Goal: Task Accomplishment & Management: Use online tool/utility

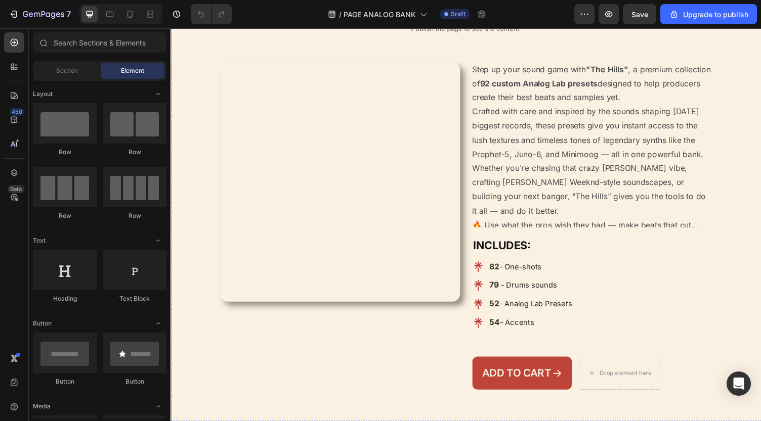
scroll to position [159, 0]
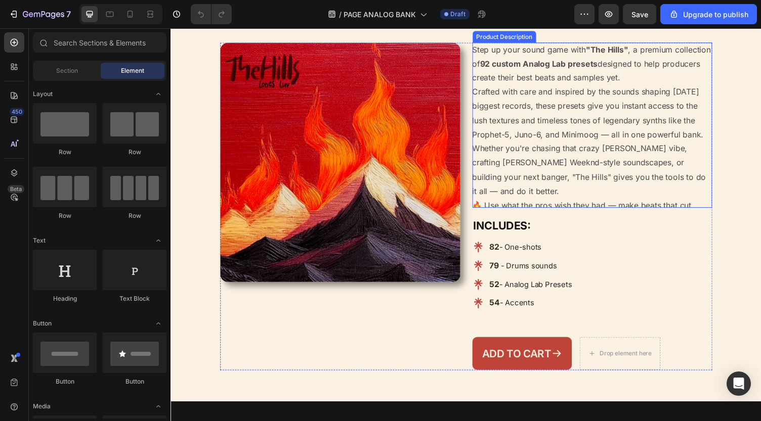
click at [554, 142] on p "Crafted with care and inspired by the sounds shaping [DATE] biggest records, th…" at bounding box center [599, 115] width 238 height 54
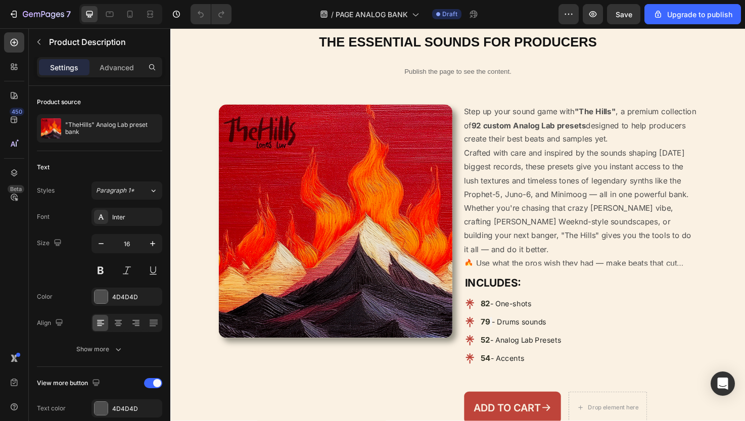
scroll to position [271, 0]
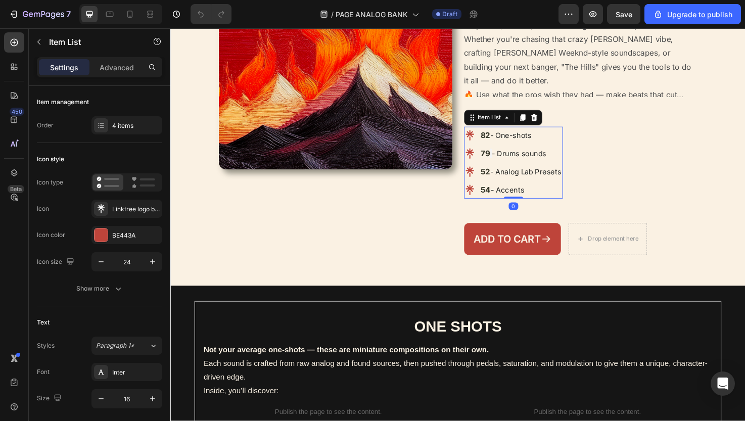
click at [533, 146] on span "- One-shots" at bounding box center [529, 142] width 43 height 10
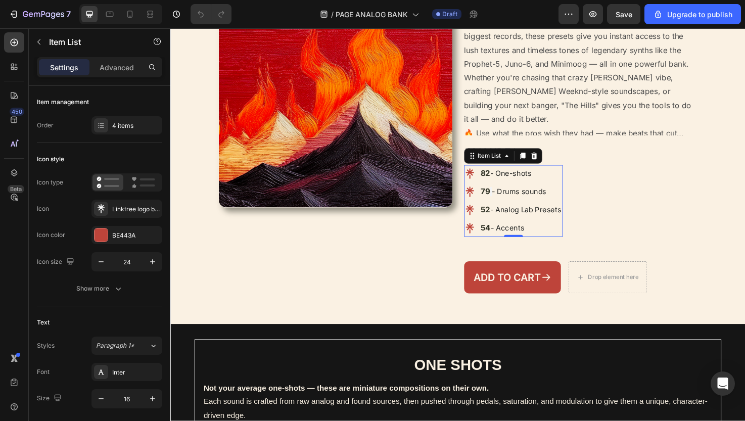
scroll to position [229, 0]
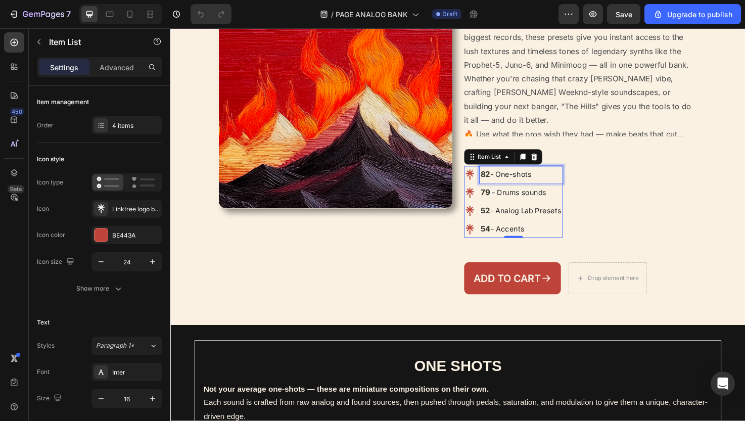
click at [544, 188] on span "- One-shots" at bounding box center [529, 183] width 43 height 10
drag, startPoint x: 560, startPoint y: 228, endPoint x: 486, endPoint y: 228, distance: 73.3
click at [486, 192] on div "82 - One-shots" at bounding box center [532, 183] width 104 height 18
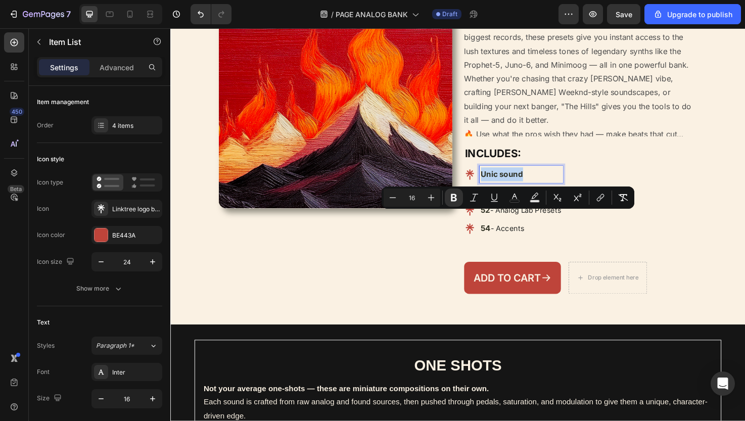
drag, startPoint x: 549, startPoint y: 227, endPoint x: 495, endPoint y: 226, distance: 54.1
click at [495, 192] on div "Unic sound" at bounding box center [532, 183] width 104 height 18
click at [540, 72] on p "Crafted with care and inspired by the sounds shaping today’s biggest records, t…" at bounding box center [599, 45] width 238 height 54
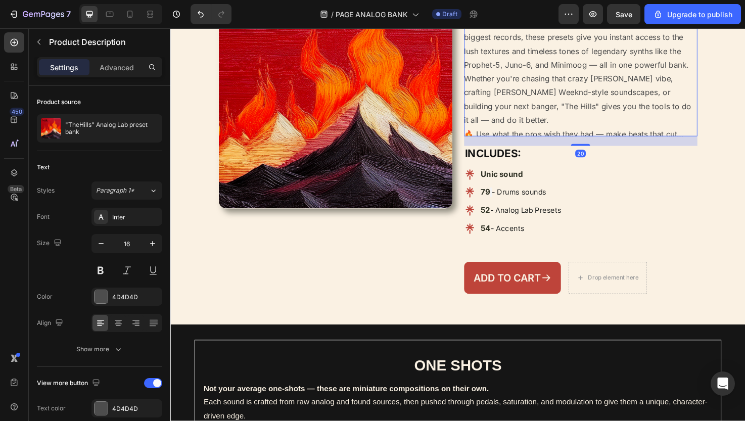
click at [540, 72] on p "Crafted with care and inspired by the sounds shaping today’s biggest records, t…" at bounding box center [599, 45] width 238 height 54
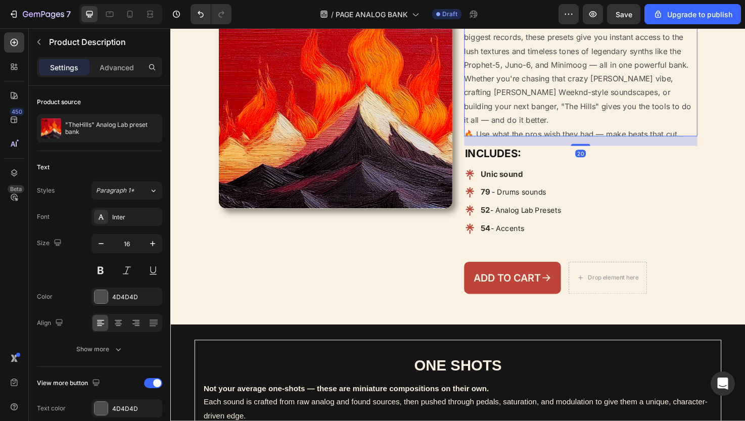
click at [541, 72] on p "Crafted with care and inspired by the sounds shaping [DATE] biggest records, th…" at bounding box center [599, 45] width 238 height 54
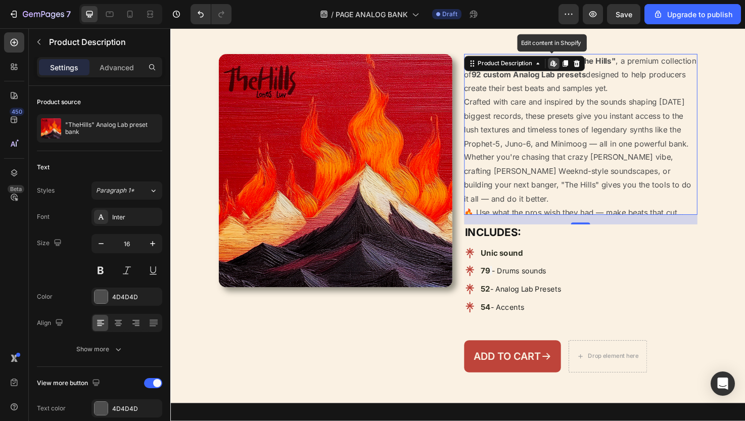
scroll to position [143, 0]
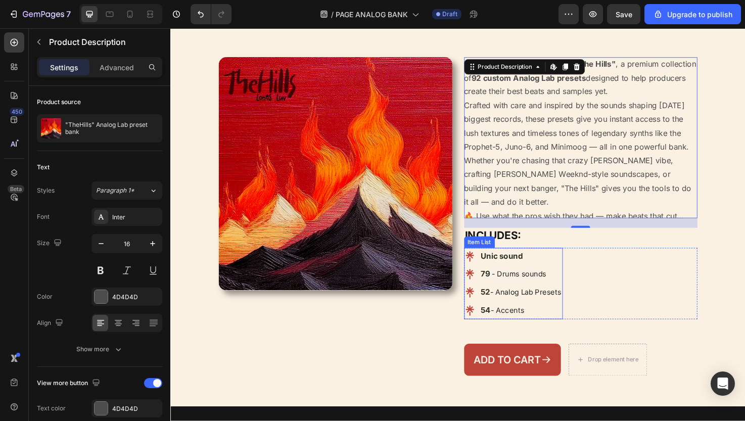
click at [520, 274] on strong "Unic sound" at bounding box center [520, 269] width 45 height 10
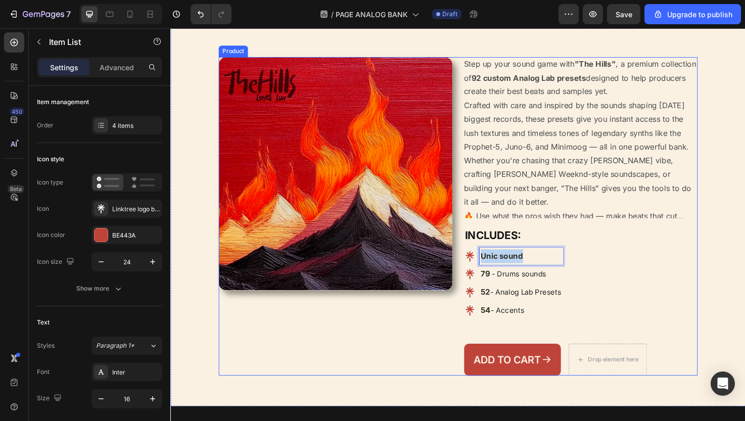
drag, startPoint x: 548, startPoint y: 312, endPoint x: 478, endPoint y: 312, distance: 69.3
click at [478, 312] on div "Product Images Step up your sound game with "The Hills" , a premium collection …" at bounding box center [474, 227] width 506 height 336
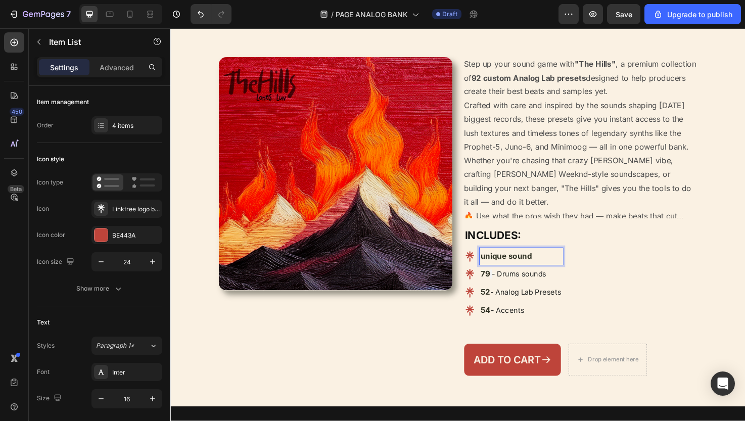
drag, startPoint x: 500, startPoint y: 311, endPoint x: 488, endPoint y: 311, distance: 11.6
drag, startPoint x: 501, startPoint y: 312, endPoint x: 494, endPoint y: 312, distance: 7.6
click at [494, 278] on div "unique sound" at bounding box center [532, 269] width 104 height 18
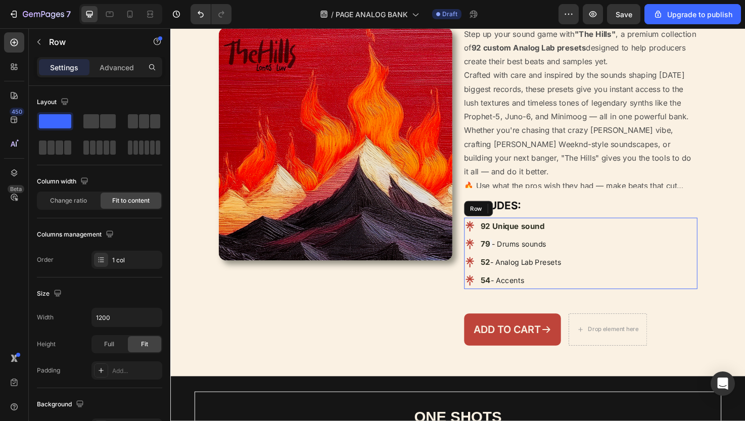
click at [615, 295] on div "92 Unique sound 79 - Drums sounds 52 - Analog Lab Presets 54 - Accents Item Lis…" at bounding box center [603, 266] width 247 height 75
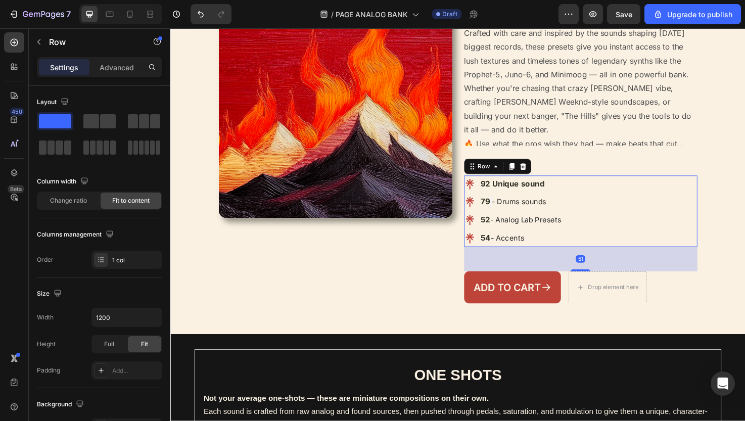
scroll to position [227, 0]
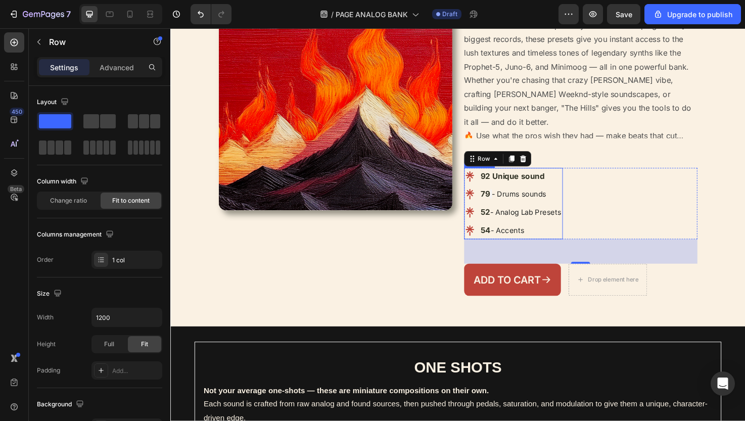
click at [519, 208] on span "- Drums sounds" at bounding box center [539, 204] width 58 height 10
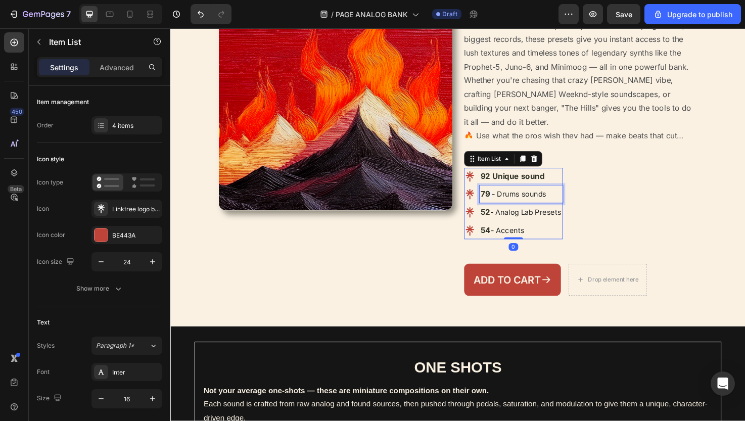
click at [519, 208] on span "- Drums sounds" at bounding box center [539, 204] width 58 height 10
drag, startPoint x: 500, startPoint y: 249, endPoint x: 492, endPoint y: 249, distance: 8.6
click at [492, 212] on div "instant inspiration" at bounding box center [532, 204] width 104 height 18
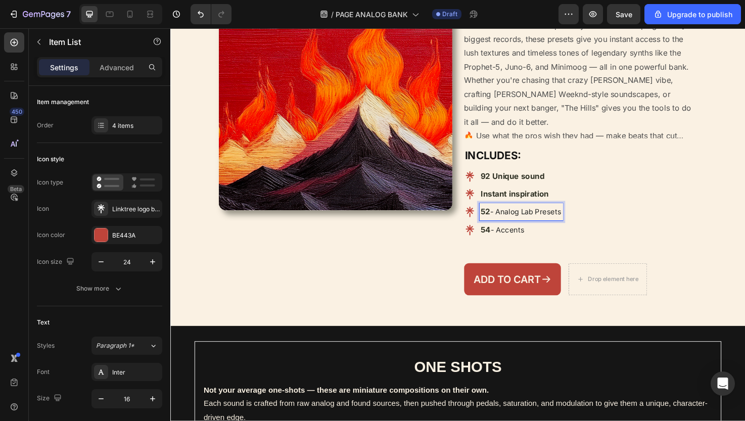
click at [545, 227] on span "- Analog Lab Presets" at bounding box center [545, 222] width 75 height 10
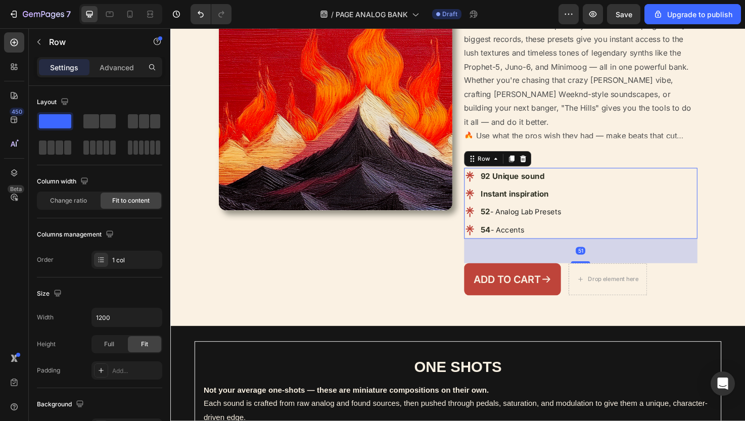
click at [626, 250] on div "92 Unique sound Instant inspiration 52 - Analog Lab Presets 54 - Accents Item L…" at bounding box center [603, 213] width 247 height 74
click at [614, 199] on div "Step up your sound game with "The Hills" , a premium collection of 92 custom An…" at bounding box center [603, 143] width 247 height 336
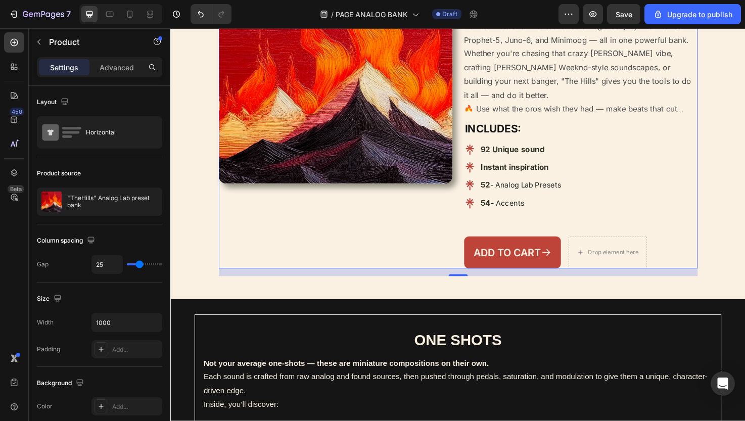
scroll to position [259, 0]
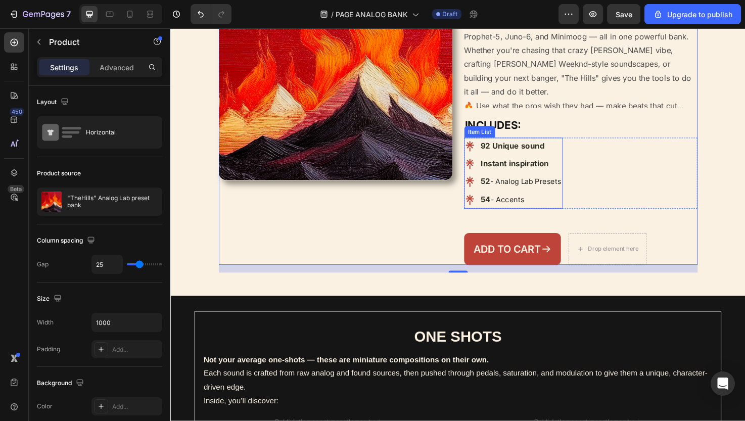
click at [537, 214] on span "- Accents" at bounding box center [526, 210] width 35 height 10
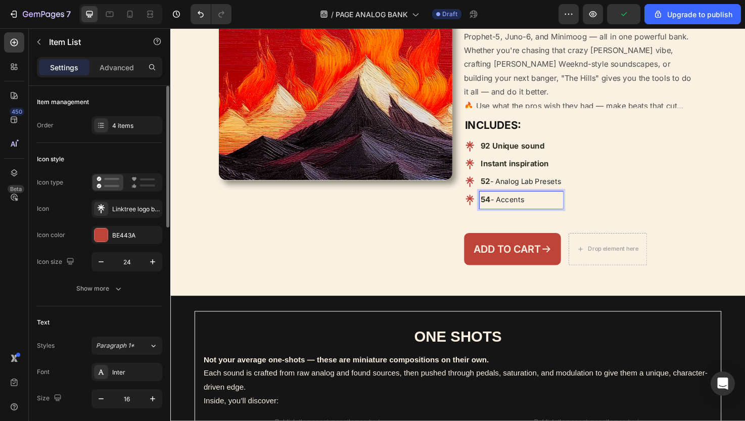
click at [135, 137] on div "Item management Order 4 items" at bounding box center [99, 114] width 125 height 57
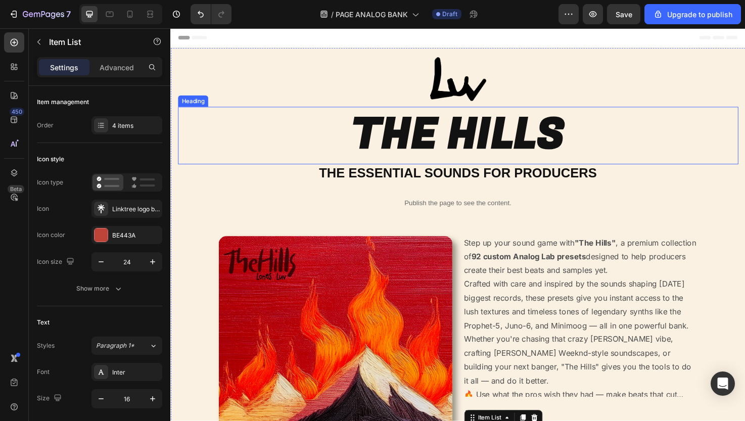
scroll to position [-1, 0]
click at [464, 191] on h2 "THE ESSENTIAL SOUNDS FOR PRODUCERS" at bounding box center [474, 182] width 592 height 20
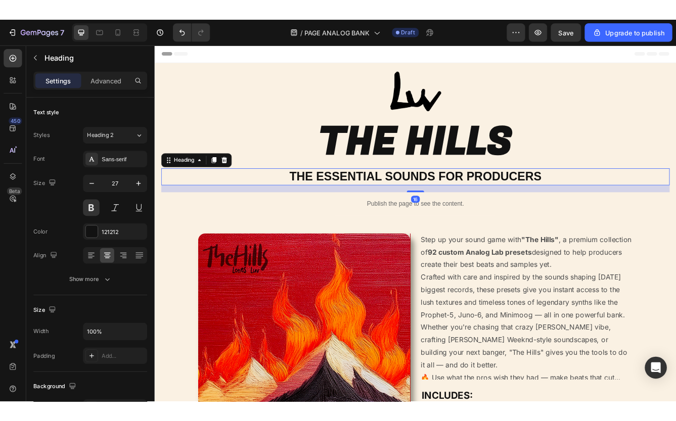
scroll to position [0, 0]
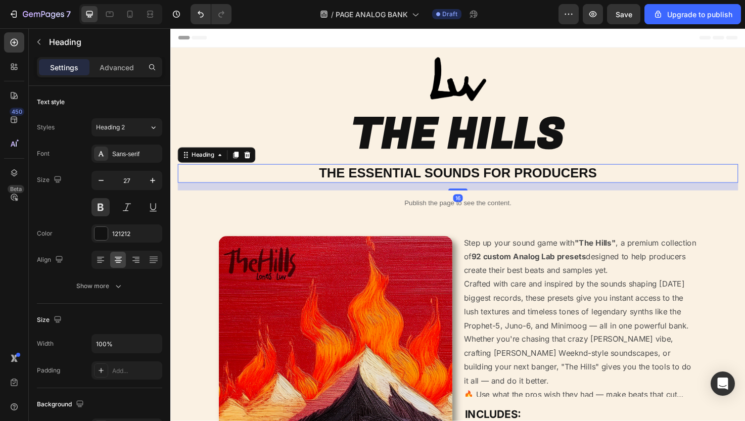
click at [464, 192] on div "16" at bounding box center [474, 196] width 592 height 8
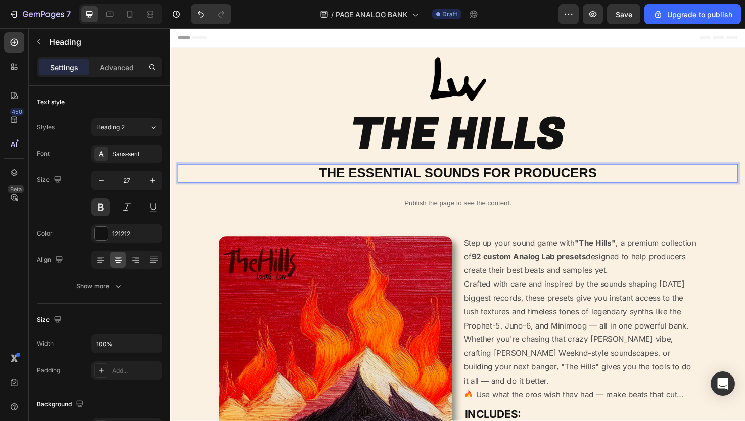
click at [464, 183] on p "THE ESSENTIAL SOUNDS FOR PRODUCERS" at bounding box center [474, 182] width 590 height 18
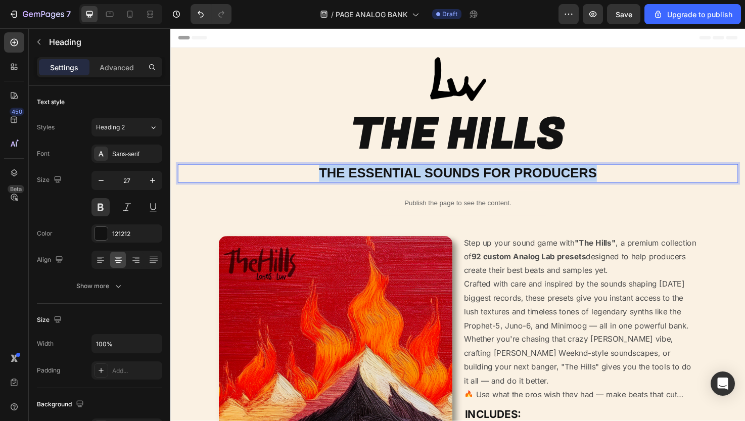
click at [464, 183] on p "THE ESSENTIAL SOUNDS FOR PRODUCERS" at bounding box center [474, 182] width 590 height 18
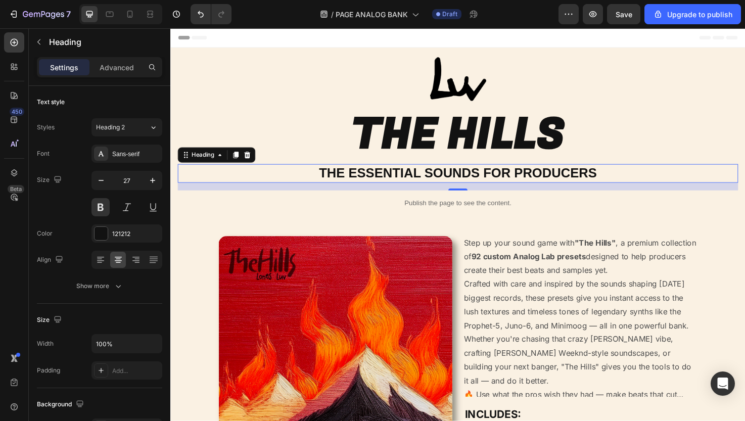
drag, startPoint x: 436, startPoint y: 417, endPoint x: 461, endPoint y: 174, distance: 244.5
click at [461, 174] on p "THE ESSENTIAL SOUNDS FOR PRODUCERS" at bounding box center [474, 182] width 590 height 18
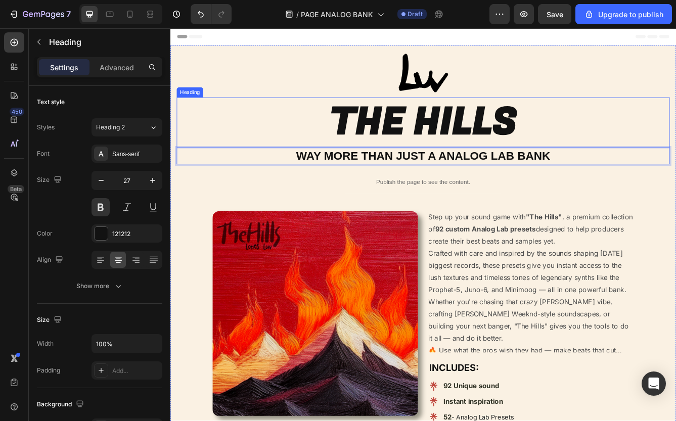
click at [234, 126] on h2 "THE HILLS" at bounding box center [474, 141] width 592 height 61
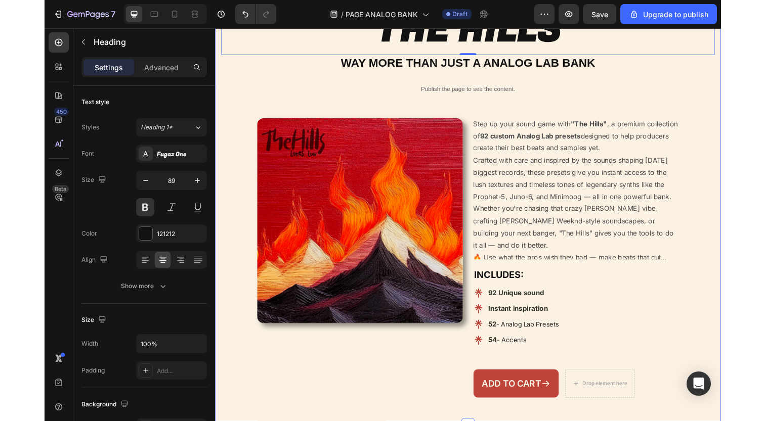
scroll to position [293, 0]
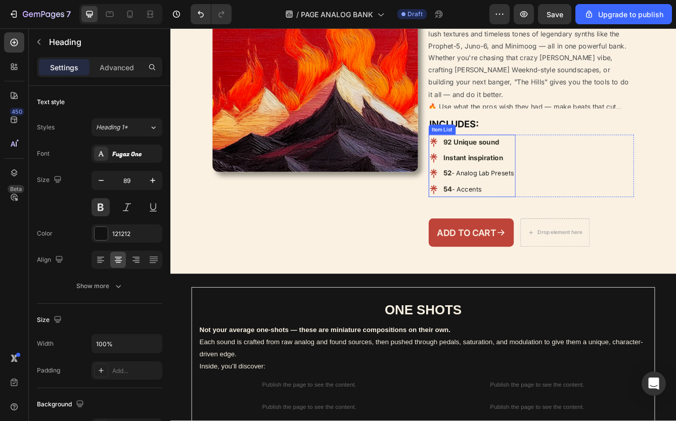
click at [546, 207] on p "52 - Analog Lab Presets" at bounding box center [540, 202] width 85 height 15
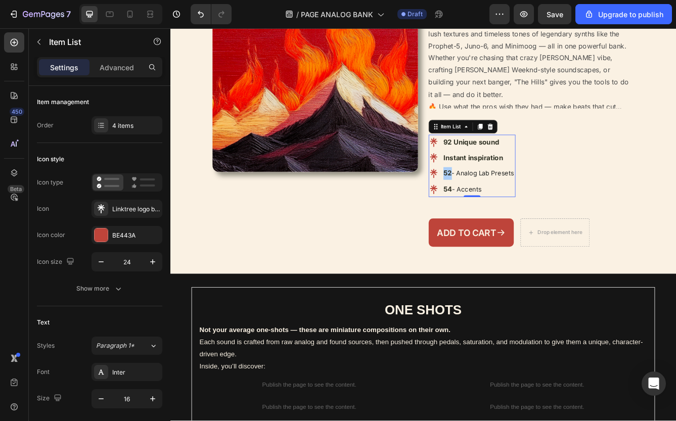
drag, startPoint x: 174, startPoint y: 226, endPoint x: 543, endPoint y: 196, distance: 369.3
click at [543, 198] on span "- Analog Lab Presets" at bounding box center [545, 203] width 75 height 10
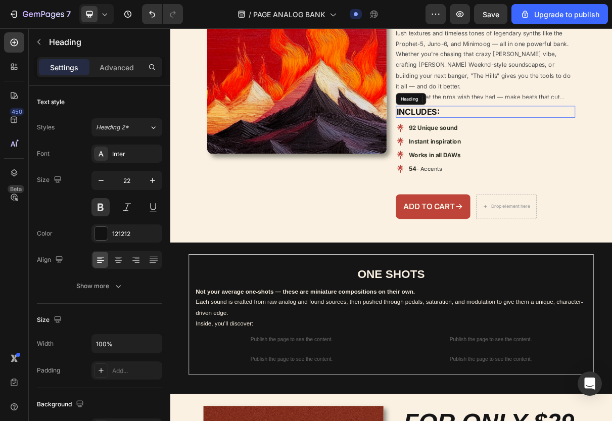
click at [661, 148] on h2 "INCLUDES:" at bounding box center [603, 143] width 247 height 17
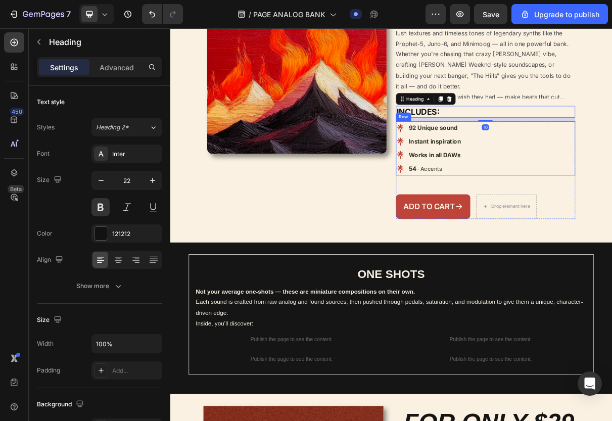
click at [676, 193] on div "92 Unique sound Instant inspiration Works in all DAWs 54 - Accents Item List Row" at bounding box center [603, 193] width 247 height 74
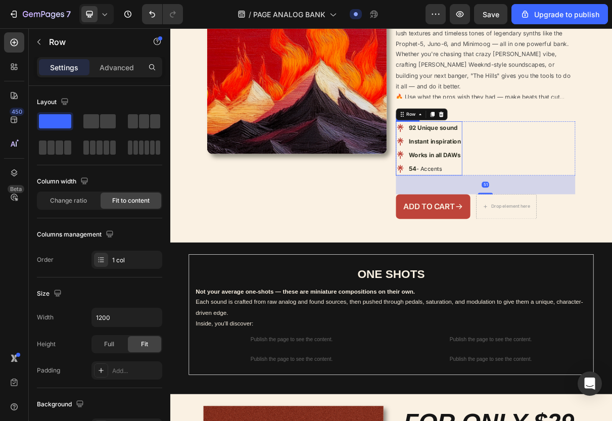
click at [565, 217] on p "54 - Accents" at bounding box center [534, 221] width 72 height 15
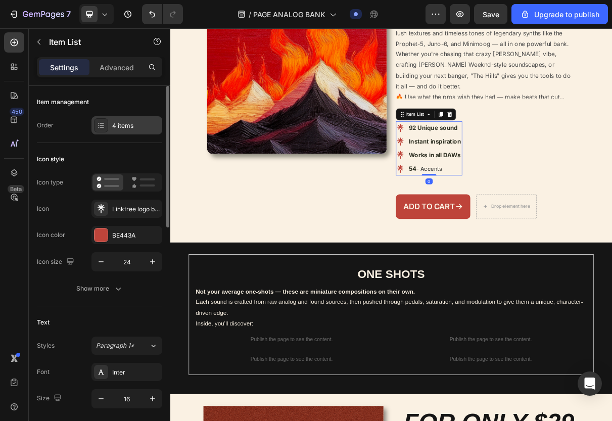
click at [97, 123] on div at bounding box center [101, 125] width 14 height 14
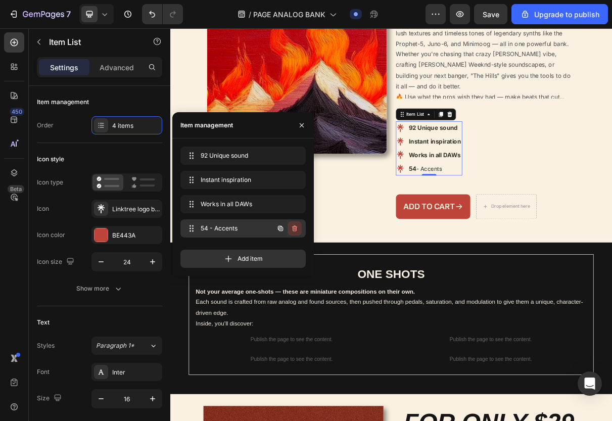
click at [296, 226] on icon "button" at bounding box center [295, 229] width 8 height 8
click at [295, 229] on div "Delete" at bounding box center [288, 228] width 19 height 9
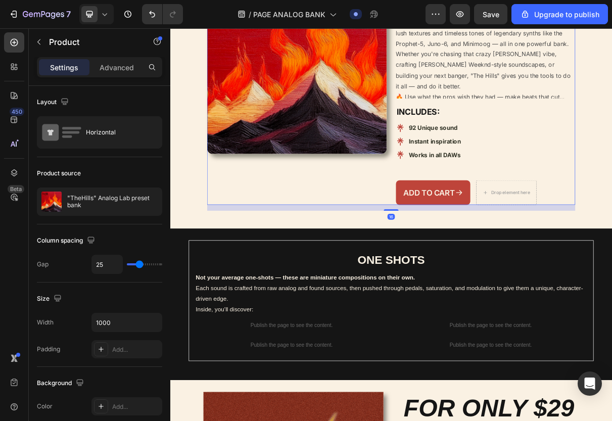
click at [413, 263] on div "Product Images" at bounding box center [344, 113] width 247 height 316
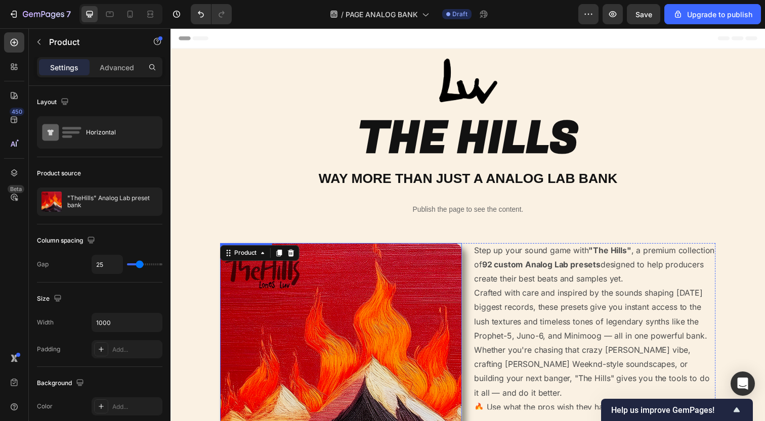
scroll to position [-1, 0]
click at [311, 175] on p "WAY MORE THAN JUST A ANALOG LAB BANK" at bounding box center [474, 182] width 590 height 18
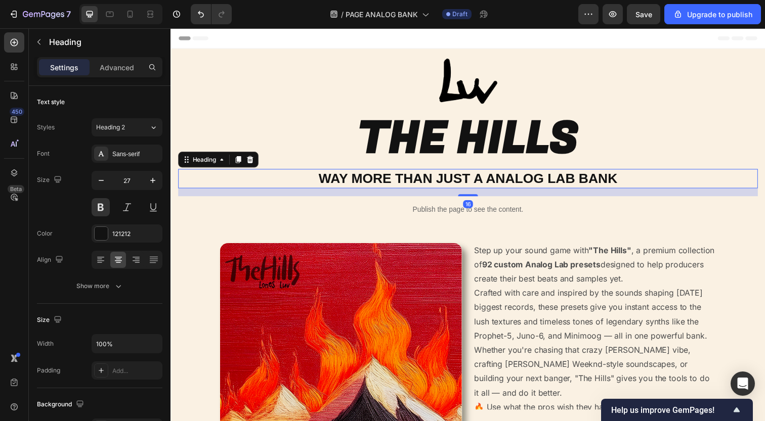
scroll to position [0, 0]
click at [307, 137] on h2 "THE HILLS" at bounding box center [474, 141] width 592 height 61
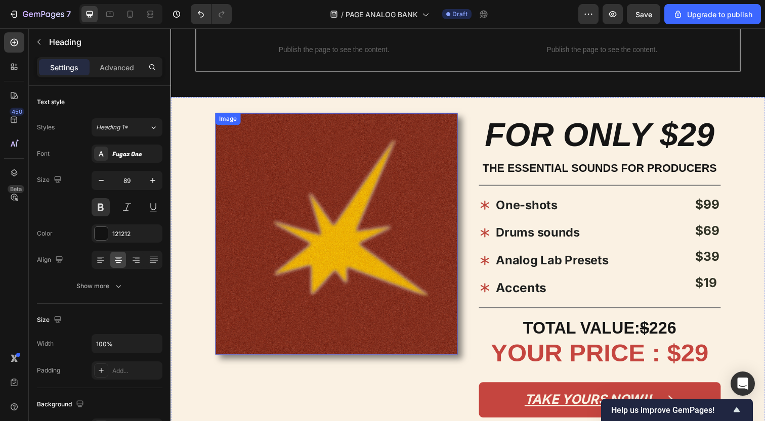
scroll to position [686, 0]
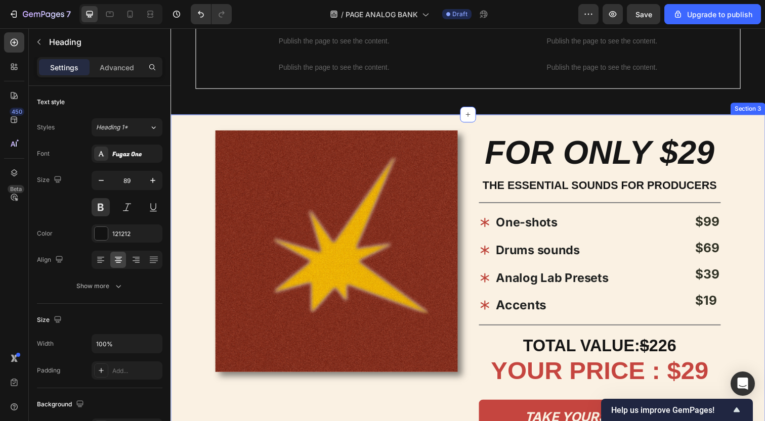
click at [366, 125] on div "Image FOR ONLY $29 Heading THE ESSENTIAL SOUNDS FOR PRODUCERS Text Block Title …" at bounding box center [473, 318] width 607 height 404
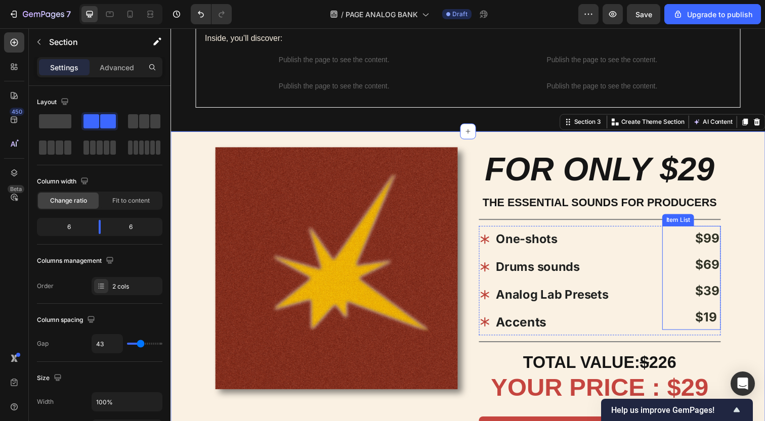
scroll to position [646, 0]
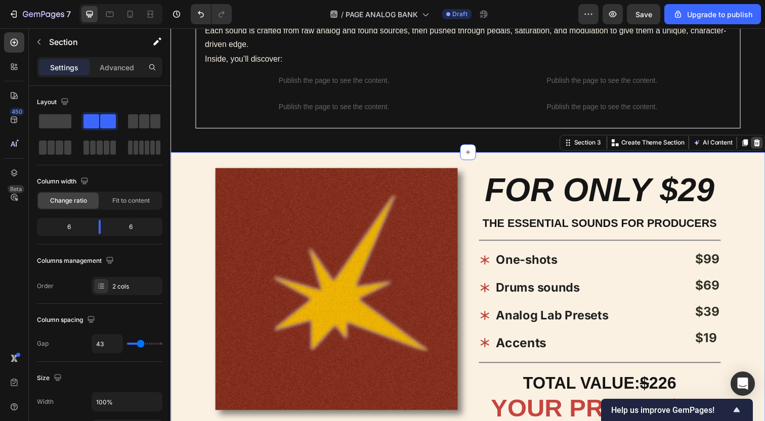
click at [760, 144] on icon at bounding box center [769, 145] width 7 height 7
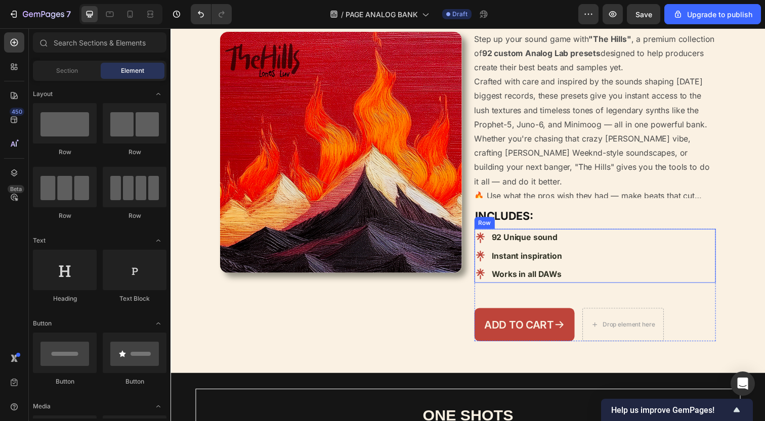
scroll to position [33, 0]
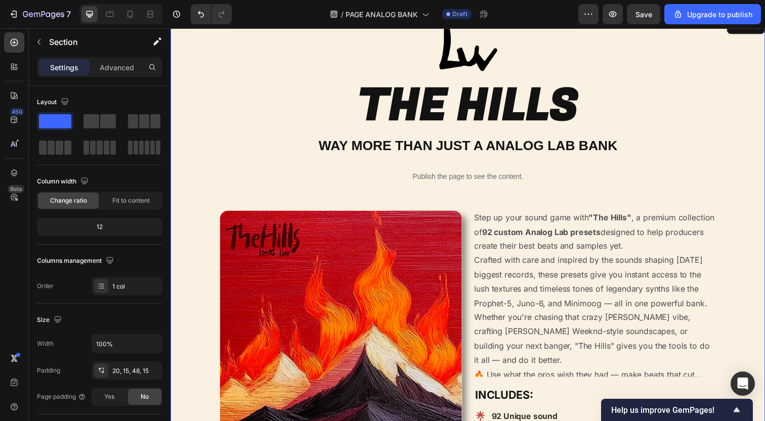
click at [373, 188] on div "Image THE HILLS Heading WAY MORE THAN JUST A ANALOG LAB BANK Heading Publish th…" at bounding box center [474, 282] width 592 height 513
click at [389, 181] on p "Publish the page to see the content." at bounding box center [473, 179] width 187 height 11
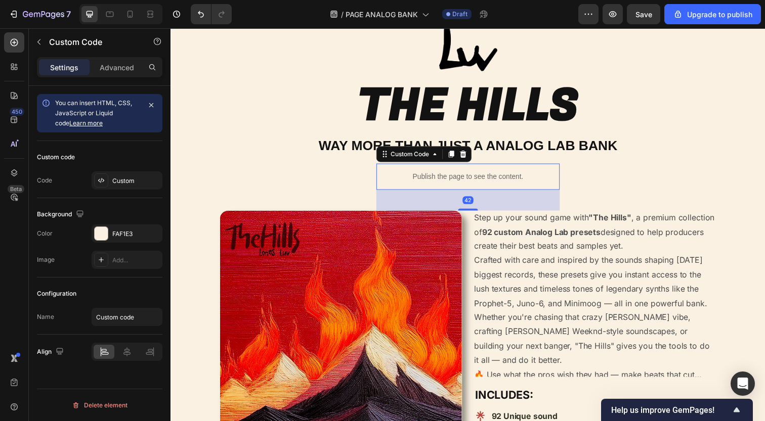
click at [561, 1] on div "7 / PAGE ANALOG BANK Draft Preview Save Upgrade to publish" at bounding box center [382, 14] width 765 height 29
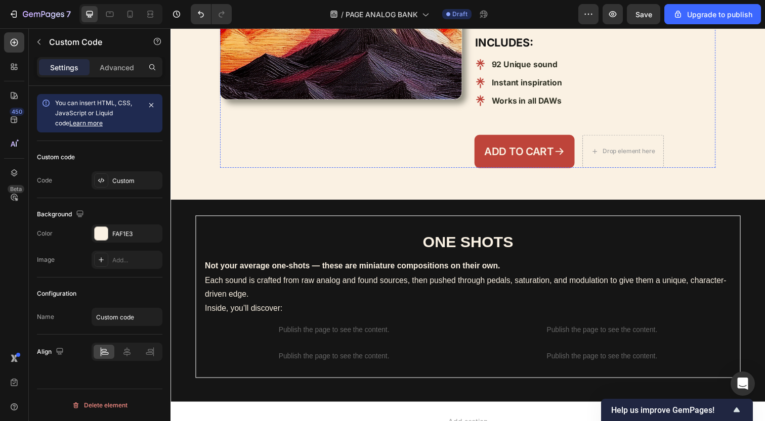
scroll to position [394, 0]
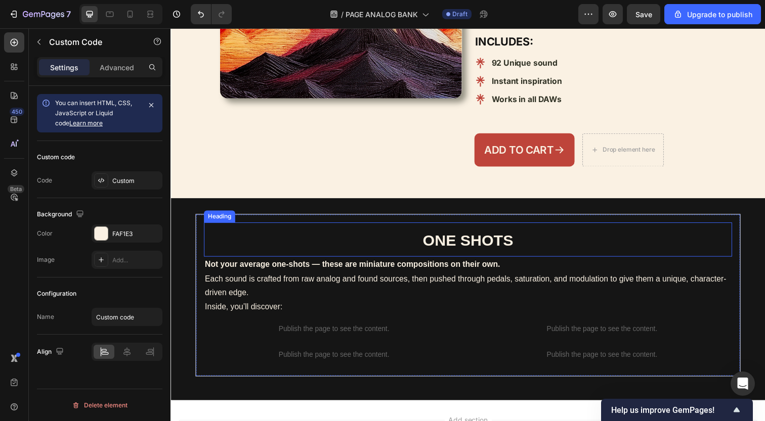
click at [495, 233] on h2 "ONE SHOTS" at bounding box center [473, 244] width 539 height 35
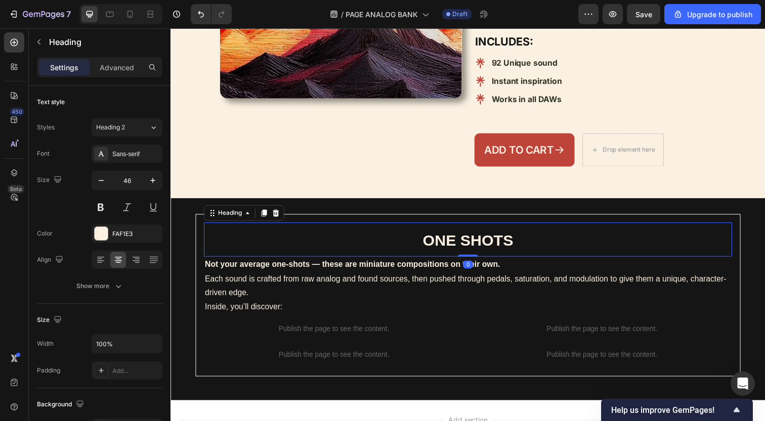
click at [495, 233] on h2 "ONE SHOTS" at bounding box center [473, 244] width 539 height 35
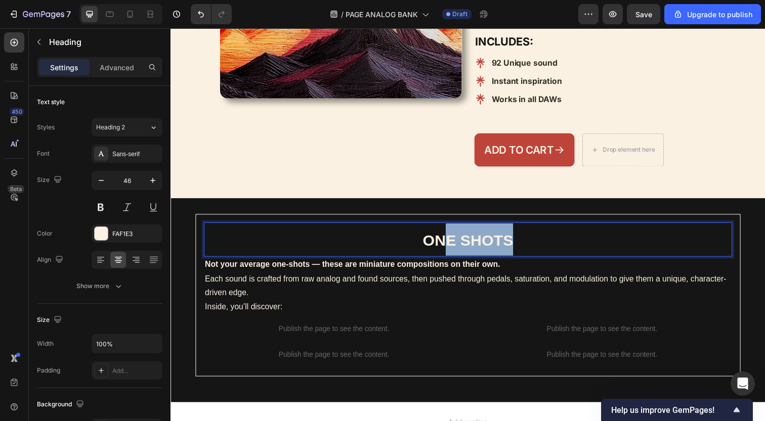
drag, startPoint x: 526, startPoint y: 243, endPoint x: 434, endPoint y: 243, distance: 91.5
click at [434, 243] on p "ONE SHOTS" at bounding box center [473, 244] width 537 height 33
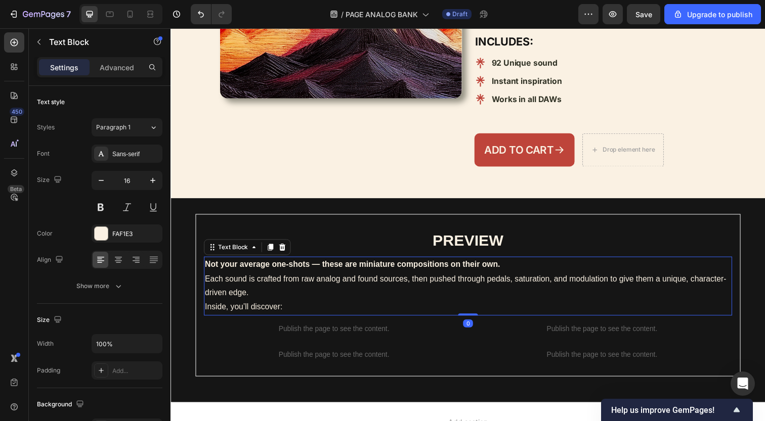
click at [363, 285] on p "Not your average one-shots — these are miniature compositions on their own. Eac…" at bounding box center [473, 283] width 537 height 43
click at [285, 250] on icon at bounding box center [284, 252] width 8 height 8
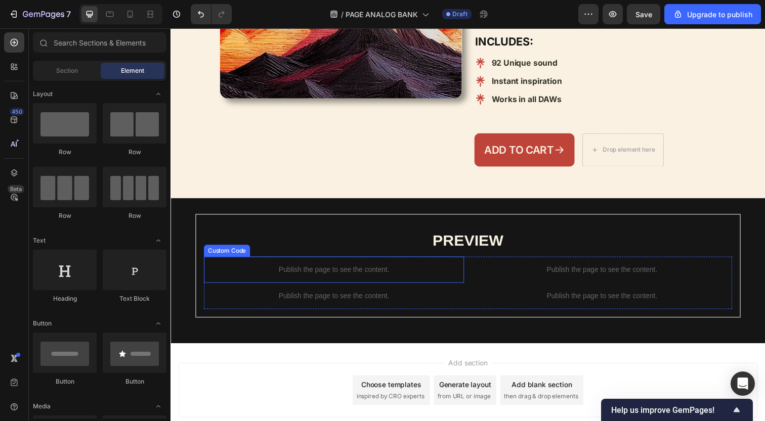
click at [308, 279] on div "Publish the page to see the content." at bounding box center [336, 274] width 265 height 27
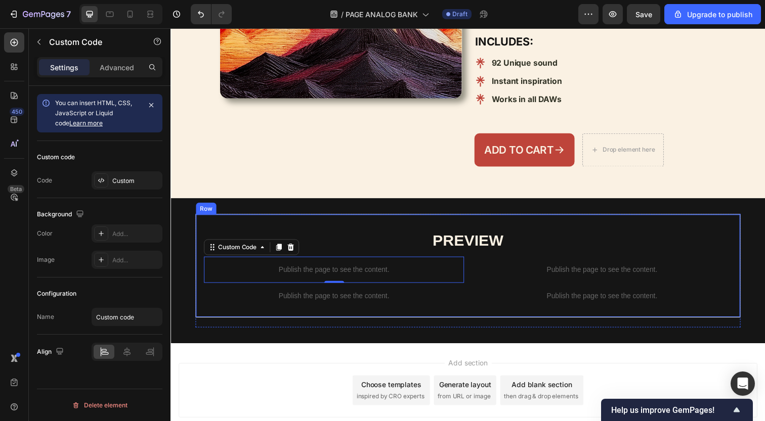
click at [241, 227] on h2 "⁠⁠⁠⁠⁠⁠⁠ PREVIEW" at bounding box center [473, 244] width 539 height 35
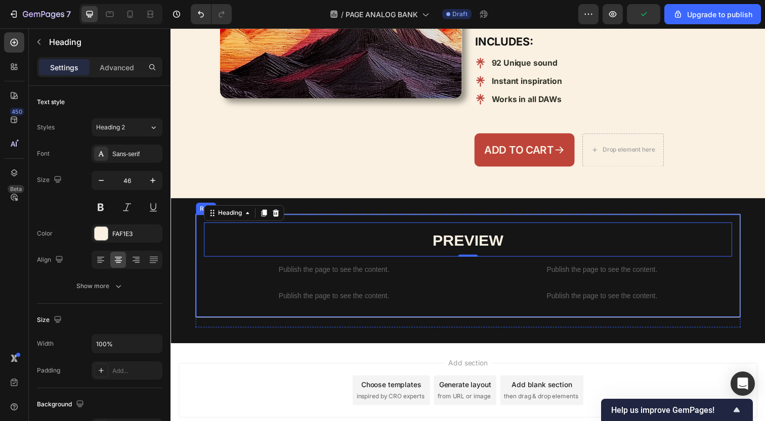
click at [316, 218] on div "⁠⁠⁠⁠⁠⁠⁠ PREVIEW Heading 0 Publish the page to see the content. Custom Code Publ…" at bounding box center [474, 271] width 556 height 106
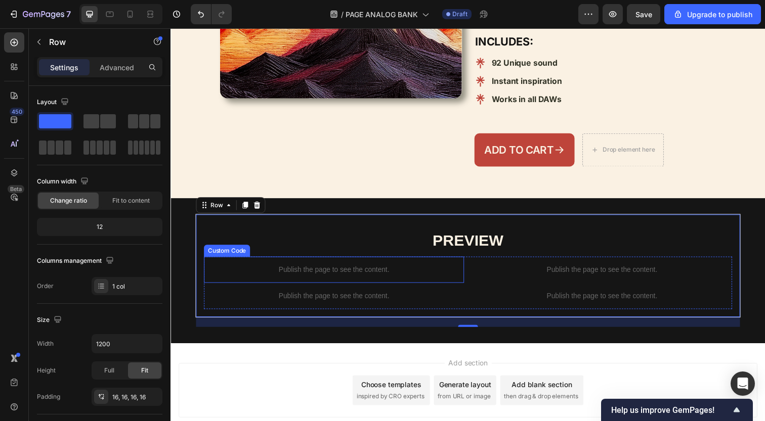
click at [250, 261] on div "Publish the page to see the content." at bounding box center [336, 274] width 265 height 27
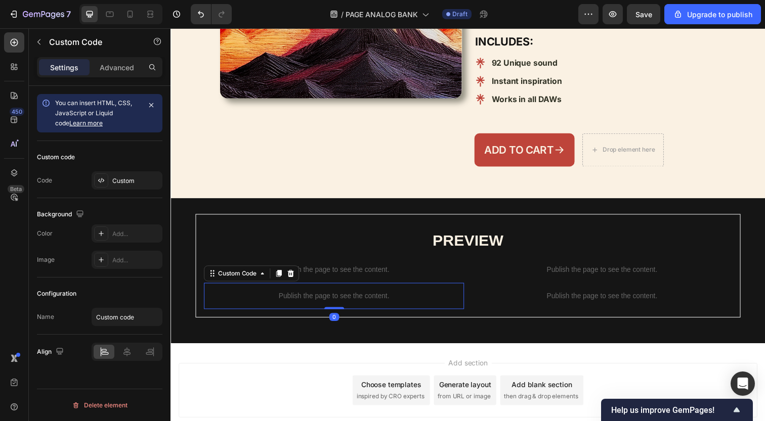
click at [209, 307] on div "Publish the page to see the content." at bounding box center [336, 301] width 265 height 27
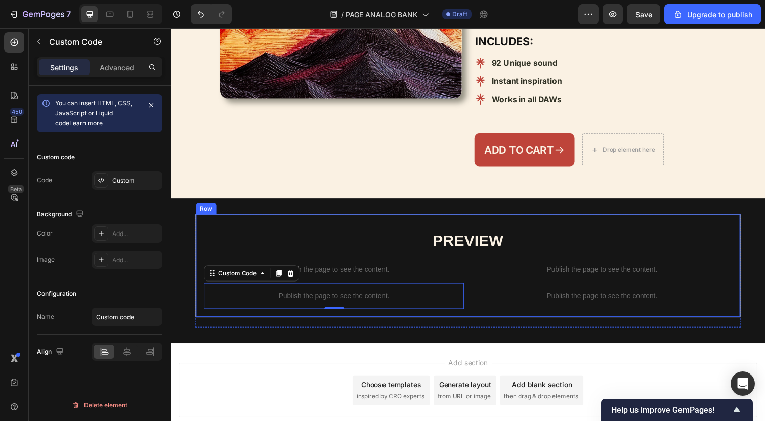
click at [232, 316] on div "⁠⁠⁠⁠⁠⁠⁠ PREVIEW Heading Publish the page to see the content. Custom Code Publis…" at bounding box center [474, 271] width 556 height 106
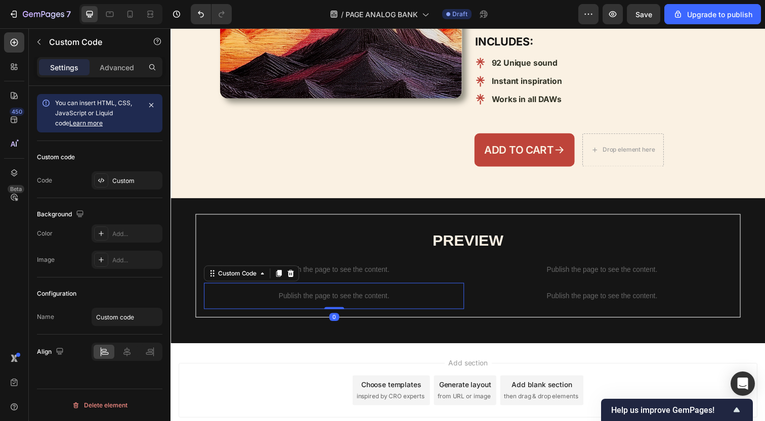
click at [454, 304] on p "Publish the page to see the content." at bounding box center [336, 301] width 265 height 11
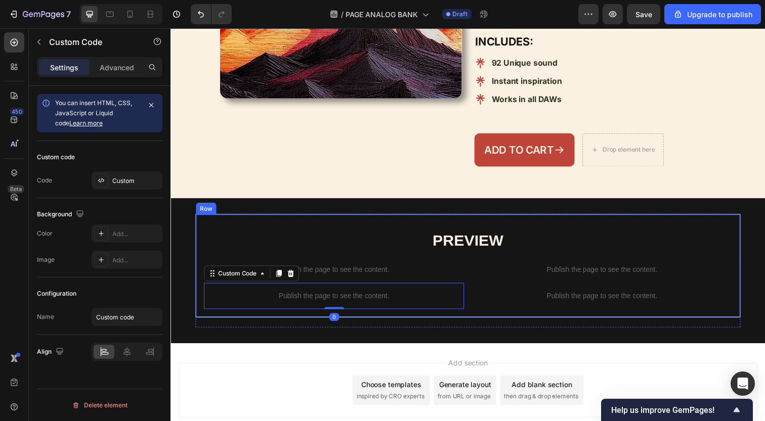
click at [483, 313] on div "⁠⁠⁠⁠⁠⁠⁠ PREVIEW Heading Publish the page to see the content. Custom Code Publis…" at bounding box center [474, 271] width 556 height 106
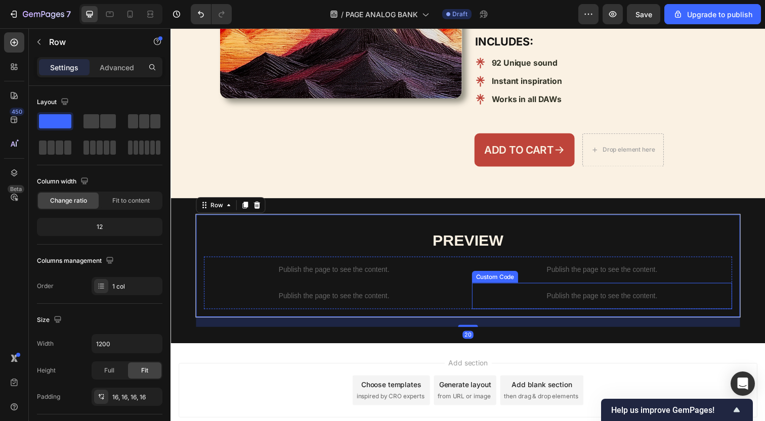
click at [483, 306] on div "Publish the page to see the content." at bounding box center [610, 301] width 265 height 27
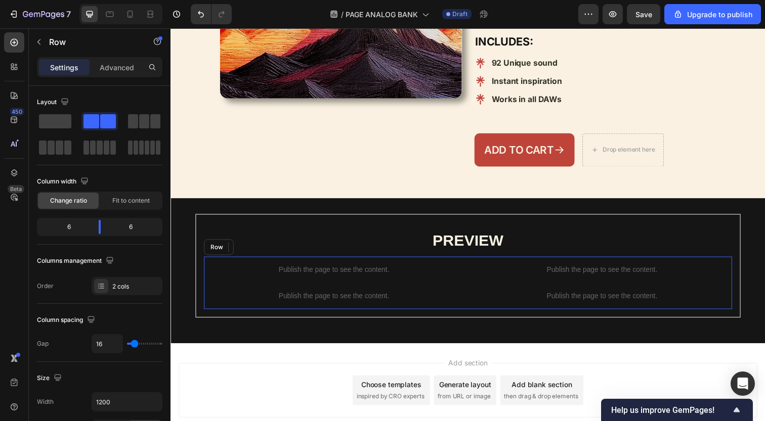
click at [476, 310] on div "Publish the page to see the content. Custom Code Publish the page to see the co…" at bounding box center [473, 288] width 539 height 54
click at [138, 123] on div at bounding box center [144, 121] width 32 height 14
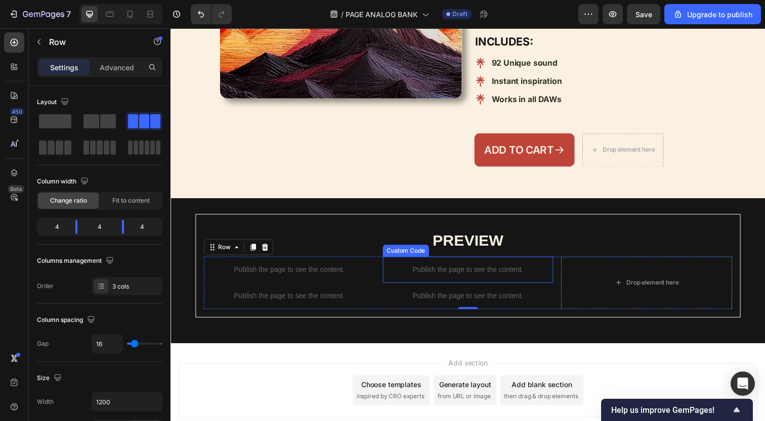
click at [503, 272] on p "Publish the page to see the content." at bounding box center [474, 275] width 174 height 11
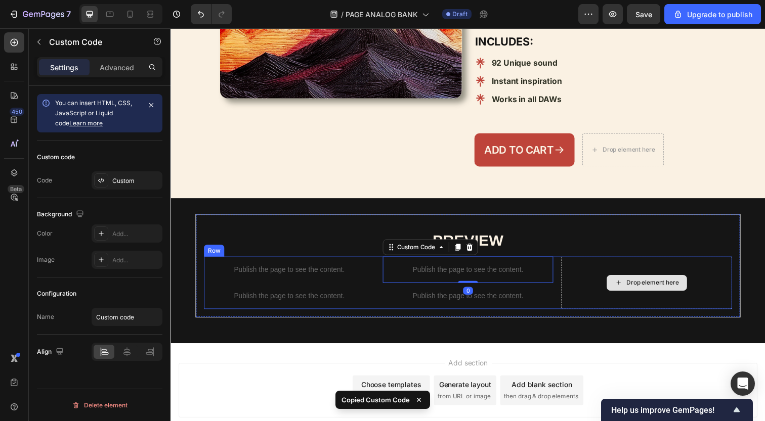
click at [595, 276] on div "Drop element here" at bounding box center [656, 288] width 174 height 54
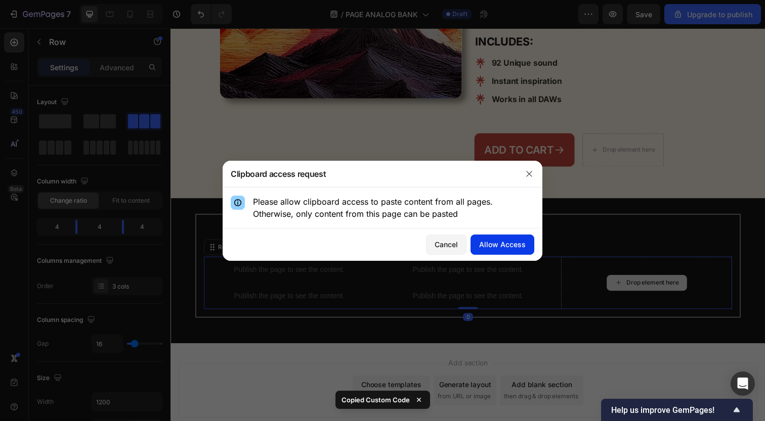
click at [505, 243] on div "Allow Access" at bounding box center [502, 244] width 47 height 11
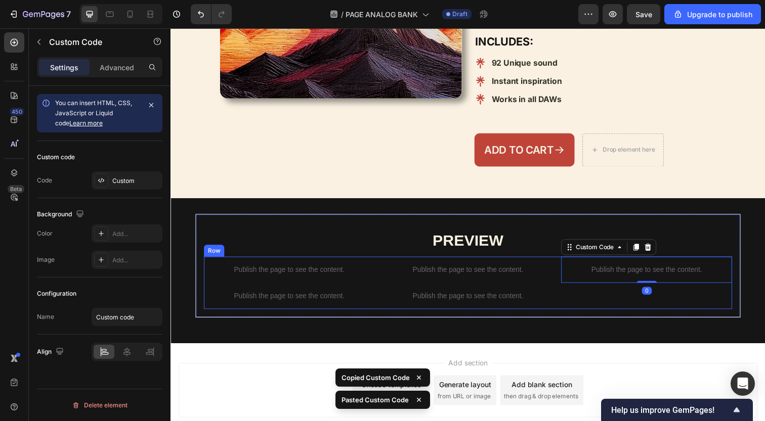
click at [599, 297] on div "Publish the page to see the content. Custom Code 0" at bounding box center [656, 288] width 174 height 54
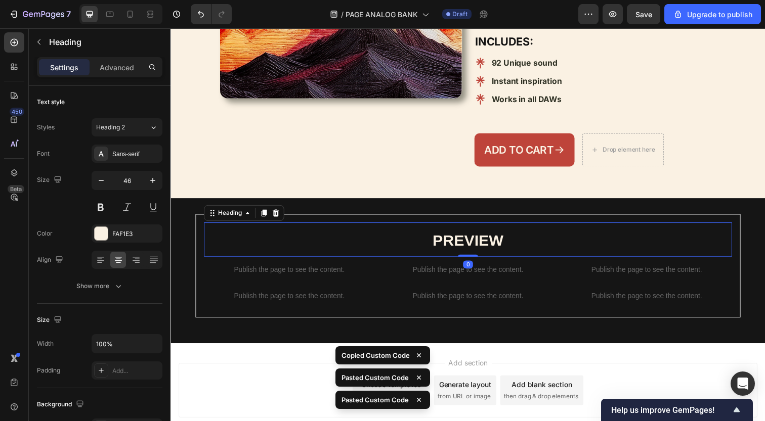
click at [637, 257] on p "⁠⁠⁠⁠⁠⁠⁠ PREVIEW" at bounding box center [473, 244] width 537 height 33
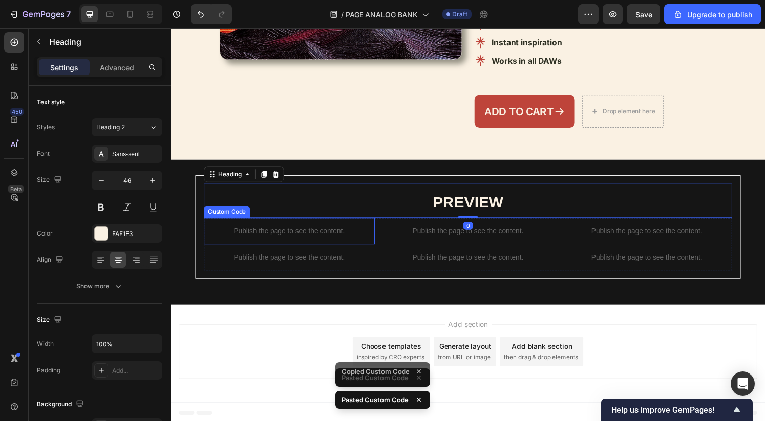
scroll to position [433, 0]
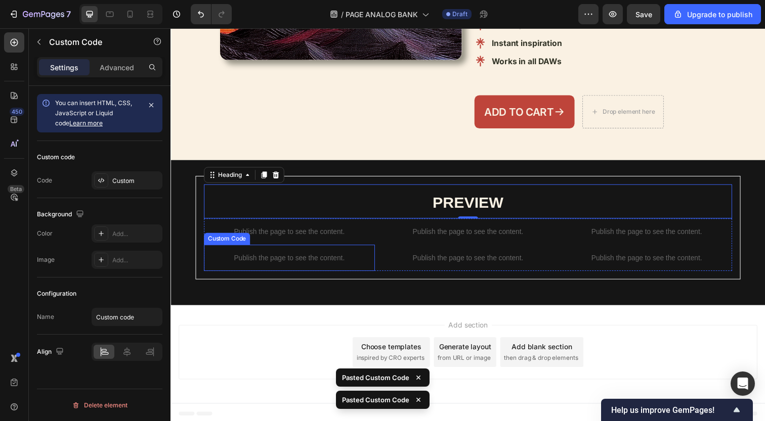
click at [344, 264] on p "Publish the page to see the content." at bounding box center [291, 262] width 174 height 11
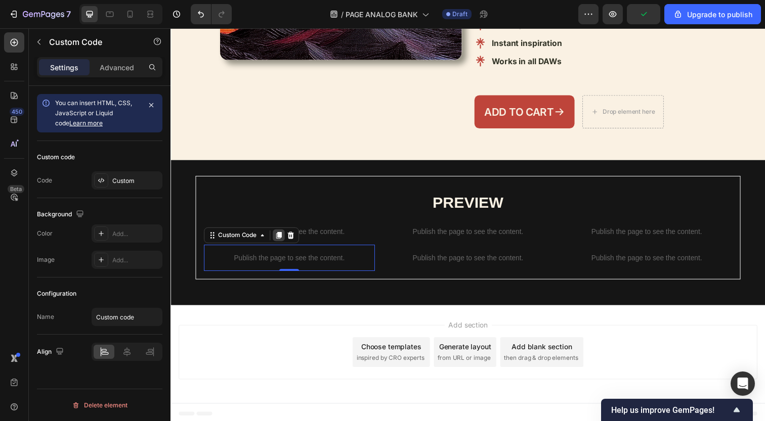
click at [284, 240] on icon at bounding box center [281, 240] width 8 height 8
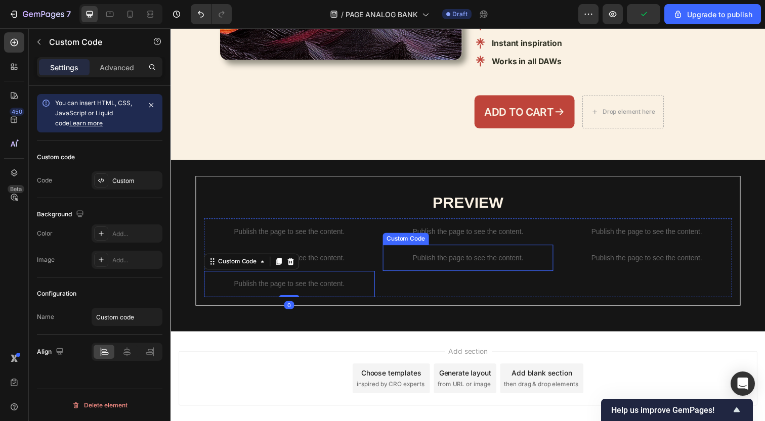
click at [436, 265] on div "Publish the page to see the content." at bounding box center [474, 262] width 174 height 27
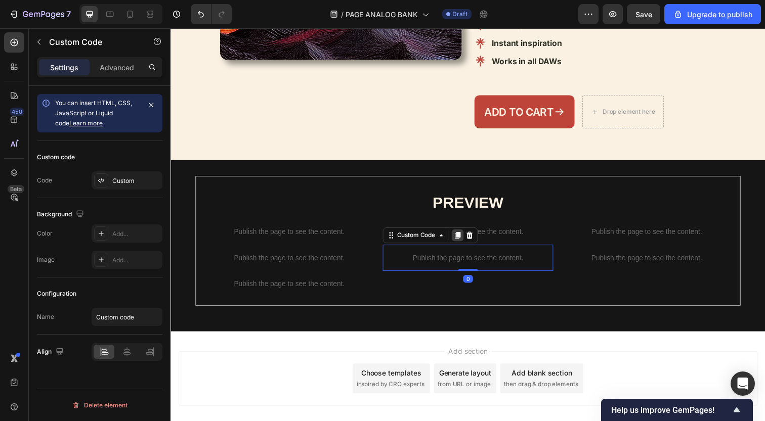
click at [465, 237] on icon at bounding box center [463, 239] width 6 height 7
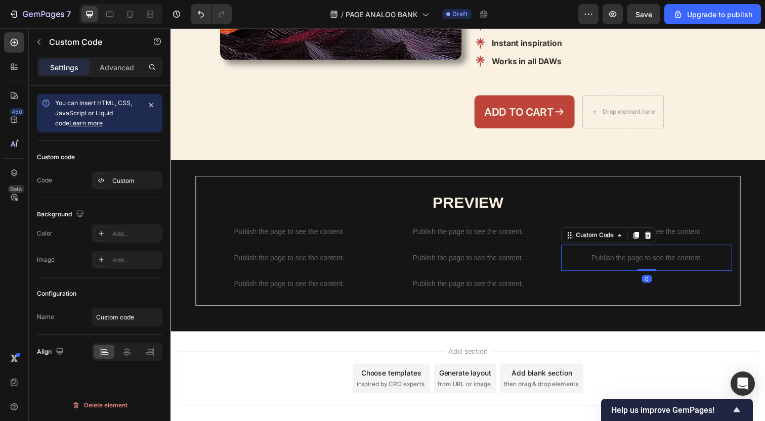
click at [625, 254] on div "Publish the page to see the content." at bounding box center [656, 262] width 174 height 27
click at [643, 240] on icon at bounding box center [645, 240] width 8 height 8
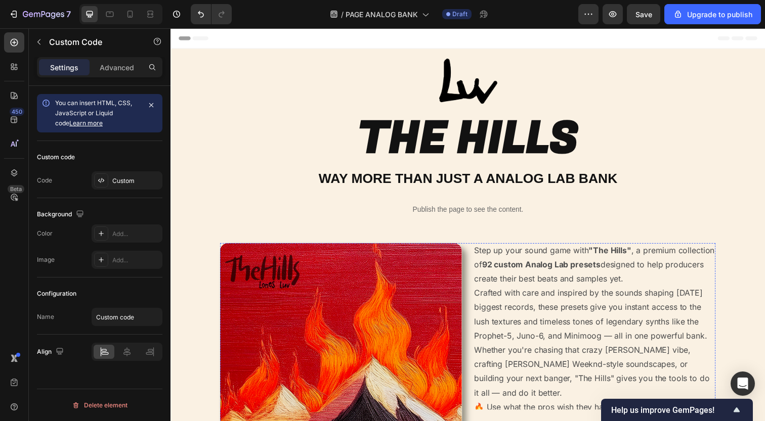
scroll to position [0, 0]
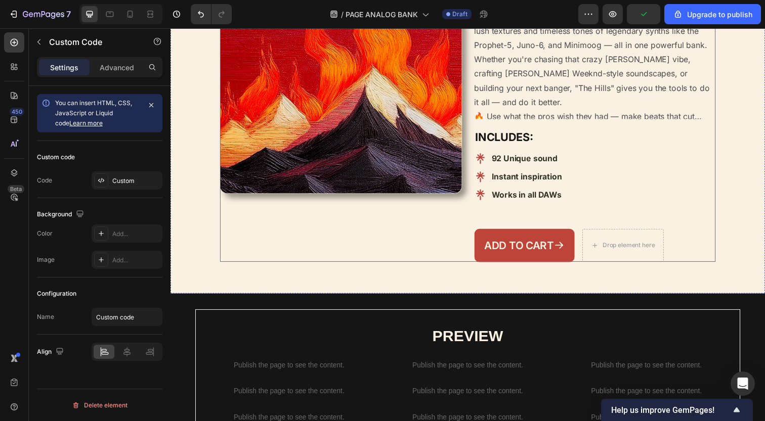
click at [422, 209] on div "Product Images" at bounding box center [344, 109] width 247 height 316
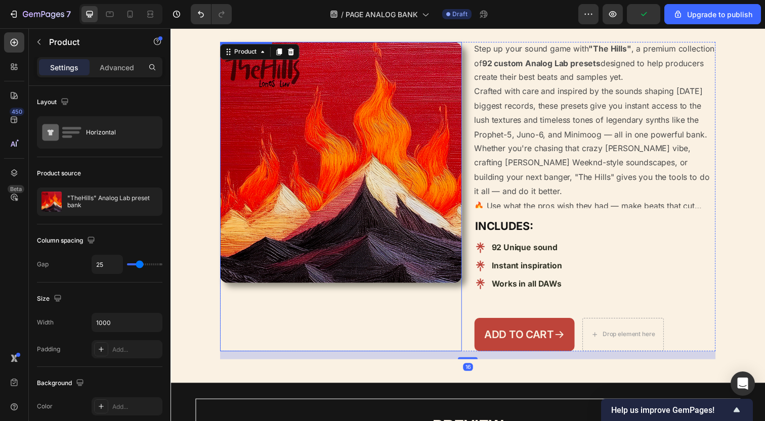
scroll to position [202, 0]
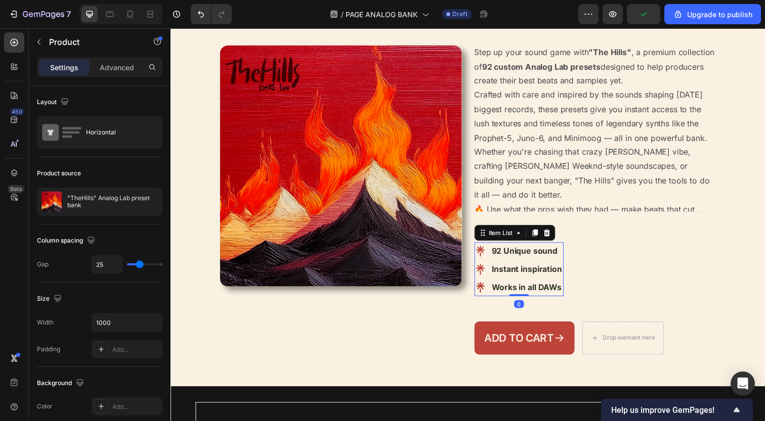
click at [494, 282] on div "92 Unique sound Instant inspiration Works in all DAWs" at bounding box center [525, 274] width 91 height 55
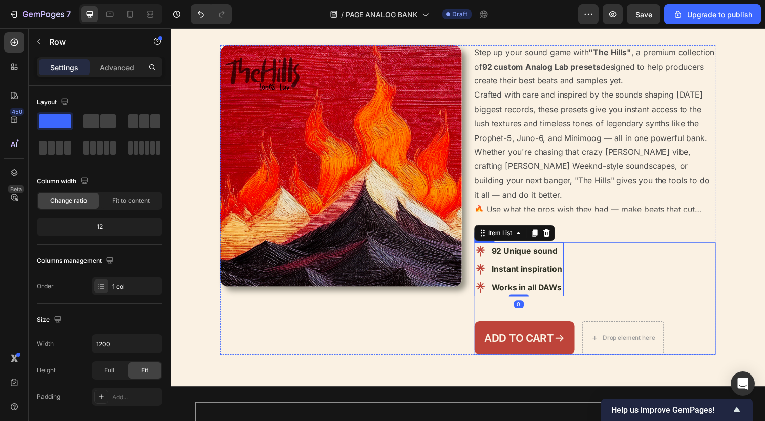
click at [536, 317] on div "92 Unique sound Instant inspiration Works in all DAWs Item List 0 Row Add to ca…" at bounding box center [603, 304] width 247 height 115
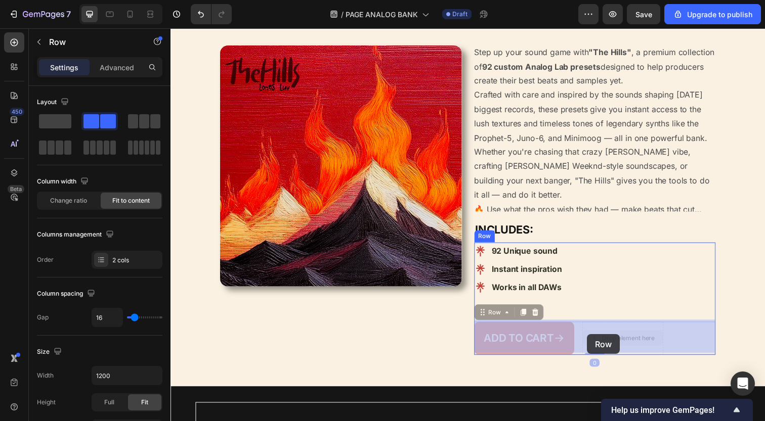
drag, startPoint x: 595, startPoint y: 357, endPoint x: 596, endPoint y: 341, distance: 15.7
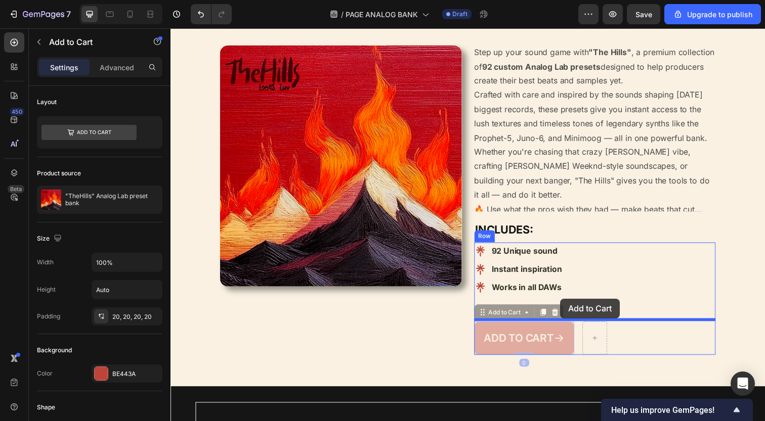
drag, startPoint x: 568, startPoint y: 329, endPoint x: 568, endPoint y: 304, distance: 24.8
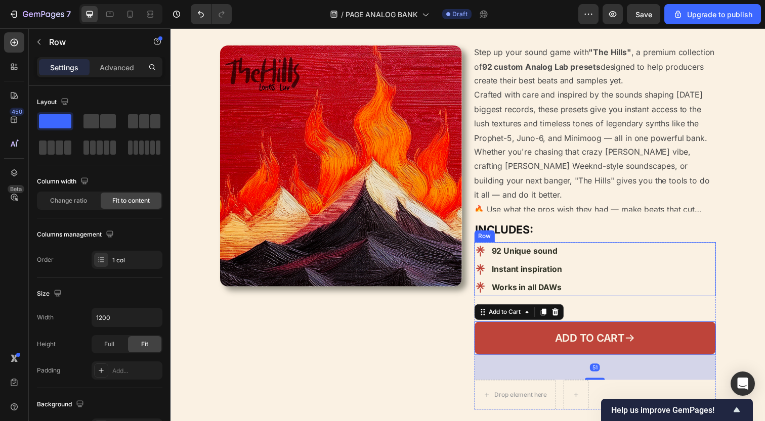
click at [628, 291] on div "92 Unique sound Instant inspiration Works in all DAWs Item List Row" at bounding box center [603, 274] width 247 height 55
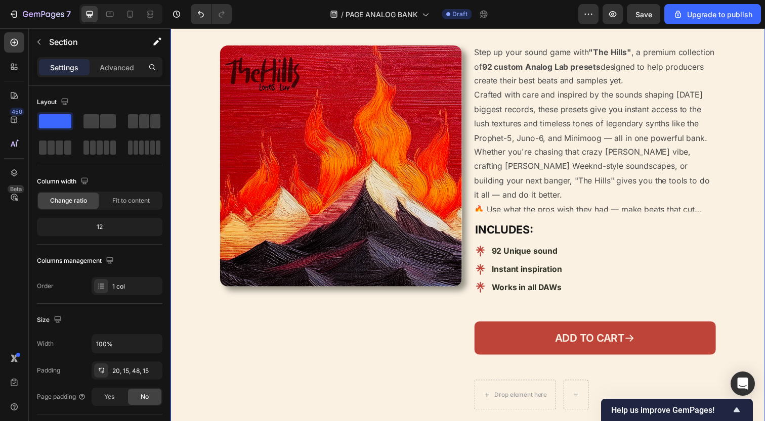
click at [737, 271] on div "Image THE HILLS Heading WAY MORE THAN JUST A ANALOG LAB BANK Heading Publish th…" at bounding box center [474, 141] width 592 height 569
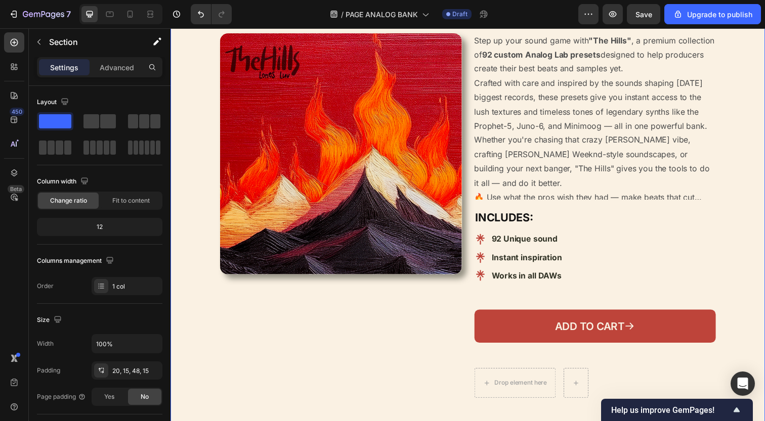
scroll to position [212, 0]
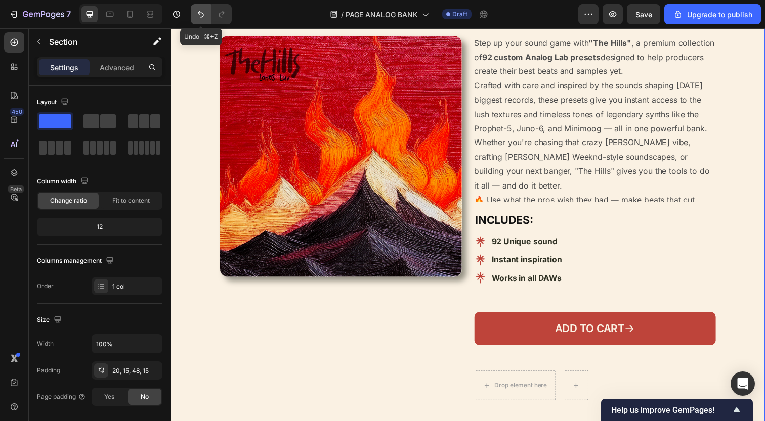
click at [197, 14] on icon "Undo/Redo" at bounding box center [201, 14] width 10 height 10
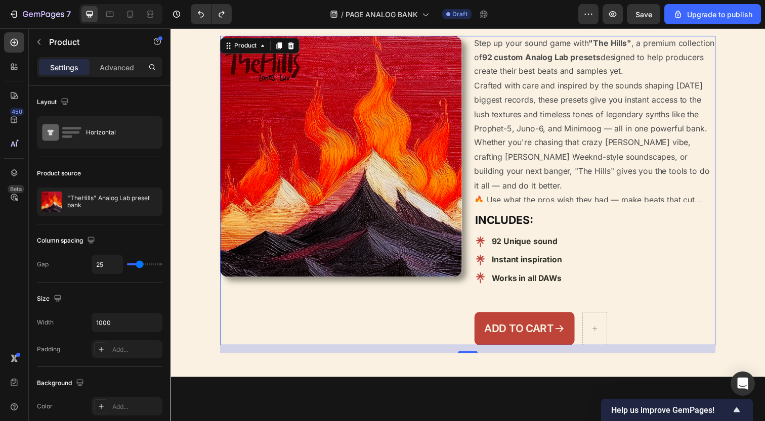
click at [322, 289] on div "Product Images" at bounding box center [344, 194] width 247 height 316
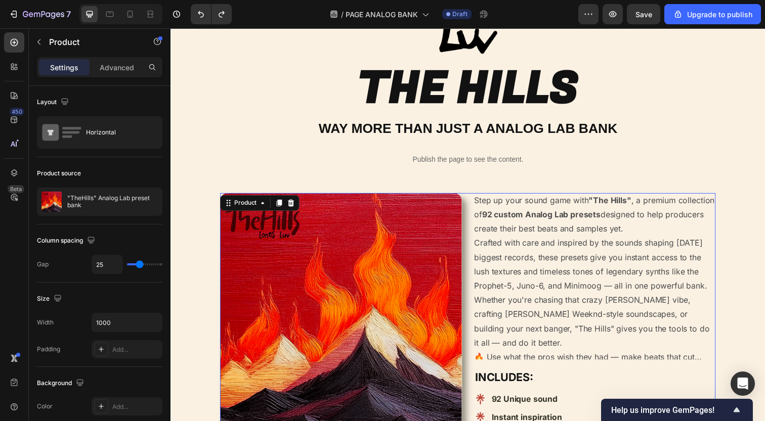
scroll to position [35, 0]
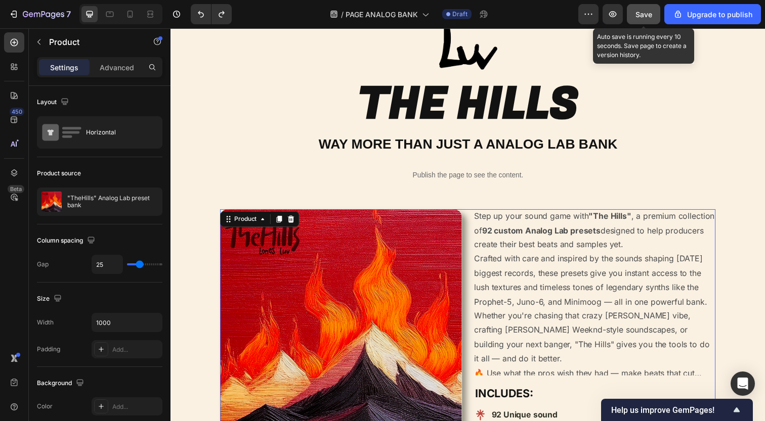
click at [652, 14] on span "Save" at bounding box center [643, 14] width 17 height 9
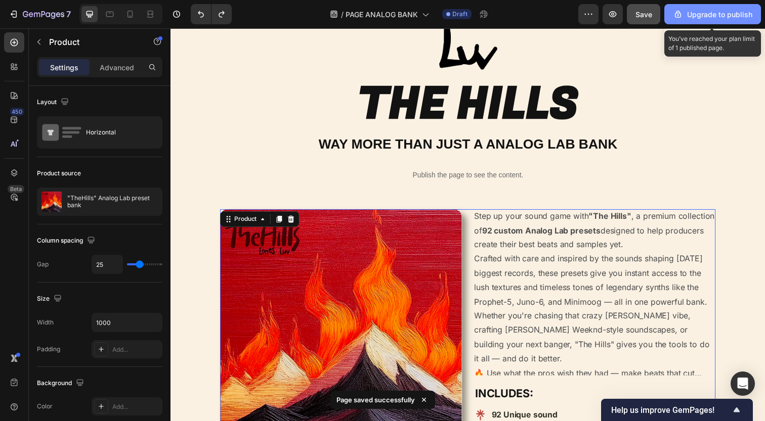
click at [682, 17] on icon "button" at bounding box center [678, 14] width 10 height 10
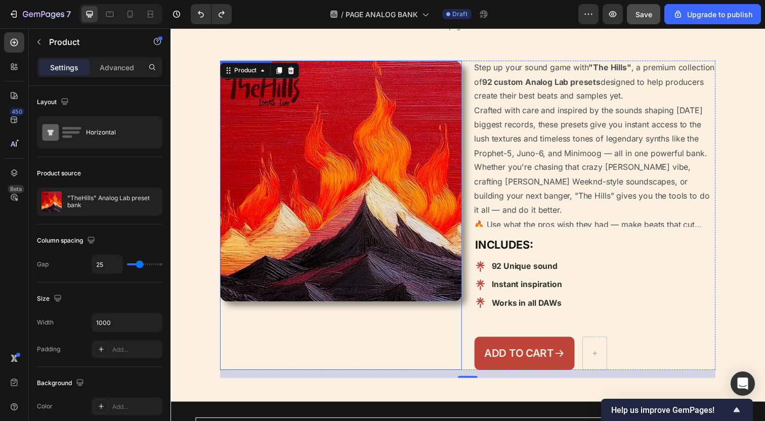
scroll to position [125, 0]
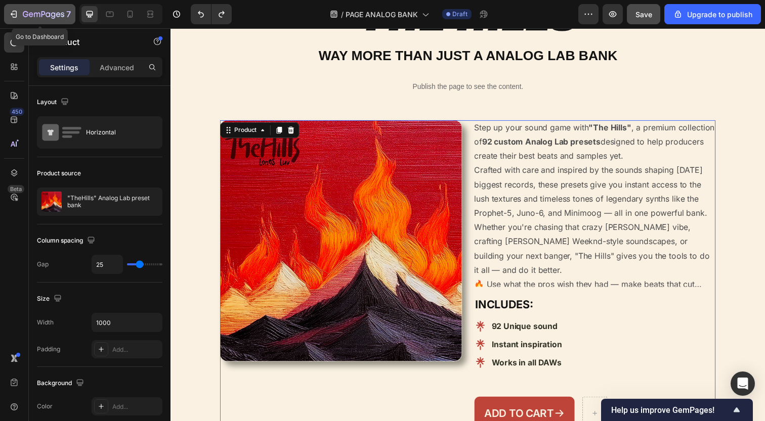
click at [53, 9] on div "7" at bounding box center [47, 14] width 48 height 12
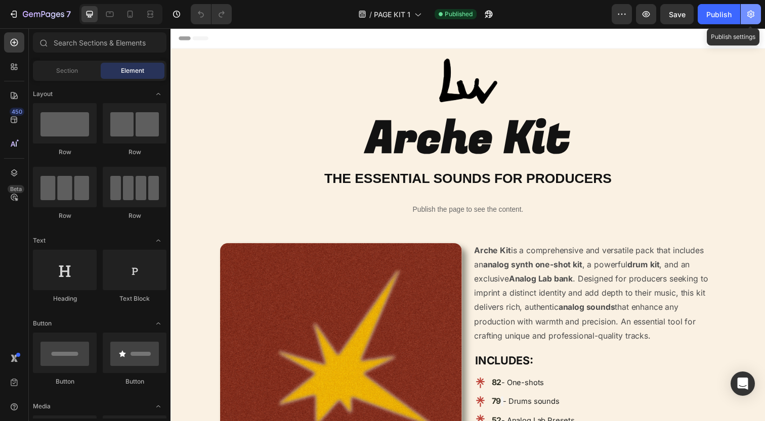
click at [747, 13] on icon "button" at bounding box center [750, 14] width 10 height 10
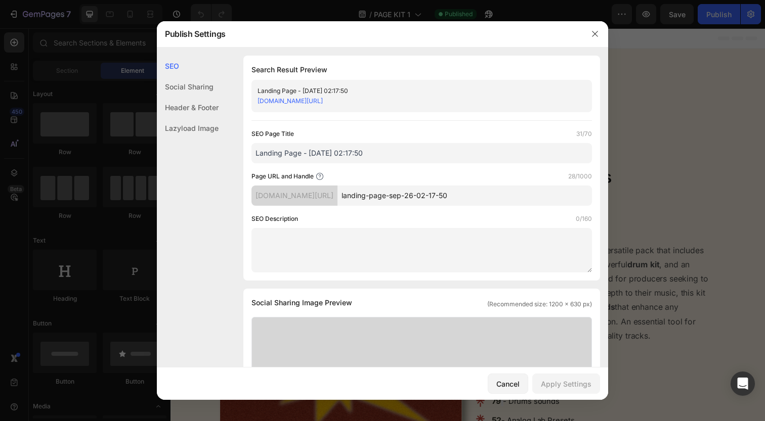
click at [175, 90] on div "Social Sharing" at bounding box center [188, 86] width 62 height 21
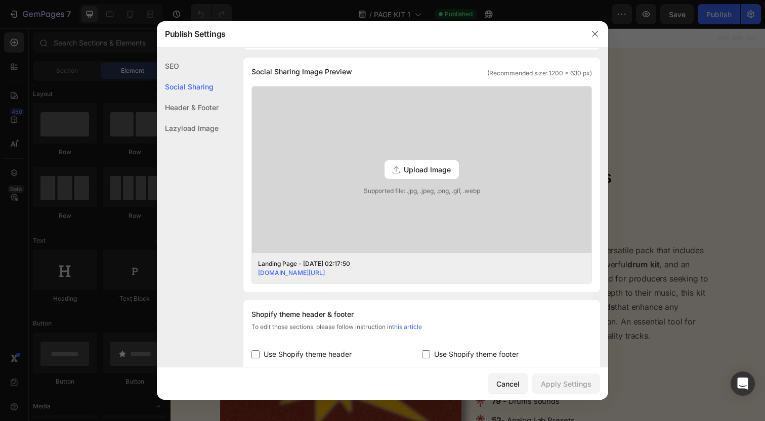
click at [185, 107] on div "Header & Footer" at bounding box center [188, 107] width 62 height 21
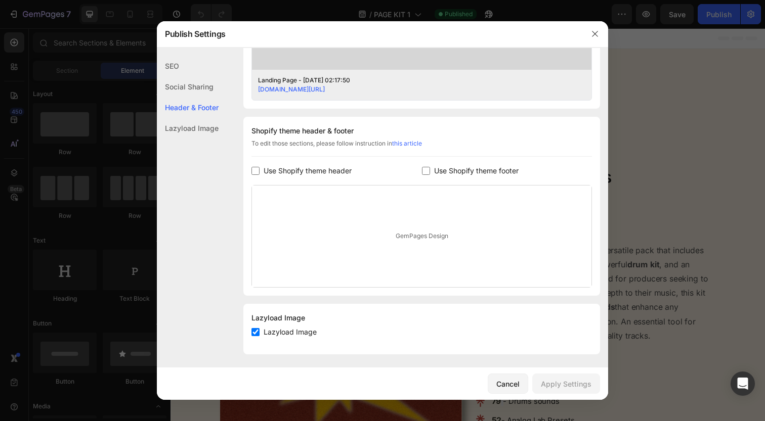
scroll to position [417, 0]
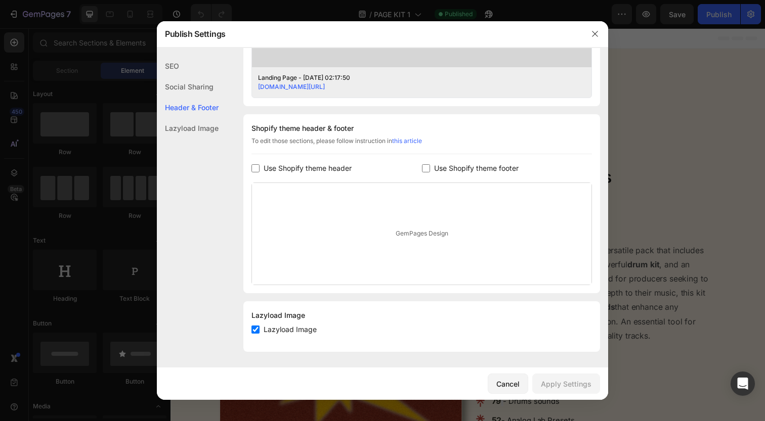
click at [188, 119] on div "Lazyload Image" at bounding box center [188, 128] width 62 height 21
click at [188, 124] on div "Lazyload Image" at bounding box center [188, 128] width 62 height 21
click at [188, 111] on div "Header & Footer" at bounding box center [188, 107] width 62 height 21
click at [184, 95] on div "Social Sharing" at bounding box center [188, 86] width 62 height 21
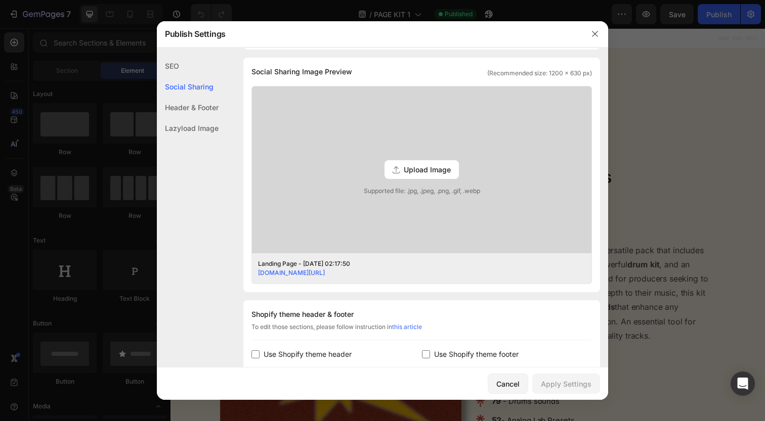
click at [180, 72] on div "SEO" at bounding box center [188, 66] width 62 height 21
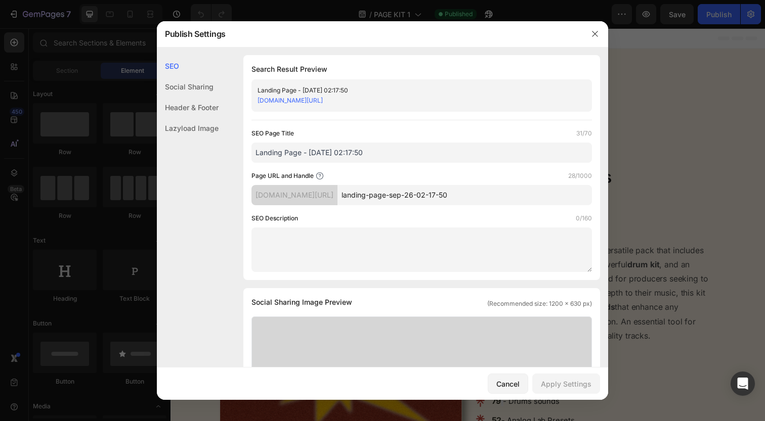
scroll to position [0, 0]
click at [604, 35] on div at bounding box center [595, 34] width 26 height 26
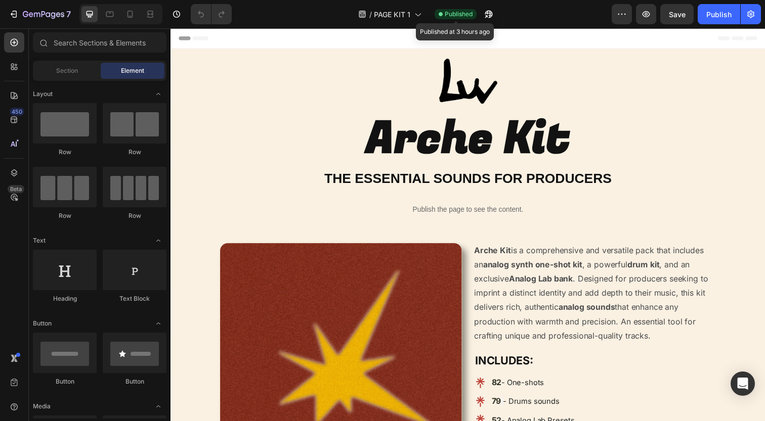
click at [456, 13] on span "Published" at bounding box center [458, 14] width 28 height 9
click at [454, 16] on span "Published" at bounding box center [458, 14] width 28 height 9
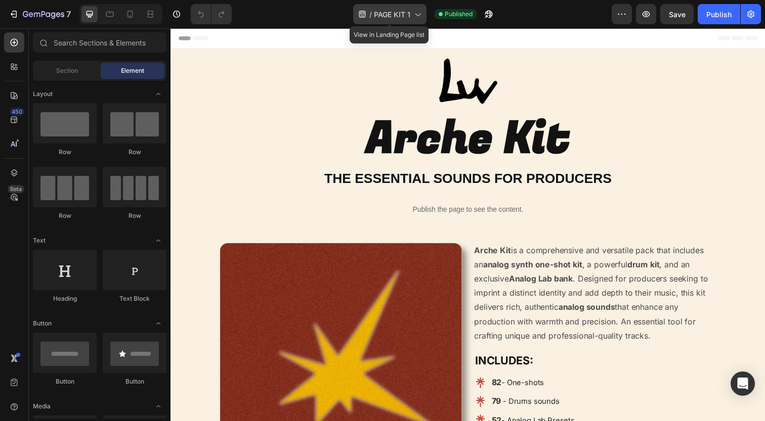
click at [416, 14] on icon at bounding box center [417, 14] width 10 height 10
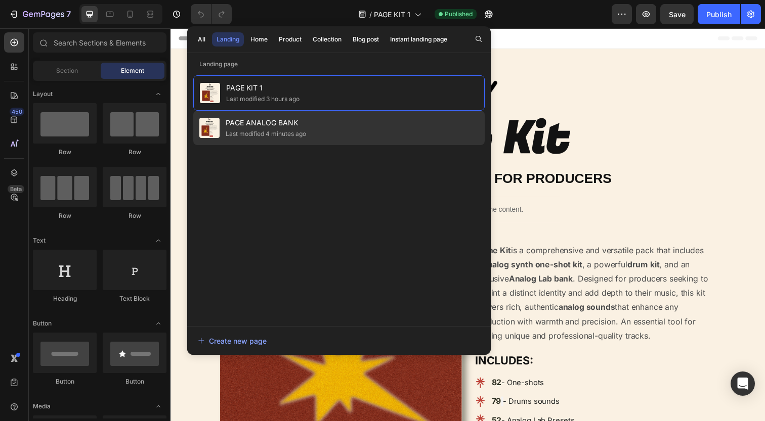
click at [397, 142] on div "PAGE ANALOG BANK Last modified 4 minutes ago" at bounding box center [338, 128] width 291 height 34
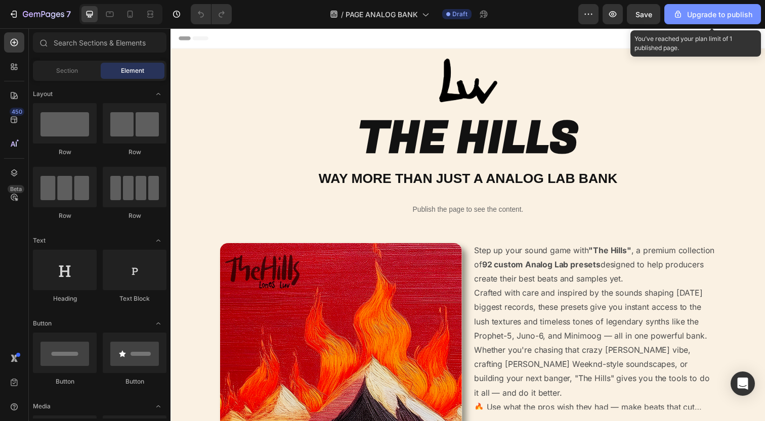
click at [694, 10] on div "Upgrade to publish" at bounding box center [712, 14] width 79 height 11
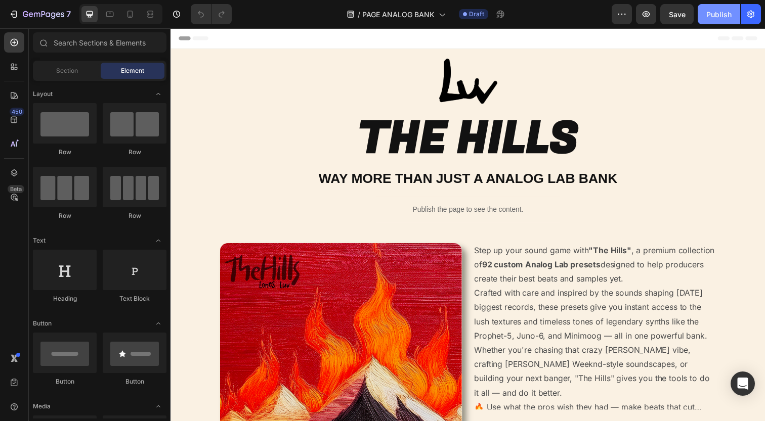
click at [717, 9] on div "Publish" at bounding box center [718, 14] width 25 height 11
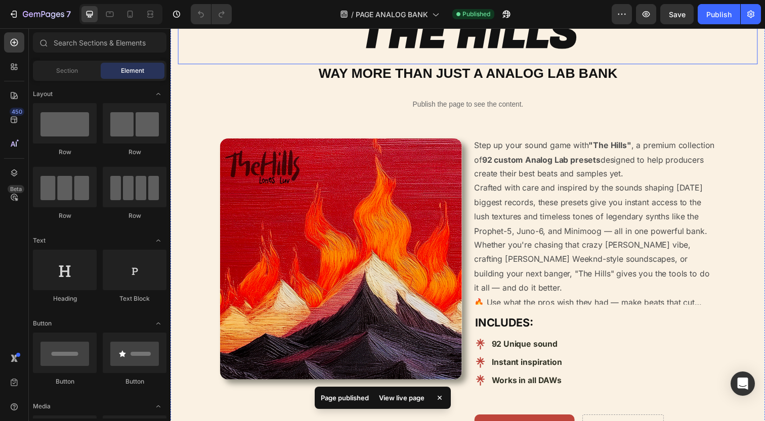
scroll to position [123, 0]
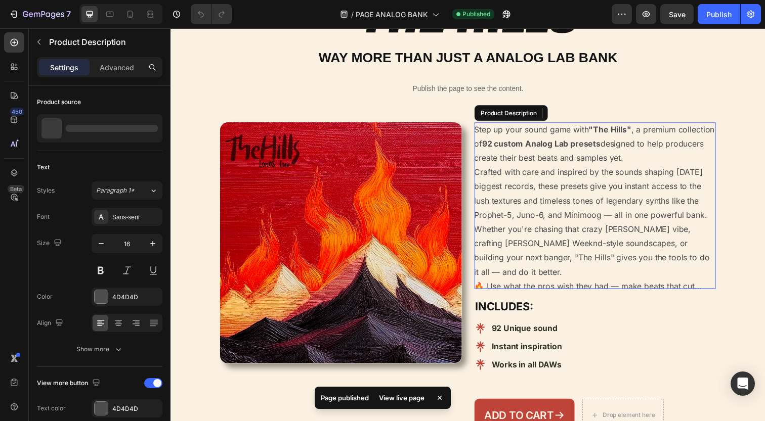
click at [609, 143] on strong "92 custom Analog Lab presets" at bounding box center [548, 146] width 121 height 10
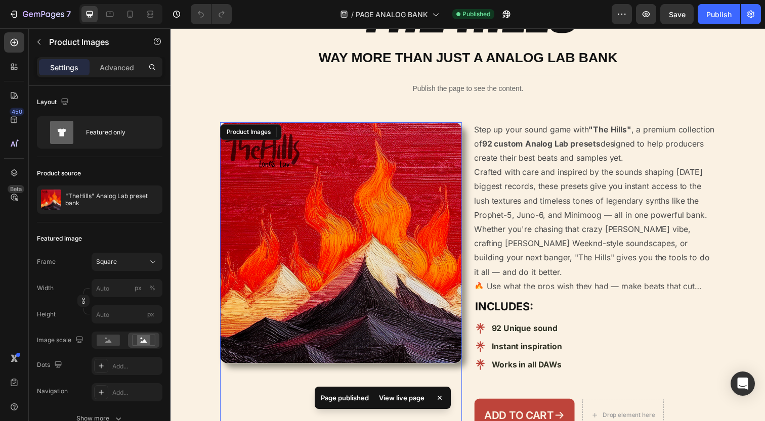
click at [438, 131] on img at bounding box center [344, 247] width 247 height 247
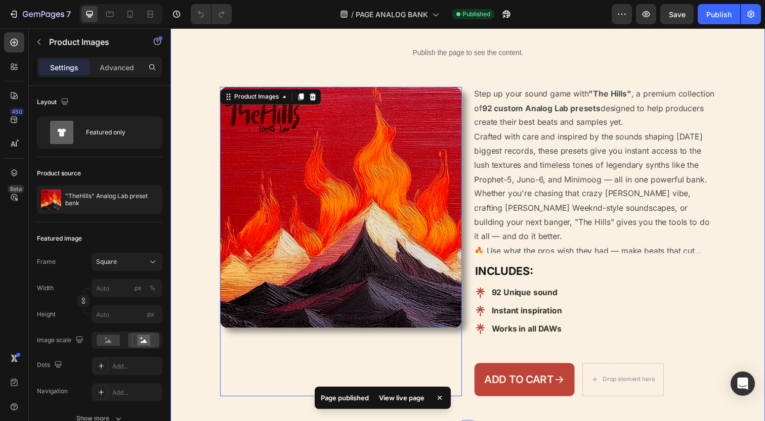
scroll to position [191, 0]
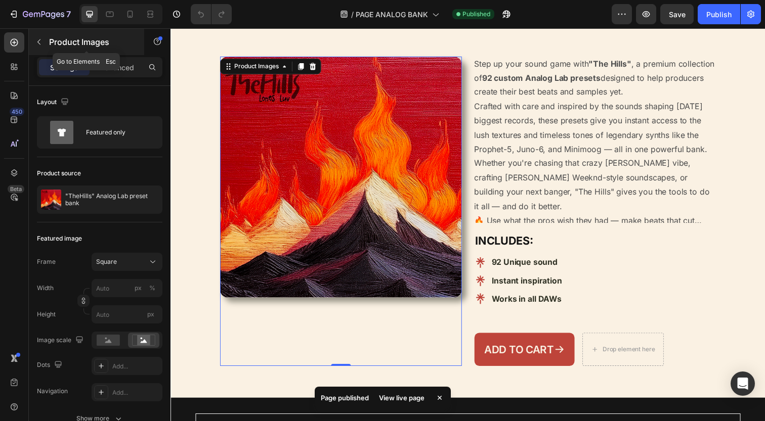
click at [40, 45] on icon "button" at bounding box center [38, 42] width 3 height 6
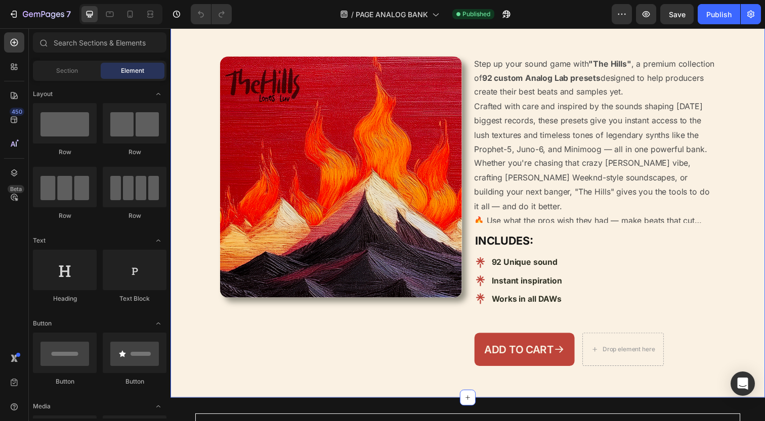
click at [219, 175] on div "Image THE HILLS Heading WAY MORE THAN JUST A ANALOG LAB BANK Heading Publish th…" at bounding box center [474, 125] width 592 height 513
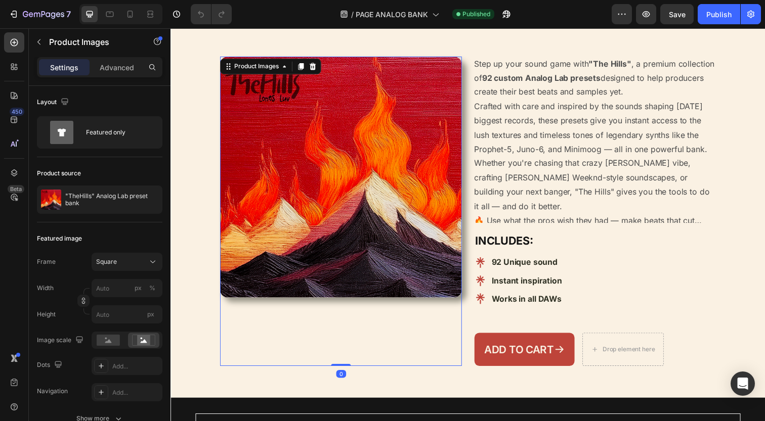
click at [228, 174] on img at bounding box center [344, 180] width 247 height 247
click at [223, 173] on img at bounding box center [344, 180] width 247 height 247
click at [118, 66] on p "Advanced" at bounding box center [117, 67] width 34 height 11
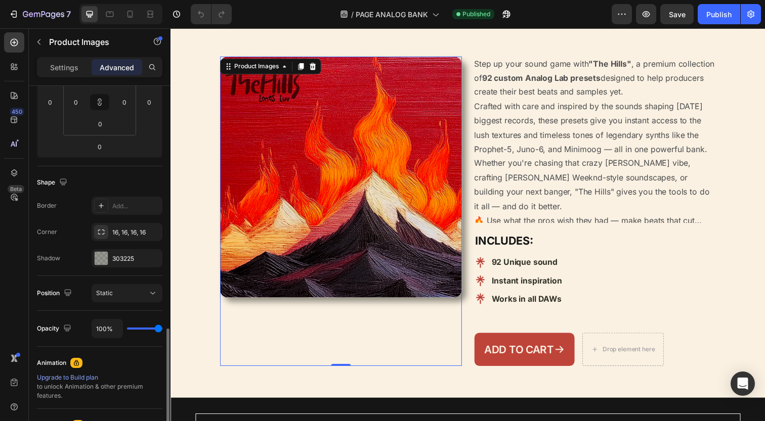
scroll to position [338, 0]
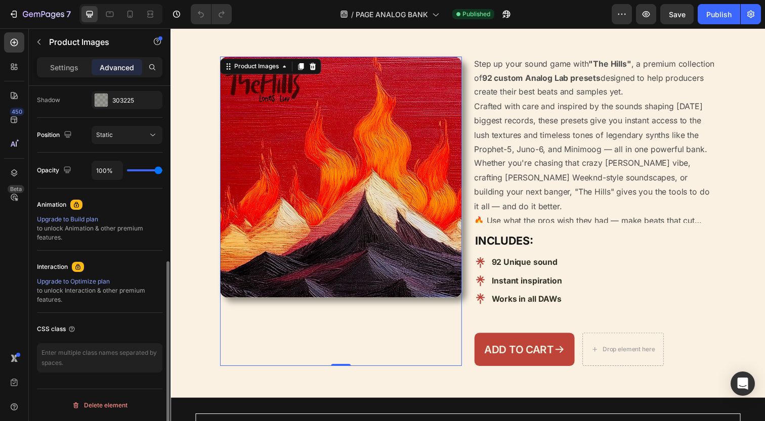
click at [60, 205] on div "Animation" at bounding box center [51, 204] width 29 height 9
click at [80, 218] on div "Upgrade to Build plan" at bounding box center [99, 219] width 125 height 9
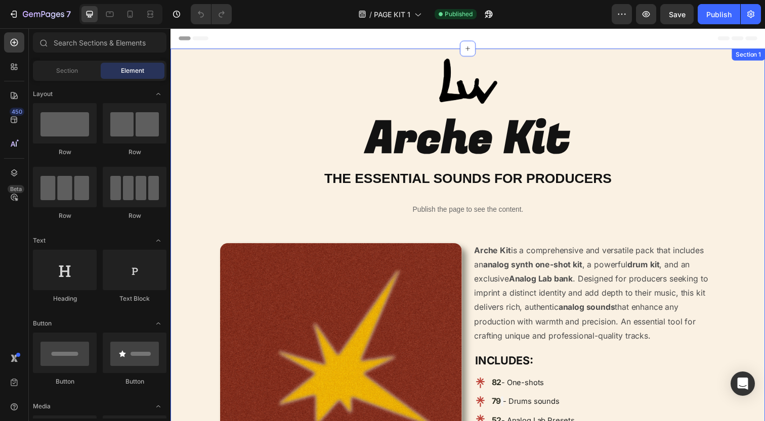
click at [310, 219] on div "Image Arche Kit Heading THE ESSENTIAL SOUNDS FOR PRODUCERS Heading Publish the …" at bounding box center [474, 291] width 592 height 465
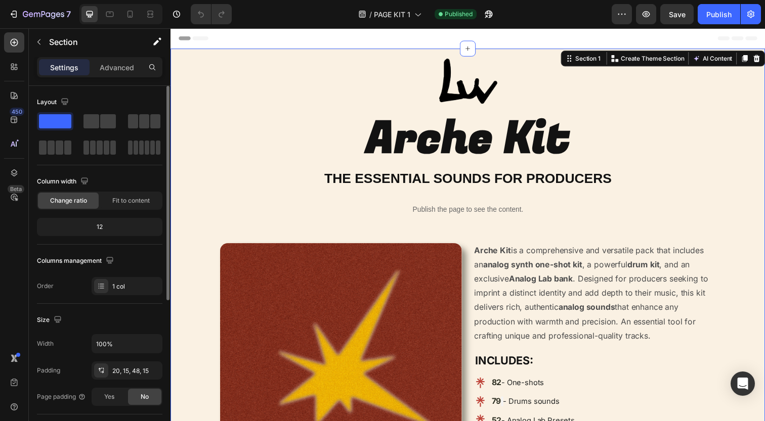
scroll to position [253, 0]
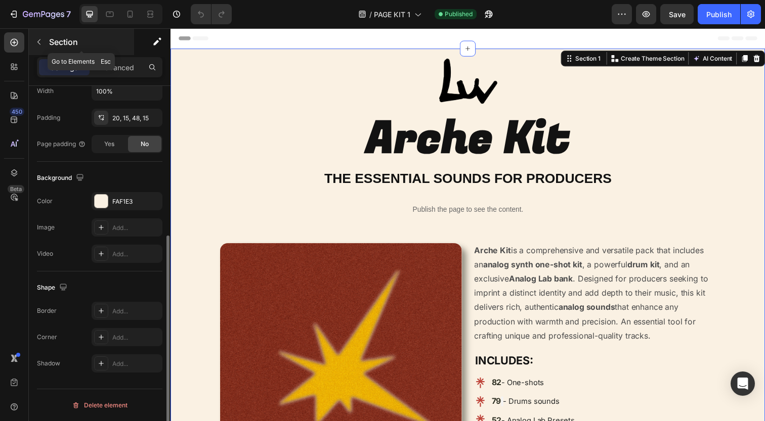
click at [126, 41] on p "Section" at bounding box center [90, 42] width 83 height 12
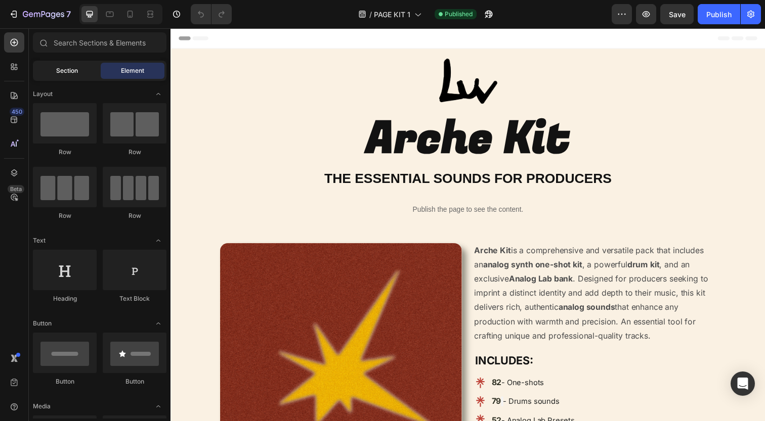
click at [73, 71] on span "Section" at bounding box center [67, 70] width 22 height 9
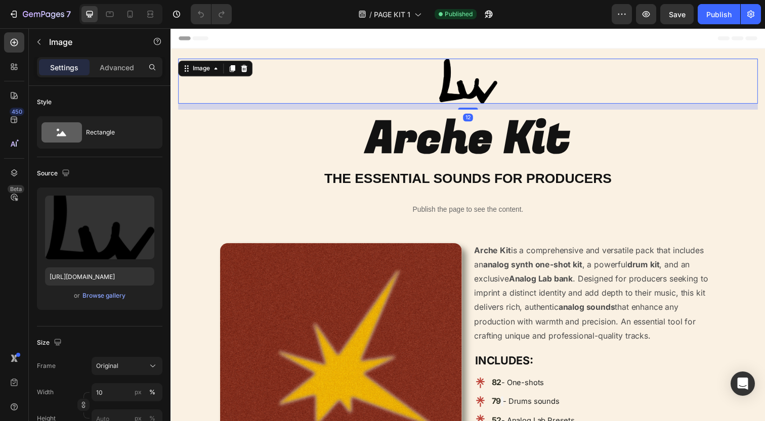
click at [235, 97] on div at bounding box center [474, 82] width 592 height 46
click at [277, 167] on h2 "Arche Kit" at bounding box center [474, 141] width 592 height 61
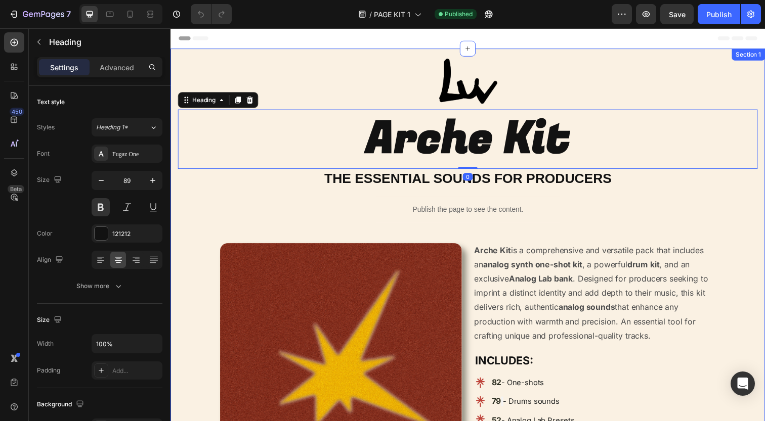
click at [306, 262] on div "Product Images" at bounding box center [344, 371] width 247 height 247
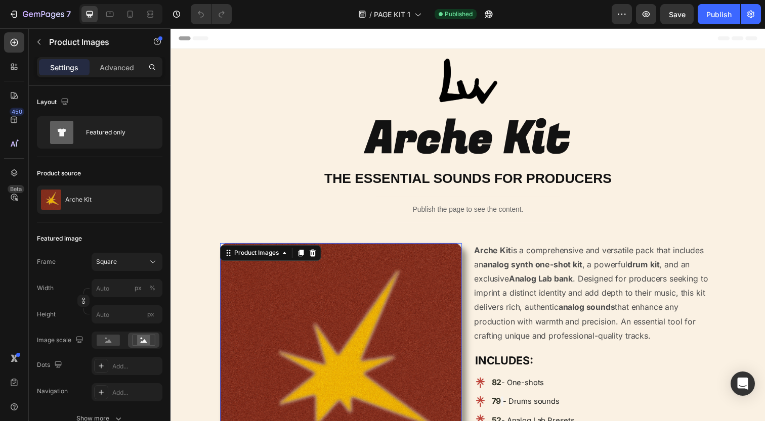
click at [315, 235] on div "Image Arche Kit Heading THE ESSENTIAL SOUNDS FOR PRODUCERS Heading Publish the …" at bounding box center [474, 291] width 592 height 465
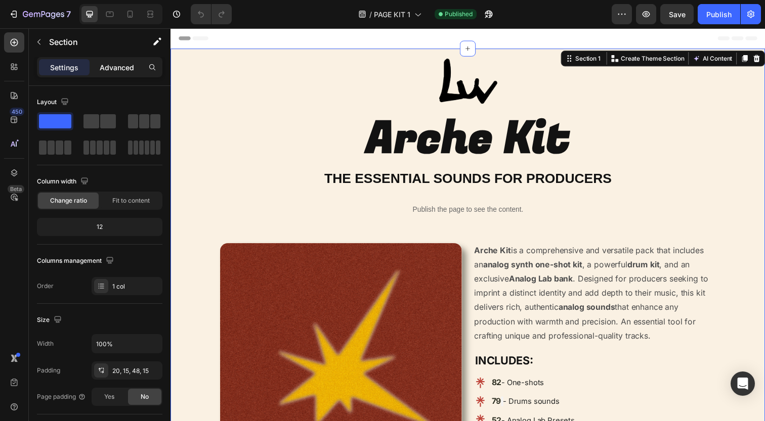
click at [122, 69] on p "Advanced" at bounding box center [117, 67] width 34 height 11
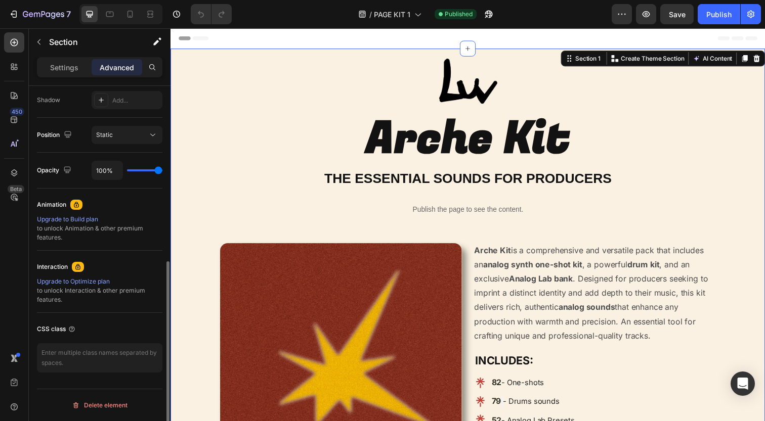
scroll to position [336, 0]
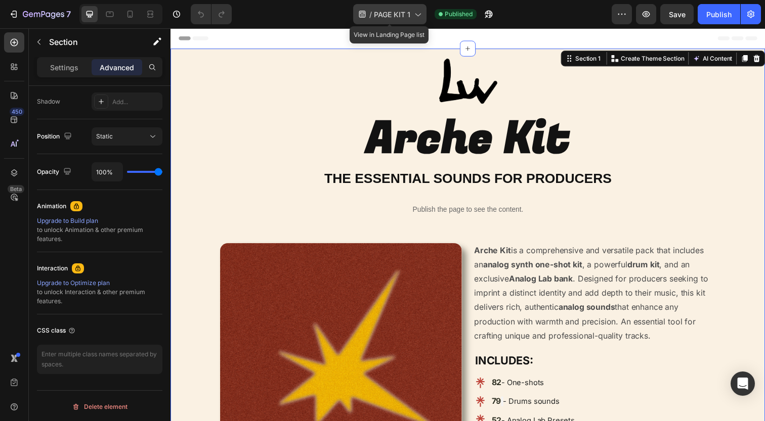
click at [384, 13] on span "PAGE KIT 1" at bounding box center [392, 14] width 36 height 11
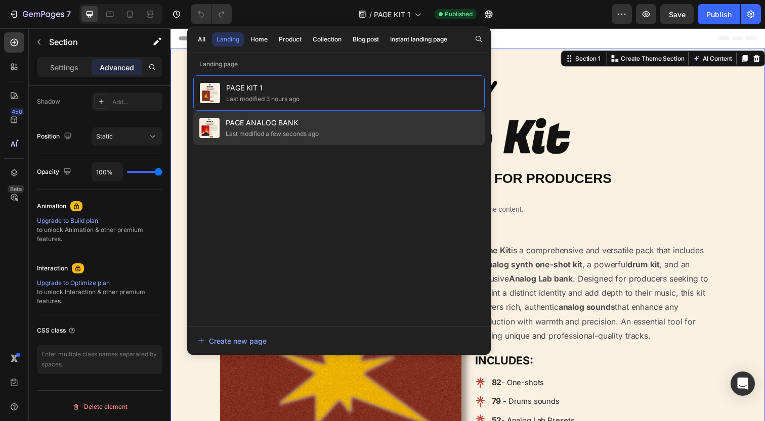
click at [397, 121] on div "PAGE ANALOG BANK Last modified a few seconds ago" at bounding box center [338, 128] width 291 height 34
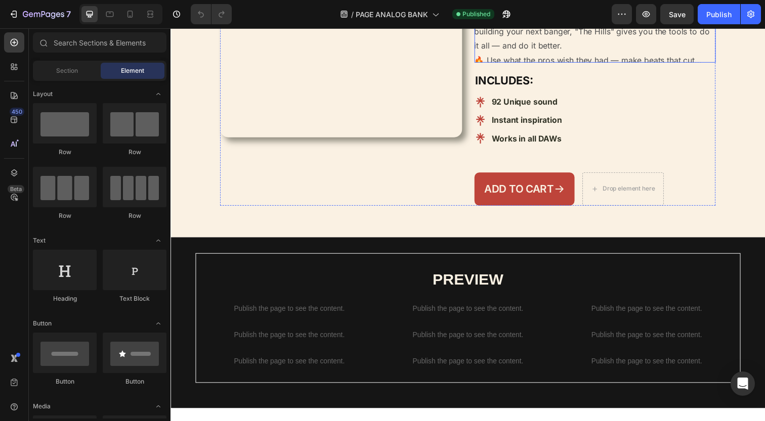
scroll to position [315, 0]
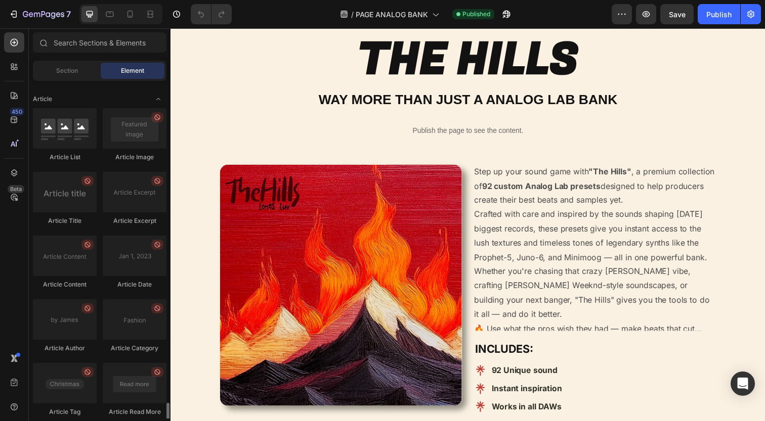
scroll to position [2661, 0]
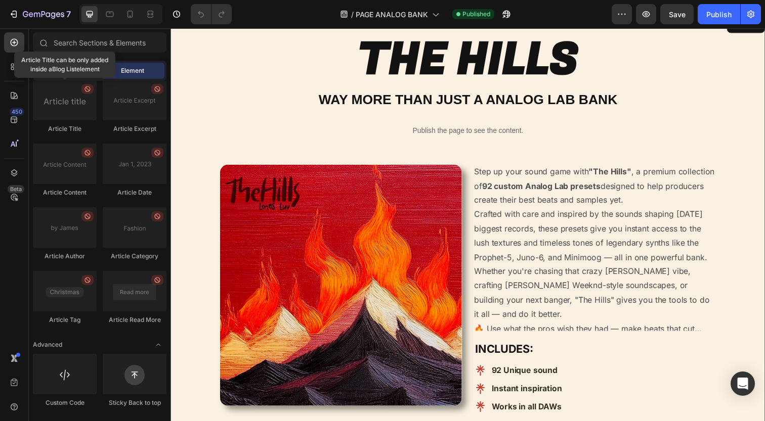
click at [358, 193] on div "Image THE HILLS Heading WAY MORE THAN JUST A ANALOG LAB BANK Heading Publish th…" at bounding box center [474, 258] width 592 height 467
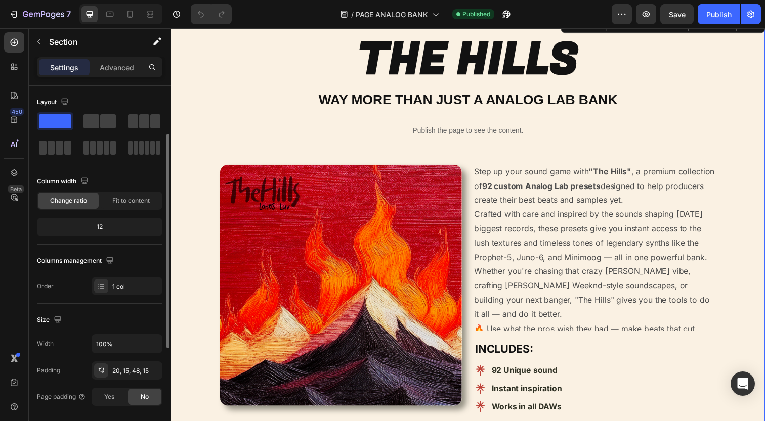
scroll to position [253, 0]
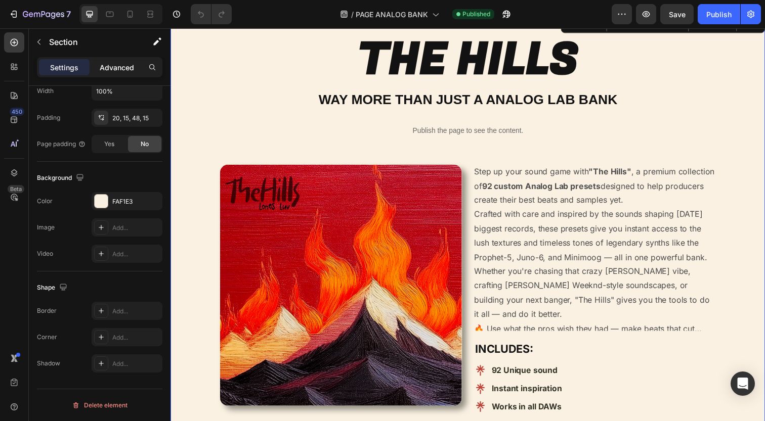
click at [116, 67] on p "Advanced" at bounding box center [117, 67] width 34 height 11
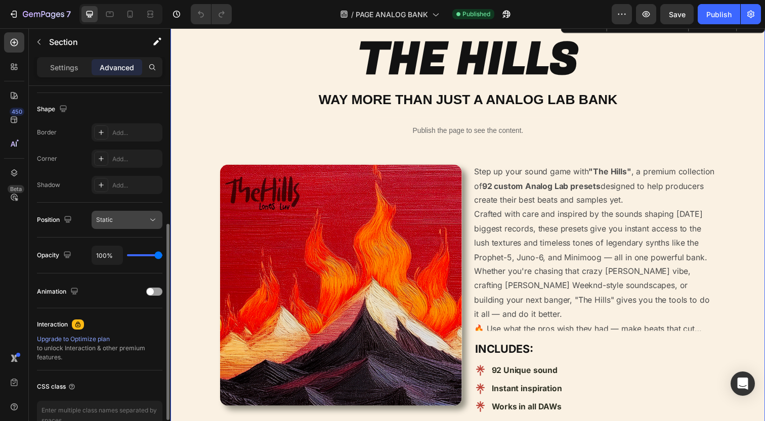
scroll to position [310, 0]
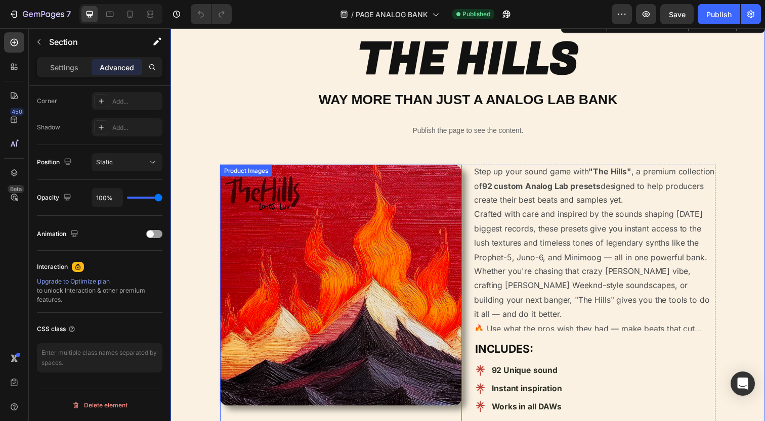
click at [301, 232] on img at bounding box center [344, 290] width 247 height 247
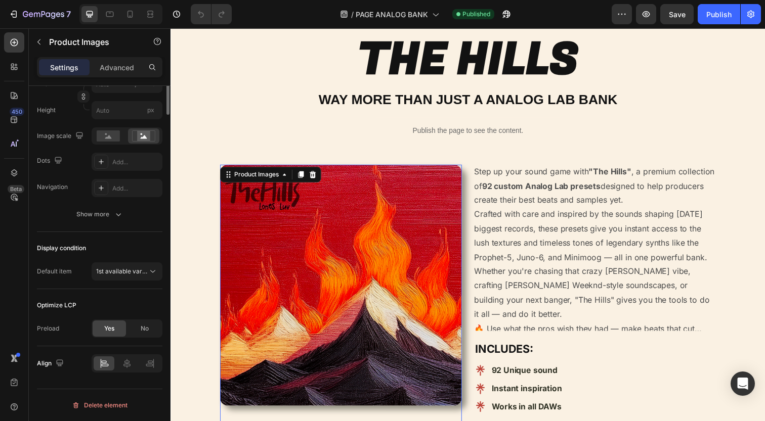
scroll to position [0, 0]
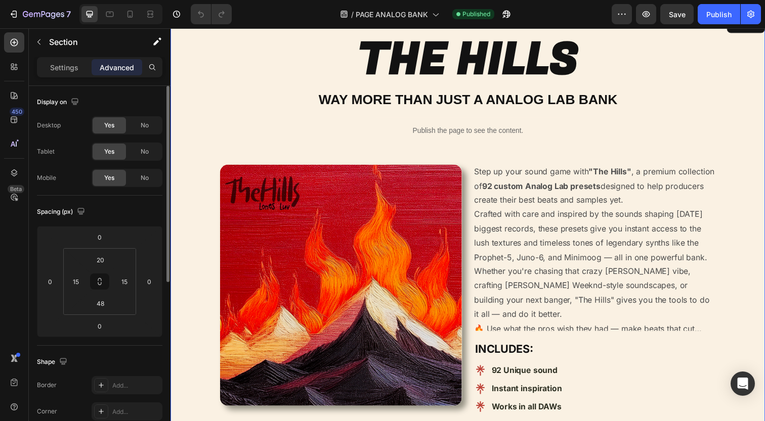
click at [332, 202] on div "Image THE HILLS Heading WAY MORE THAN JUST A ANALOG LAB BANK Heading Publish th…" at bounding box center [474, 258] width 592 height 467
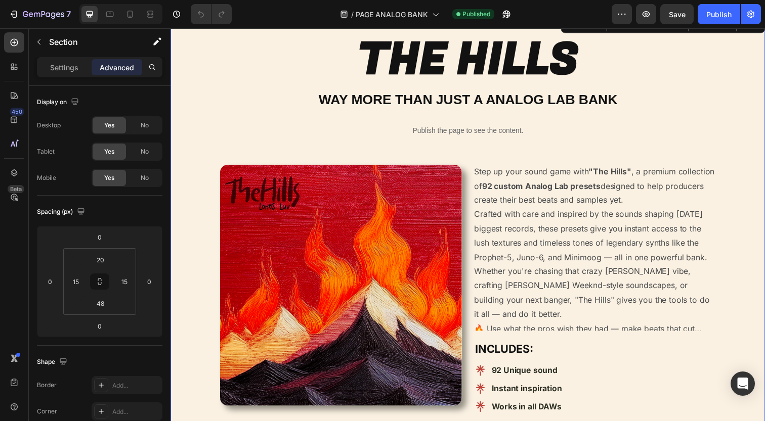
click at [334, 210] on div "Image THE HILLS Heading WAY MORE THAN JUST A ANALOG LAB BANK Heading Publish th…" at bounding box center [474, 258] width 592 height 467
click at [337, 215] on img at bounding box center [344, 290] width 247 height 247
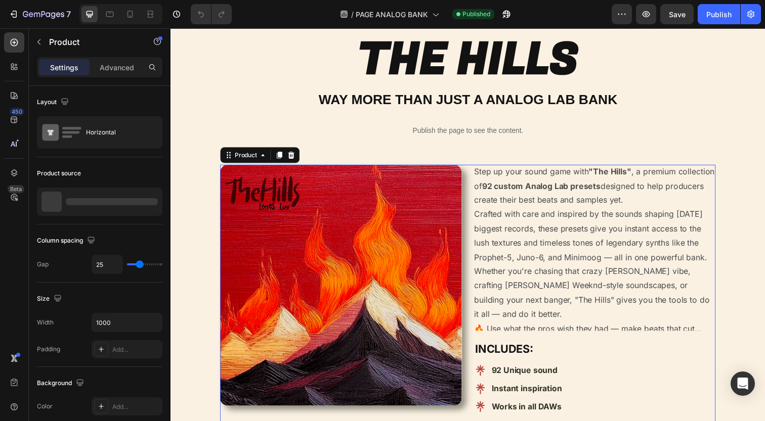
click at [474, 213] on div "Product Images Step up your sound game with "The Hills" , a premium collection …" at bounding box center [474, 325] width 506 height 316
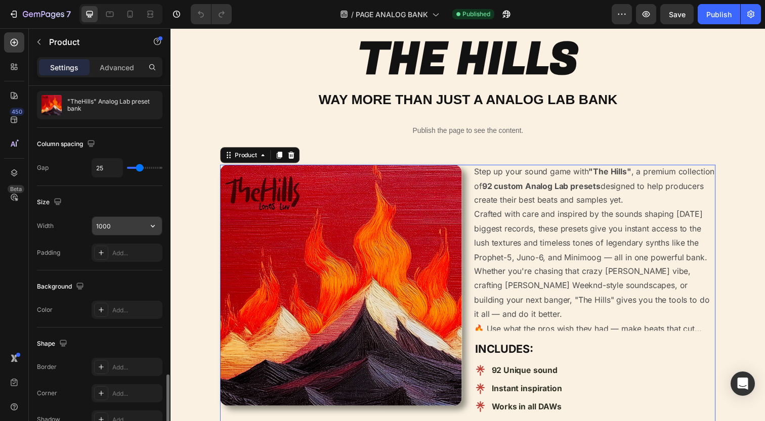
scroll to position [293, 0]
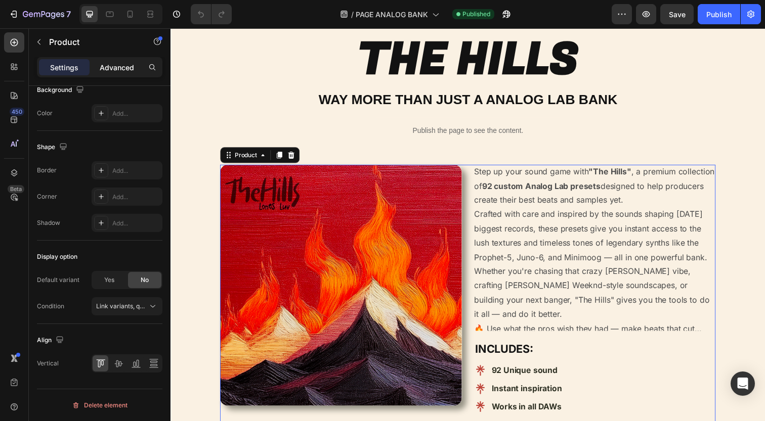
click at [118, 68] on p "Advanced" at bounding box center [117, 67] width 34 height 11
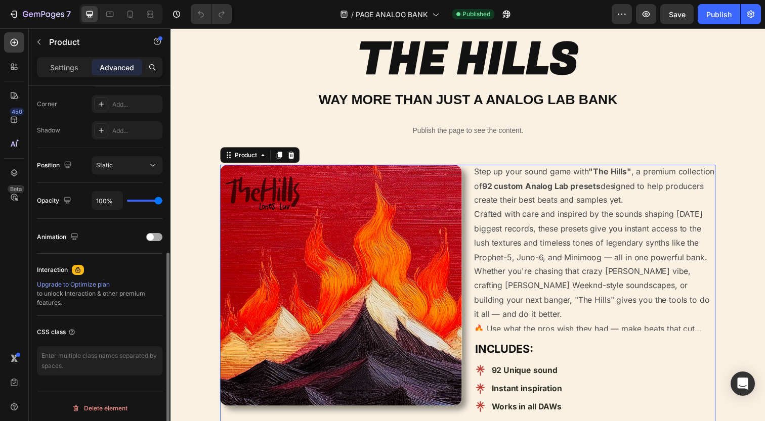
scroll to position [308, 0]
click at [151, 235] on span at bounding box center [150, 236] width 7 height 7
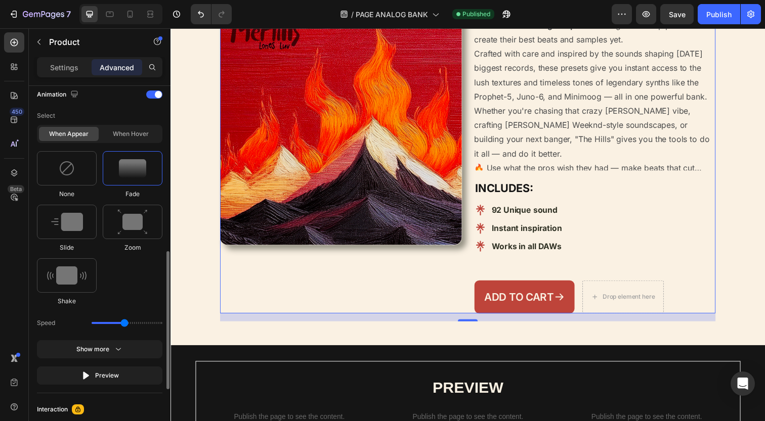
scroll to position [466, 0]
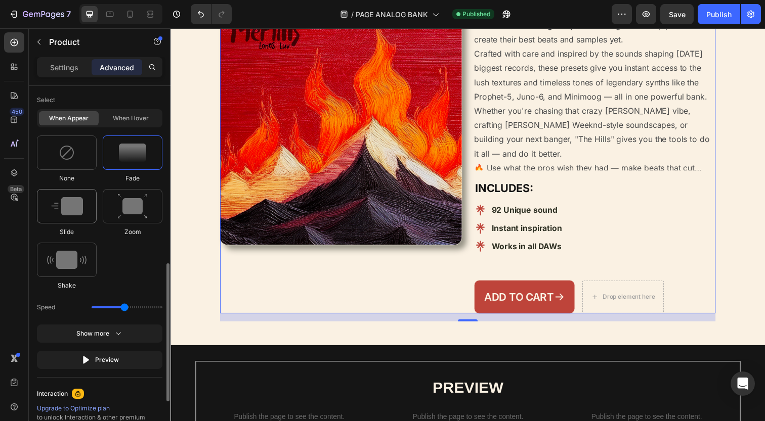
click at [74, 211] on img at bounding box center [67, 206] width 32 height 18
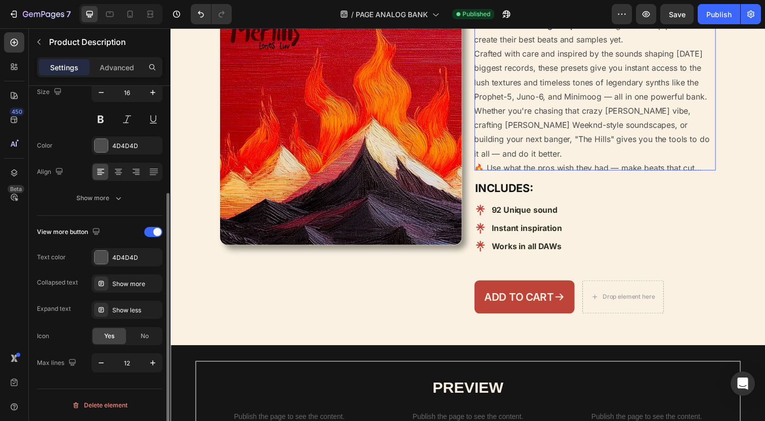
click at [514, 191] on p "🔥 Use what the pros wish they had — make beats that cut through. "The Hills" wi…" at bounding box center [592, 178] width 225 height 25
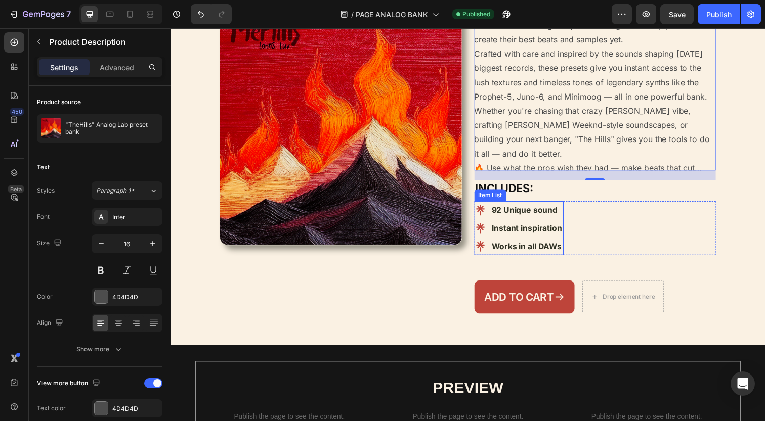
click at [528, 218] on strong "92 Unique sound" at bounding box center [531, 213] width 67 height 10
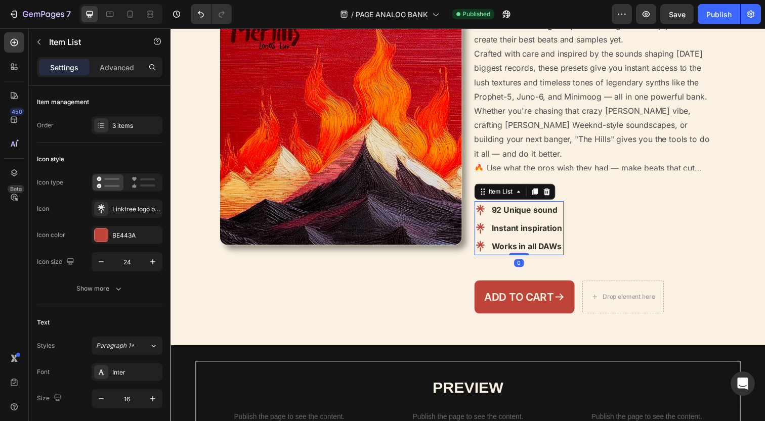
click at [582, 200] on h2 "INCLUDES:" at bounding box center [603, 192] width 247 height 17
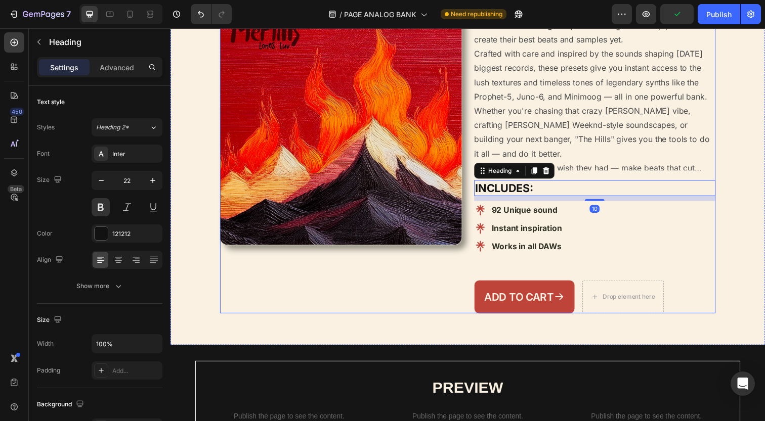
click at [572, 121] on div "Step up your sound game with "The Hills" , a premium collection of 92 custom An…" at bounding box center [603, 89] width 247 height 170
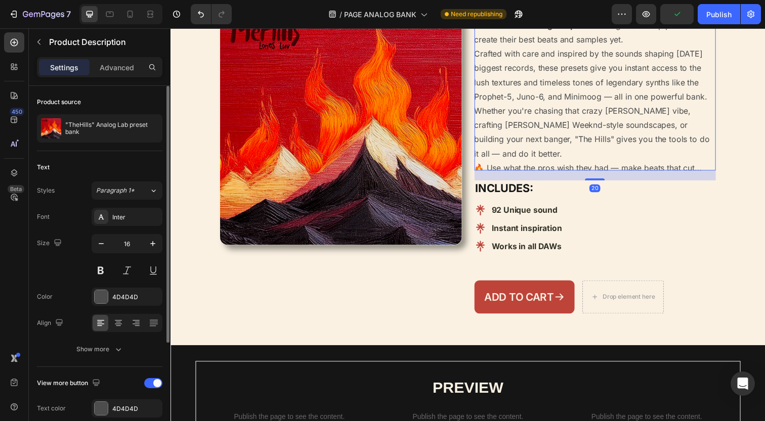
scroll to position [151, 0]
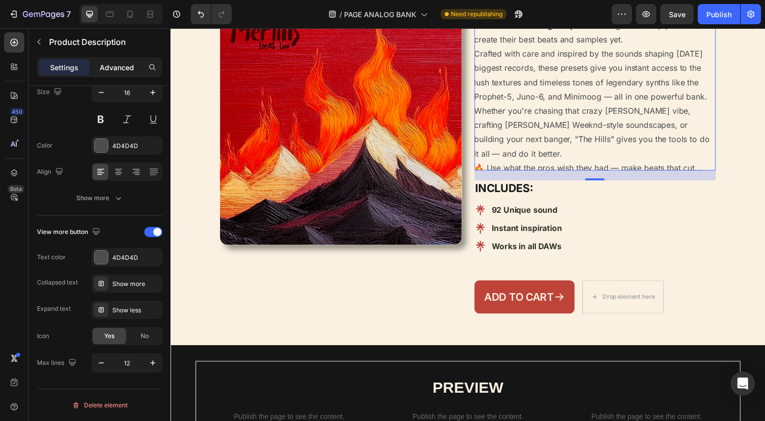
click at [119, 66] on p "Advanced" at bounding box center [117, 67] width 34 height 11
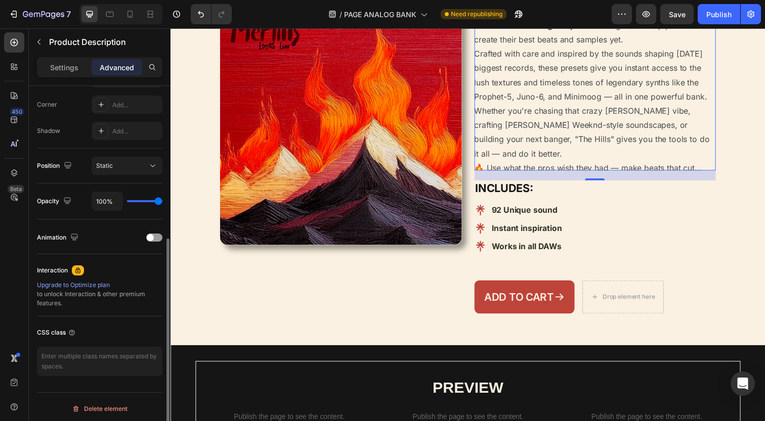
scroll to position [310, 0]
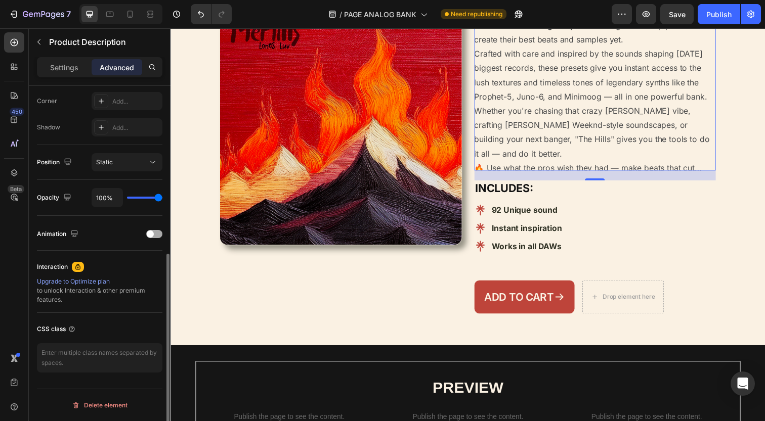
click at [156, 236] on div at bounding box center [154, 234] width 16 height 8
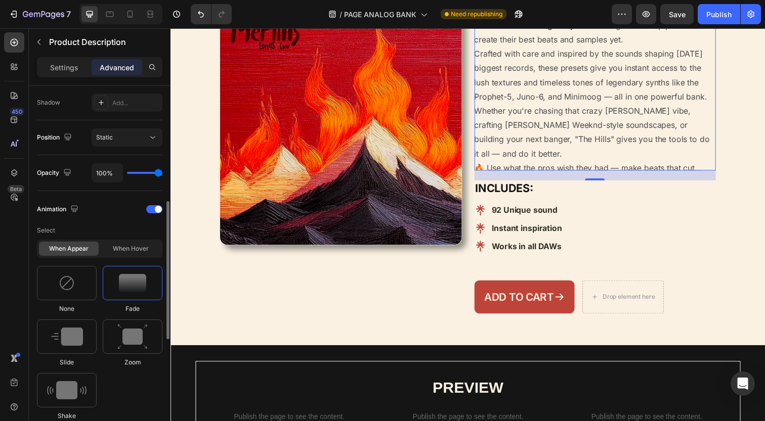
scroll to position [396, 0]
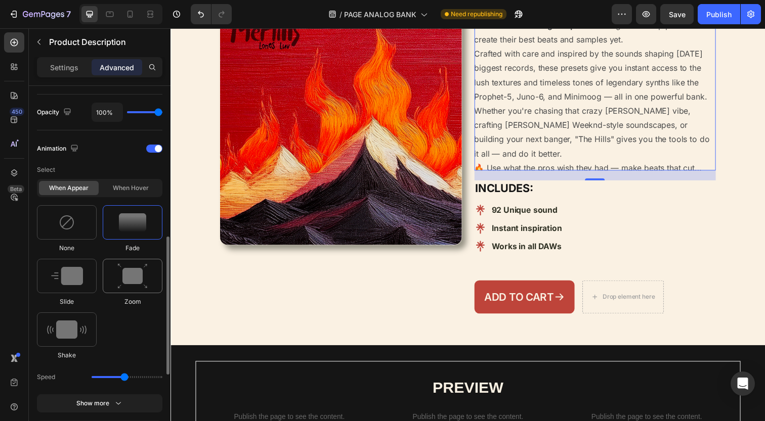
click at [124, 274] on img at bounding box center [132, 276] width 30 height 26
click at [81, 283] on img at bounding box center [67, 276] width 32 height 18
click at [100, 373] on icon at bounding box center [101, 377] width 10 height 10
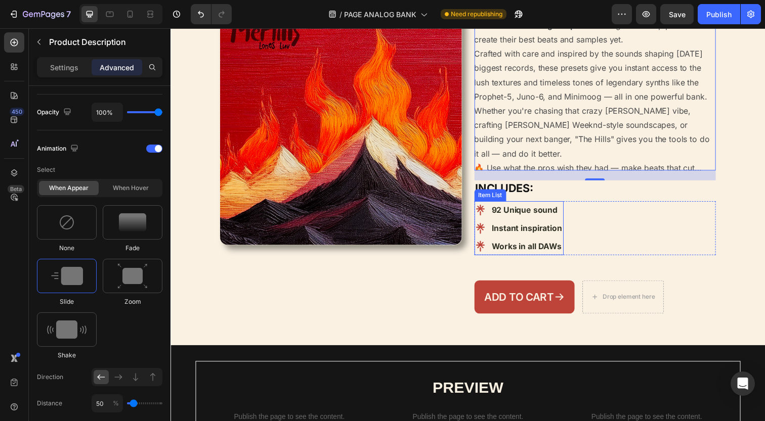
click at [505, 205] on div "Item List" at bounding box center [496, 199] width 32 height 12
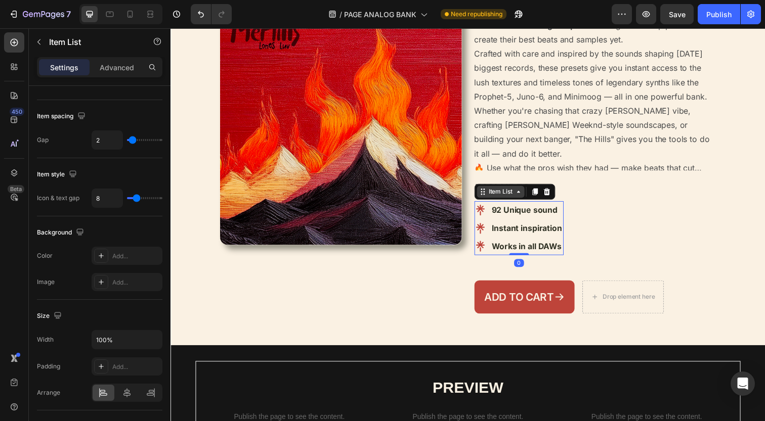
scroll to position [0, 0]
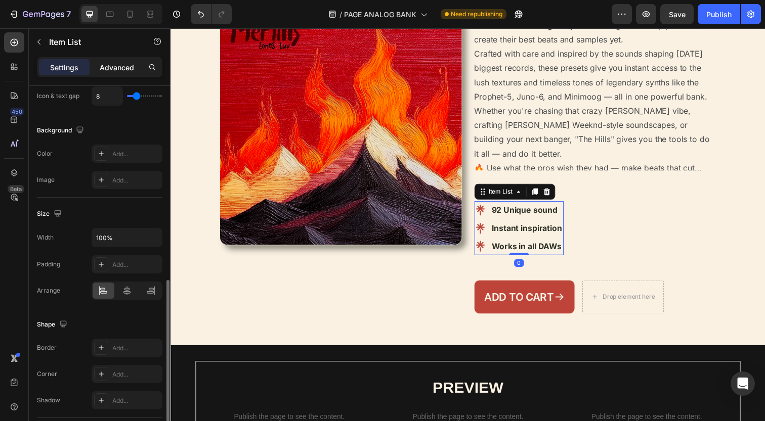
click at [114, 68] on p "Advanced" at bounding box center [117, 67] width 34 height 11
type input "100%"
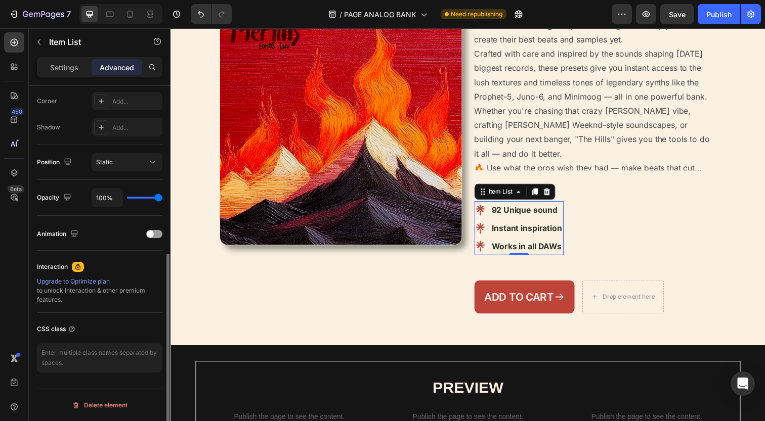
scroll to position [310, 0]
click at [156, 239] on div "Animation" at bounding box center [99, 234] width 125 height 16
click at [155, 236] on div at bounding box center [154, 234] width 16 height 8
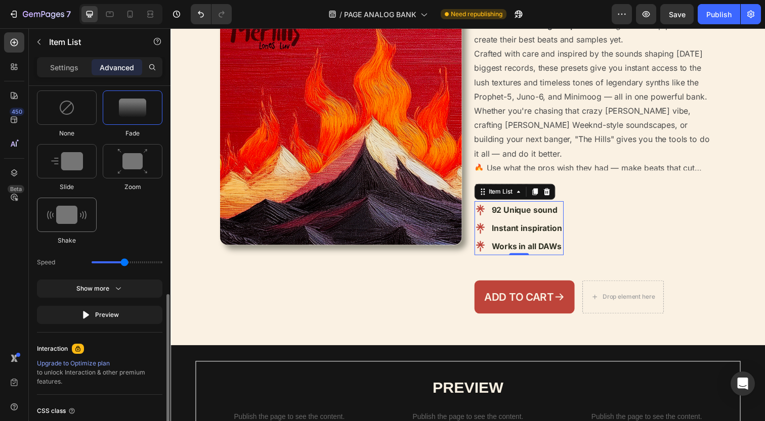
scroll to position [482, 0]
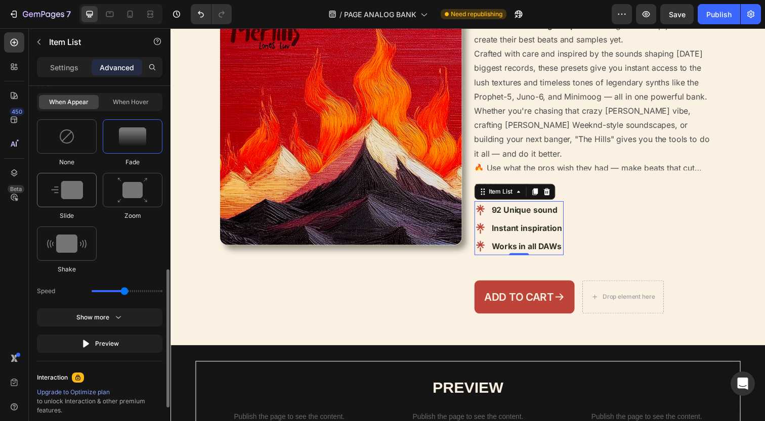
click at [72, 190] on img at bounding box center [67, 190] width 32 height 18
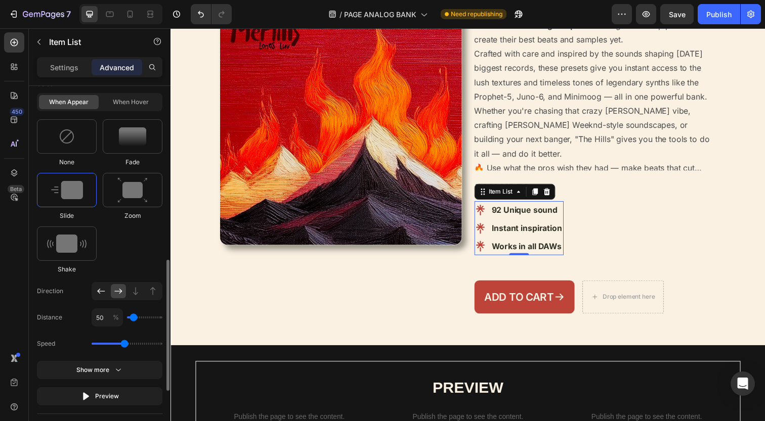
click at [103, 295] on icon at bounding box center [101, 291] width 10 height 10
click at [527, 199] on icon at bounding box center [525, 195] width 8 height 8
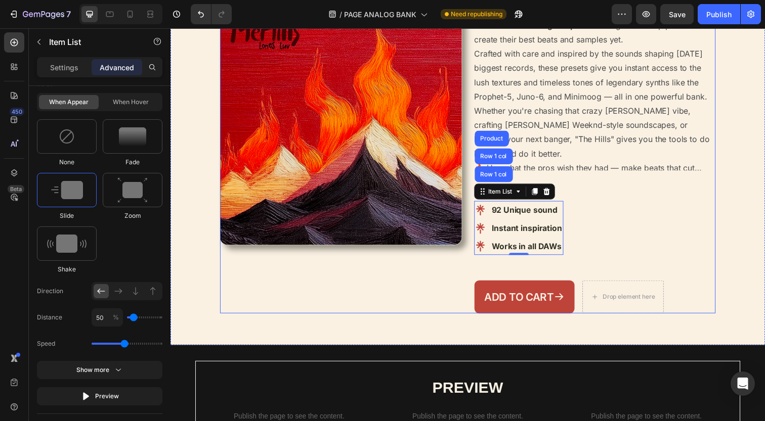
click at [564, 219] on div "Step up your sound game with "The Hills" , a premium collection of 92 custom An…" at bounding box center [603, 162] width 247 height 316
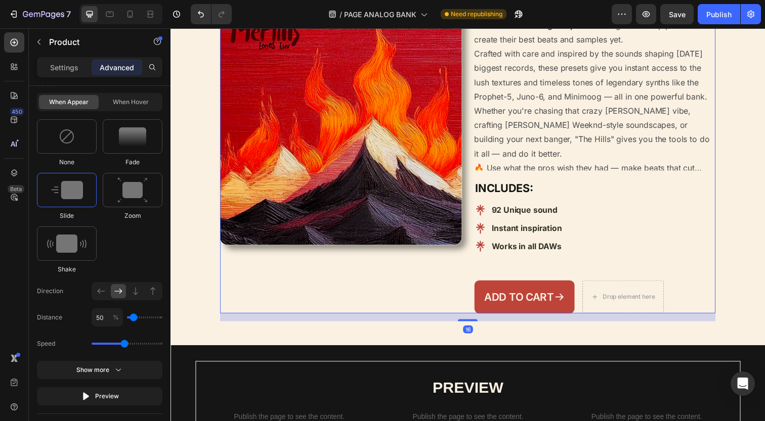
scroll to position [0, 0]
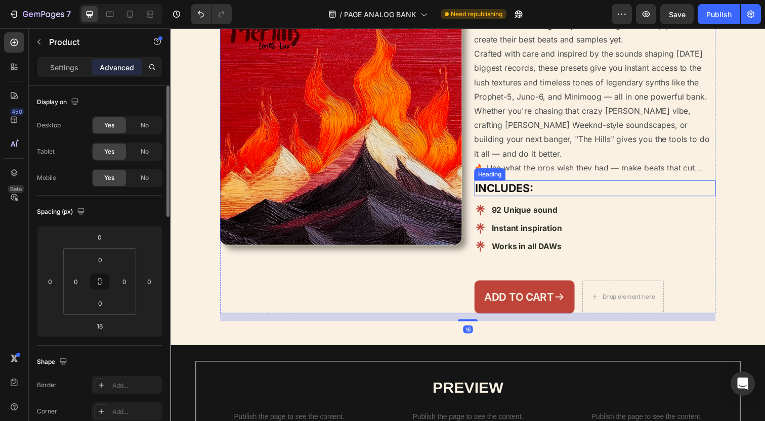
click at [527, 198] on strong "INCLUDES:" at bounding box center [510, 191] width 59 height 13
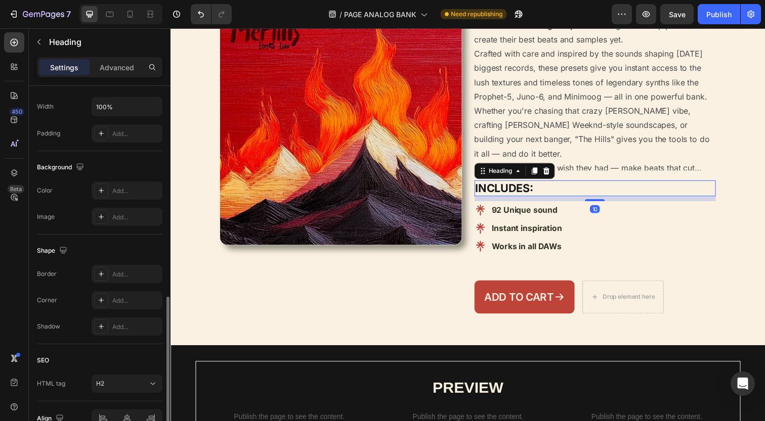
scroll to position [292, 0]
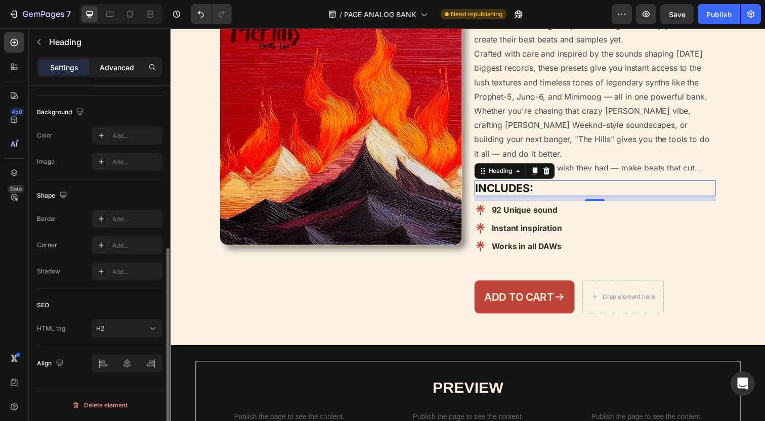
click at [116, 64] on p "Advanced" at bounding box center [117, 67] width 34 height 11
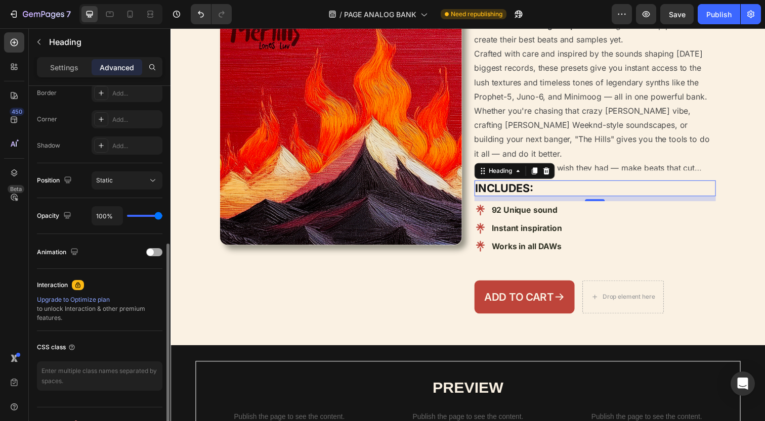
scroll to position [310, 0]
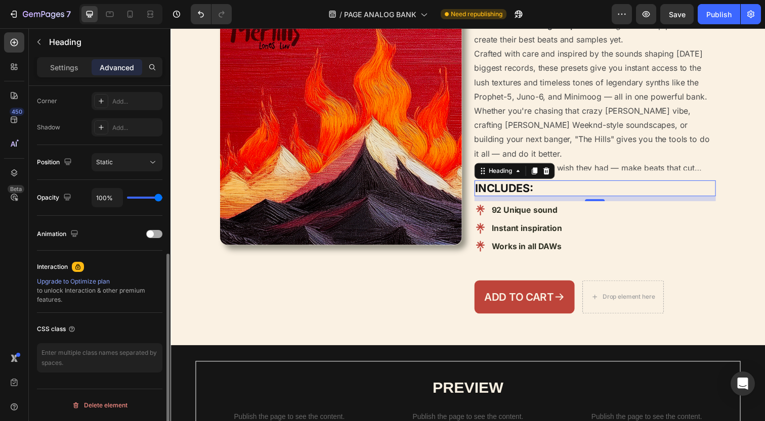
click at [157, 235] on div at bounding box center [154, 234] width 16 height 8
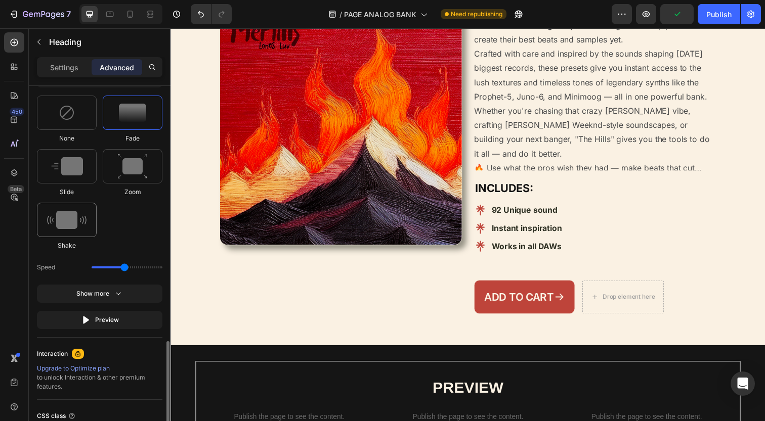
scroll to position [551, 0]
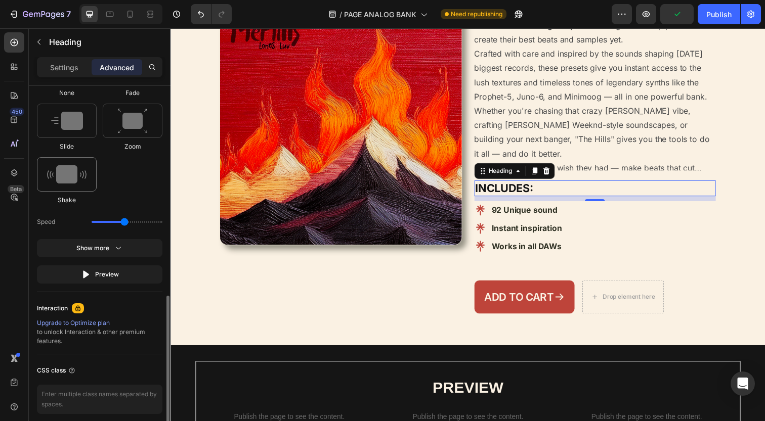
click at [54, 169] on img at bounding box center [66, 174] width 39 height 18
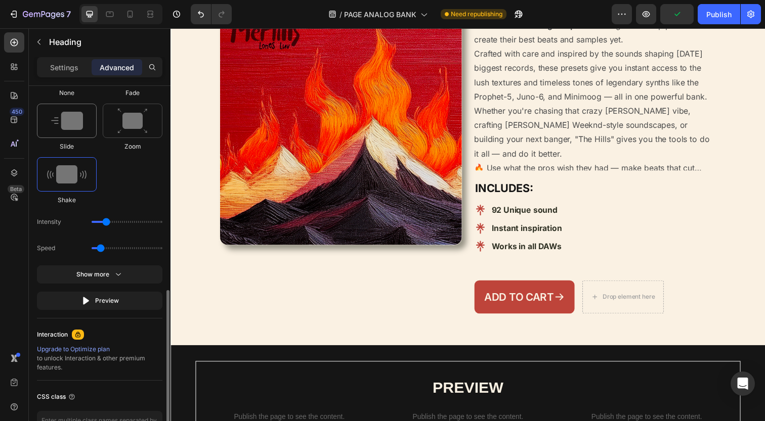
click at [75, 120] on img at bounding box center [67, 121] width 32 height 18
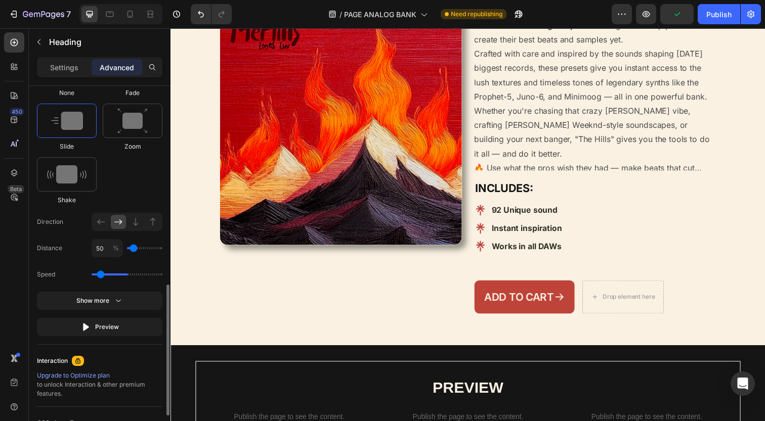
type input "1.7"
click at [99, 224] on icon at bounding box center [101, 222] width 10 height 10
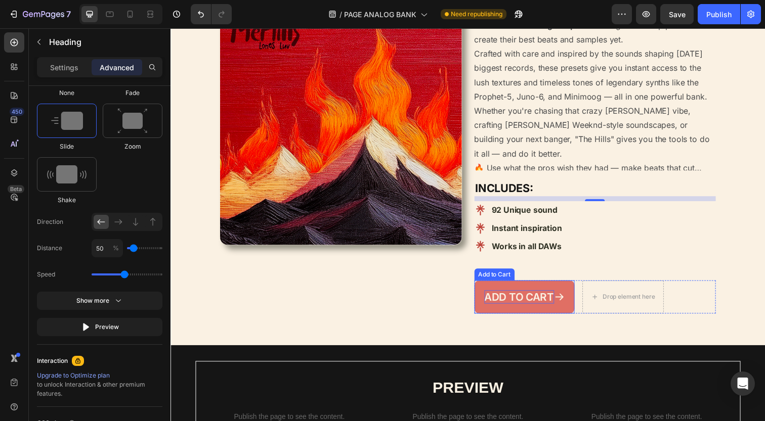
click at [545, 309] on div "Add to cart" at bounding box center [526, 303] width 71 height 14
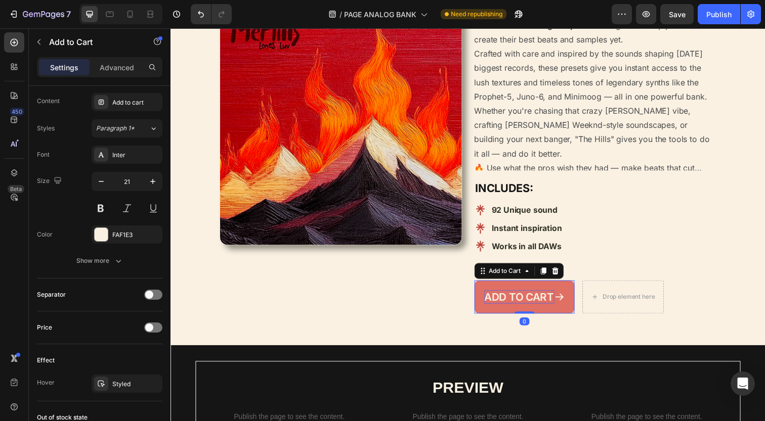
scroll to position [0, 0]
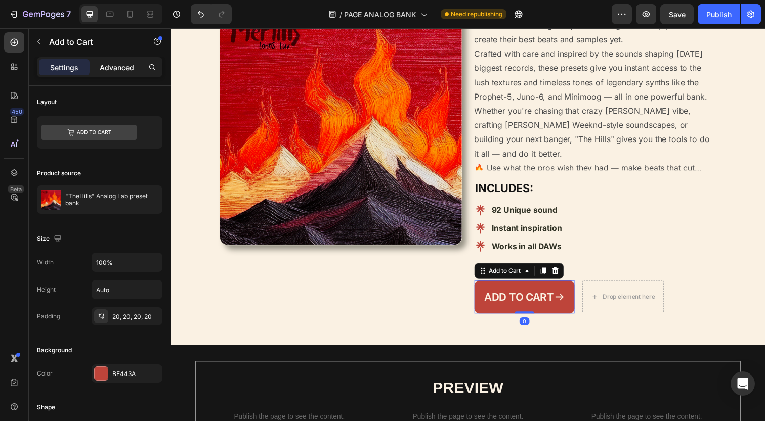
click at [119, 67] on p "Advanced" at bounding box center [117, 67] width 34 height 11
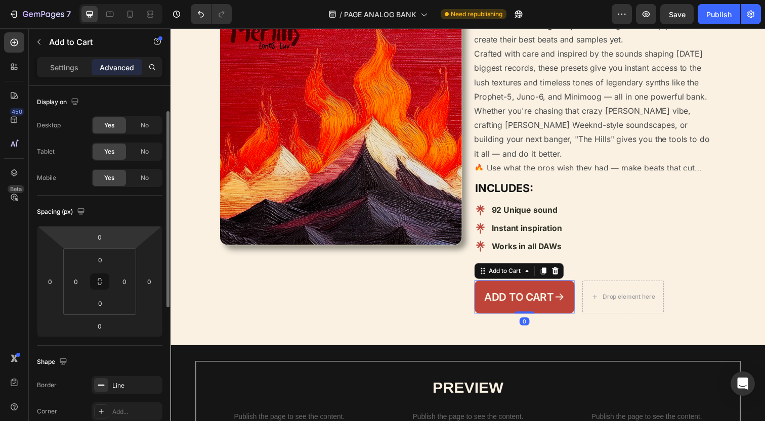
scroll to position [310, 0]
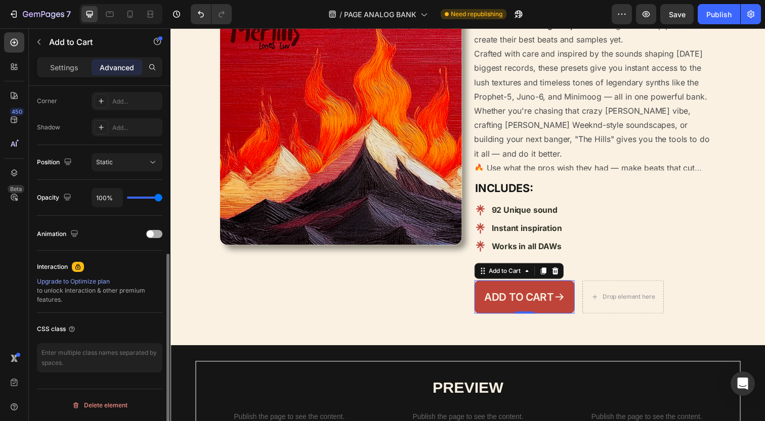
click at [151, 233] on span at bounding box center [150, 234] width 7 height 7
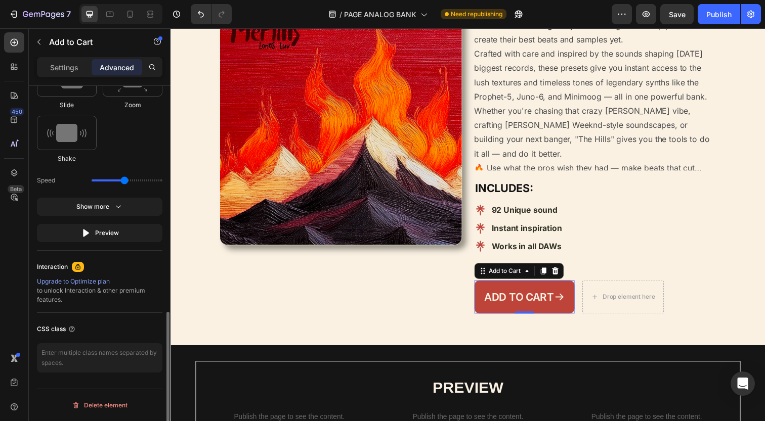
scroll to position [478, 0]
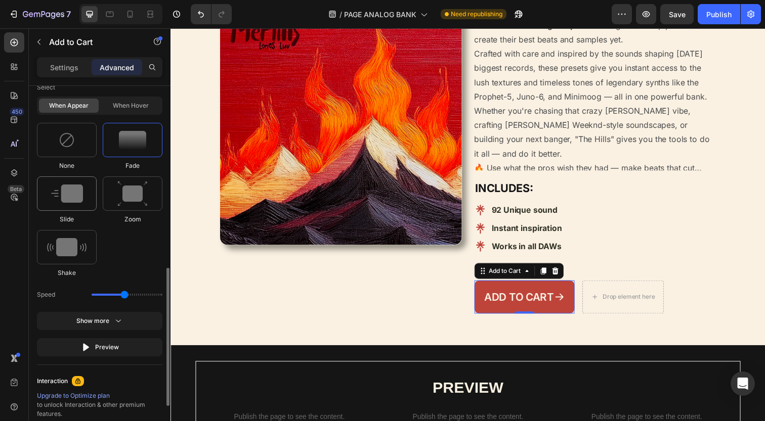
click at [76, 198] on img at bounding box center [67, 194] width 32 height 18
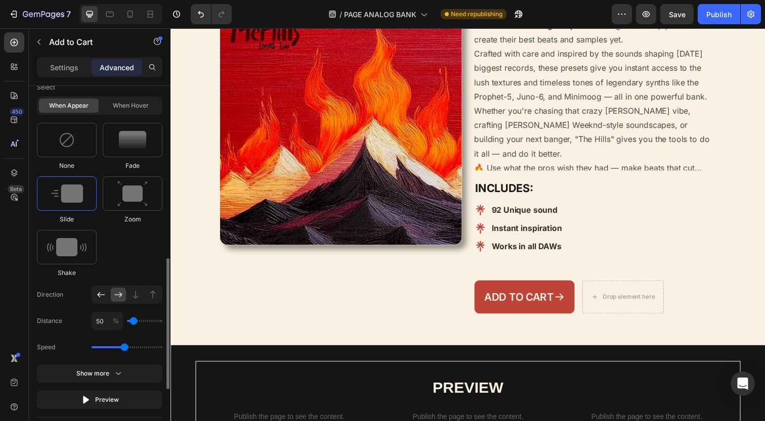
click at [97, 291] on icon at bounding box center [101, 295] width 10 height 10
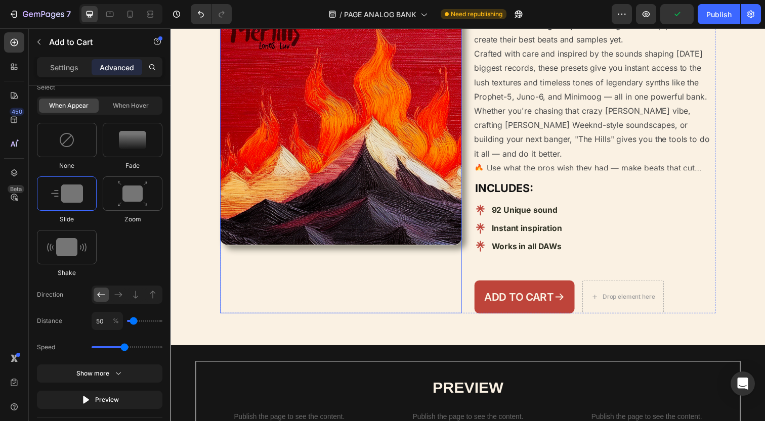
click at [271, 250] on img at bounding box center [344, 127] width 247 height 247
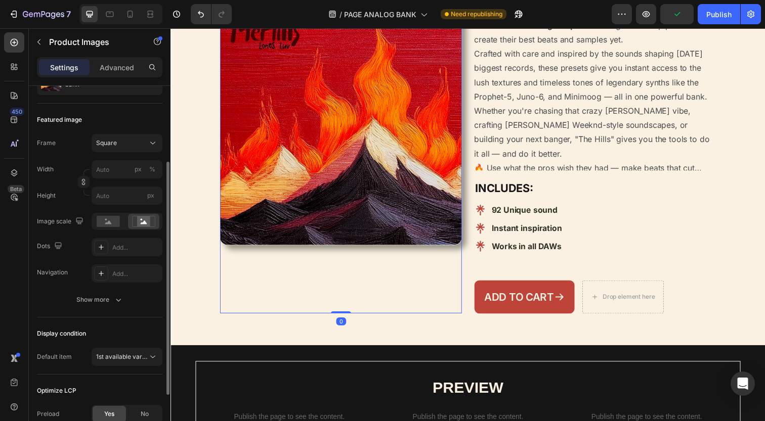
scroll to position [121, 0]
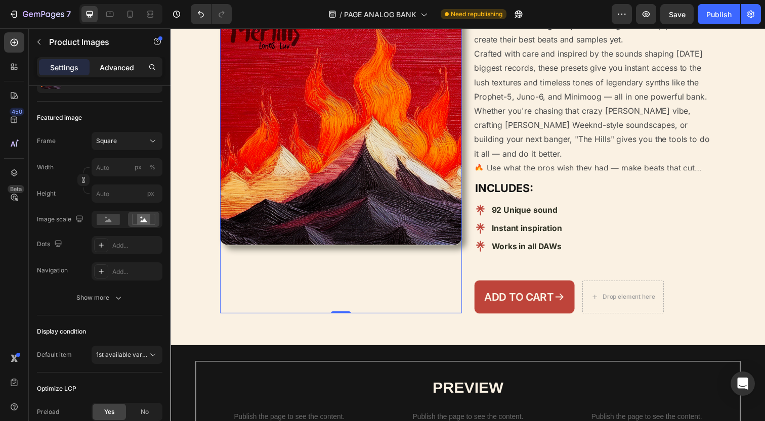
click at [123, 68] on p "Advanced" at bounding box center [117, 67] width 34 height 11
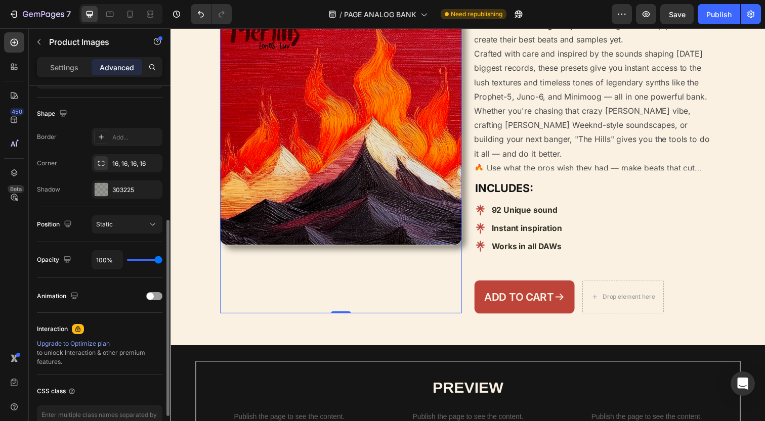
scroll to position [243, 0]
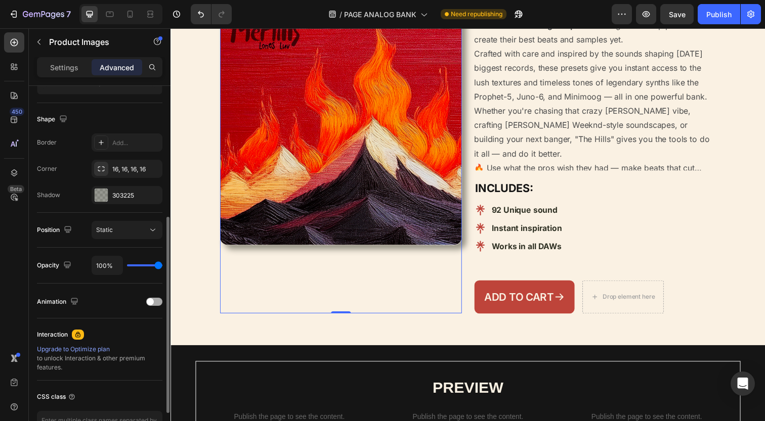
click at [157, 302] on div at bounding box center [154, 302] width 16 height 8
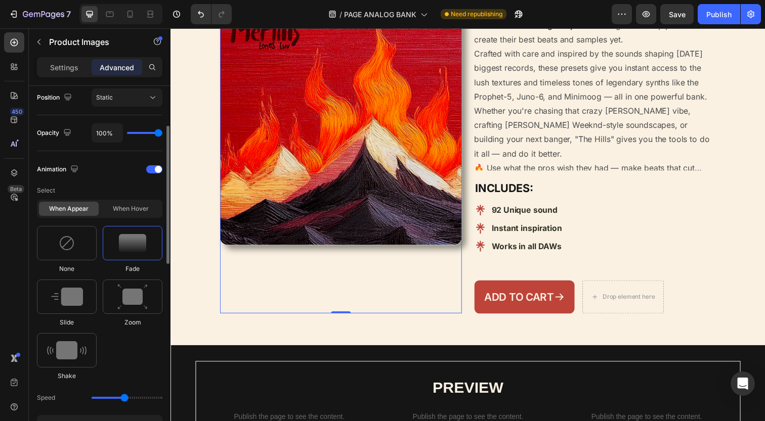
scroll to position [413, 0]
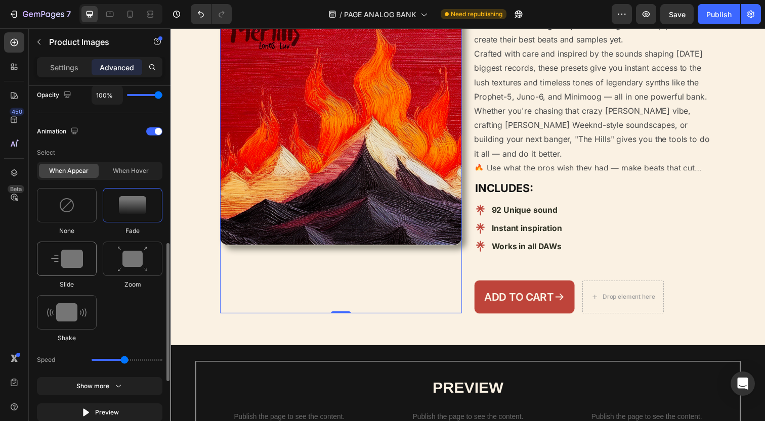
click at [80, 265] on img at bounding box center [67, 259] width 32 height 18
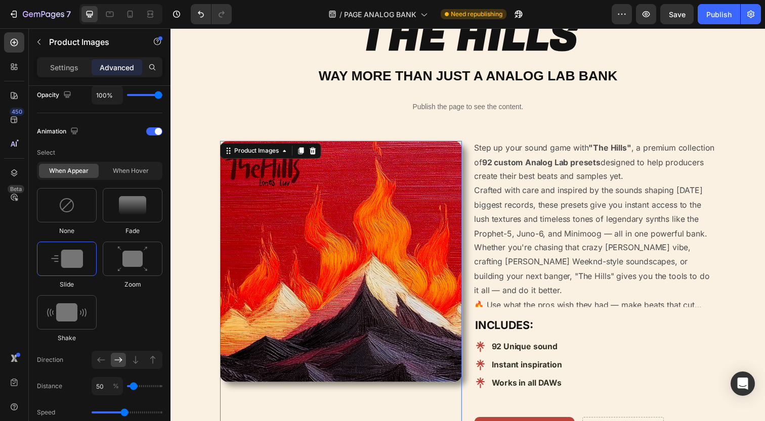
scroll to position [11, 0]
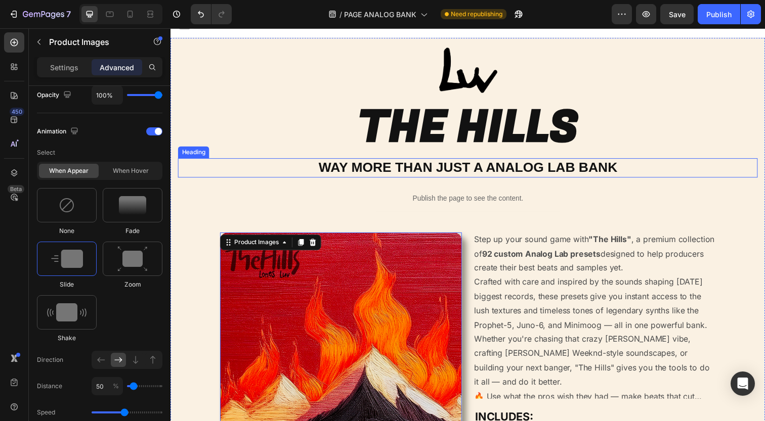
click at [328, 163] on h2 "WAY MORE THAN JUST A ANALOG LAB BANK" at bounding box center [474, 171] width 592 height 20
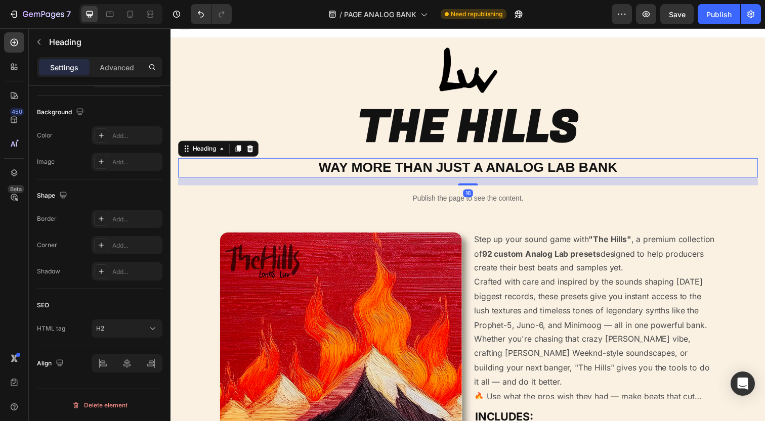
scroll to position [0, 0]
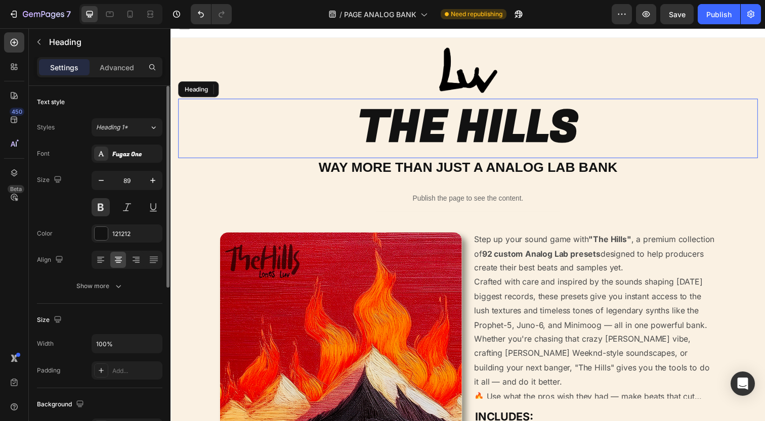
click at [373, 131] on h2 "THE HILLS" at bounding box center [474, 130] width 592 height 61
click at [114, 71] on p "Advanced" at bounding box center [117, 67] width 34 height 11
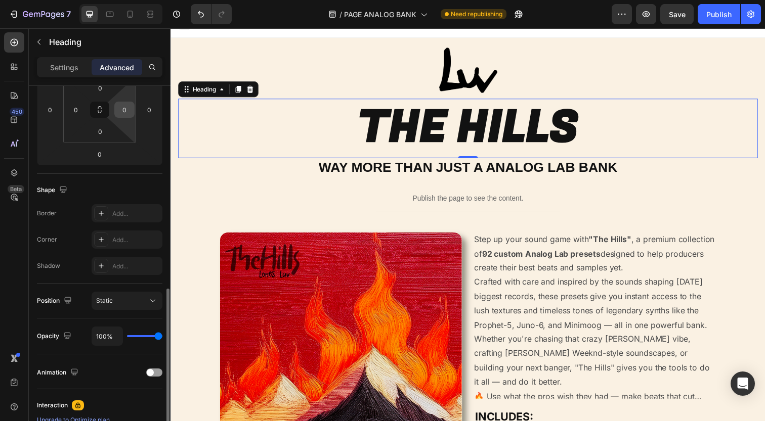
scroll to position [243, 0]
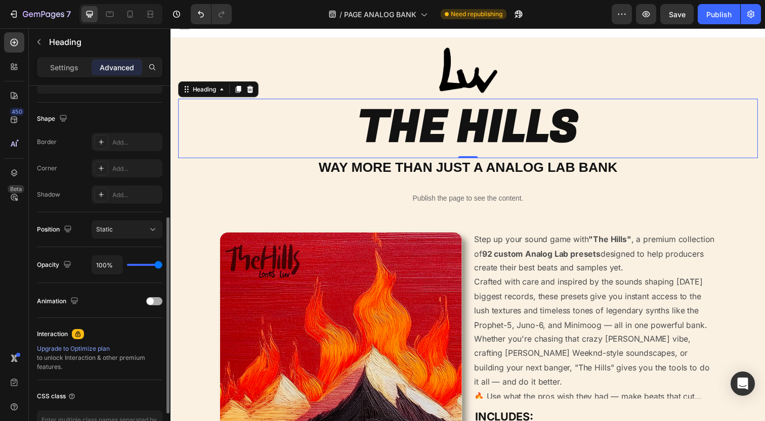
click at [153, 302] on span at bounding box center [150, 301] width 7 height 7
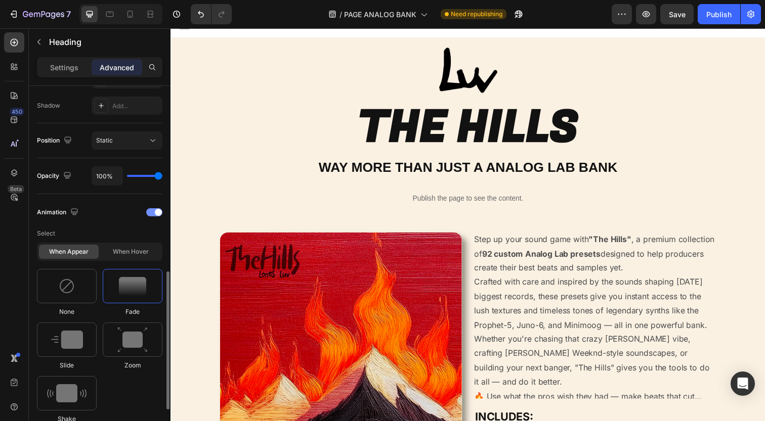
scroll to position [396, 0]
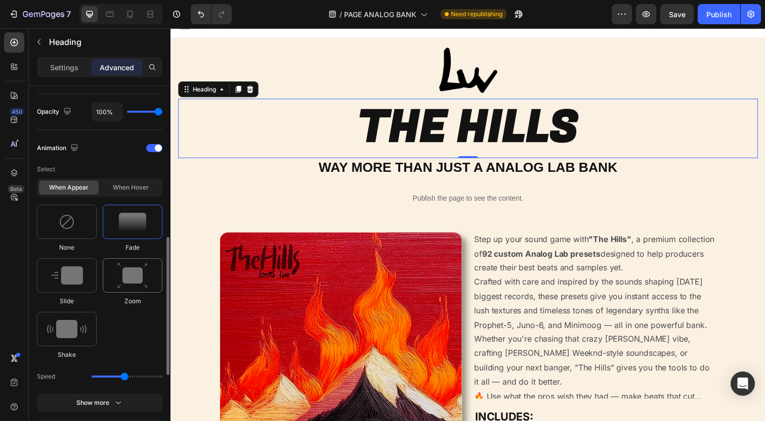
click at [118, 279] on img at bounding box center [132, 276] width 30 height 26
click at [88, 322] on div at bounding box center [67, 329] width 60 height 34
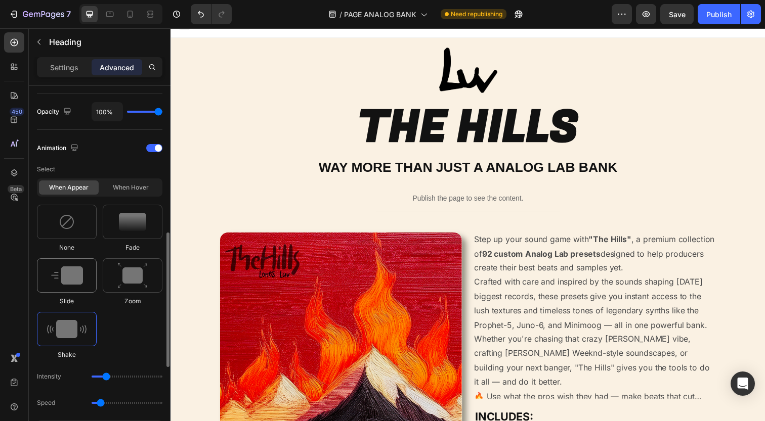
click at [82, 262] on div at bounding box center [67, 275] width 60 height 34
type input "1.7"
click at [137, 379] on icon at bounding box center [135, 377] width 5 height 8
type input "100"
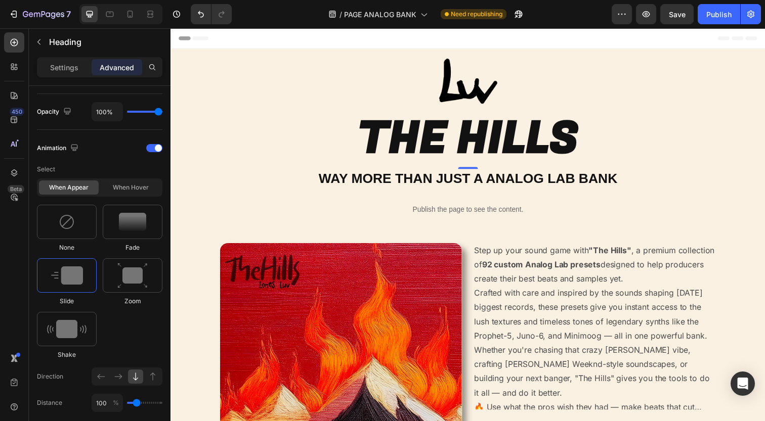
scroll to position [0, 0]
click at [642, 17] on icon "button" at bounding box center [646, 14] width 10 height 10
click at [329, 140] on p "THE HILLS" at bounding box center [474, 141] width 590 height 59
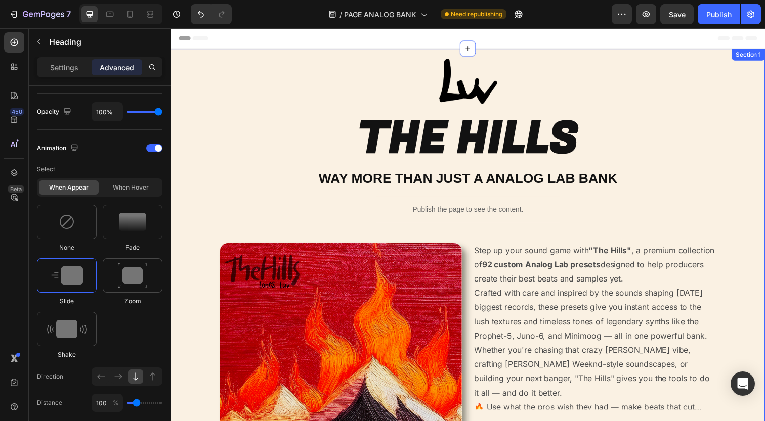
click at [381, 94] on div at bounding box center [474, 82] width 592 height 46
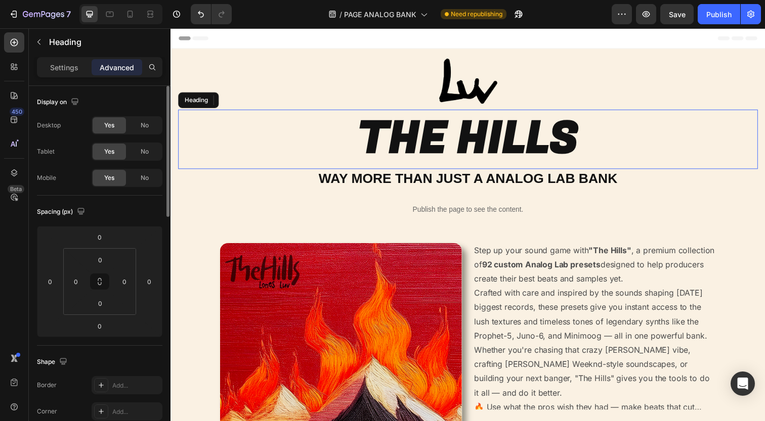
click at [327, 138] on p "THE HILLS" at bounding box center [474, 141] width 590 height 59
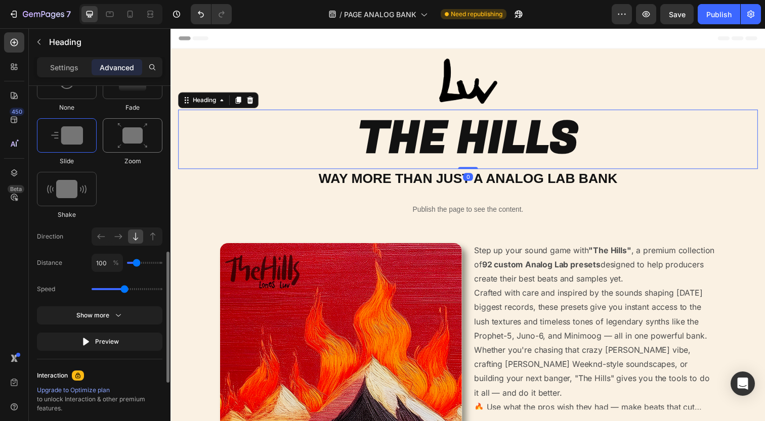
scroll to position [550, 0]
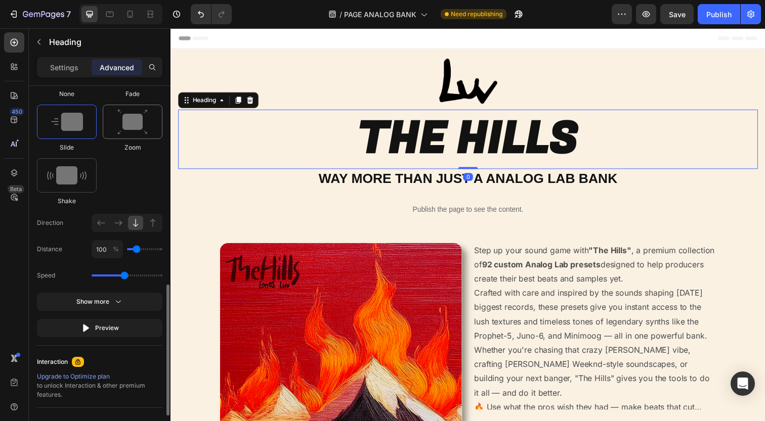
click at [116, 114] on div at bounding box center [133, 122] width 60 height 34
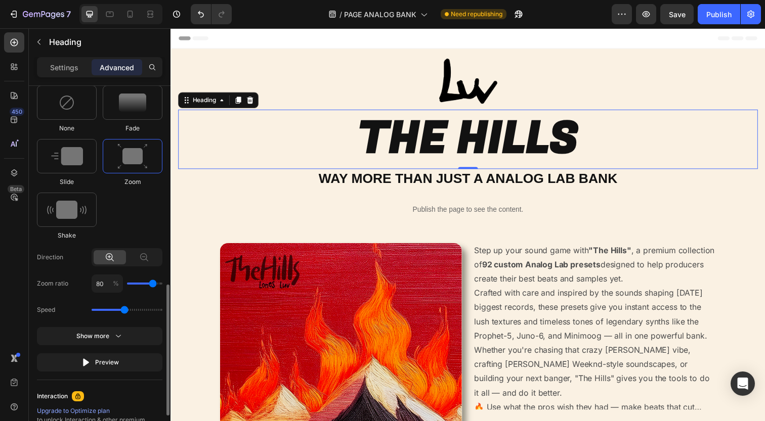
scroll to position [507, 0]
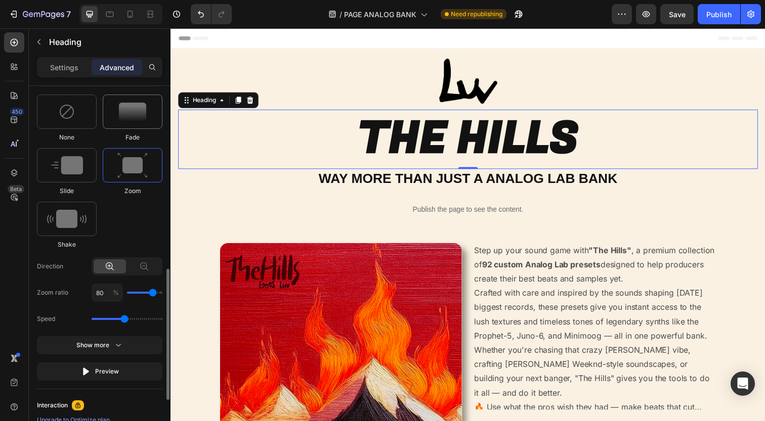
click at [116, 114] on div at bounding box center [133, 112] width 60 height 34
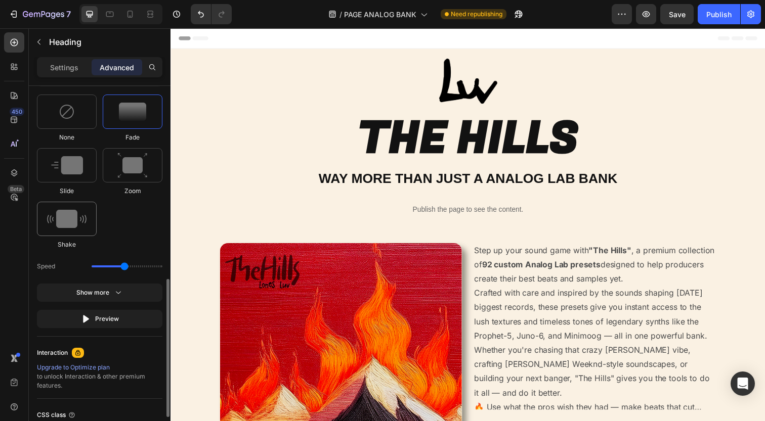
click at [73, 225] on img at bounding box center [66, 219] width 39 height 18
type input "0.7"
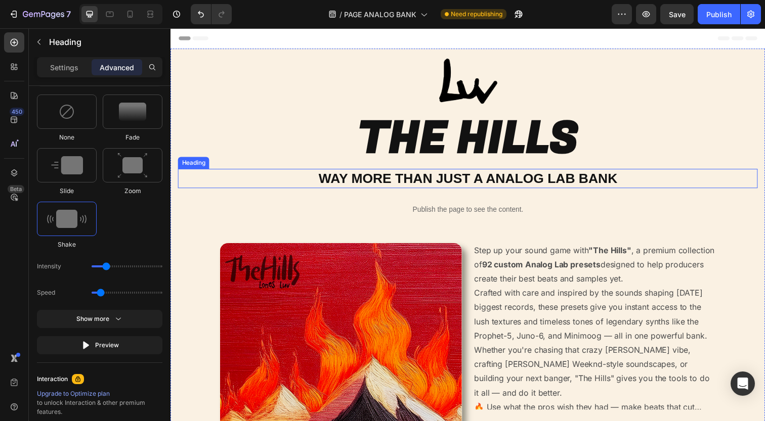
click at [313, 175] on h2 "WAY MORE THAN JUST A ANALOG LAB BANK" at bounding box center [474, 182] width 592 height 20
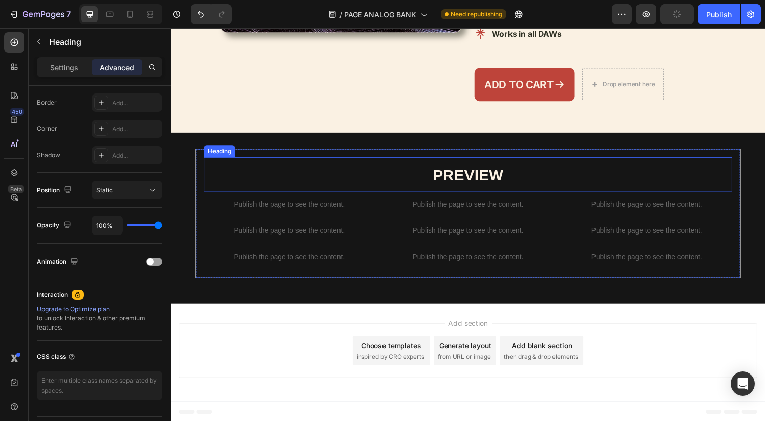
scroll to position [460, 0]
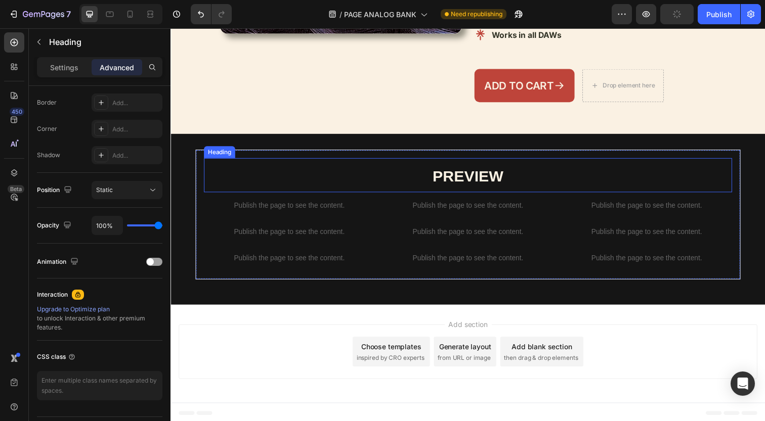
click at [417, 165] on h2 "PREVIEW" at bounding box center [473, 178] width 539 height 35
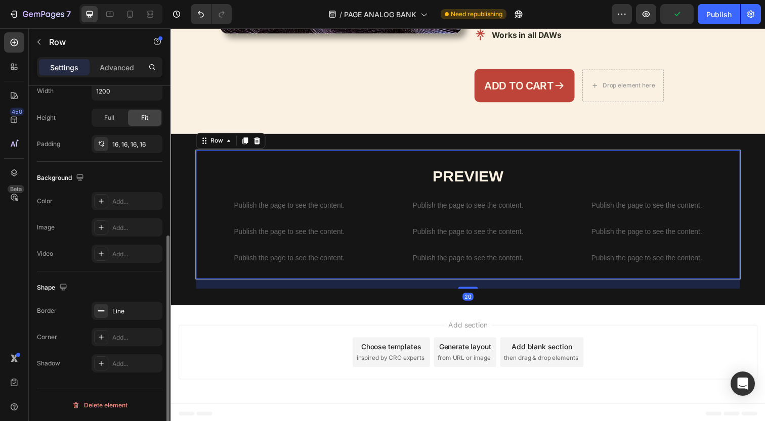
scroll to position [0, 0]
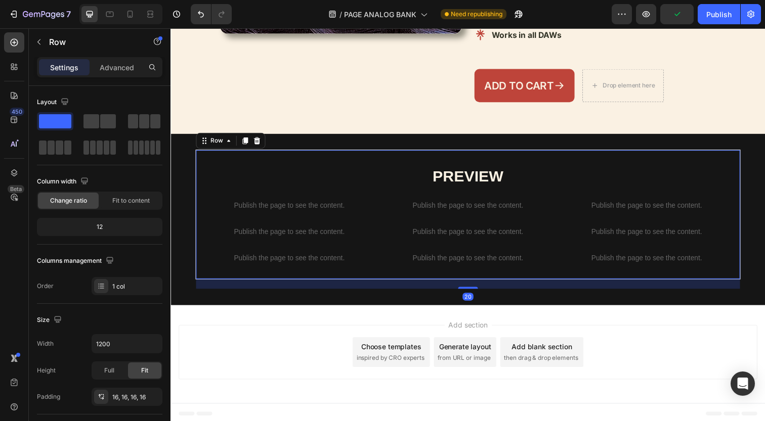
click at [417, 152] on div "PREVIEW Heading Publish the page to see the content. Custom Code Publish the pa…" at bounding box center [474, 218] width 556 height 132
click at [111, 62] on p "Advanced" at bounding box center [117, 67] width 34 height 11
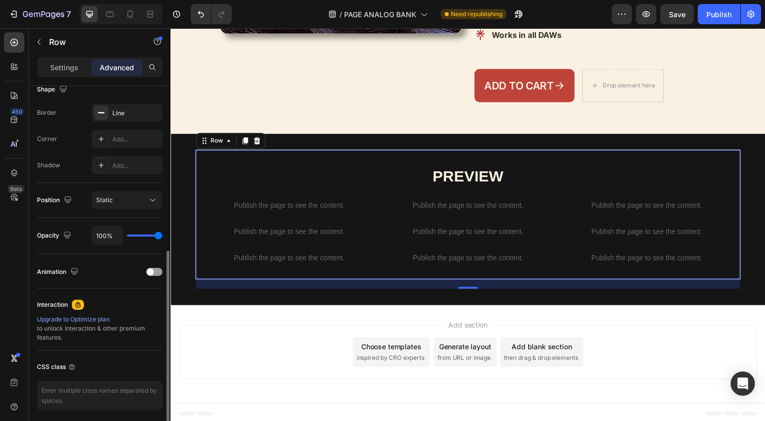
scroll to position [310, 0]
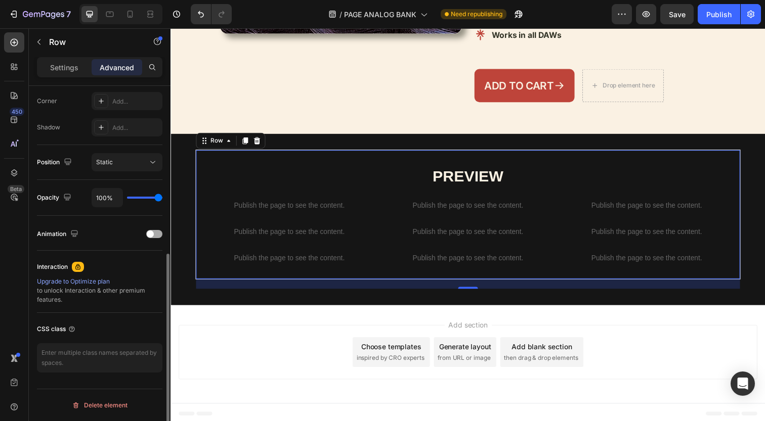
click at [151, 237] on span at bounding box center [150, 234] width 7 height 7
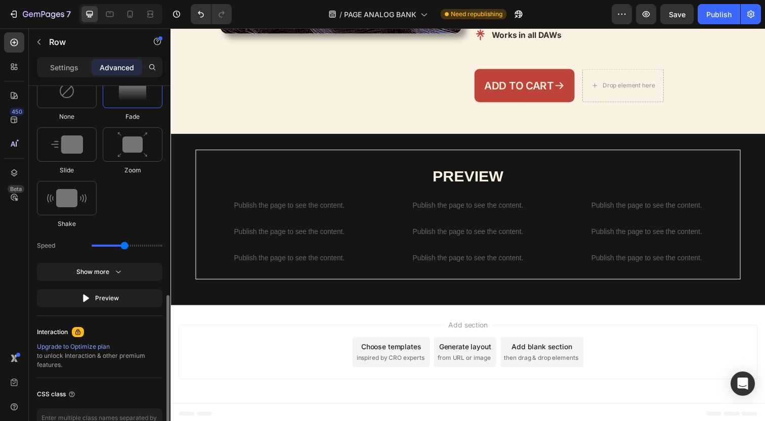
scroll to position [533, 0]
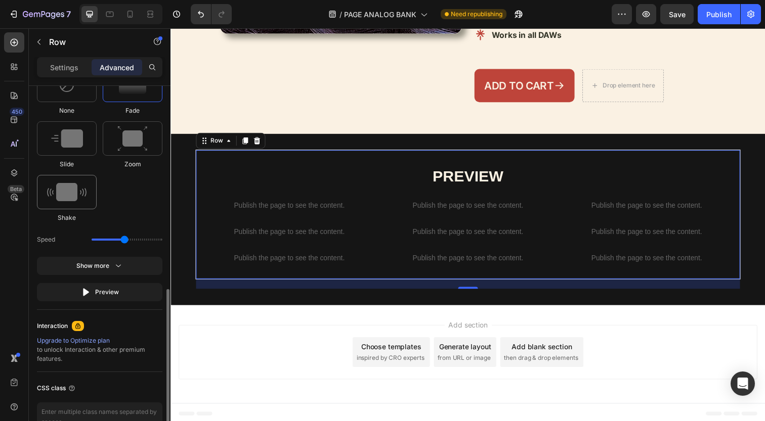
click at [82, 191] on img at bounding box center [66, 192] width 39 height 18
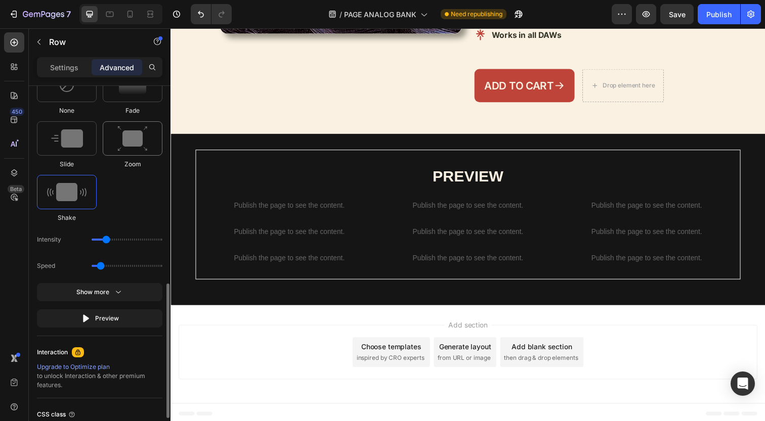
click at [117, 144] on div at bounding box center [133, 138] width 60 height 34
type input "1.7"
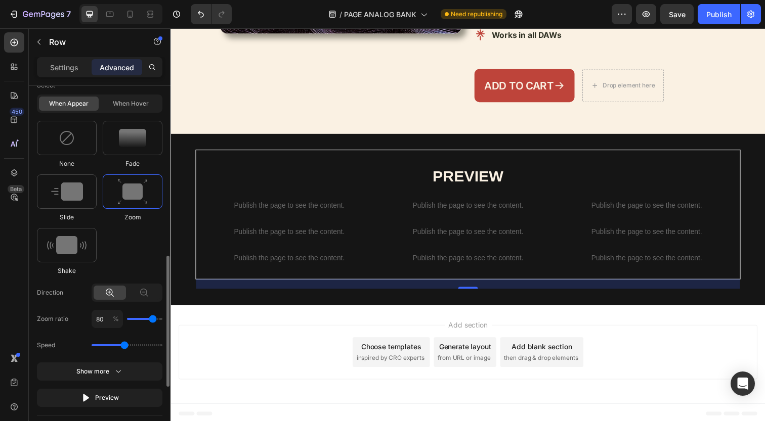
scroll to position [477, 0]
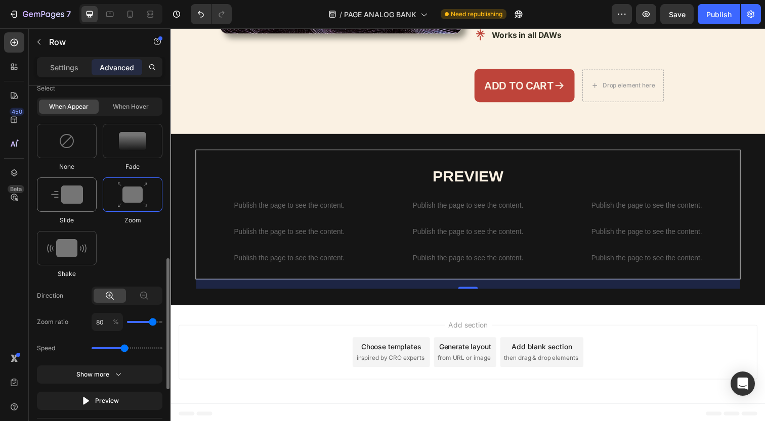
click at [77, 191] on img at bounding box center [67, 195] width 32 height 18
click at [119, 150] on div at bounding box center [133, 141] width 60 height 34
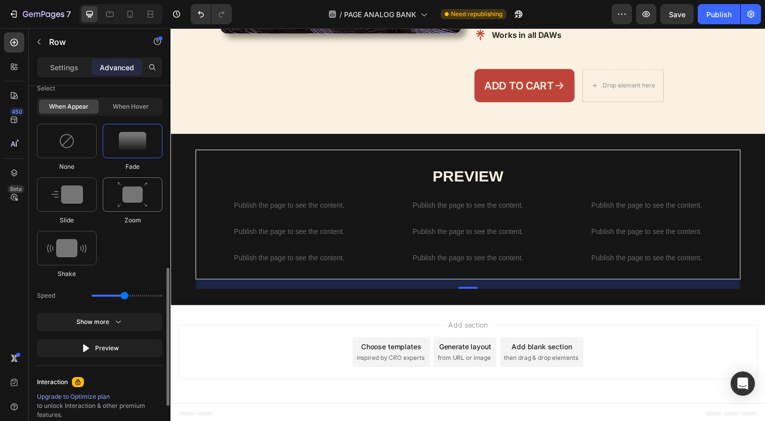
click at [122, 191] on img at bounding box center [132, 195] width 30 height 26
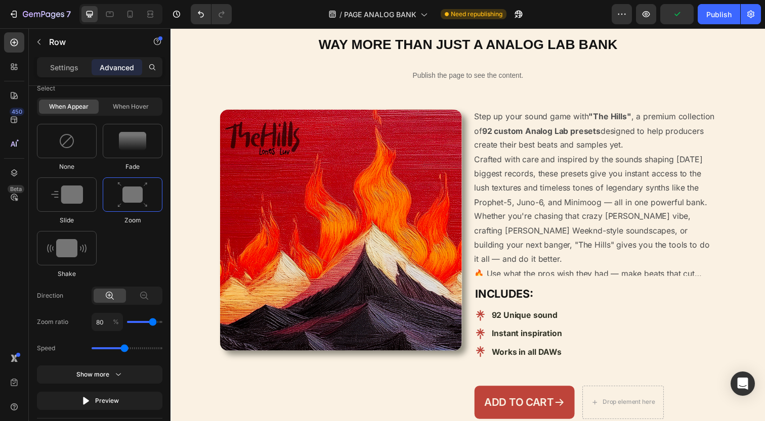
scroll to position [109, 0]
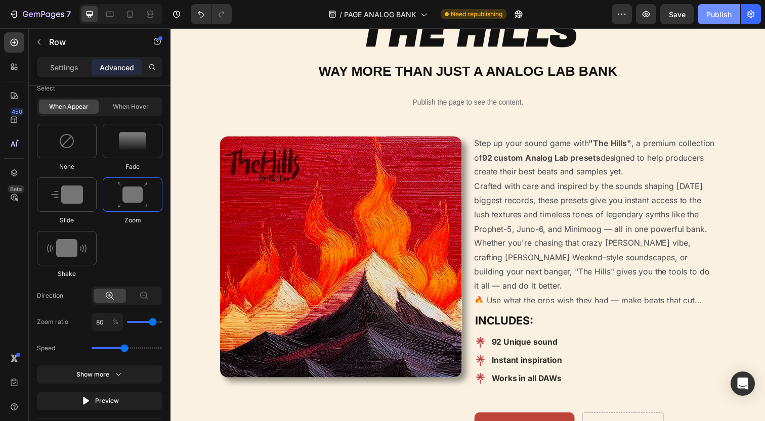
click at [702, 16] on button "Publish" at bounding box center [718, 14] width 42 height 20
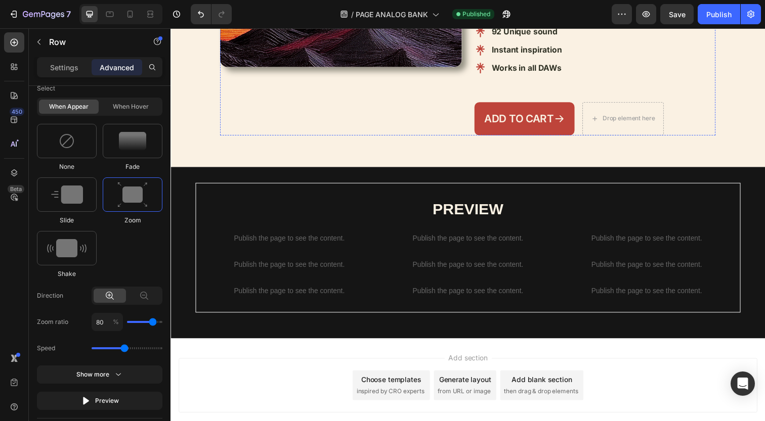
scroll to position [432, 0]
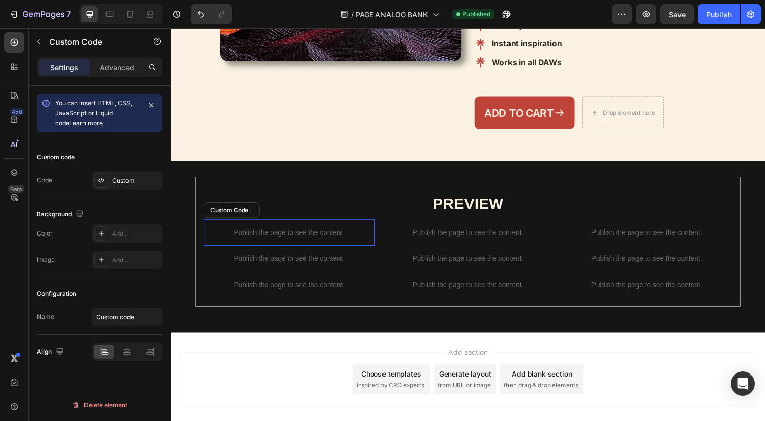
click at [297, 237] on p "Publish the page to see the content." at bounding box center [291, 237] width 174 height 11
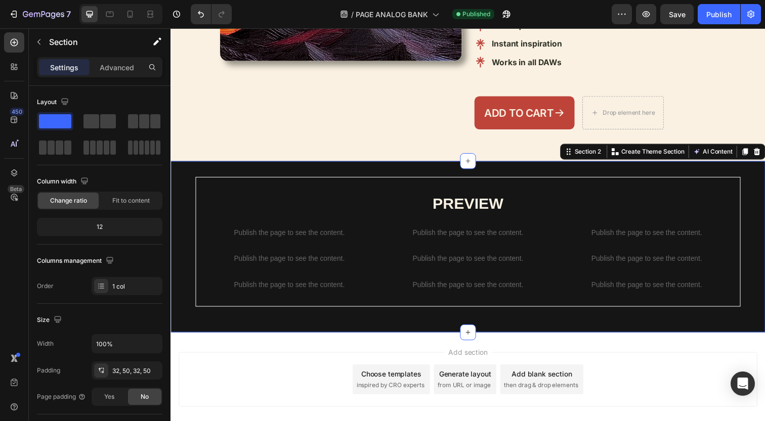
click at [317, 164] on div "PREVIEW Heading Publish the page to see the content. Custom Code Publish the pa…" at bounding box center [473, 251] width 607 height 175
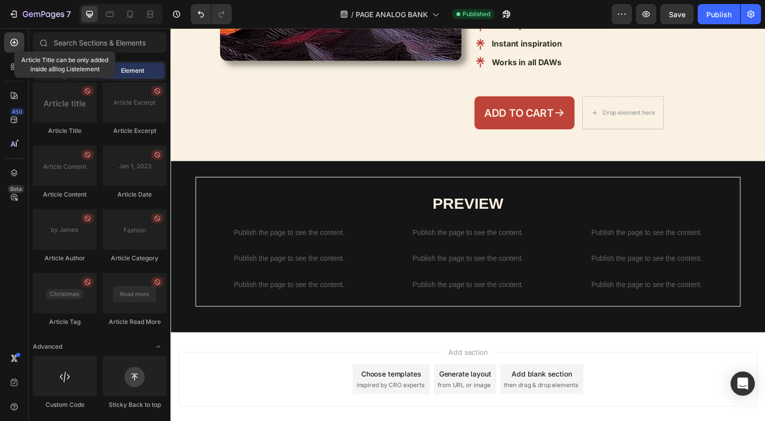
click at [262, 378] on div "Add section Choose templates inspired by CRO experts Generate layout from URL o…" at bounding box center [474, 387] width 591 height 56
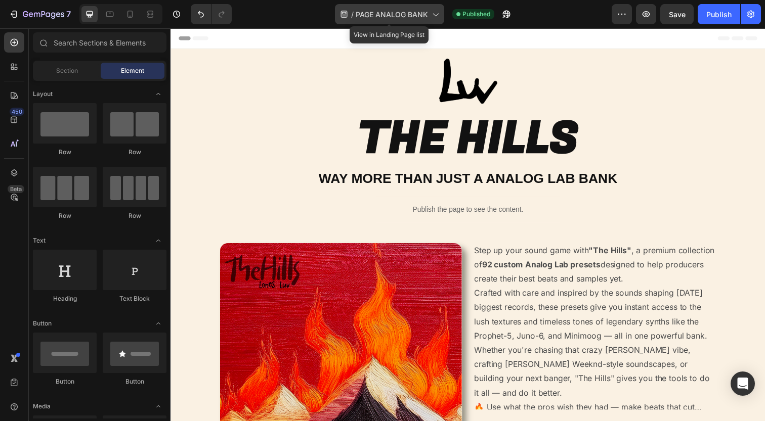
click at [412, 16] on span "PAGE ANALOG BANK" at bounding box center [391, 14] width 72 height 11
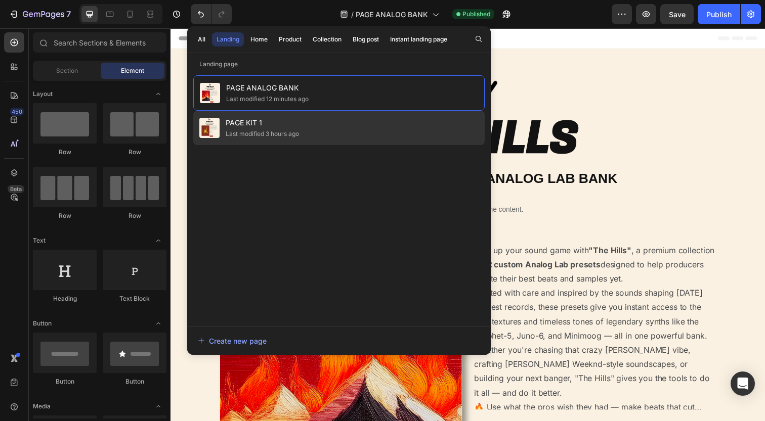
click at [362, 118] on div "PAGE KIT 1 Last modified 3 hours ago" at bounding box center [338, 128] width 291 height 34
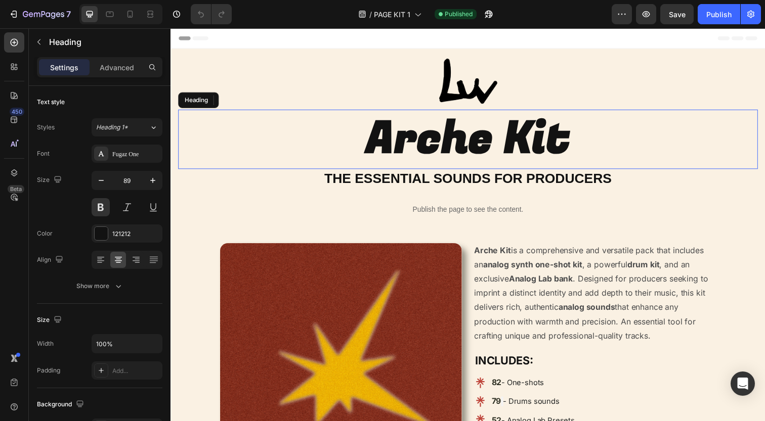
click at [411, 148] on h2 "Arche Kit" at bounding box center [474, 141] width 592 height 61
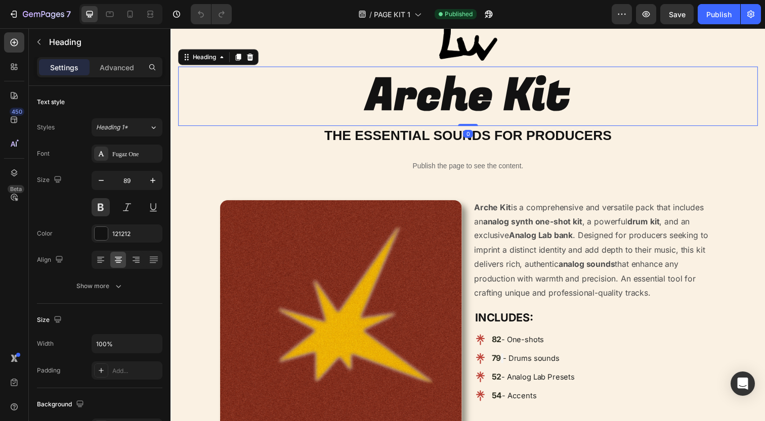
scroll to position [55, 0]
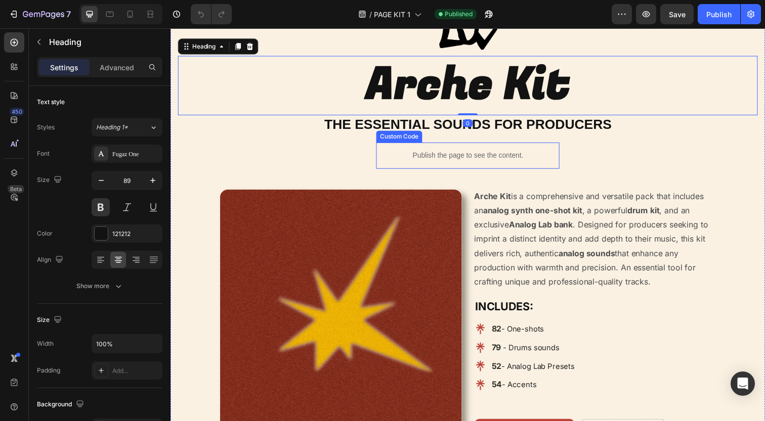
click at [402, 176] on div "Image Arche Kit Heading 0 THE ESSENTIAL SOUNDS FOR PRODUCERS Heading Publish th…" at bounding box center [474, 236] width 592 height 465
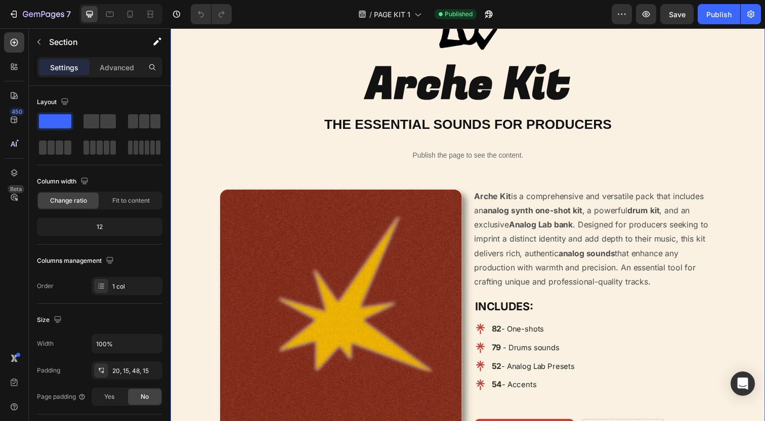
click at [404, 183] on div "Image Arche Kit Heading THE ESSENTIAL SOUNDS FOR PRODUCERS Heading Publish the …" at bounding box center [474, 236] width 592 height 465
click at [436, 199] on img at bounding box center [344, 316] width 247 height 247
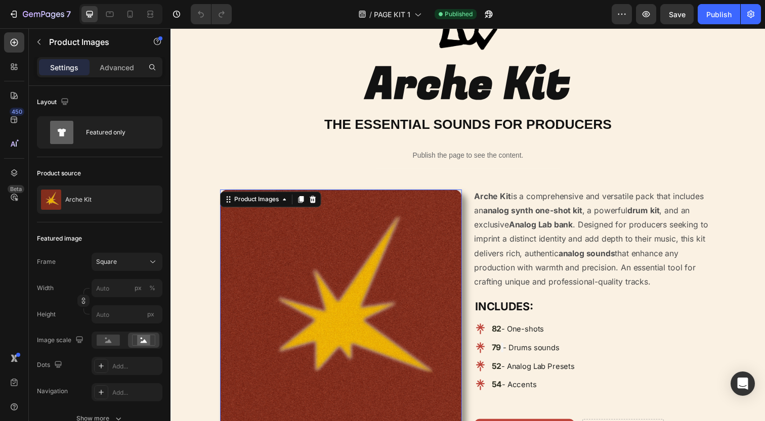
click at [468, 198] on div "Product Images 0 Arche Kit is a comprehensive and versatile pack that includes …" at bounding box center [474, 327] width 506 height 269
click at [433, 212] on img at bounding box center [344, 316] width 247 height 247
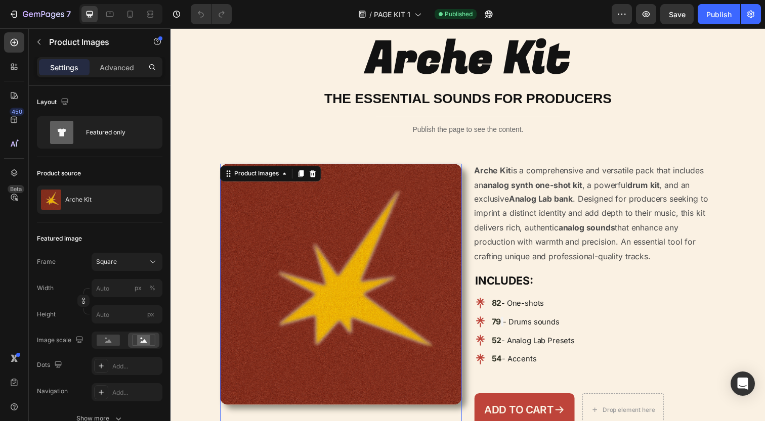
scroll to position [146, 0]
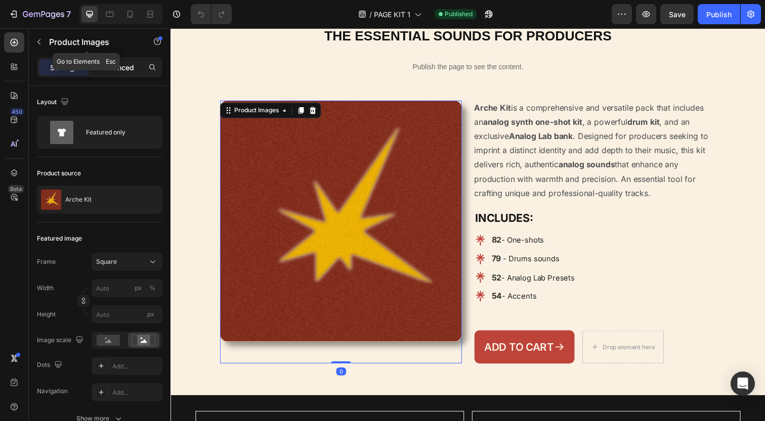
click at [126, 68] on p "Advanced" at bounding box center [117, 67] width 34 height 11
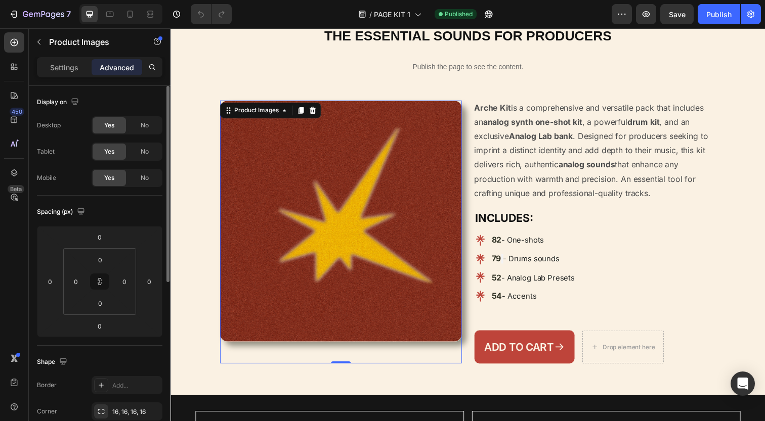
scroll to position [310, 0]
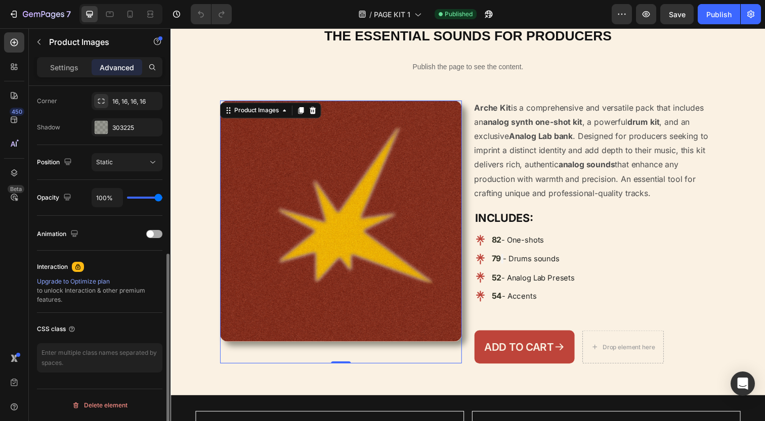
click at [152, 233] on span at bounding box center [150, 234] width 7 height 7
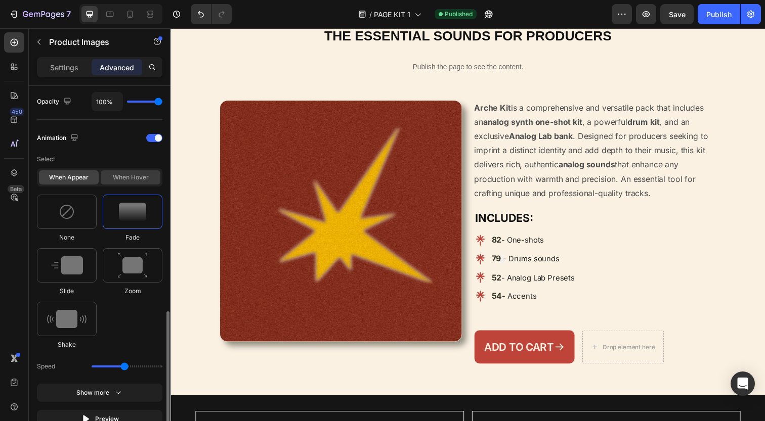
scroll to position [500, 0]
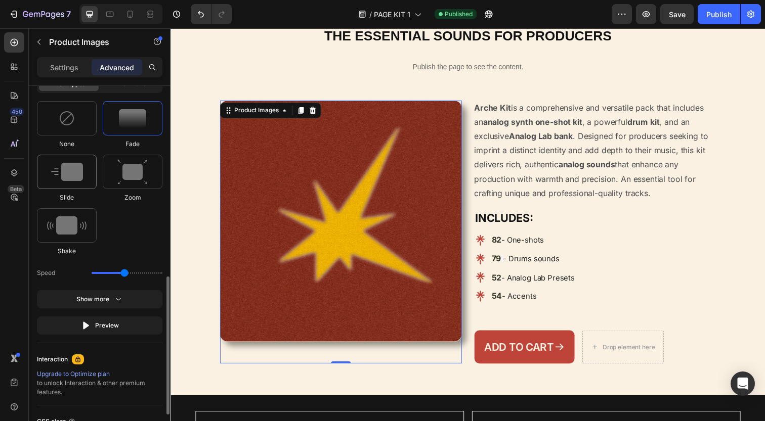
click at [70, 185] on div at bounding box center [67, 172] width 60 height 34
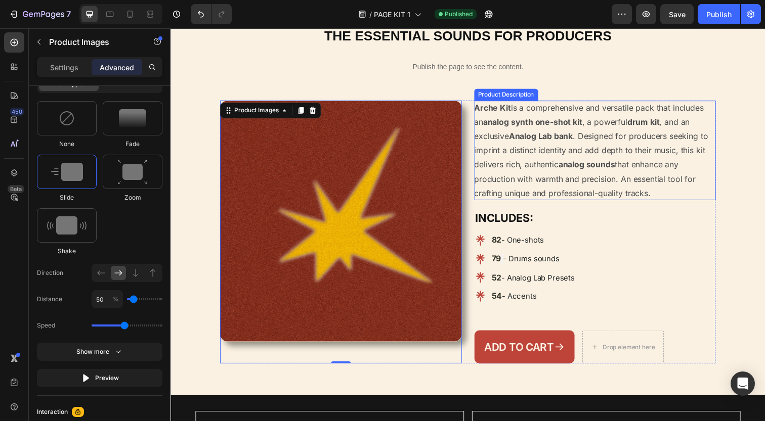
click at [546, 195] on p "Arche Kit is a comprehensive and versatile pack that includes an analog synth o…" at bounding box center [599, 153] width 239 height 98
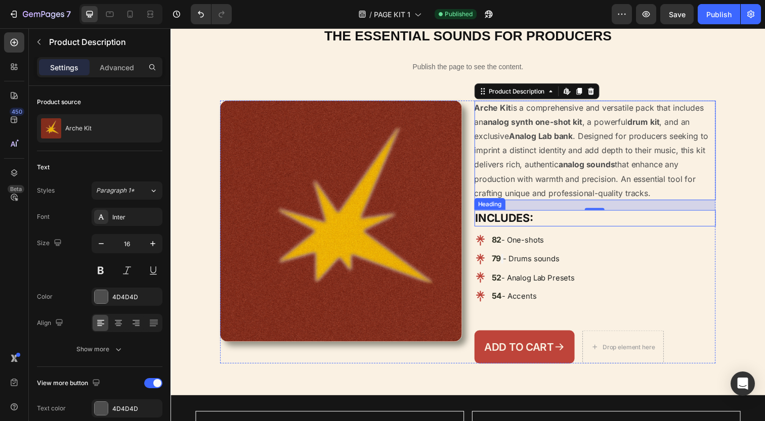
click at [584, 222] on h2 "INCLUDES:" at bounding box center [603, 222] width 247 height 17
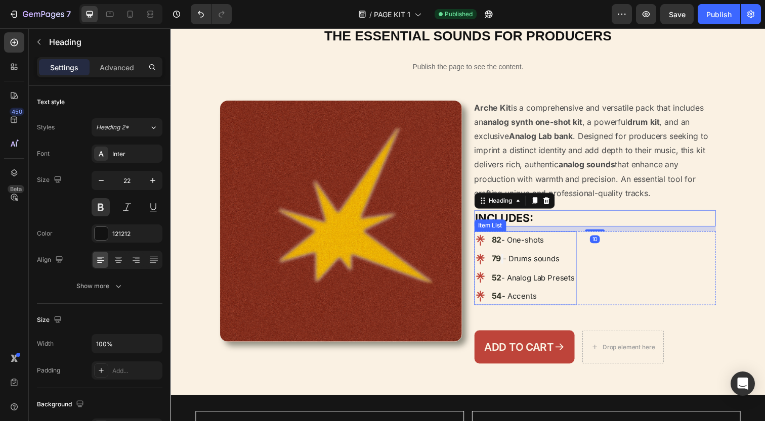
click at [570, 263] on p "79 - Drums sounds" at bounding box center [540, 263] width 85 height 15
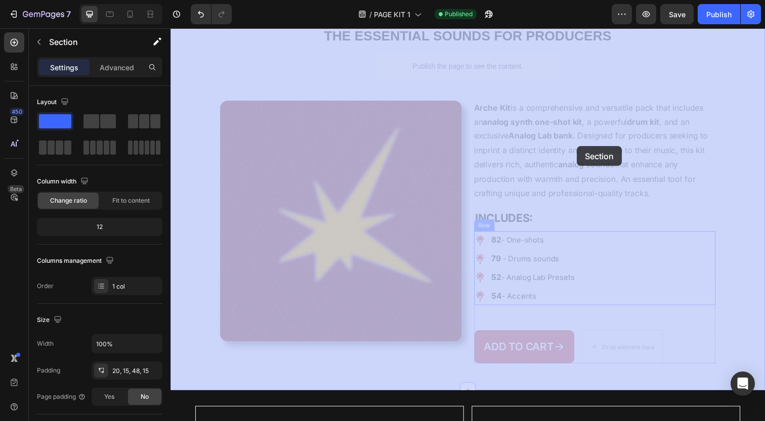
drag, startPoint x: 742, startPoint y: 293, endPoint x: 585, endPoint y: 149, distance: 213.3
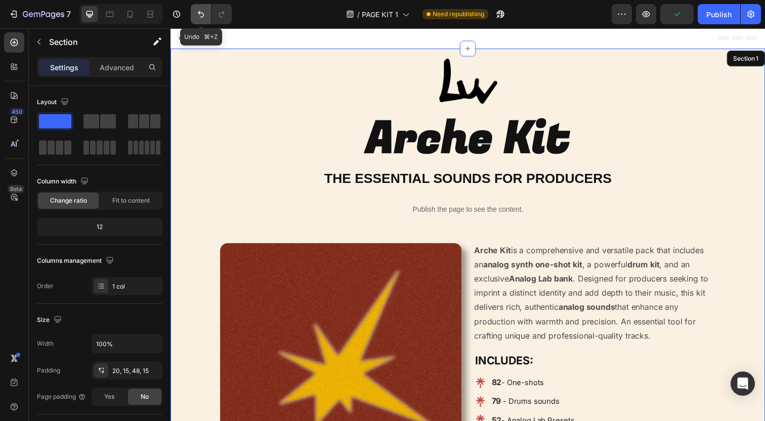
click at [203, 17] on icon "Undo/Redo" at bounding box center [201, 14] width 10 height 10
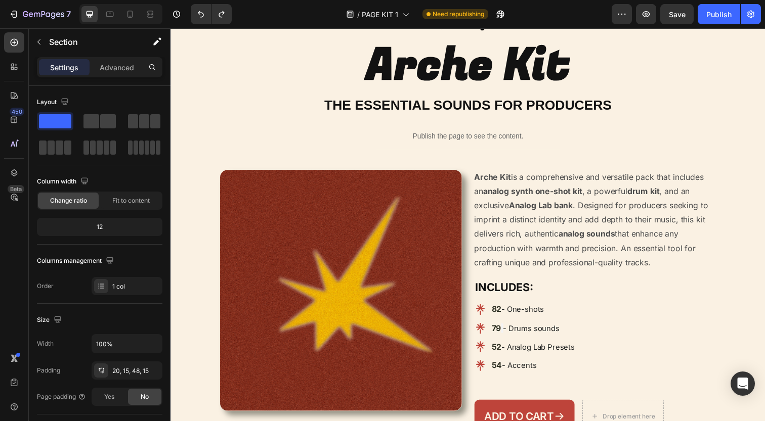
scroll to position [217, 0]
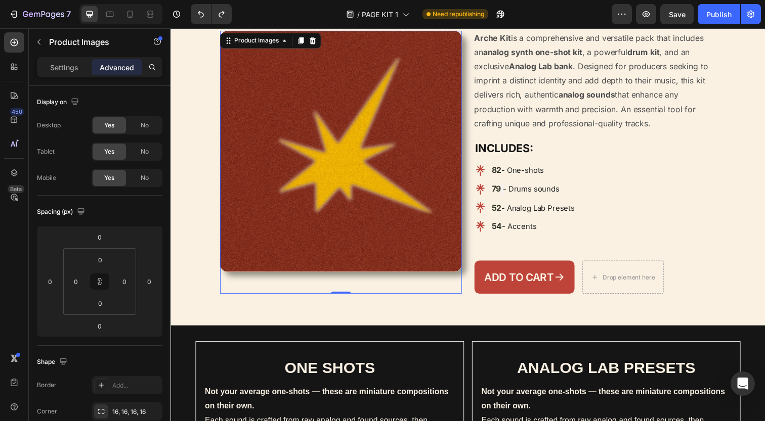
click at [348, 227] on img at bounding box center [344, 154] width 247 height 247
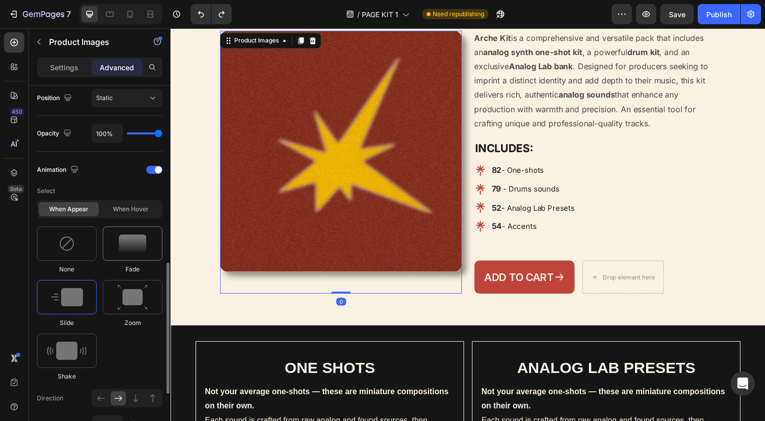
scroll to position [413, 0]
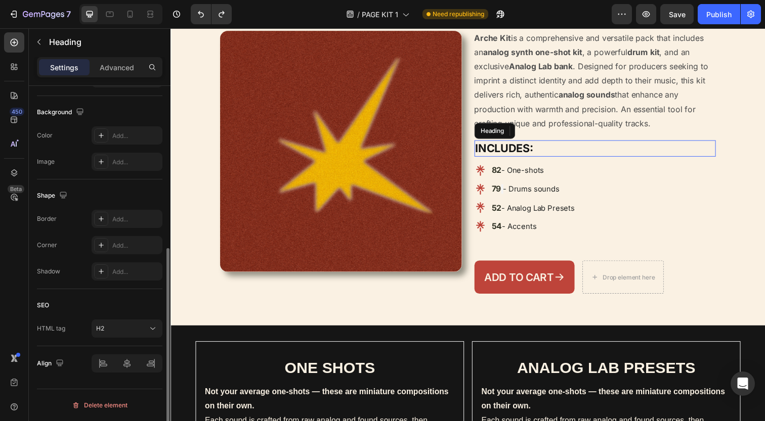
click at [526, 144] on strong "INCLUDES:" at bounding box center [510, 150] width 59 height 13
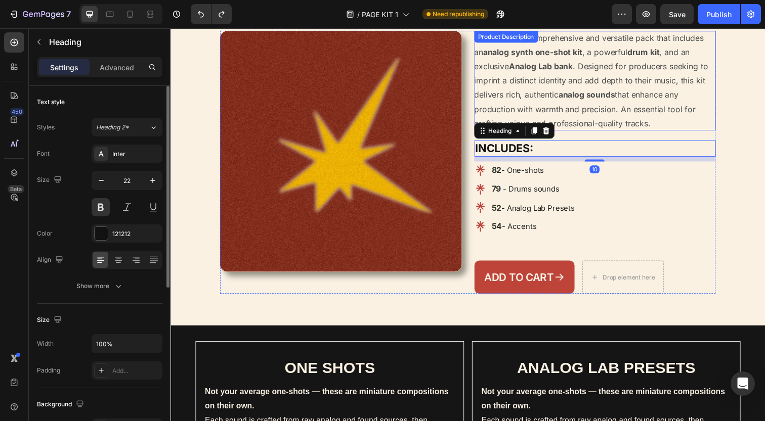
click at [587, 97] on strong "analog sounds" at bounding box center [595, 96] width 58 height 10
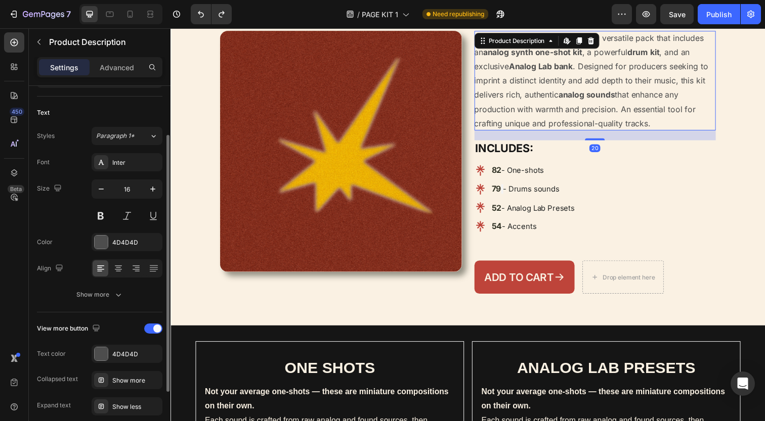
scroll to position [151, 0]
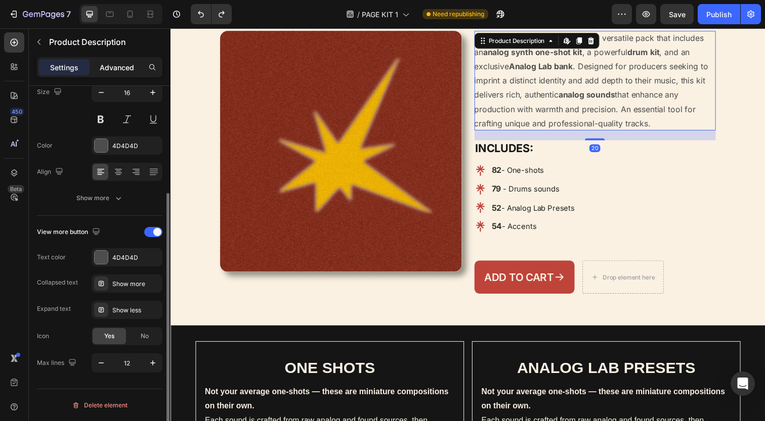
click at [130, 61] on div "Advanced" at bounding box center [117, 67] width 51 height 16
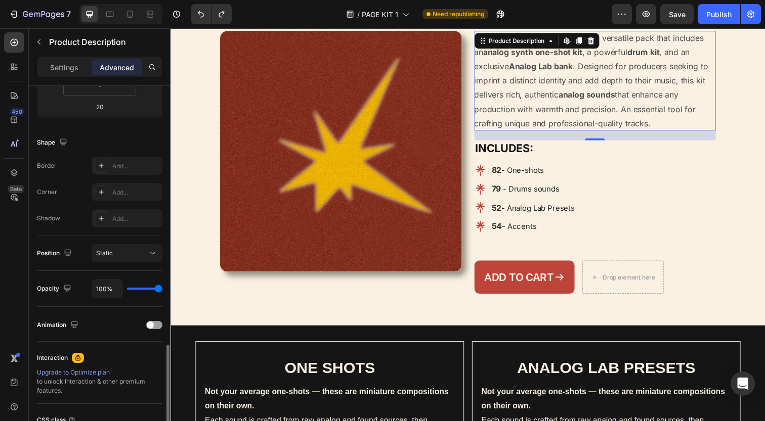
scroll to position [310, 0]
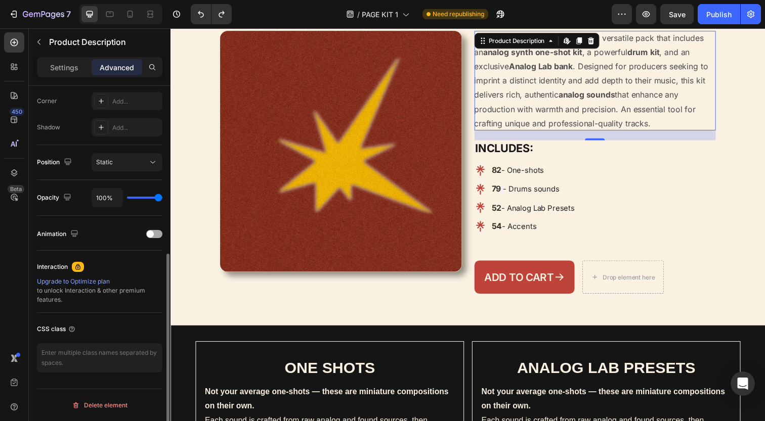
click at [152, 232] on span at bounding box center [150, 234] width 7 height 7
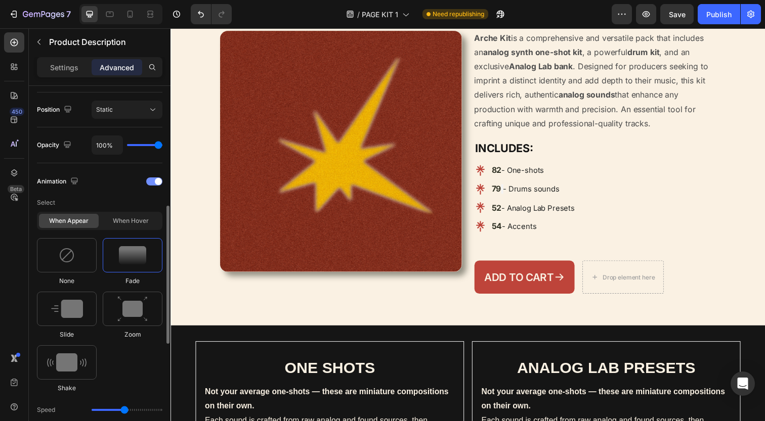
scroll to position [388, 0]
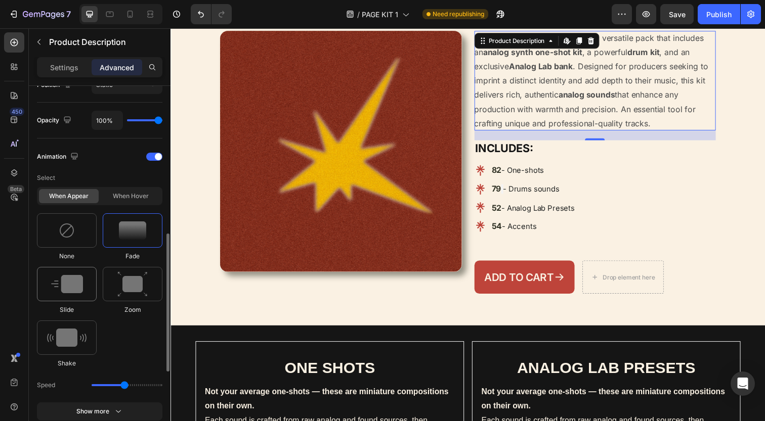
click at [72, 277] on img at bounding box center [67, 284] width 32 height 18
click at [94, 389] on div at bounding box center [101, 385] width 15 height 14
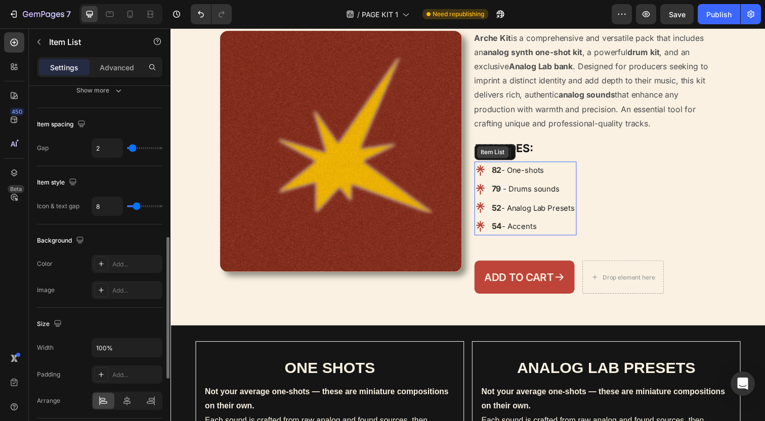
click at [499, 156] on div "Item List" at bounding box center [499, 155] width 32 height 12
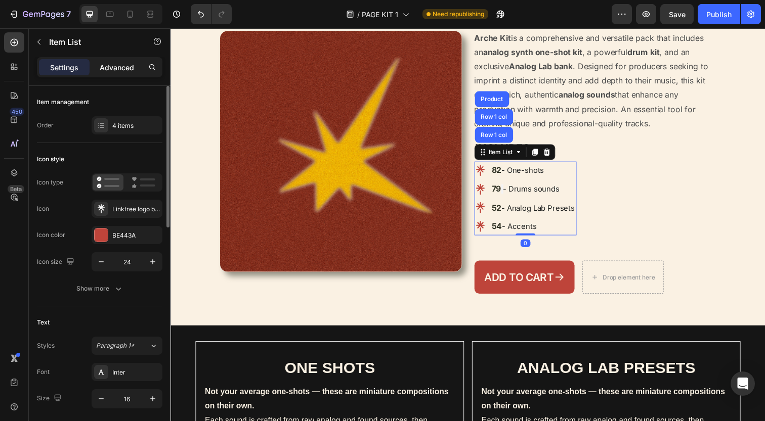
click at [111, 60] on div "Advanced" at bounding box center [117, 67] width 51 height 16
type input "100%"
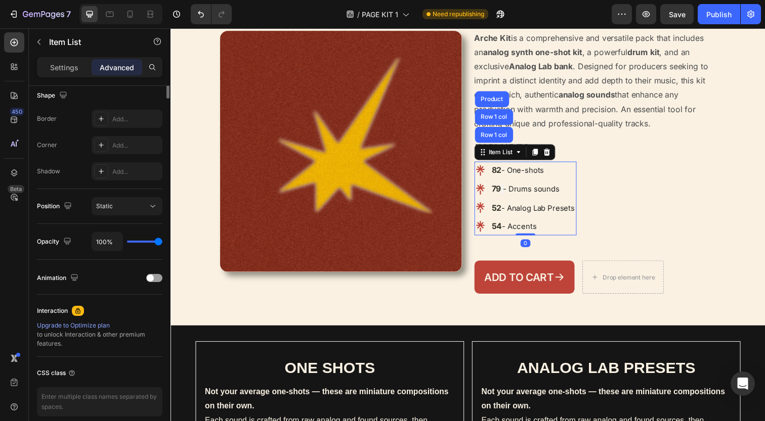
scroll to position [310, 0]
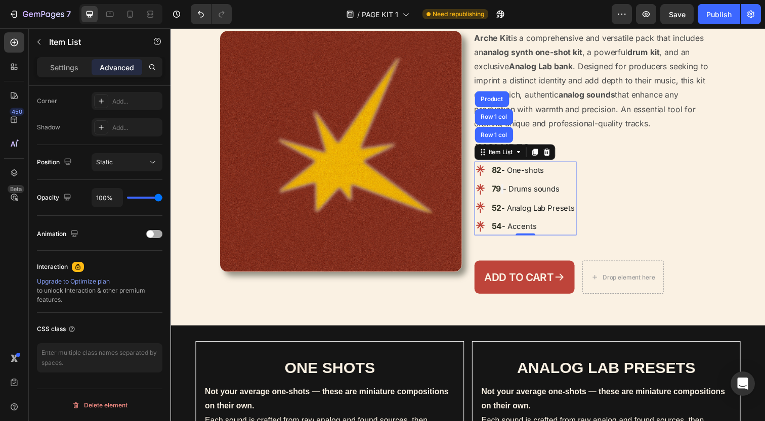
click at [147, 231] on div at bounding box center [154, 234] width 16 height 8
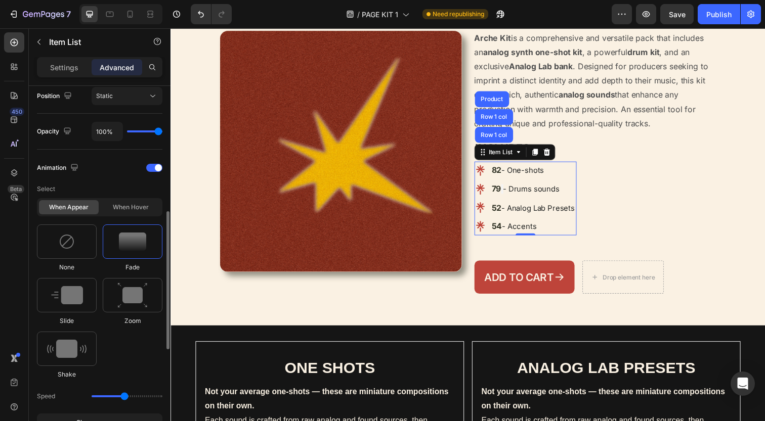
scroll to position [380, 0]
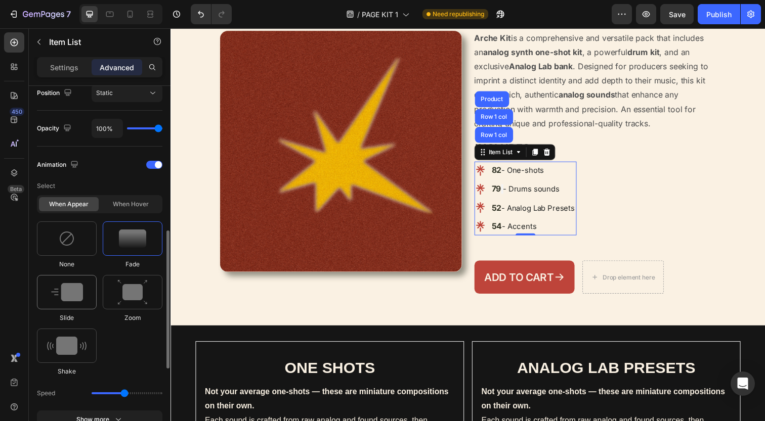
click at [90, 308] on div at bounding box center [67, 292] width 60 height 34
click at [104, 390] on icon at bounding box center [101, 393] width 10 height 10
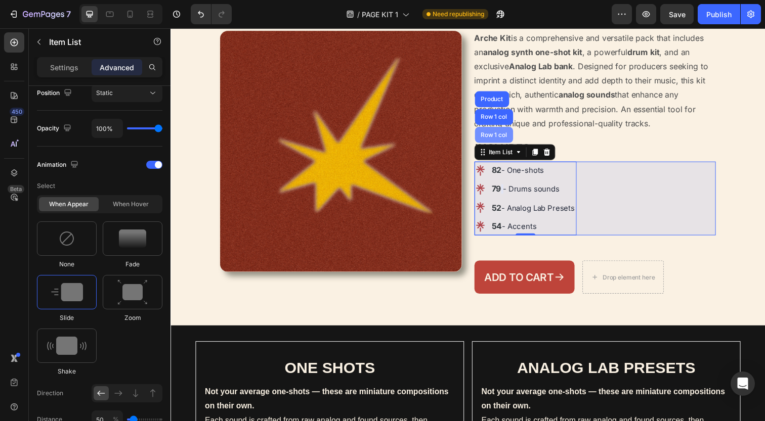
click at [519, 142] on div "Row 1 col" at bounding box center [500, 137] width 39 height 16
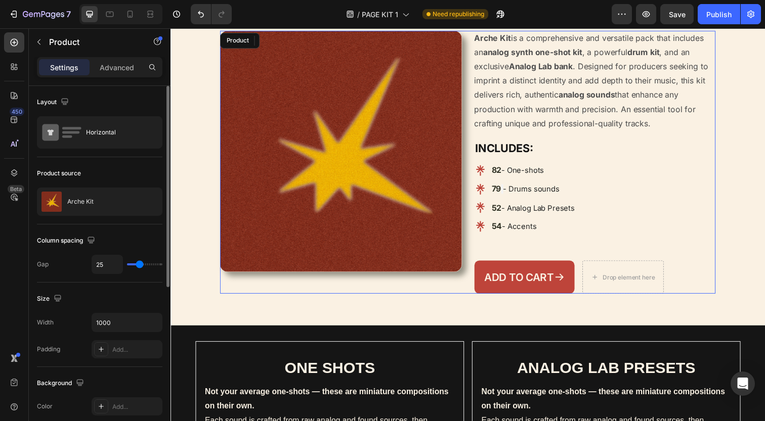
click at [542, 136] on div "Arche Kit is a comprehensive and versatile pack that includes an analog synth o…" at bounding box center [603, 165] width 247 height 269
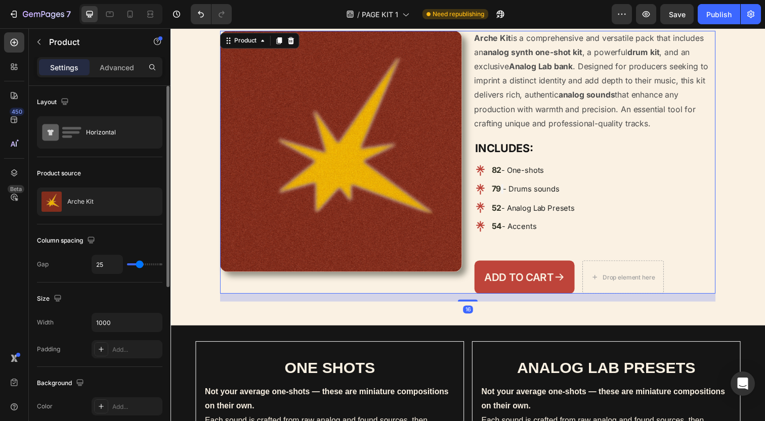
click at [540, 147] on strong "INCLUDES:" at bounding box center [510, 150] width 59 height 13
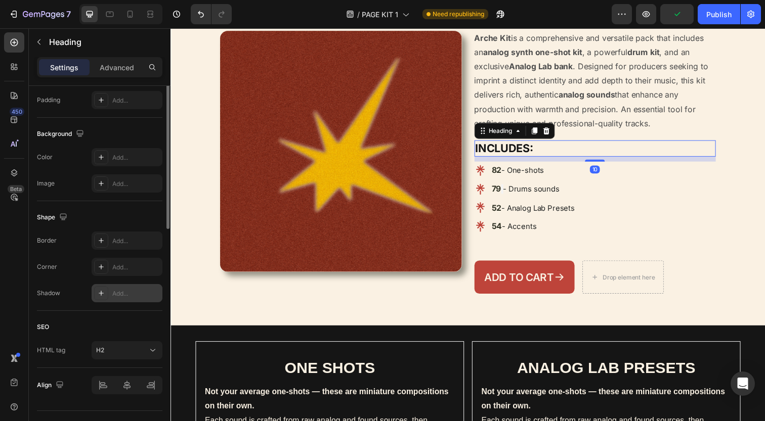
scroll to position [292, 0]
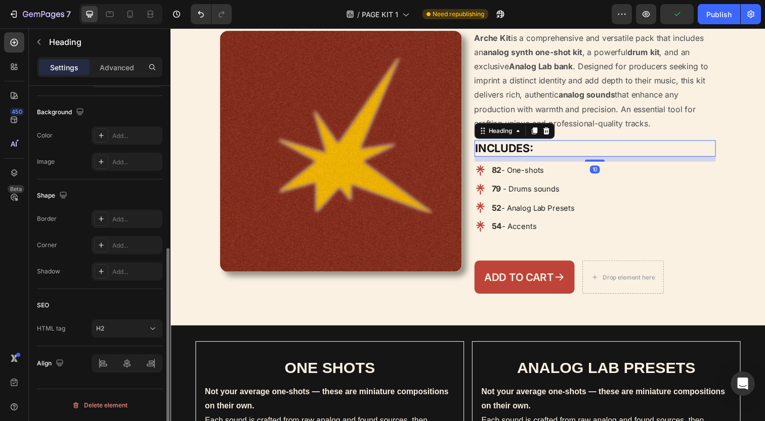
click at [117, 58] on div "Settings Advanced" at bounding box center [99, 67] width 125 height 20
click at [117, 66] on p "Advanced" at bounding box center [117, 67] width 34 height 11
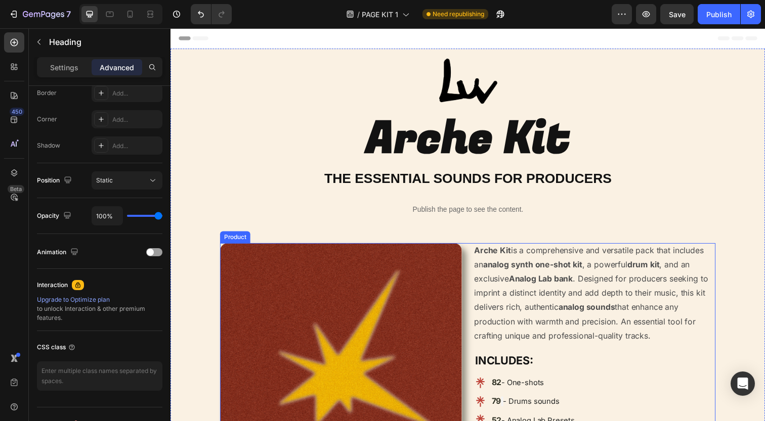
scroll to position [0, 0]
click at [484, 292] on p "Arche Kit is a comprehensive and versatile pack that includes an analog synth o…" at bounding box center [599, 299] width 239 height 98
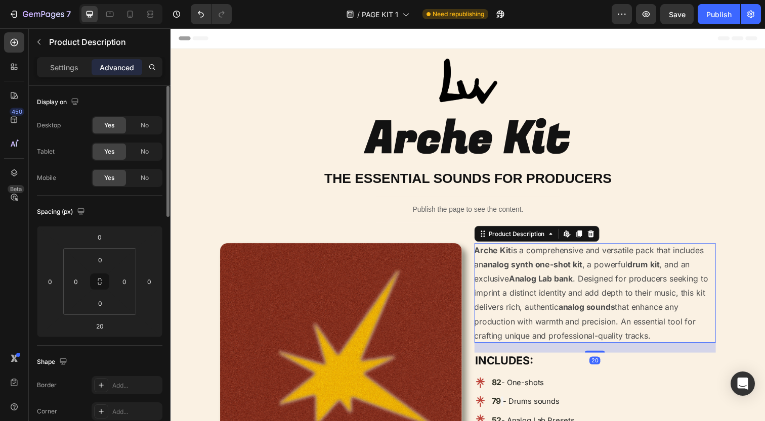
click at [467, 286] on img at bounding box center [344, 371] width 247 height 247
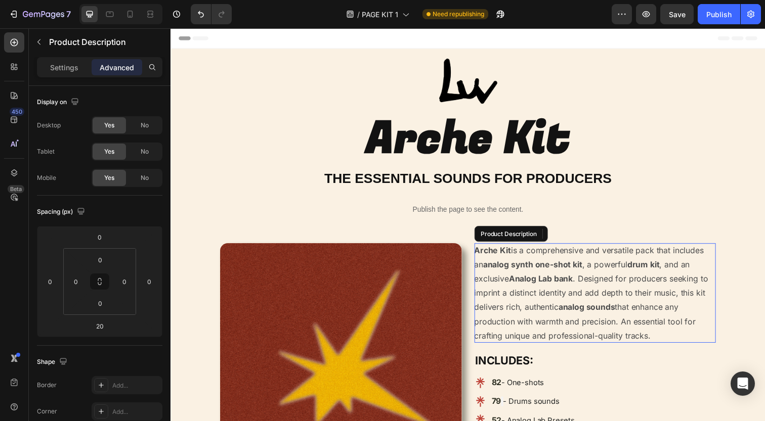
click at [504, 279] on p "Arche Kit is a comprehensive and versatile pack that includes an analog synth o…" at bounding box center [599, 299] width 239 height 98
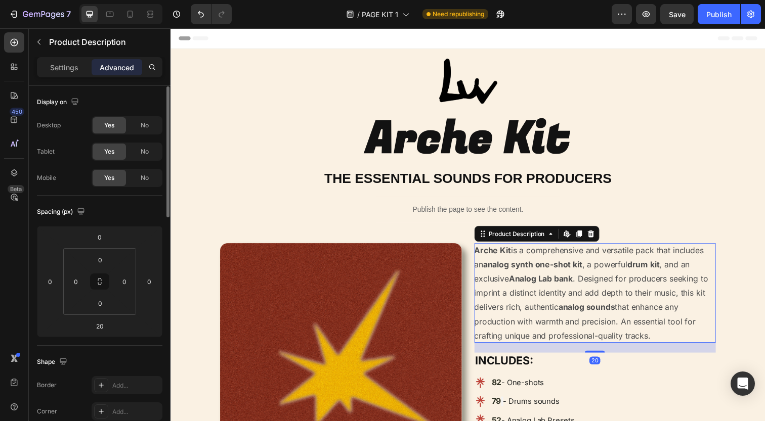
scroll to position [645, 0]
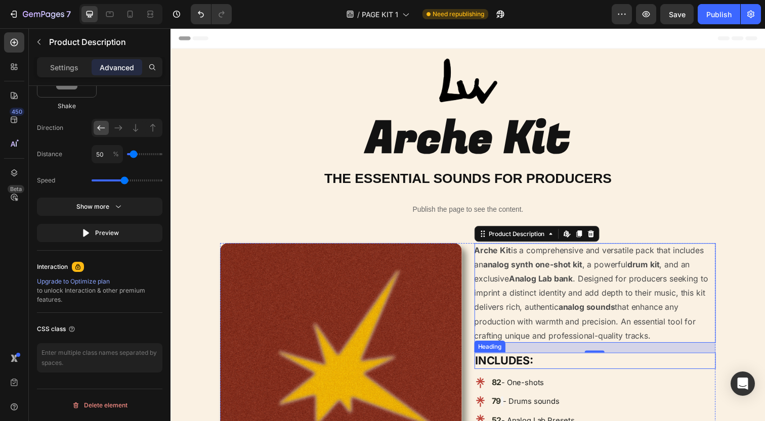
click at [527, 363] on strong "INCLUDES:" at bounding box center [510, 367] width 59 height 13
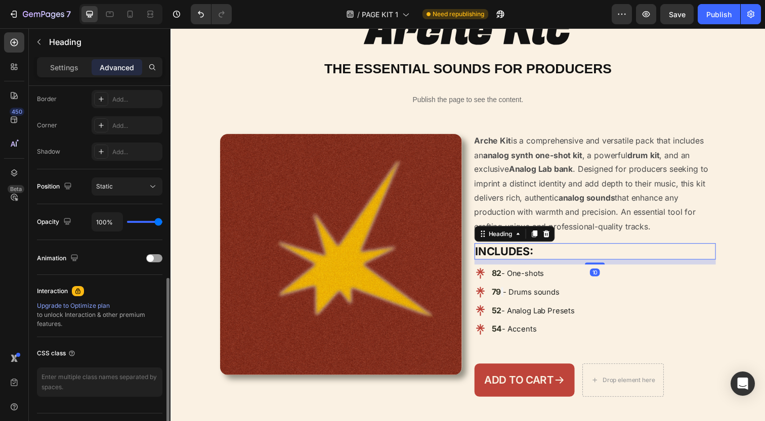
scroll to position [310, 0]
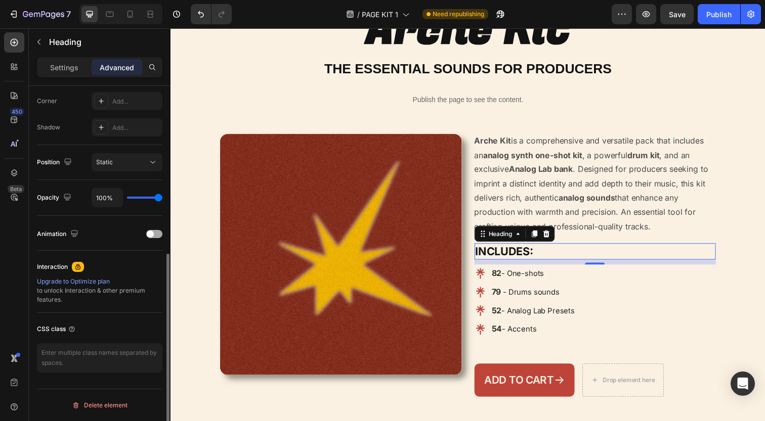
click at [154, 233] on div at bounding box center [154, 234] width 16 height 8
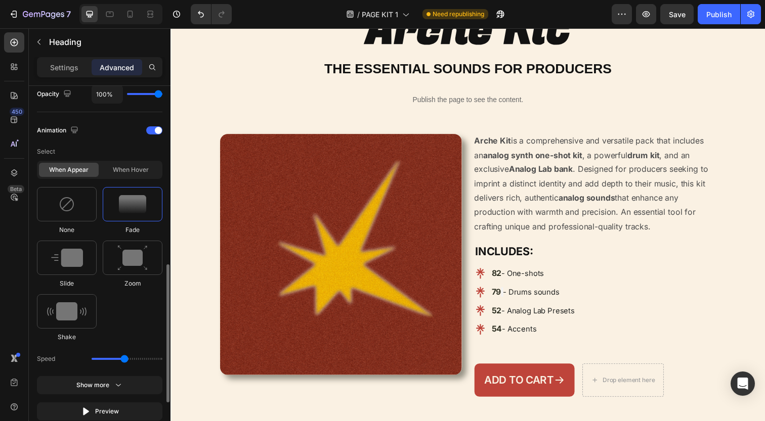
scroll to position [429, 0]
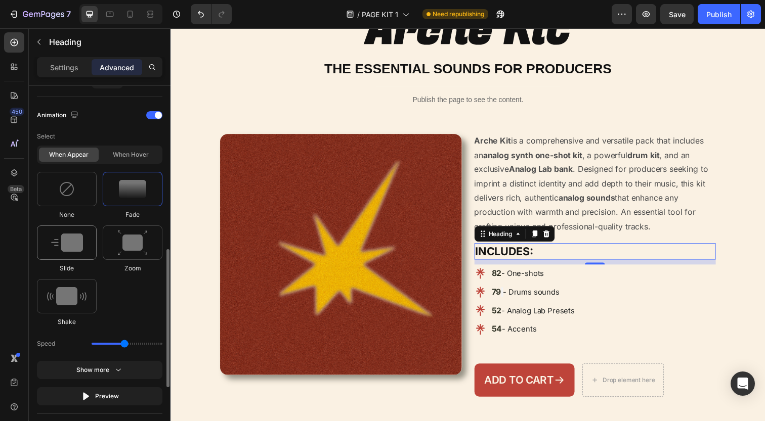
click at [69, 232] on div at bounding box center [67, 243] width 60 height 34
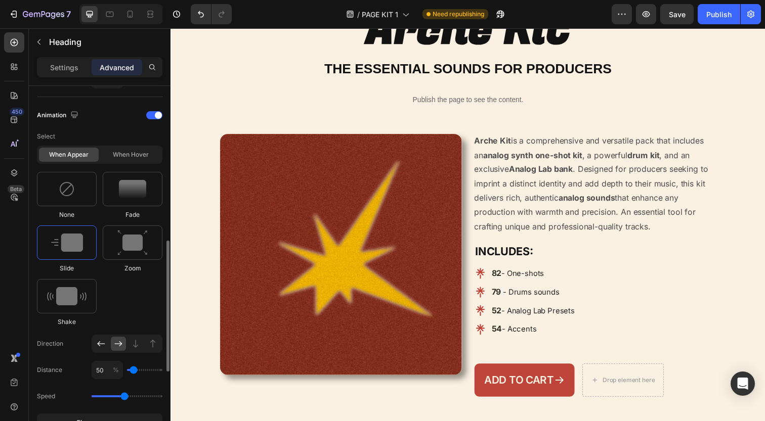
click at [100, 345] on icon at bounding box center [101, 343] width 8 height 5
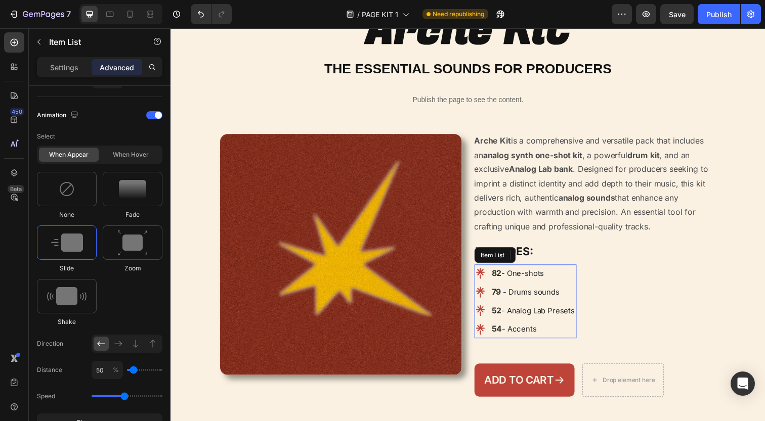
click at [531, 331] on span "- Accents" at bounding box center [526, 336] width 35 height 10
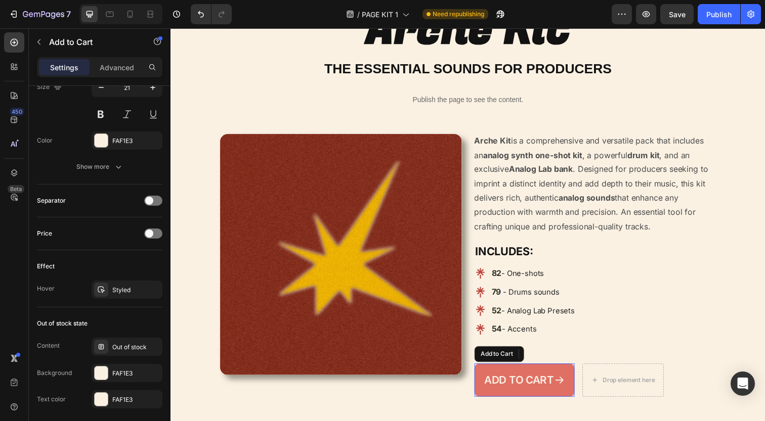
click at [549, 371] on button "Add to cart" at bounding box center [531, 388] width 102 height 34
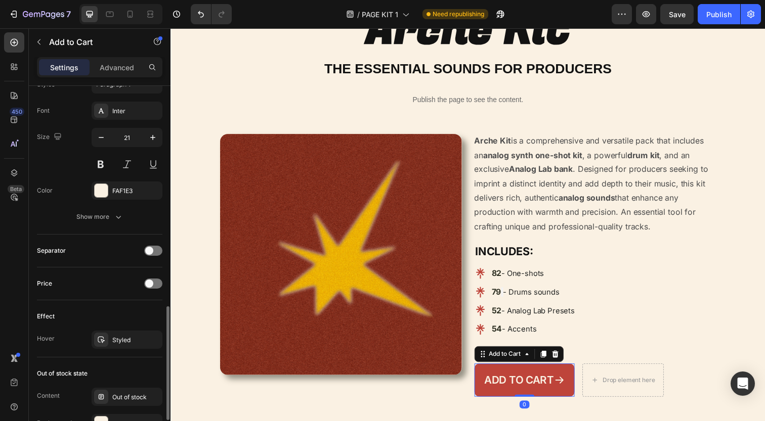
scroll to position [799, 0]
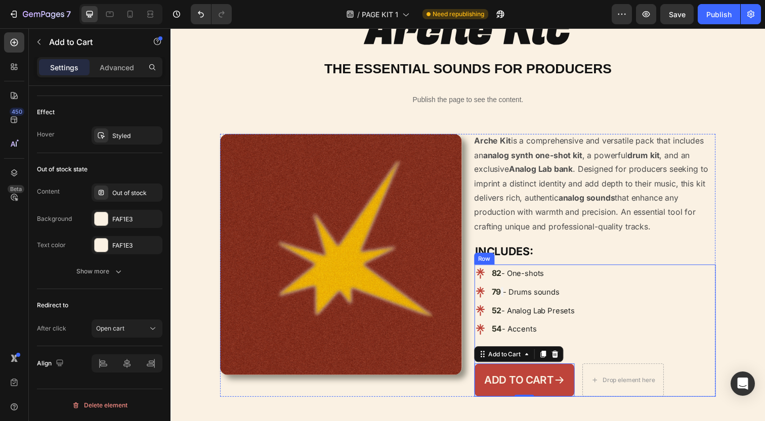
click at [608, 363] on div "82 - One-shots 79 - Drums sounds 52 - Analog Lab Presets 54 - Accents Item List…" at bounding box center [603, 337] width 247 height 135
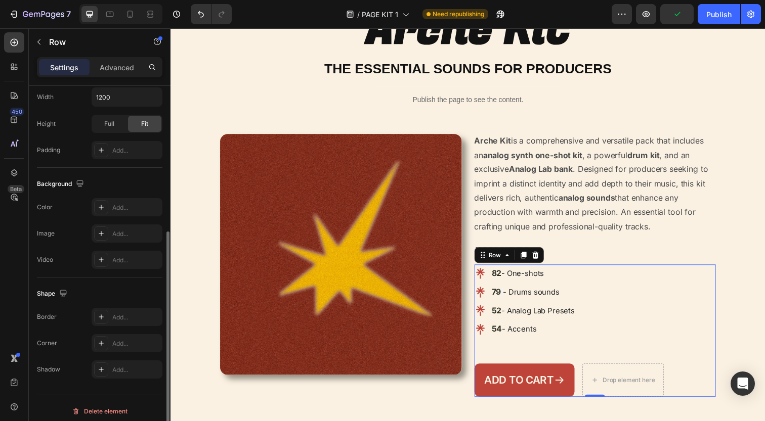
scroll to position [253, 0]
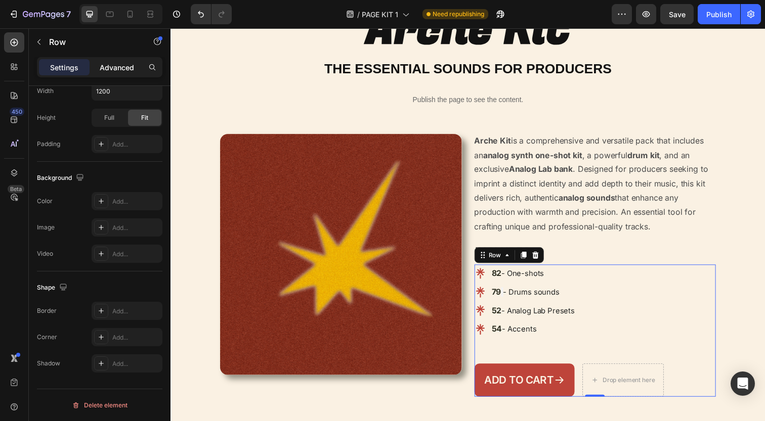
click at [128, 68] on p "Advanced" at bounding box center [117, 67] width 34 height 11
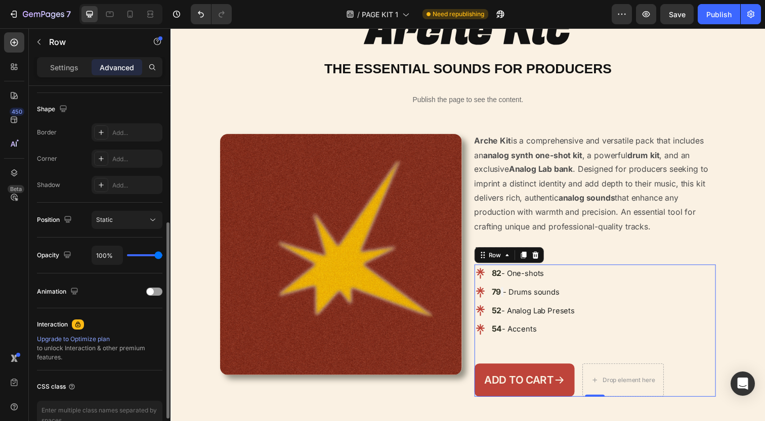
scroll to position [310, 0]
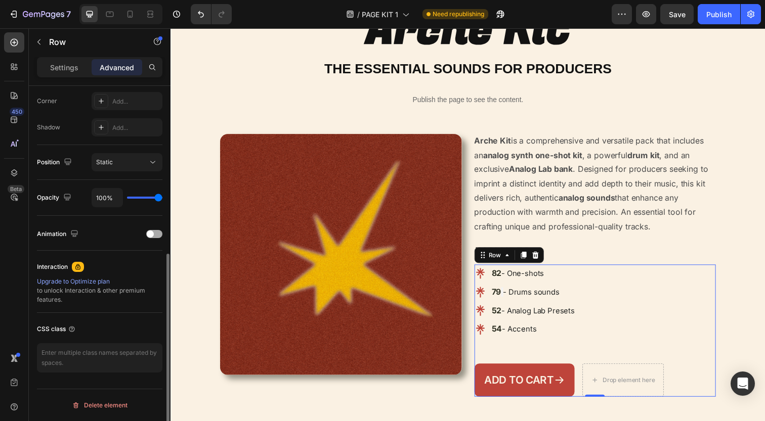
click at [152, 239] on div "Animation" at bounding box center [99, 234] width 125 height 16
click at [152, 235] on span at bounding box center [150, 234] width 7 height 7
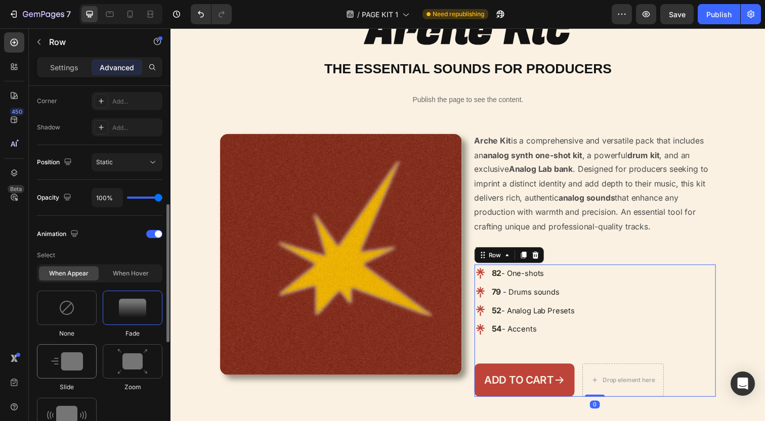
click at [82, 366] on img at bounding box center [67, 361] width 32 height 18
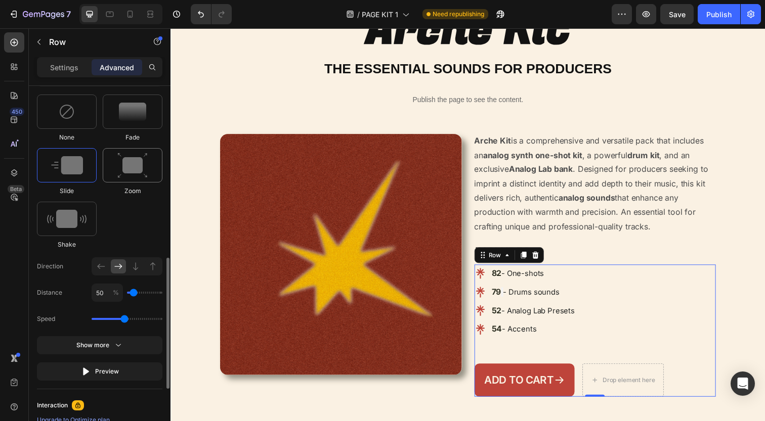
scroll to position [509, 0]
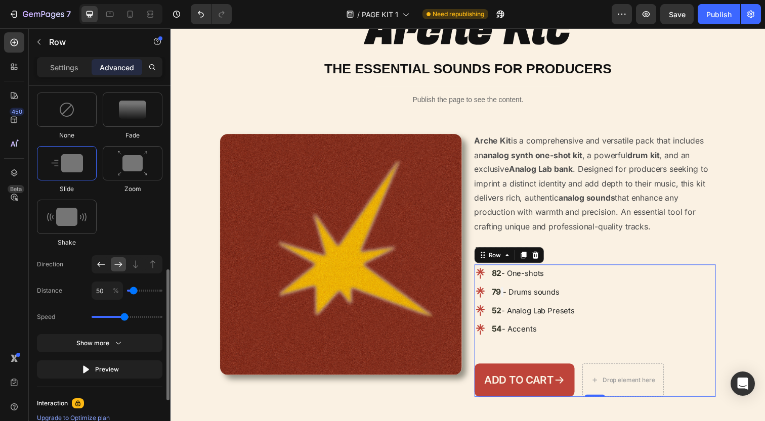
click at [100, 269] on icon at bounding box center [101, 264] width 10 height 10
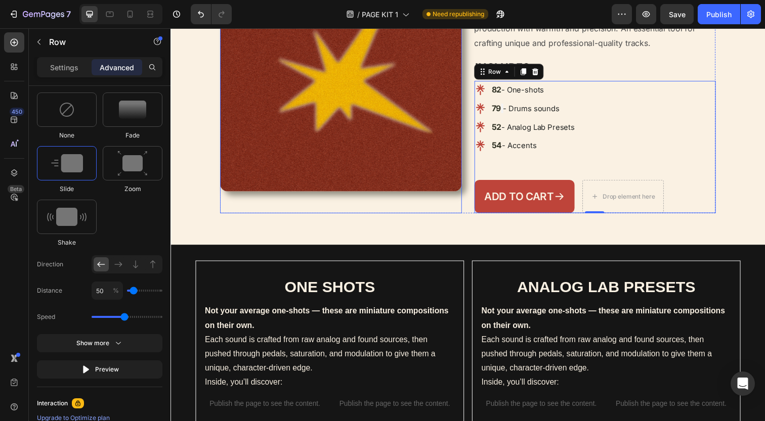
scroll to position [328, 0]
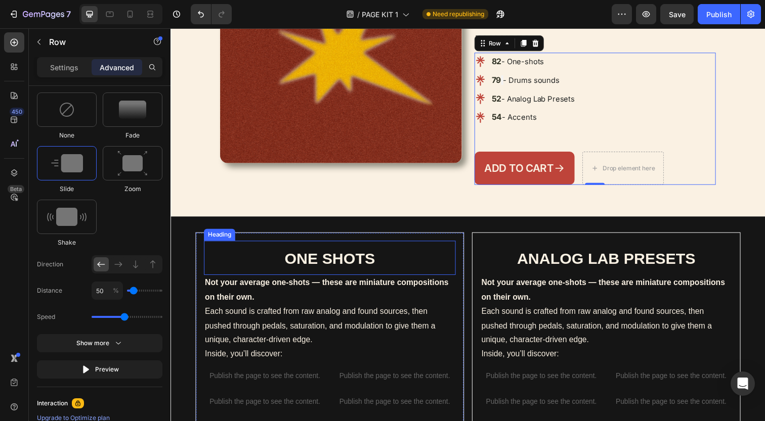
click at [301, 245] on h2 "ONE SHOTS" at bounding box center [332, 262] width 257 height 35
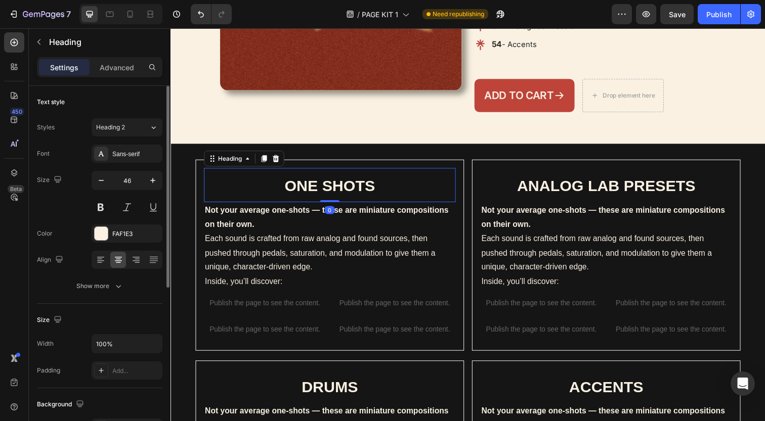
scroll to position [432, 0]
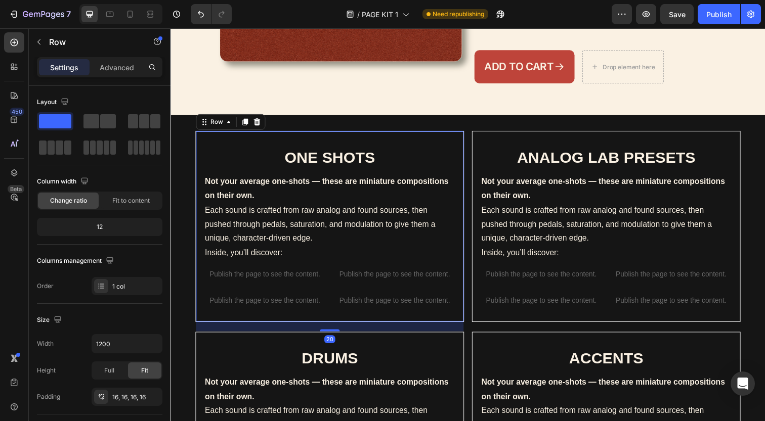
click at [462, 133] on div "ONE SHOTS Heading Not your average one-shots — these are miniature compositions…" at bounding box center [333, 230] width 274 height 195
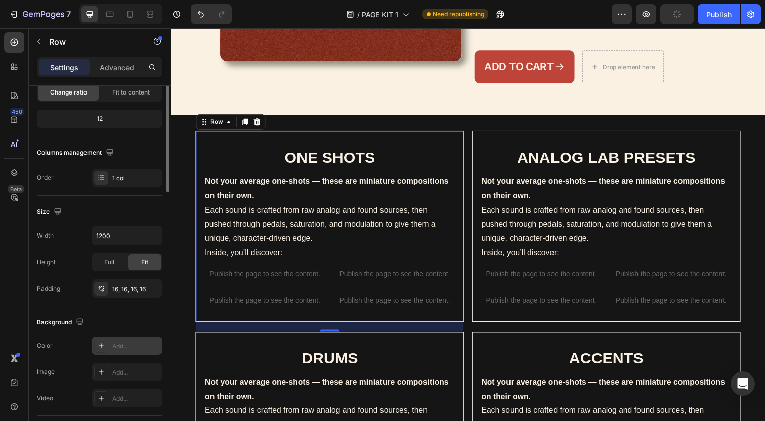
scroll to position [0, 0]
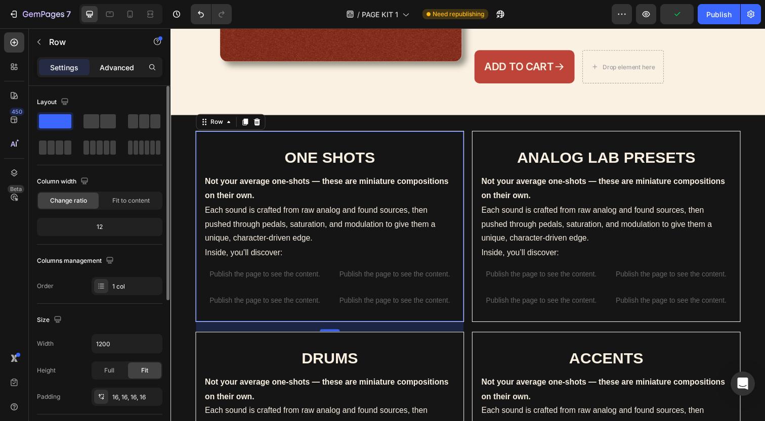
click at [107, 72] on p "Advanced" at bounding box center [117, 67] width 34 height 11
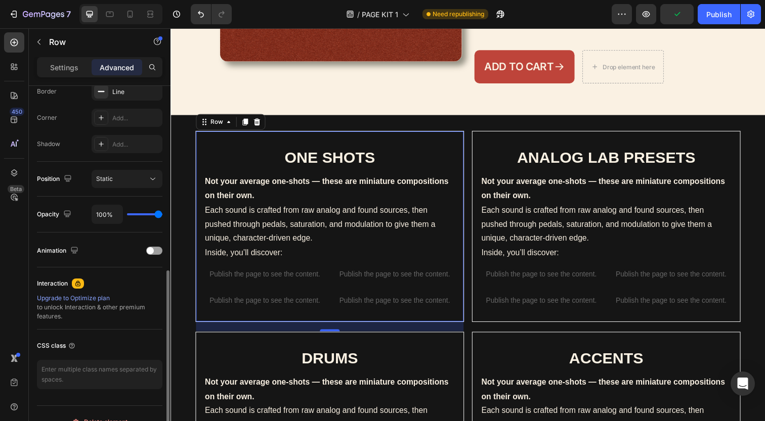
scroll to position [310, 0]
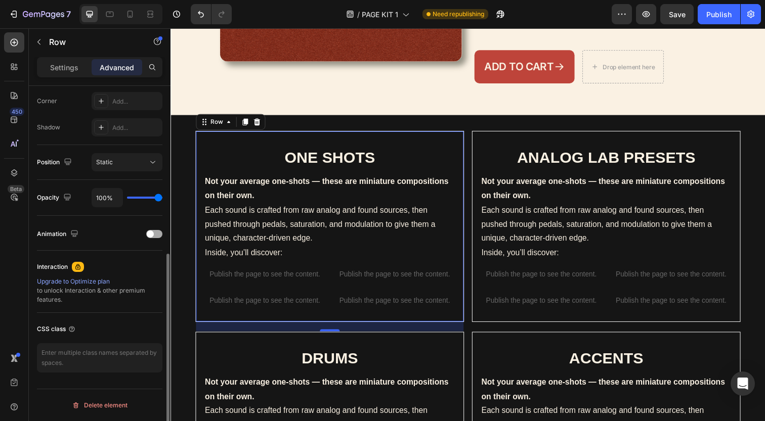
click at [149, 236] on span at bounding box center [150, 234] width 7 height 7
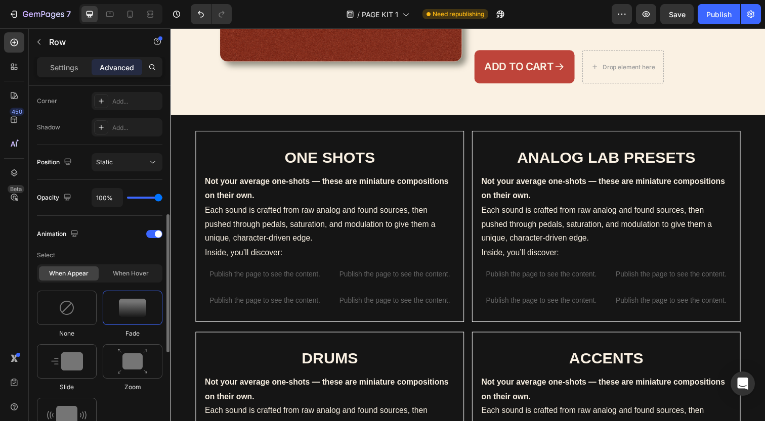
scroll to position [377, 0]
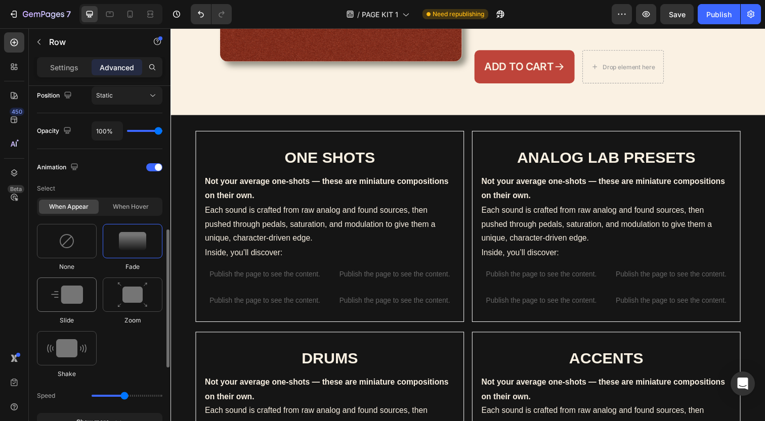
click at [68, 286] on img at bounding box center [67, 295] width 32 height 18
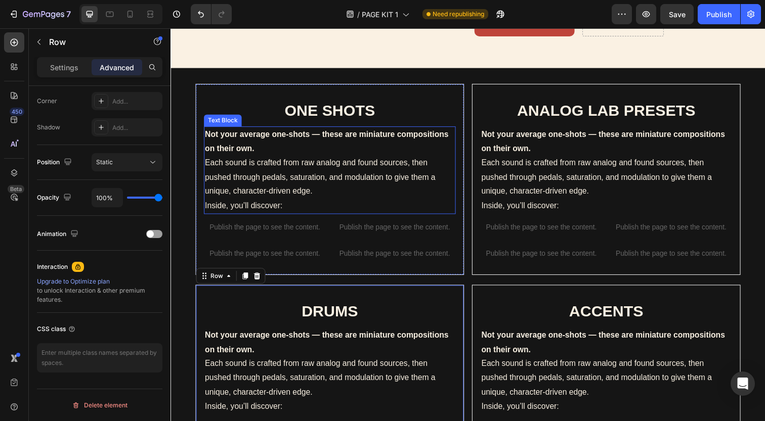
scroll to position [533, 0]
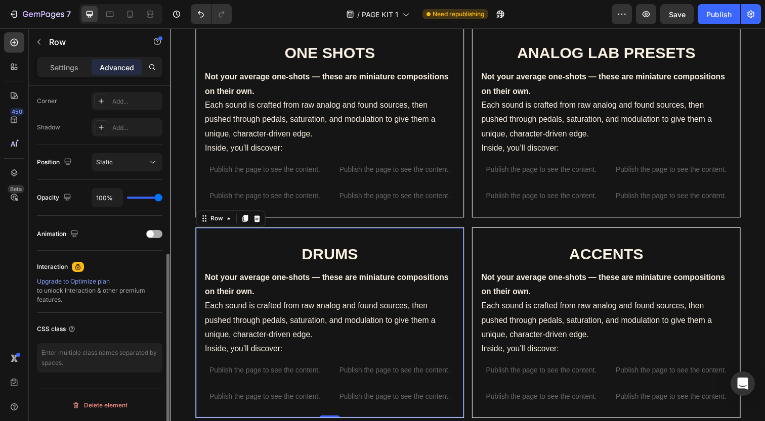
click at [153, 230] on div at bounding box center [154, 234] width 16 height 8
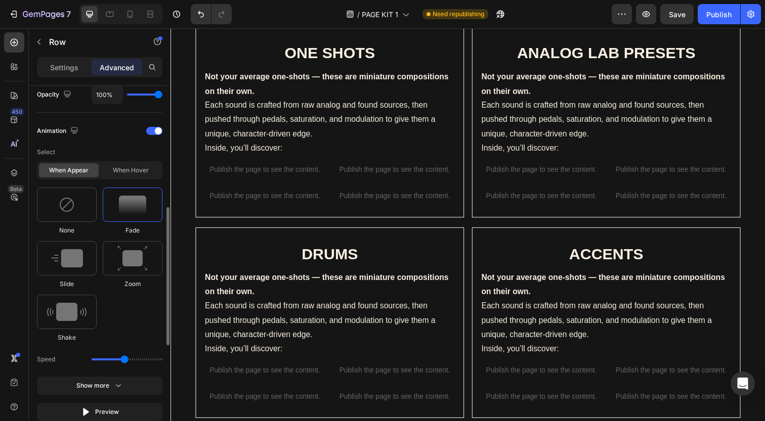
scroll to position [439, 0]
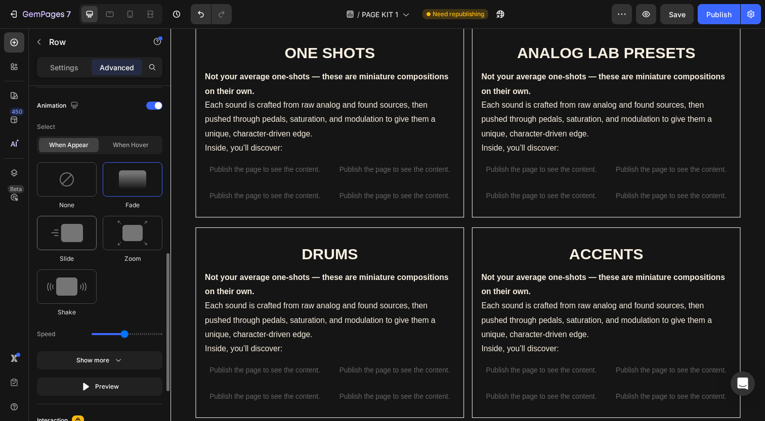
click at [62, 235] on img at bounding box center [67, 233] width 32 height 18
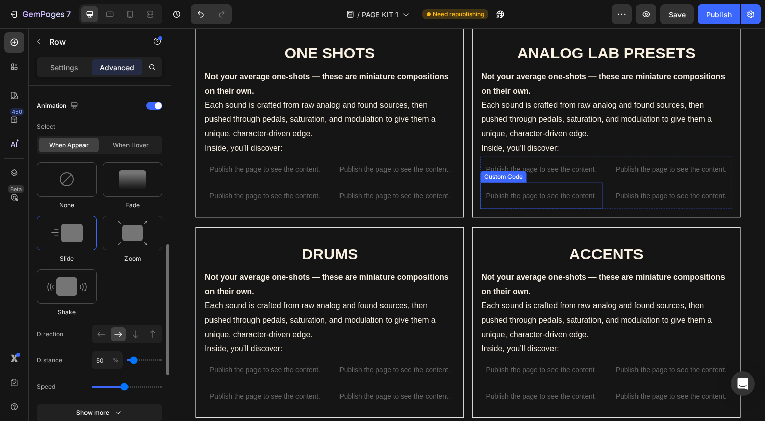
click at [557, 186] on div "Publish the page to see the content." at bounding box center [548, 199] width 124 height 27
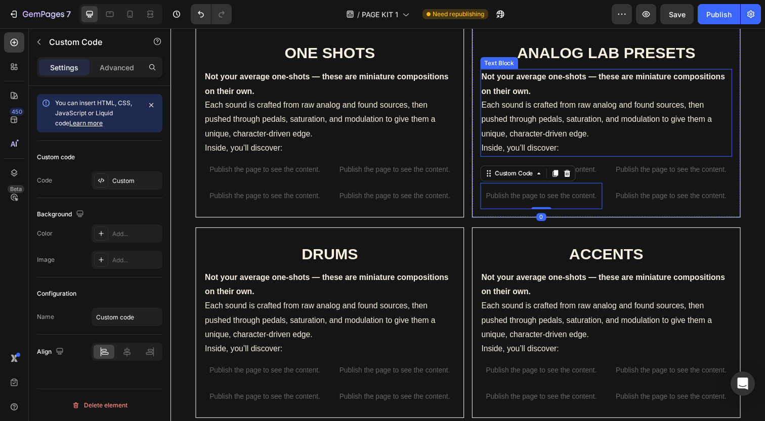
click at [637, 154] on p "Inside, you’ll discover:" at bounding box center [614, 151] width 255 height 15
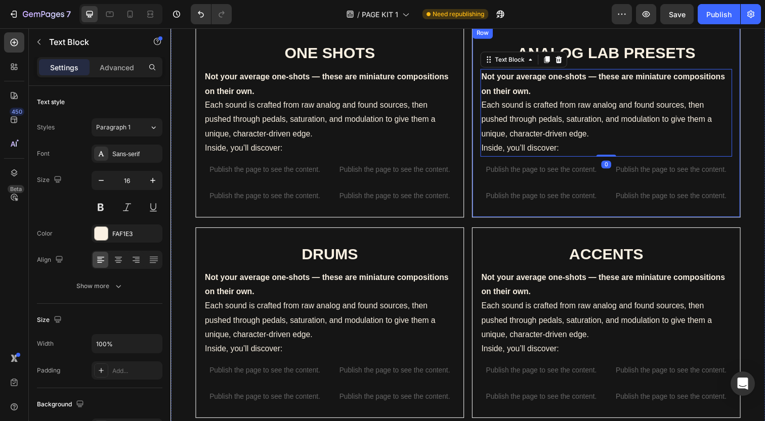
click at [751, 67] on div "ANALOG LAB PRESETS Heading Not your average one-shots — these are miniature com…" at bounding box center [615, 123] width 274 height 195
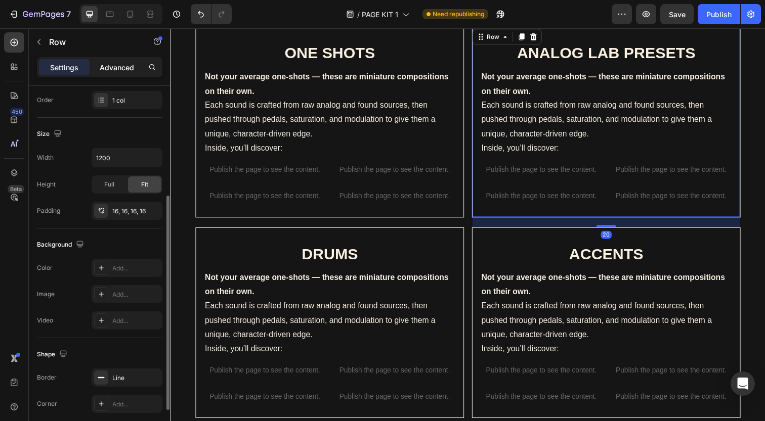
click at [121, 63] on p "Advanced" at bounding box center [117, 67] width 34 height 11
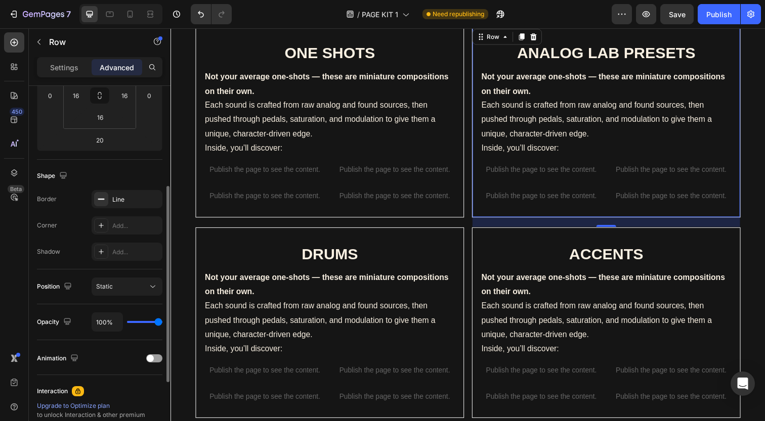
scroll to position [310, 0]
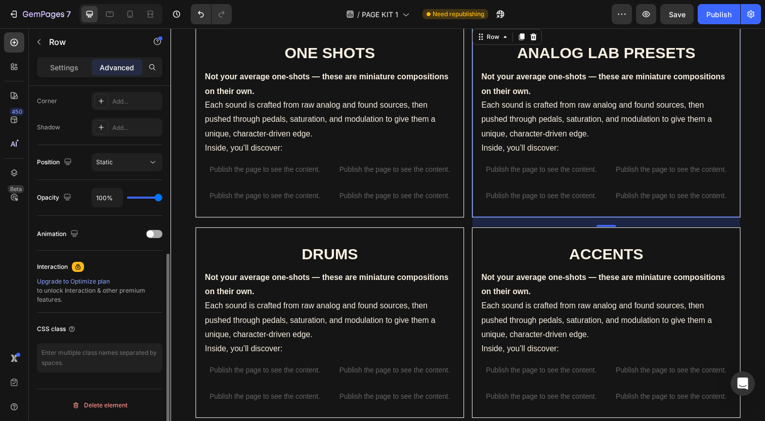
click at [153, 234] on span at bounding box center [150, 234] width 7 height 7
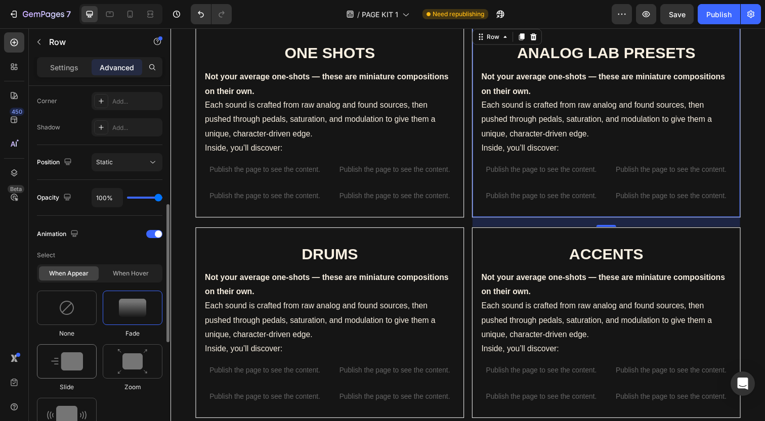
click at [75, 354] on img at bounding box center [67, 361] width 32 height 18
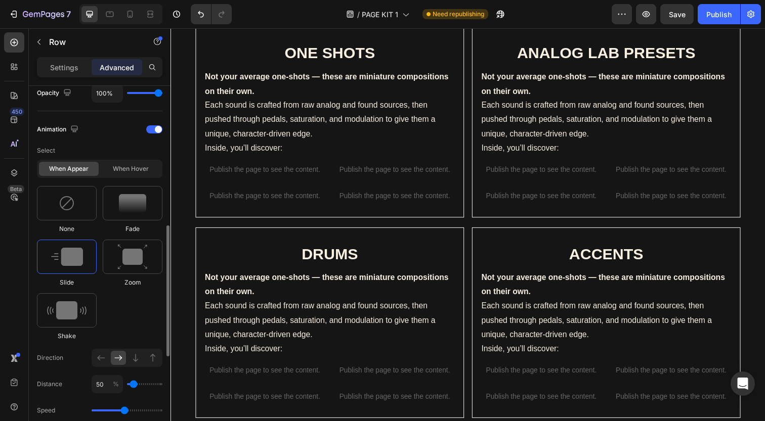
scroll to position [437, 0]
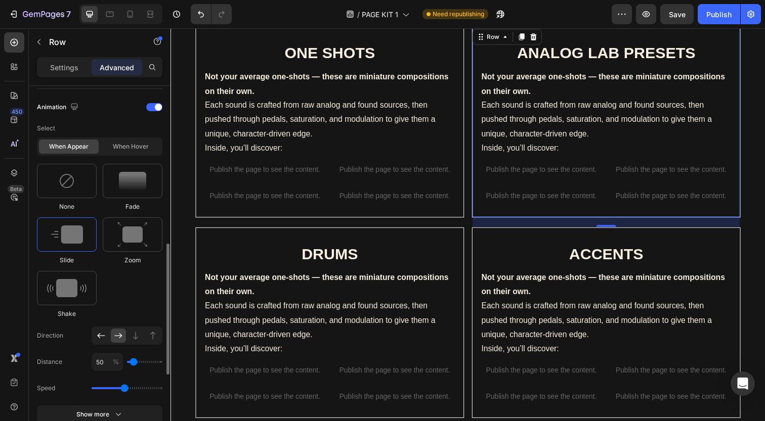
click at [99, 339] on icon at bounding box center [101, 336] width 10 height 10
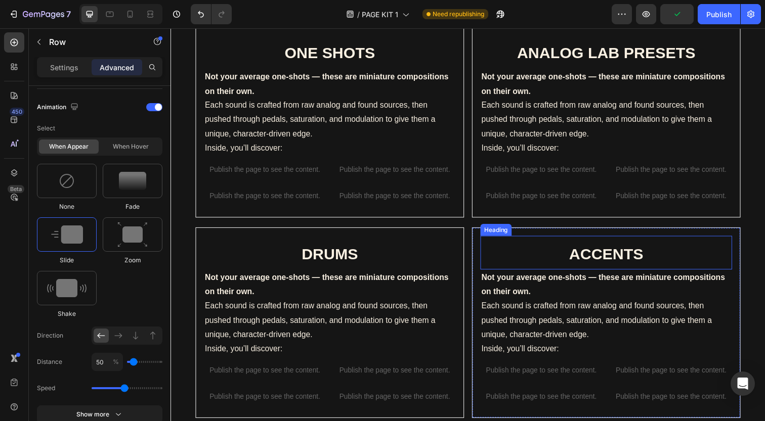
click at [487, 253] on h2 "ACCENTS" at bounding box center [614, 257] width 257 height 35
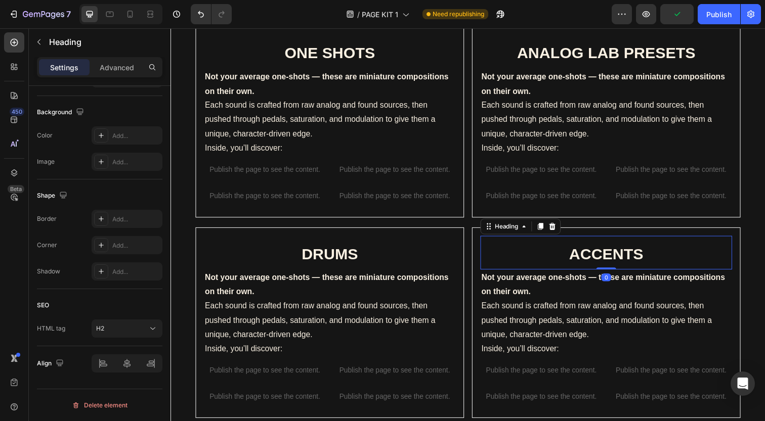
scroll to position [0, 0]
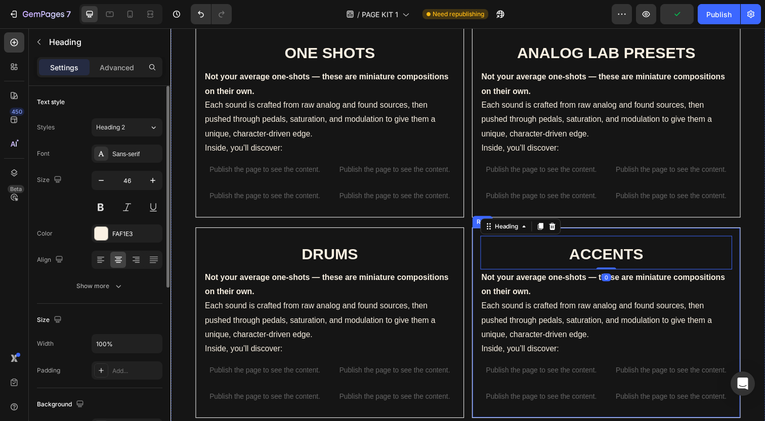
click at [476, 254] on div "ONE SHOTS Heading Not your average one-shots — these are miniature compositions…" at bounding box center [473, 231] width 607 height 442
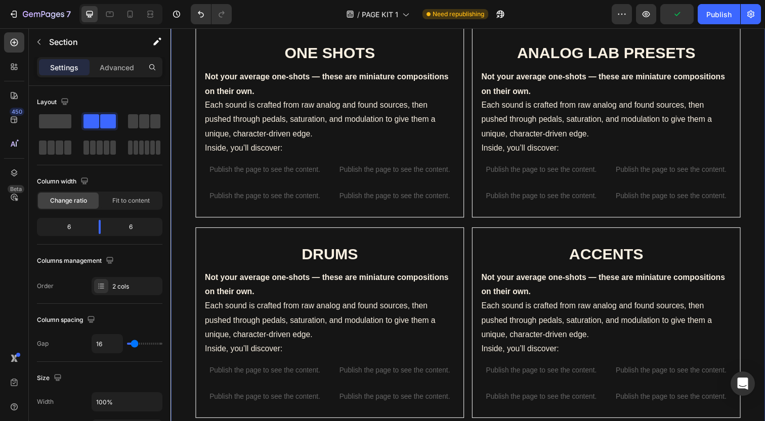
click at [477, 253] on div "ONE SHOTS Heading Not your average one-shots — these are miniature compositions…" at bounding box center [473, 231] width 607 height 442
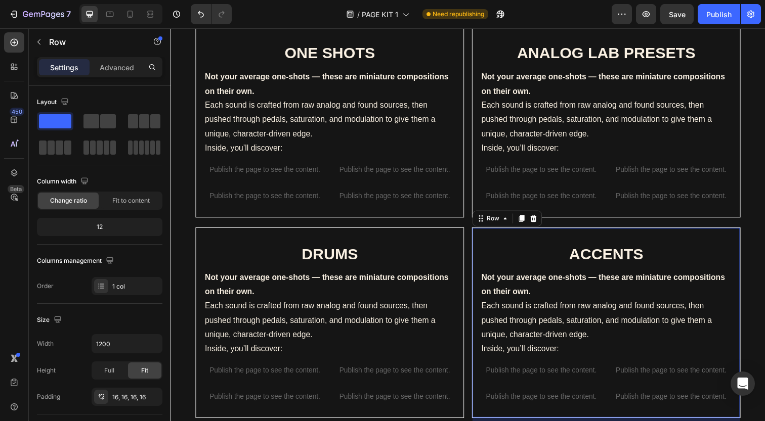
click at [479, 252] on div "ACCENTS Heading Not your average one-shots — these are miniature compositions o…" at bounding box center [615, 329] width 274 height 195
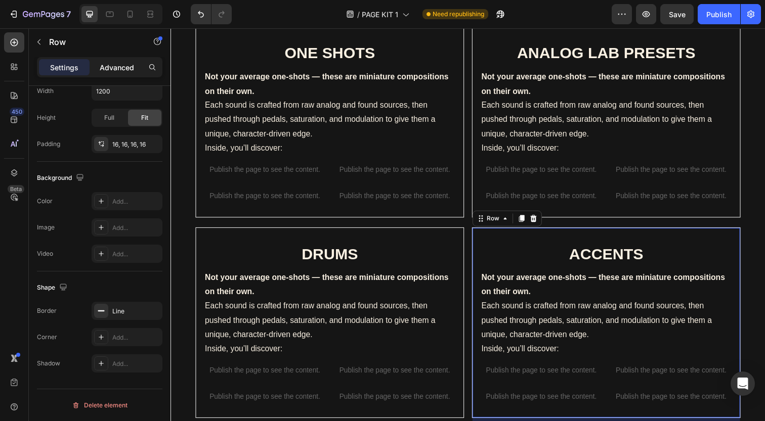
click at [127, 69] on p "Advanced" at bounding box center [117, 67] width 34 height 11
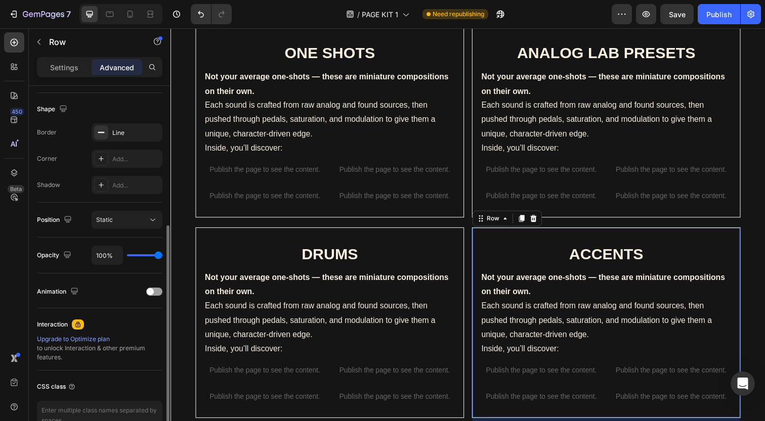
scroll to position [310, 0]
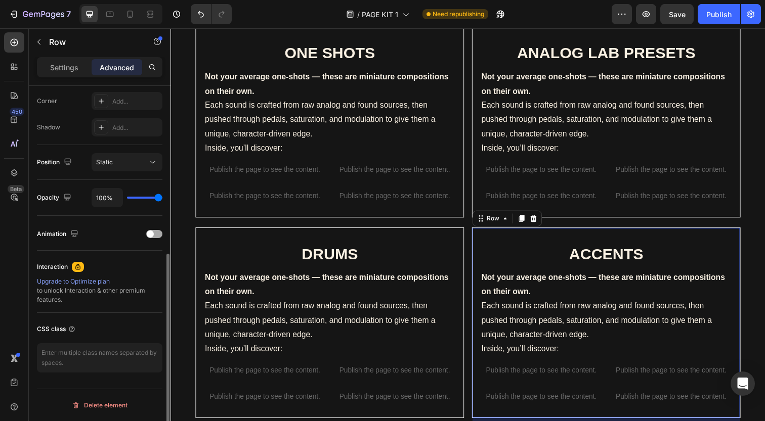
click at [151, 232] on span at bounding box center [150, 234] width 7 height 7
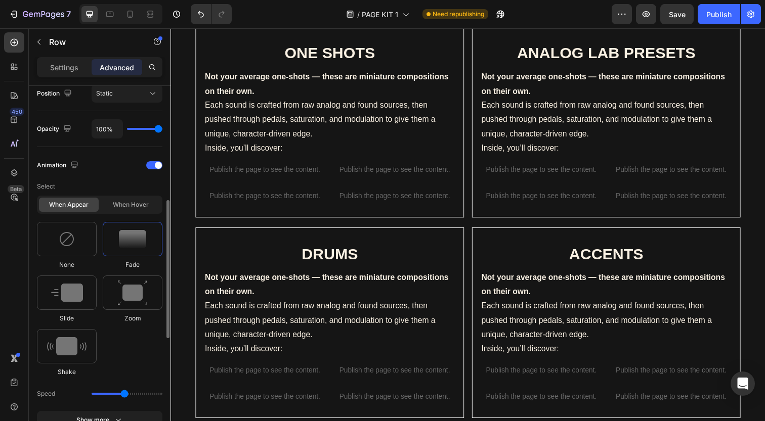
scroll to position [397, 0]
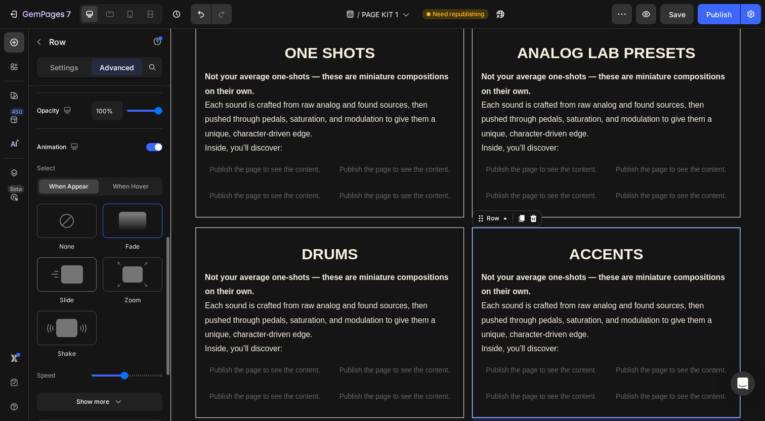
click at [71, 283] on img at bounding box center [67, 274] width 32 height 18
click at [100, 372] on icon at bounding box center [101, 376] width 10 height 10
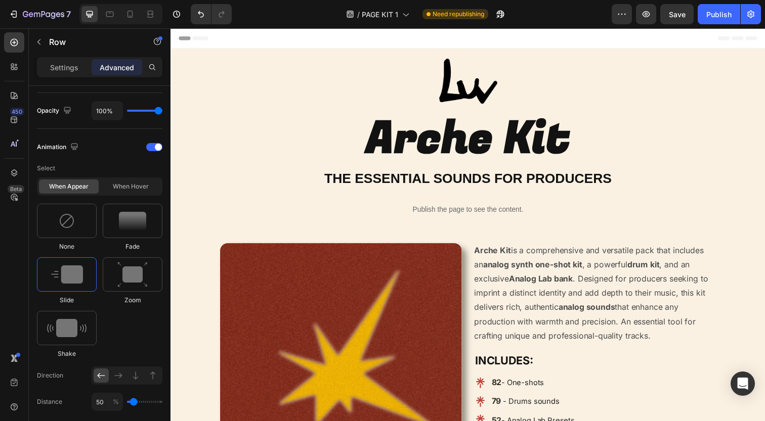
scroll to position [0, 0]
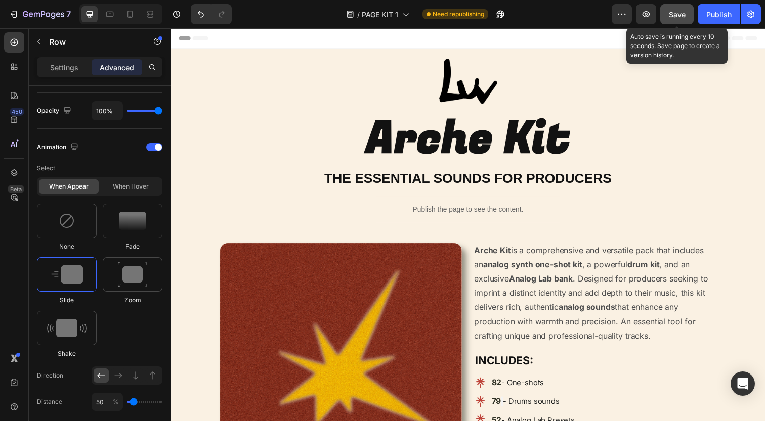
click at [678, 17] on span "Save" at bounding box center [677, 14] width 17 height 9
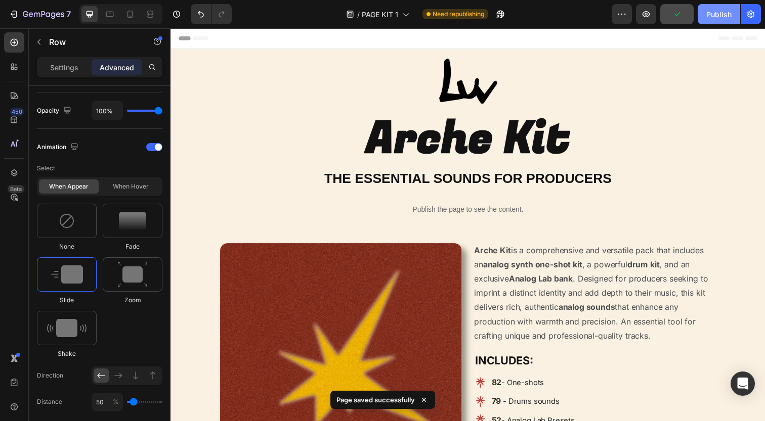
click at [713, 15] on div "Publish" at bounding box center [718, 14] width 25 height 11
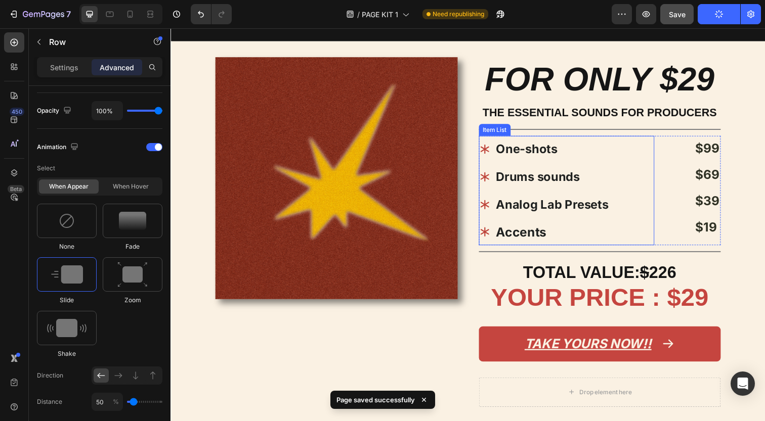
scroll to position [938, 0]
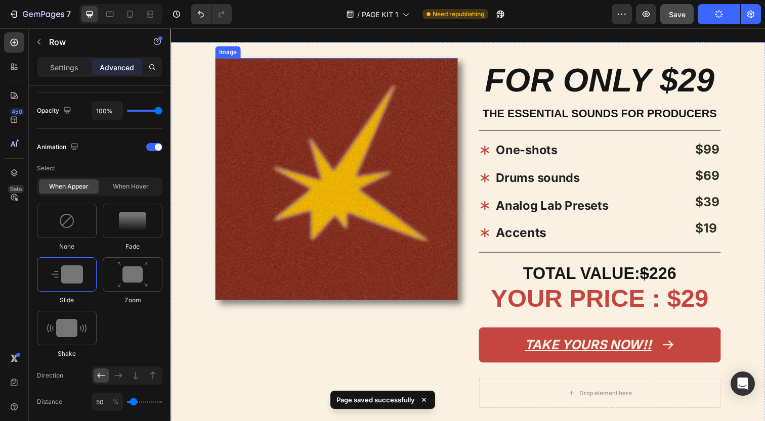
click at [460, 97] on img at bounding box center [339, 182] width 247 height 247
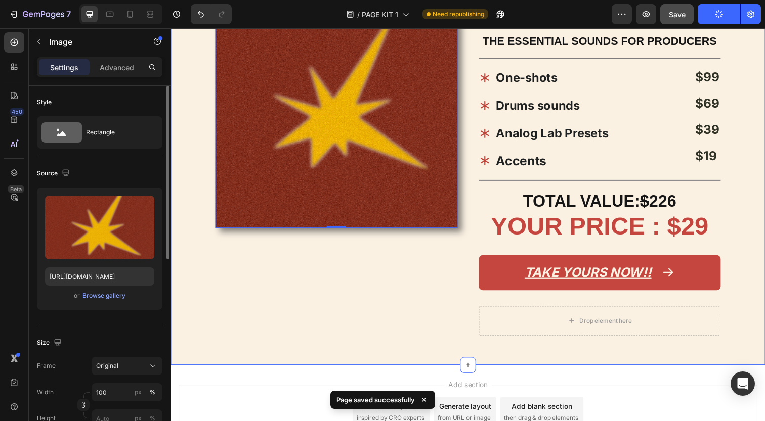
scroll to position [1045, 0]
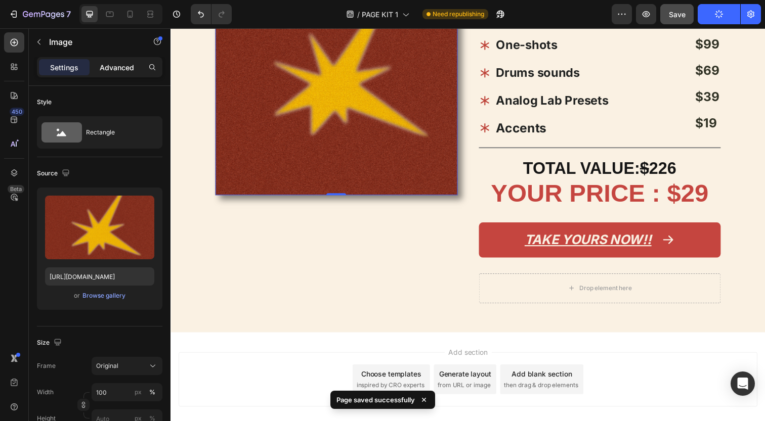
click at [111, 63] on p "Advanced" at bounding box center [117, 67] width 34 height 11
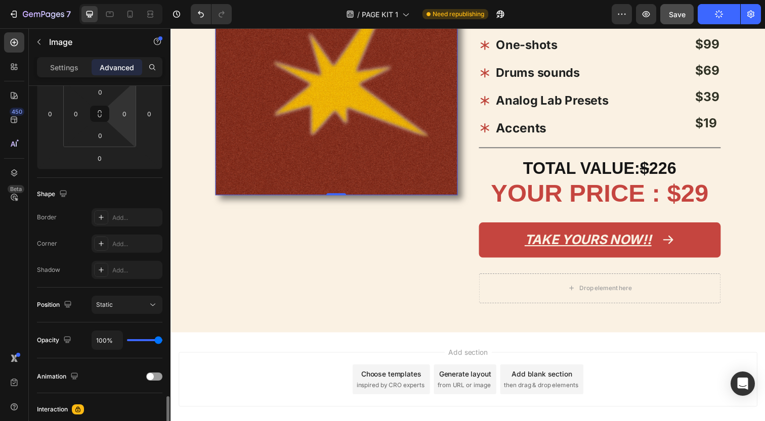
scroll to position [310, 0]
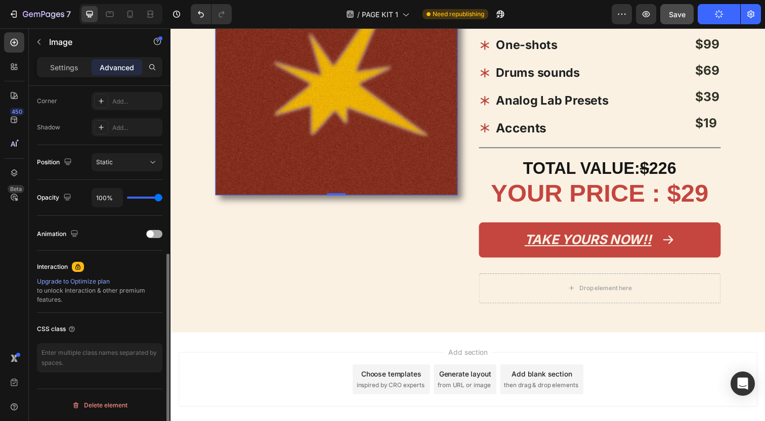
click at [155, 242] on div "Animation" at bounding box center [99, 234] width 125 height 16
click at [155, 236] on div at bounding box center [154, 234] width 16 height 8
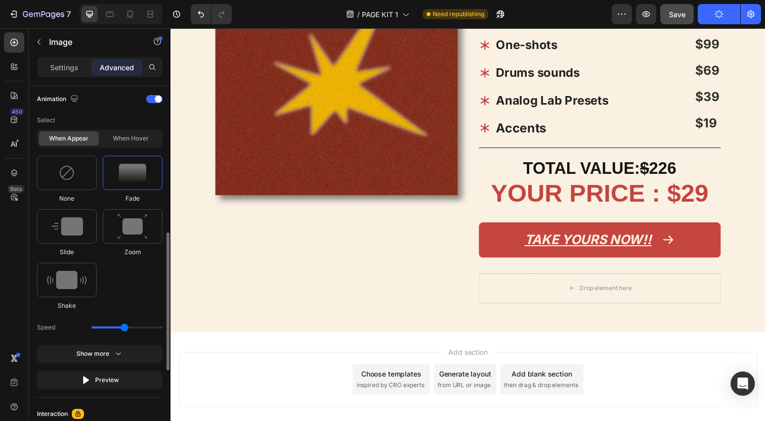
scroll to position [478, 0]
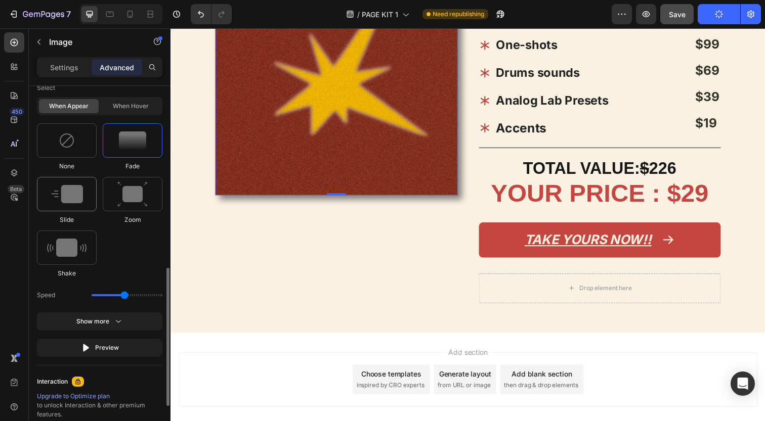
click at [86, 207] on div at bounding box center [67, 194] width 60 height 34
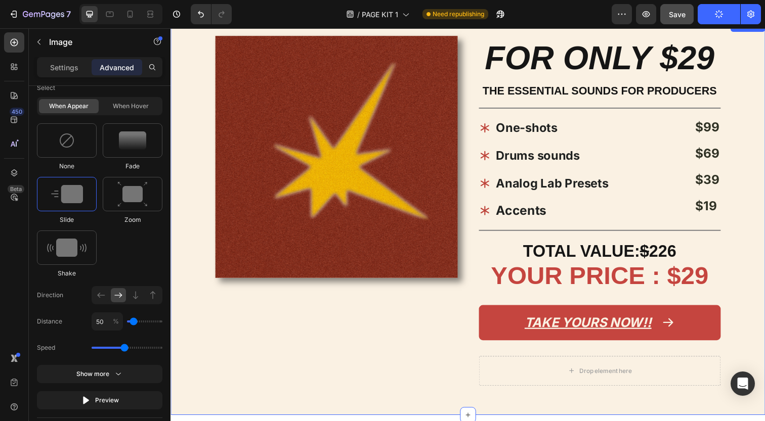
scroll to position [916, 0]
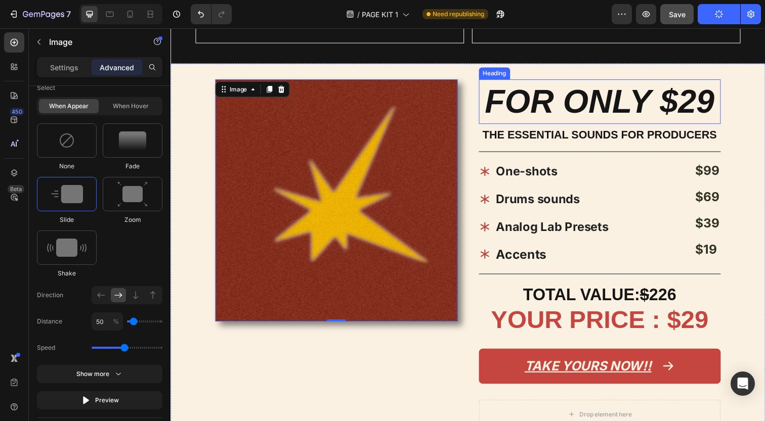
click at [540, 87] on h2 "FOR ONLY $29" at bounding box center [608, 103] width 247 height 46
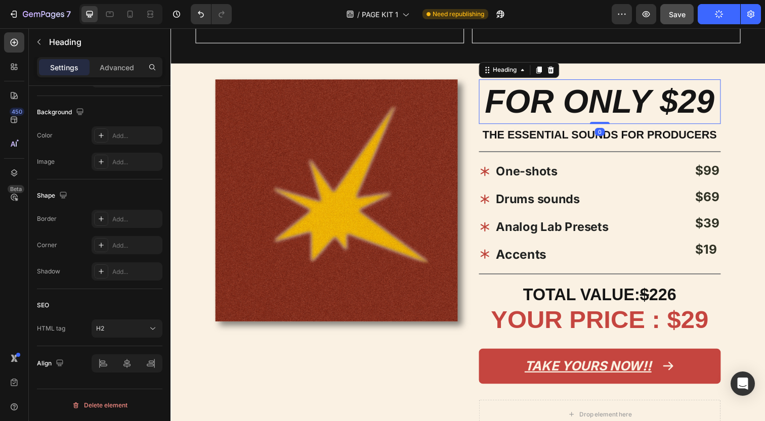
scroll to position [0, 0]
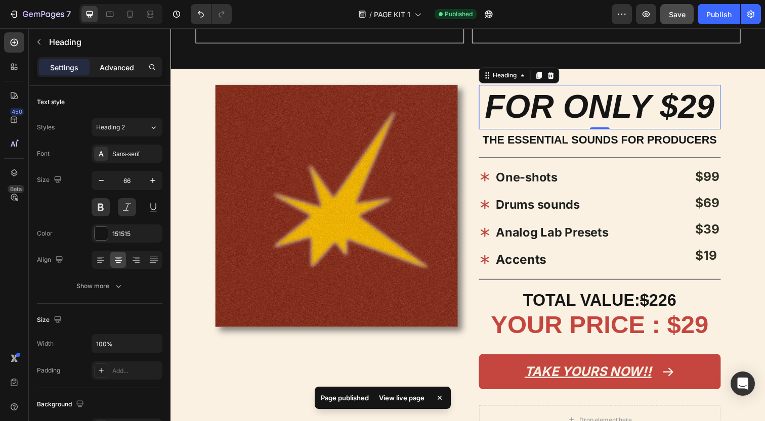
click at [119, 60] on div "Advanced" at bounding box center [117, 67] width 51 height 16
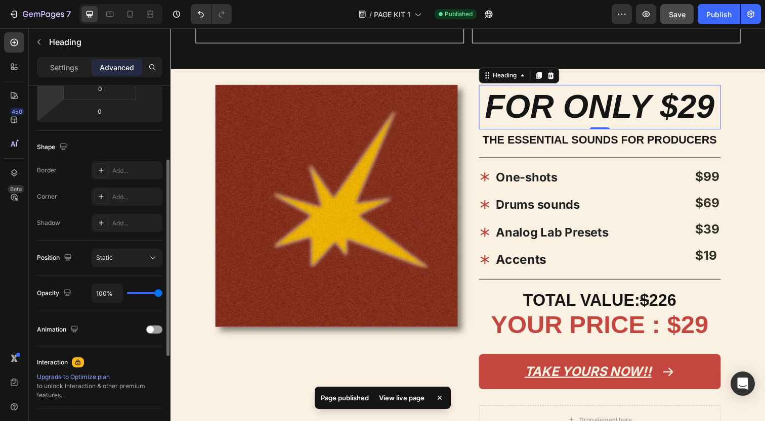
scroll to position [310, 0]
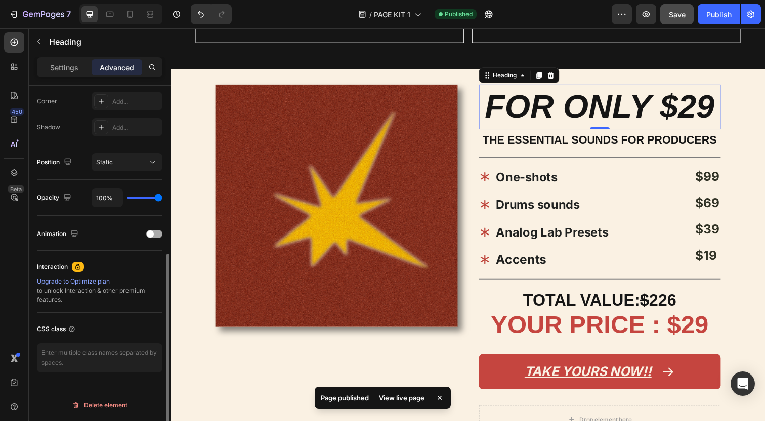
click at [152, 235] on span at bounding box center [150, 234] width 7 height 7
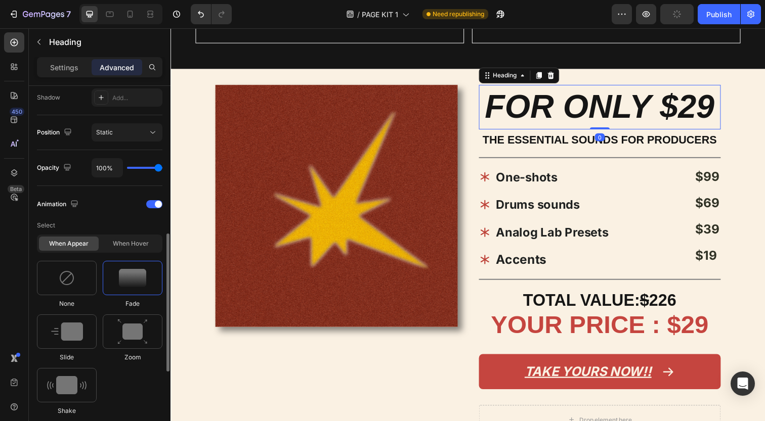
scroll to position [358, 0]
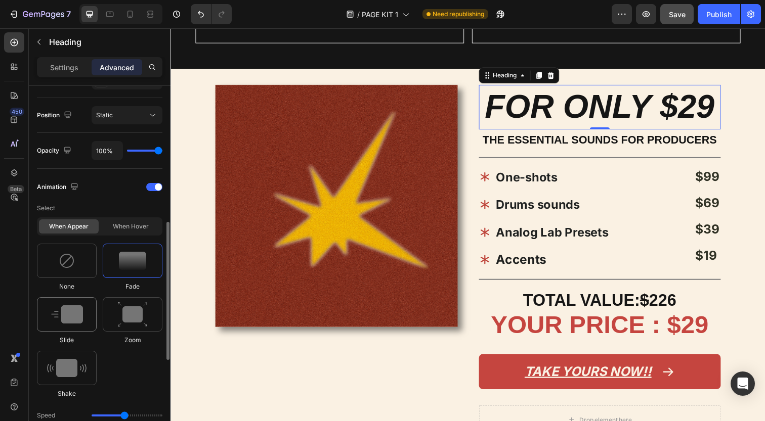
click at [82, 317] on img at bounding box center [67, 314] width 32 height 18
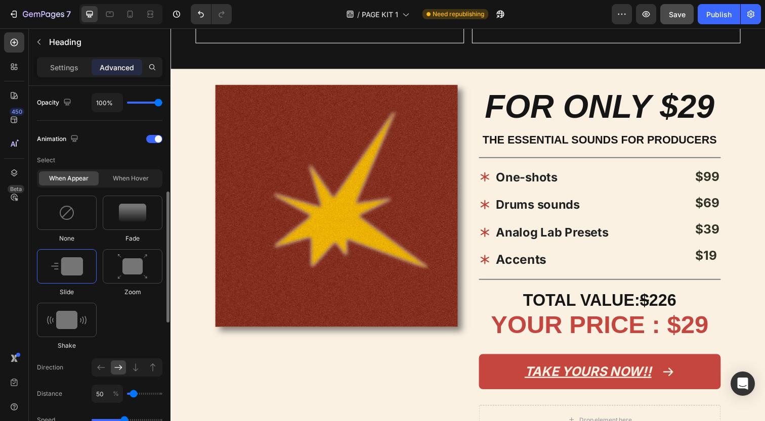
scroll to position [418, 0]
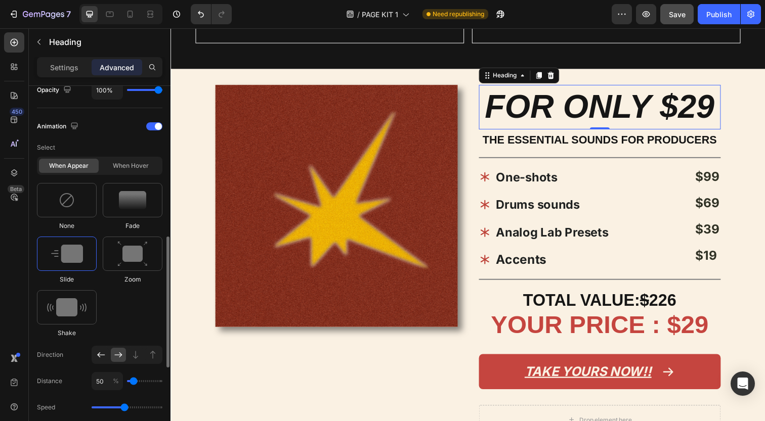
click at [99, 349] on div at bounding box center [101, 355] width 15 height 14
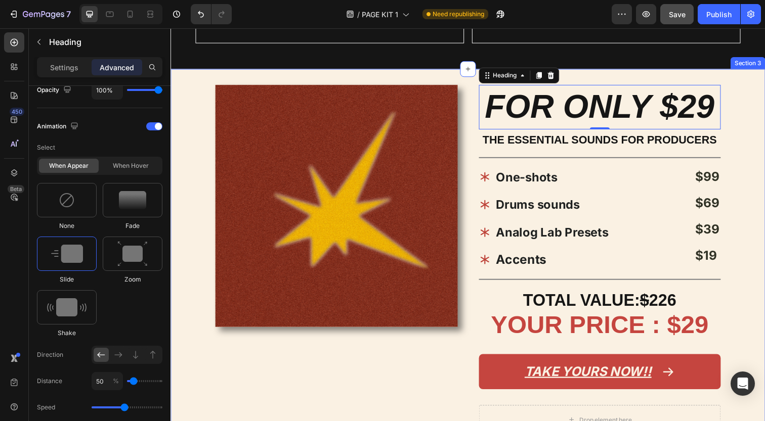
click at [381, 78] on div "Image FOR ONLY $29 Heading 0 THE ESSENTIAL SOUNDS FOR PRODUCERS Text Block Titl…" at bounding box center [473, 272] width 607 height 404
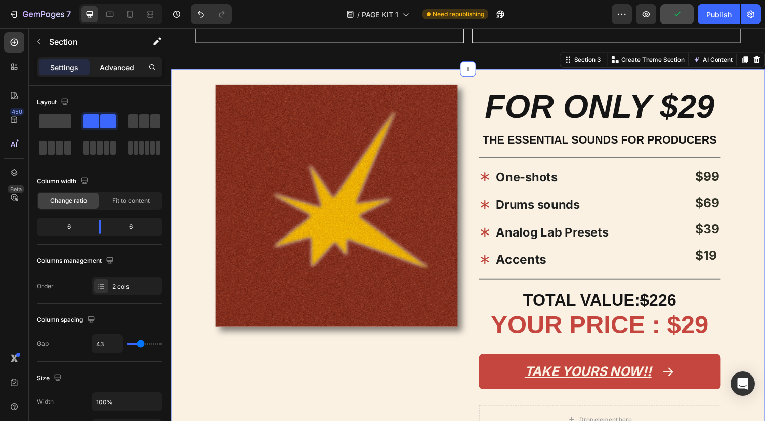
click at [111, 62] on p "Advanced" at bounding box center [117, 67] width 34 height 11
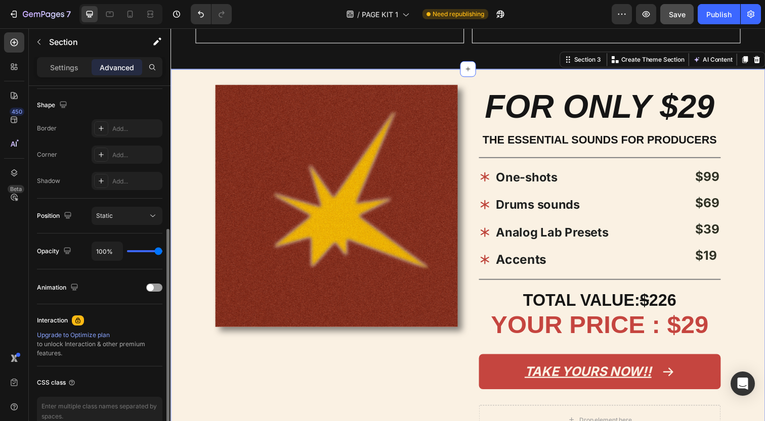
scroll to position [260, 0]
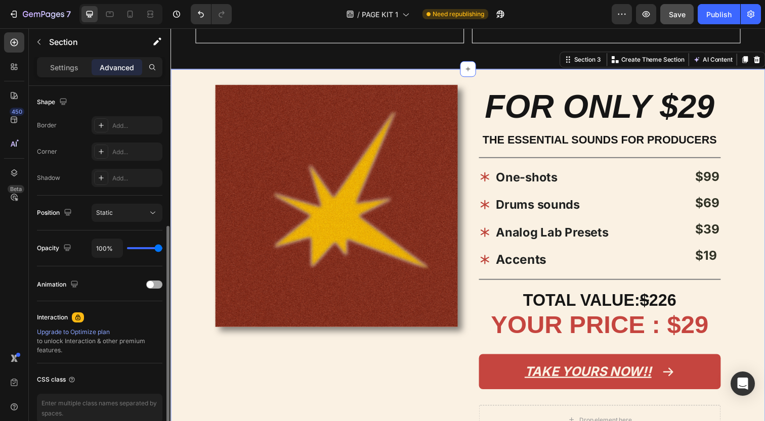
click at [151, 287] on span at bounding box center [150, 284] width 7 height 7
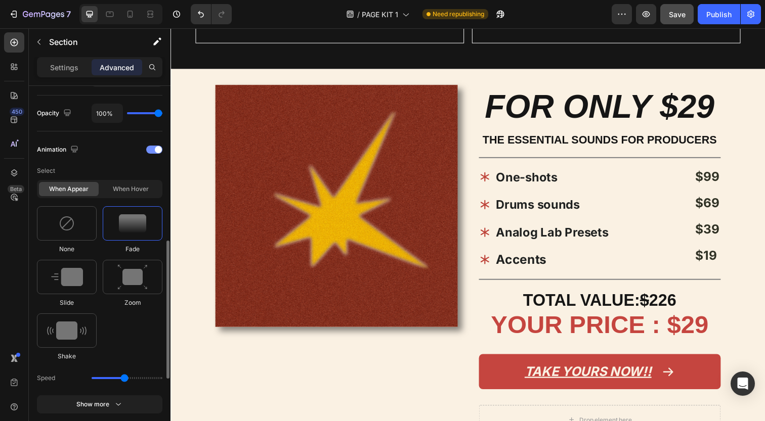
scroll to position [398, 0]
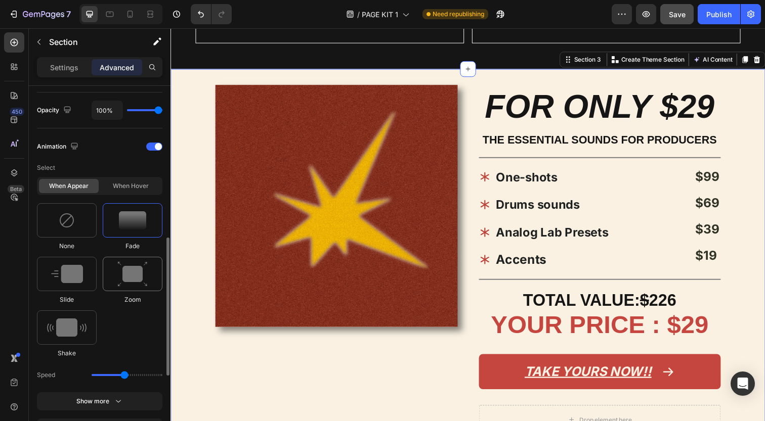
click at [135, 278] on img at bounding box center [132, 274] width 30 height 26
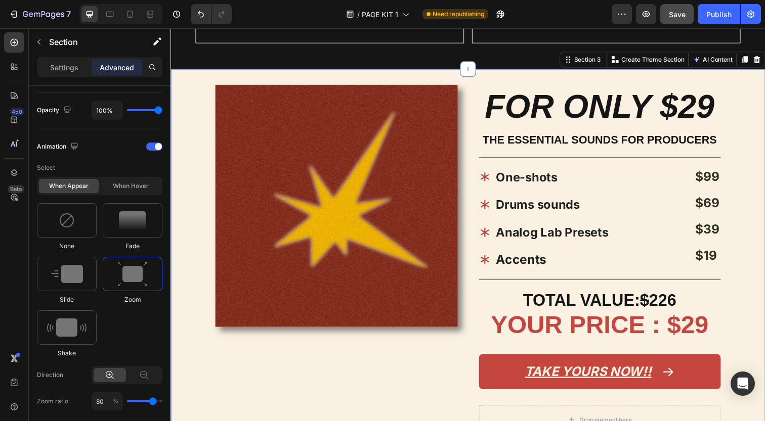
click at [241, 79] on div "Image FOR ONLY $29 Heading THE ESSENTIAL SOUNDS FOR PRODUCERS Text Block Title …" at bounding box center [473, 272] width 607 height 404
click at [212, 86] on div "Image FOR ONLY $29 Heading THE ESSENTIAL SOUNDS FOR PRODUCERS Text Block Title …" at bounding box center [473, 272] width 607 height 404
click at [214, 94] on div "Image FOR ONLY $29 Heading THE ESSENTIAL SOUNDS FOR PRODUCERS Text Block Title …" at bounding box center [473, 272] width 607 height 404
click at [216, 94] on img at bounding box center [339, 209] width 247 height 247
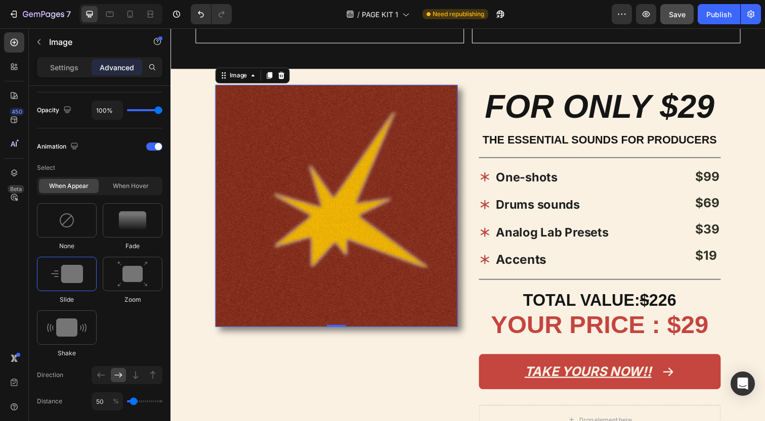
scroll to position [0, 0]
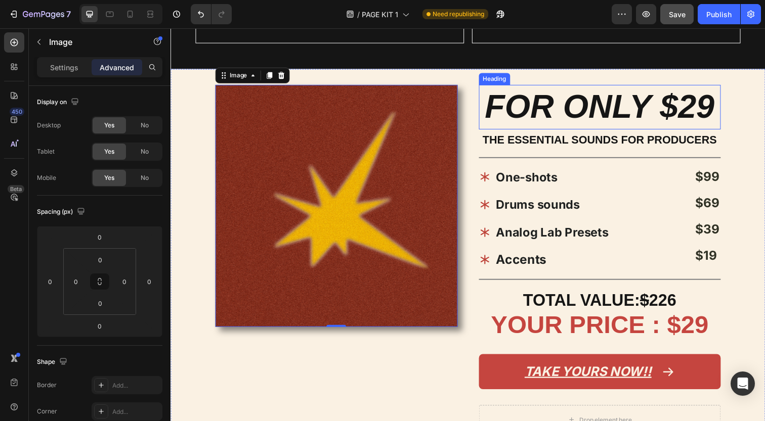
click at [486, 86] on h2 "FOR ONLY $29" at bounding box center [608, 109] width 247 height 46
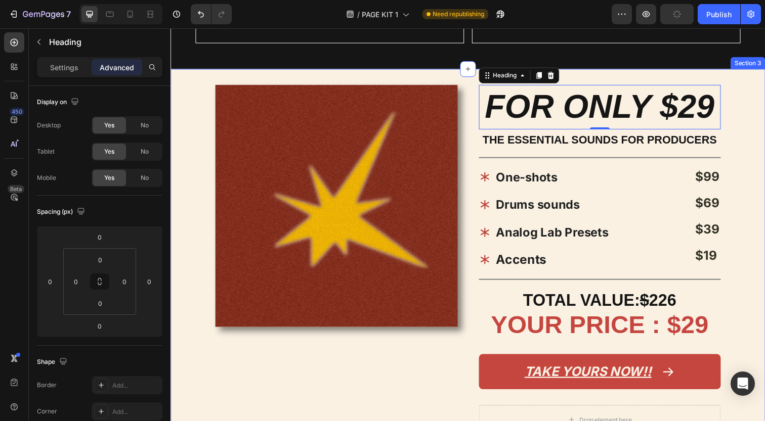
click at [478, 77] on div "Image FOR ONLY $29 Heading 0 THE ESSENTIAL SOUNDS FOR PRODUCERS Text Block Titl…" at bounding box center [473, 272] width 607 height 404
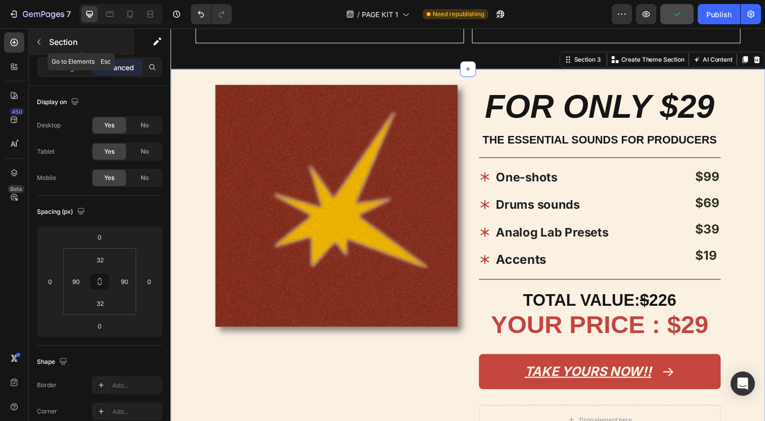
click at [56, 47] on p "Section" at bounding box center [90, 42] width 83 height 12
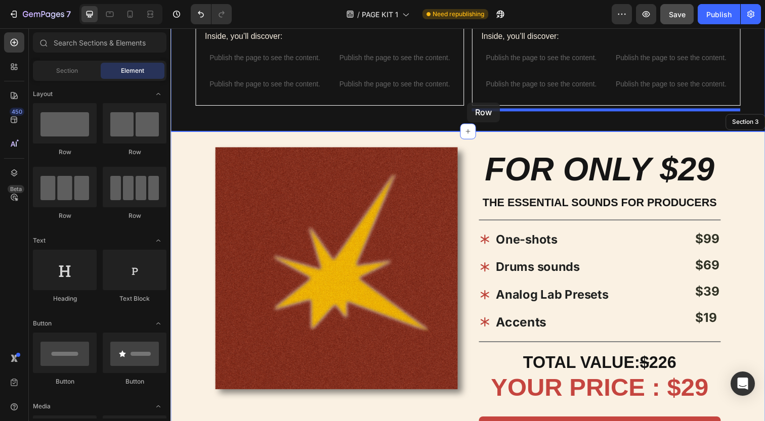
scroll to position [845, 0]
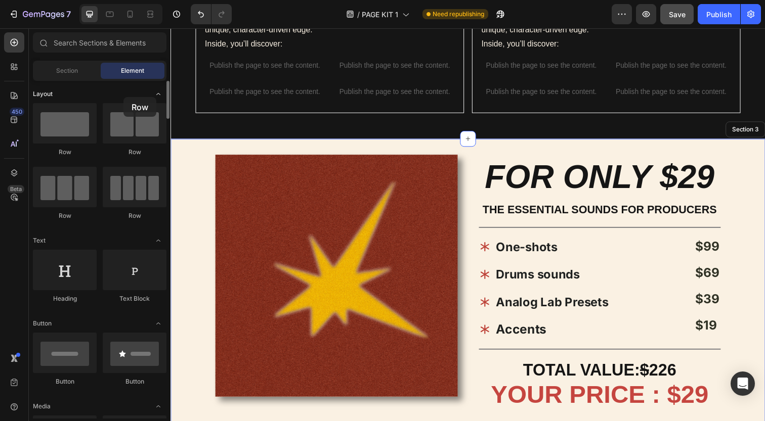
drag, startPoint x: 72, startPoint y: 124, endPoint x: 123, endPoint y: 97, distance: 57.7
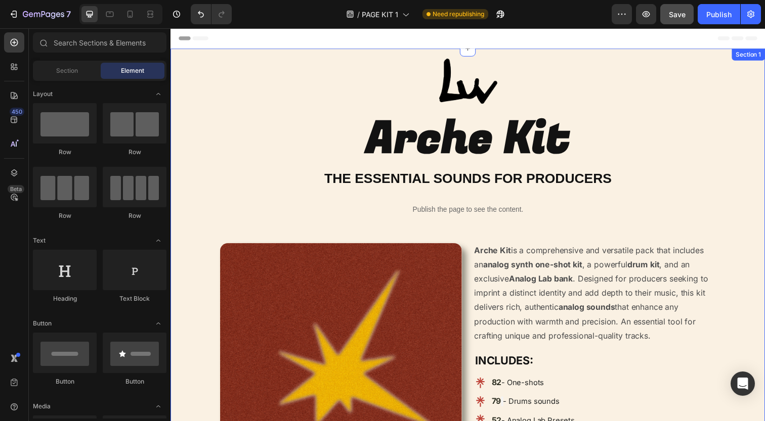
scroll to position [0, 0]
click at [368, 51] on div "Image Arche Kit Heading THE ESSENTIAL SOUNDS FOR PRODUCERS Heading Publish the …" at bounding box center [473, 296] width 607 height 495
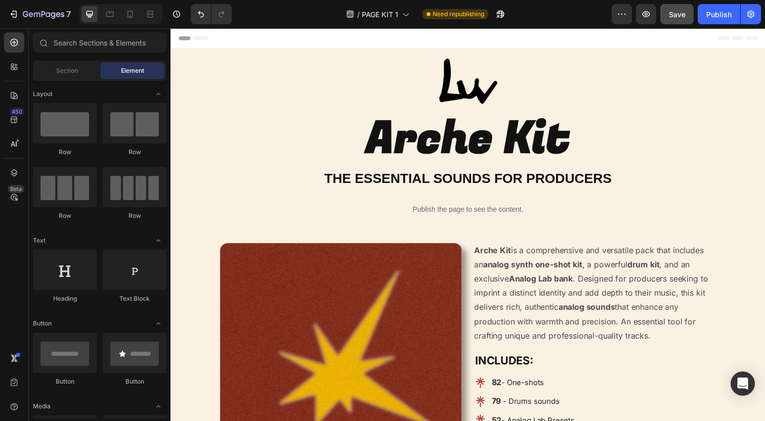
click at [286, 37] on div "Header" at bounding box center [474, 38] width 591 height 20
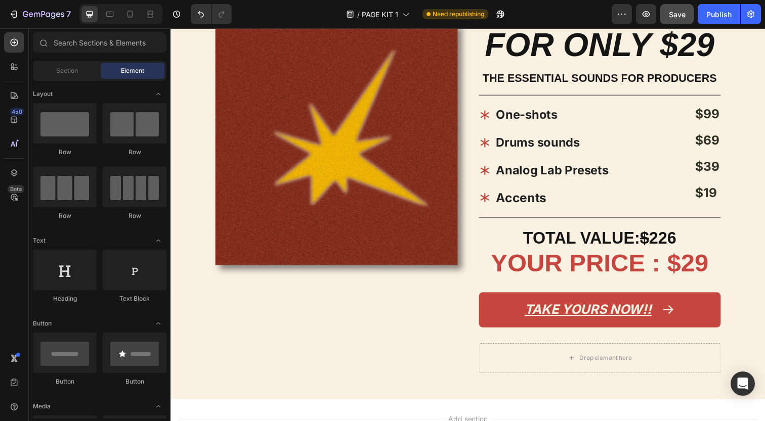
scroll to position [932, 0]
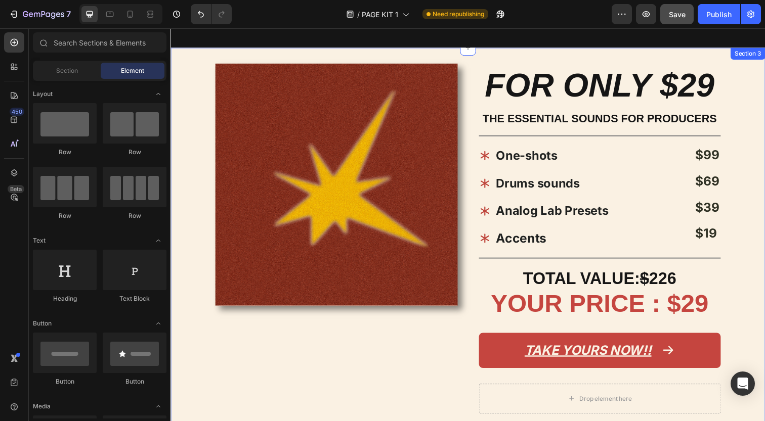
click at [208, 234] on div "Image FOR ONLY $29 Heading THE ESSENTIAL SOUNDS FOR PRODUCERS Text Block Title …" at bounding box center [473, 248] width 607 height 401
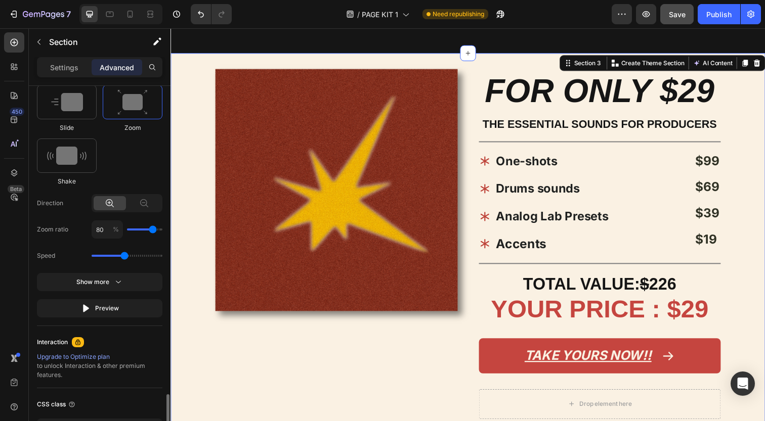
scroll to position [645, 0]
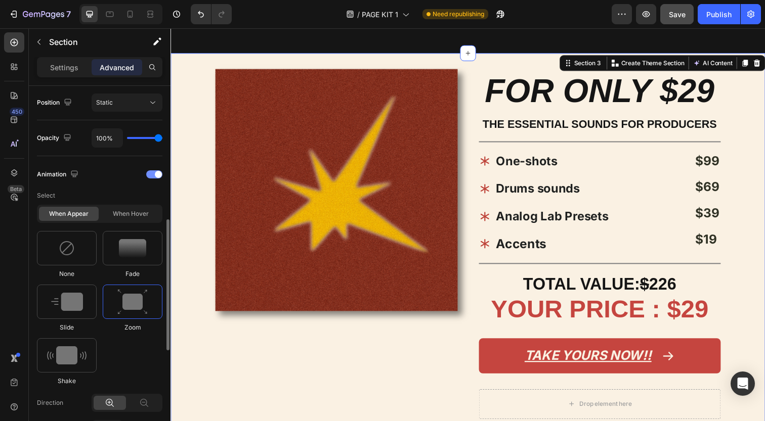
click at [151, 176] on div at bounding box center [154, 174] width 16 height 8
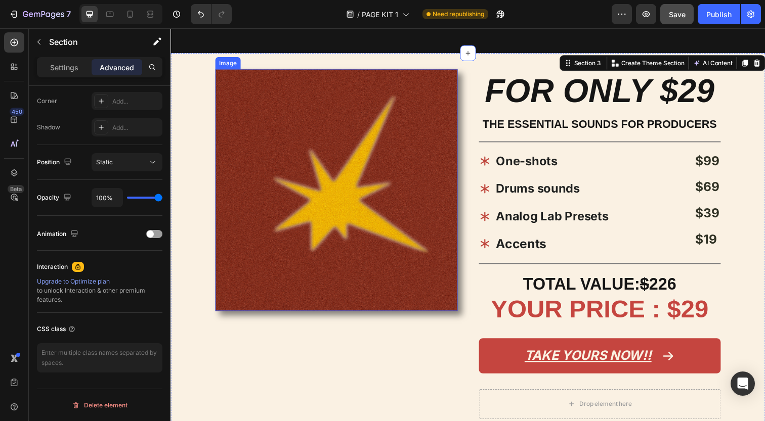
click at [317, 123] on img at bounding box center [339, 193] width 247 height 247
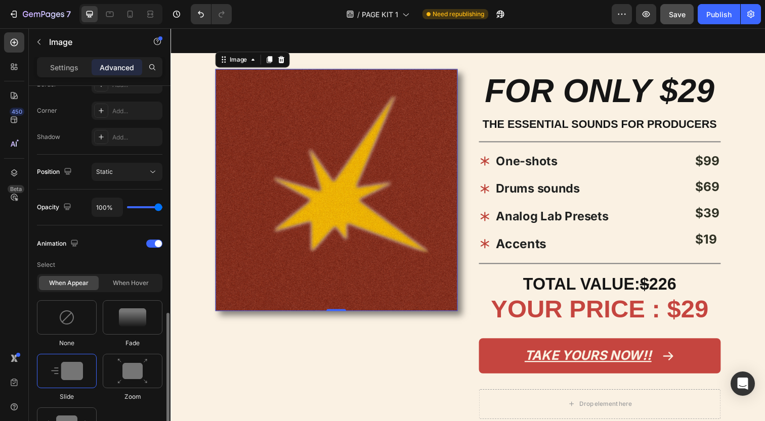
scroll to position [388, 0]
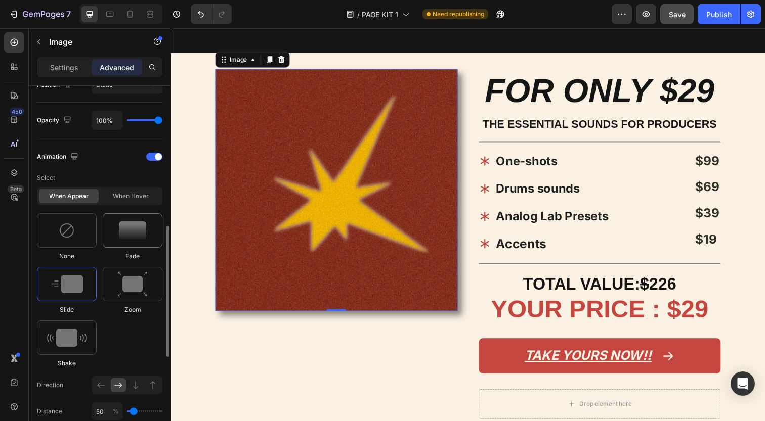
click at [124, 234] on img at bounding box center [132, 230] width 27 height 18
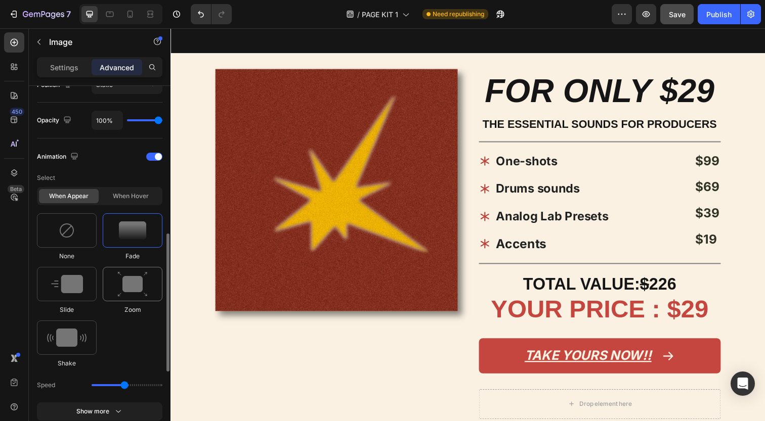
click at [126, 282] on img at bounding box center [132, 285] width 30 height 26
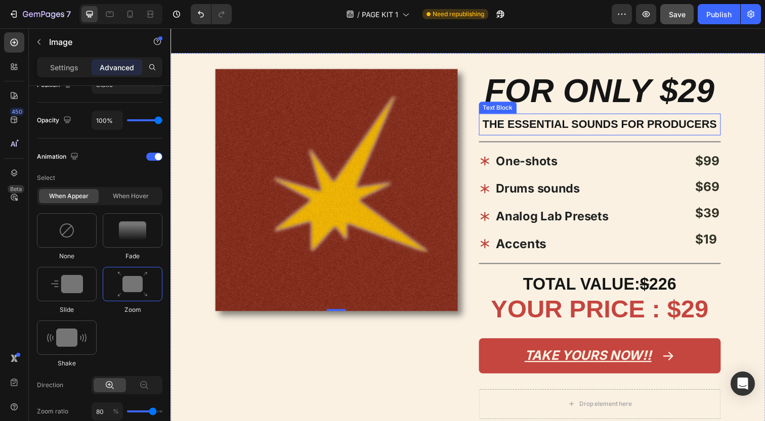
click at [530, 116] on p "THE ESSENTIAL SOUNDS FOR PRODUCERS" at bounding box center [608, 126] width 245 height 20
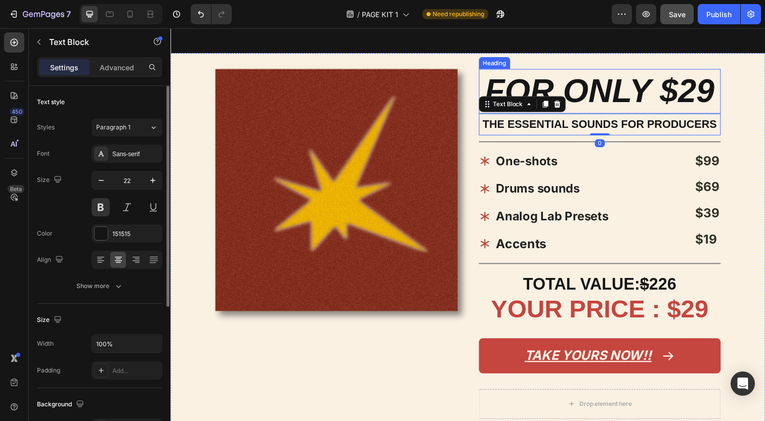
click at [500, 79] on h2 "FOR ONLY $29" at bounding box center [608, 93] width 247 height 46
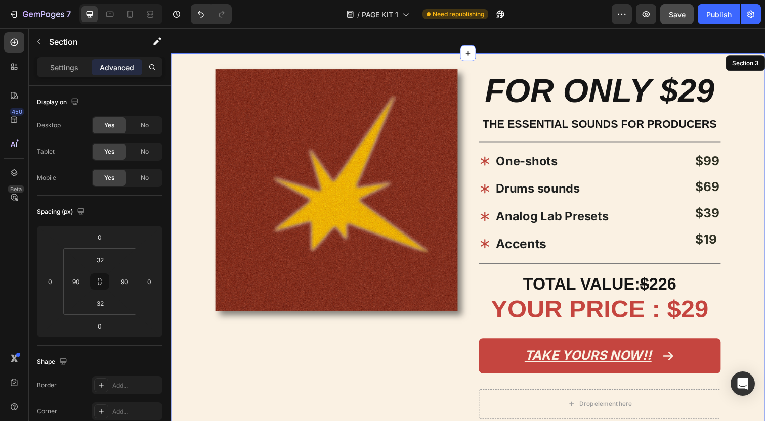
click at [482, 80] on div "Image FOR ONLY $29 Heading 0 THE ESSENTIAL SOUNDS FOR PRODUCERS Text Block Titl…" at bounding box center [473, 256] width 607 height 404
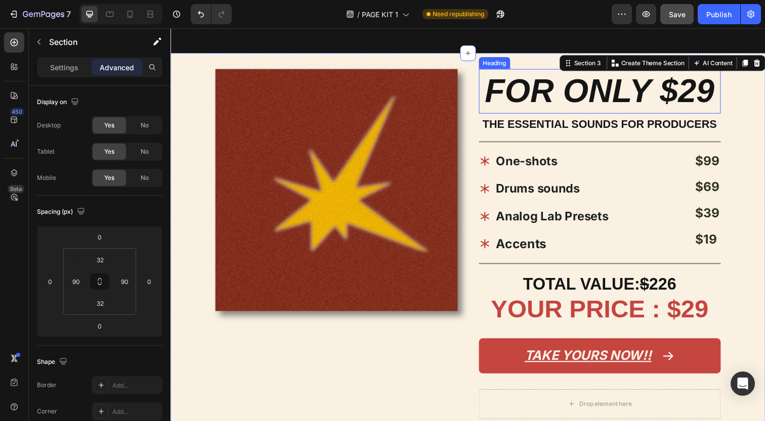
click at [497, 73] on h2 "FOR ONLY $29" at bounding box center [608, 93] width 247 height 46
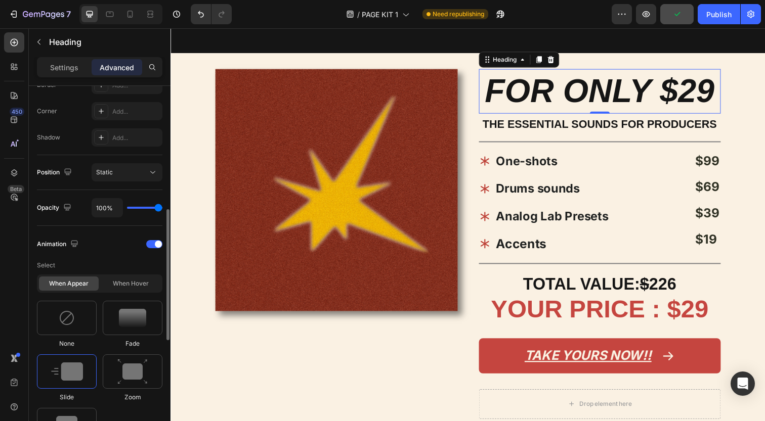
scroll to position [443, 0]
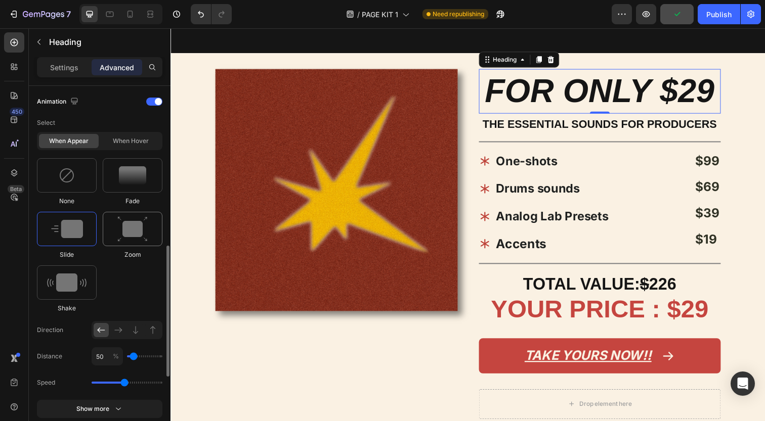
click at [132, 223] on img at bounding box center [132, 229] width 30 height 26
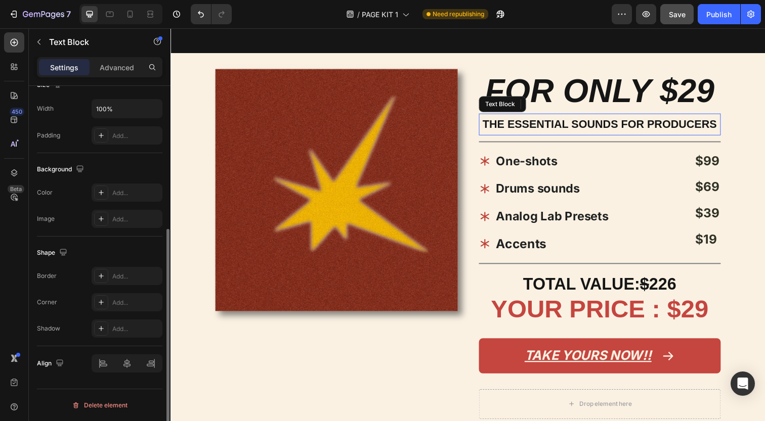
click at [508, 121] on p "THE ESSENTIAL SOUNDS FOR PRODUCERS" at bounding box center [608, 126] width 245 height 20
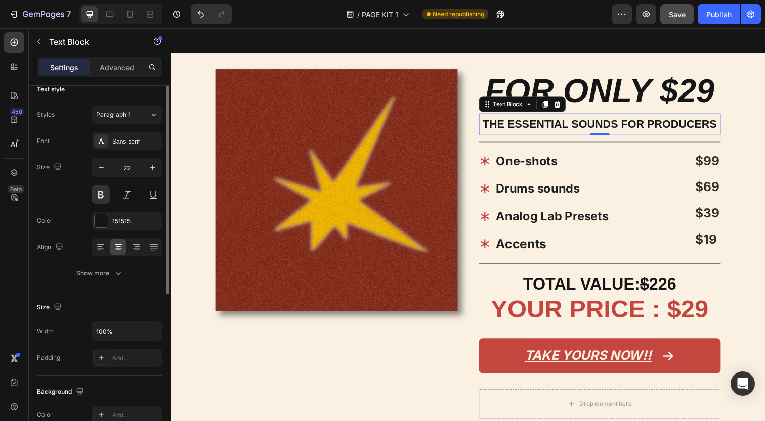
scroll to position [0, 0]
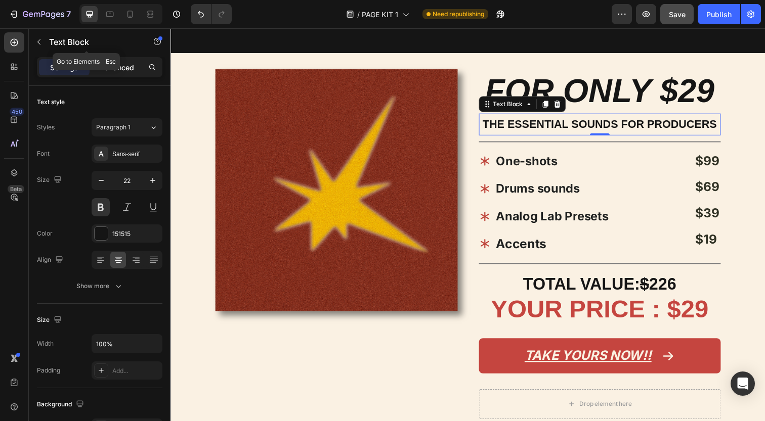
click at [125, 66] on p "Advanced" at bounding box center [117, 67] width 34 height 11
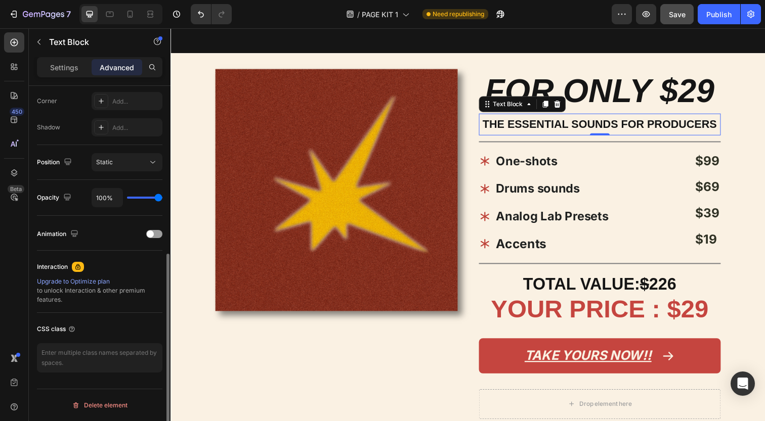
scroll to position [310, 0]
click at [154, 241] on div "Animation" at bounding box center [99, 234] width 125 height 16
click at [154, 233] on div at bounding box center [154, 234] width 16 height 8
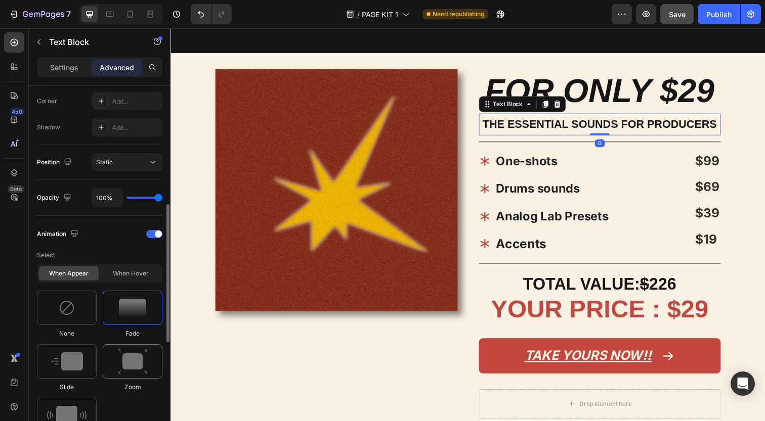
click at [127, 365] on img at bounding box center [132, 362] width 30 height 26
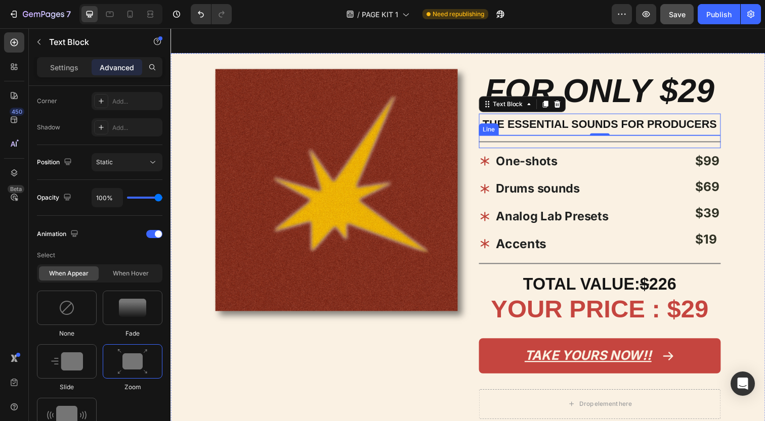
click at [564, 138] on div "Title Line" at bounding box center [608, 144] width 247 height 13
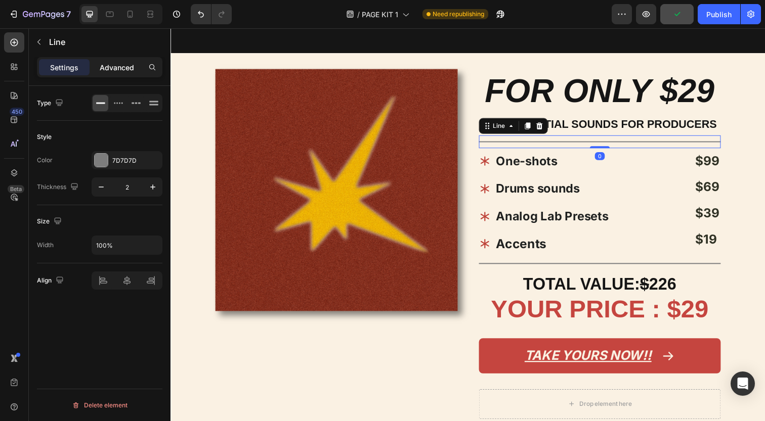
click at [113, 64] on p "Advanced" at bounding box center [117, 67] width 34 height 11
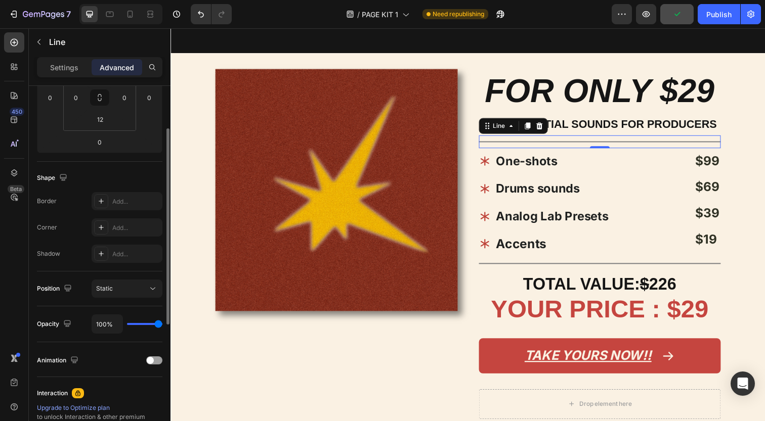
scroll to position [310, 0]
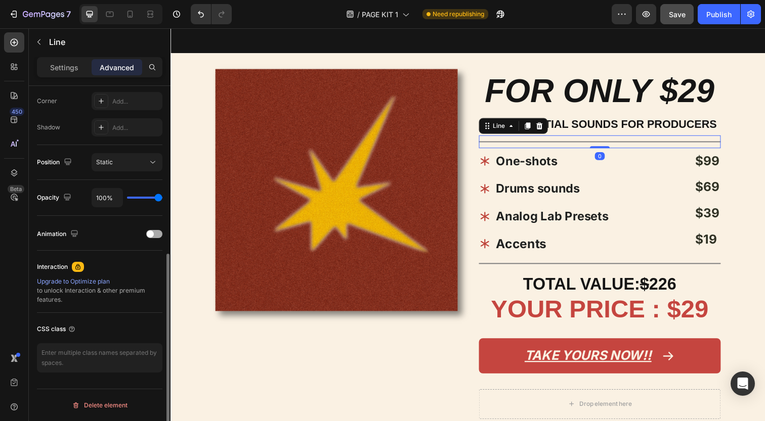
click at [148, 236] on span at bounding box center [150, 234] width 7 height 7
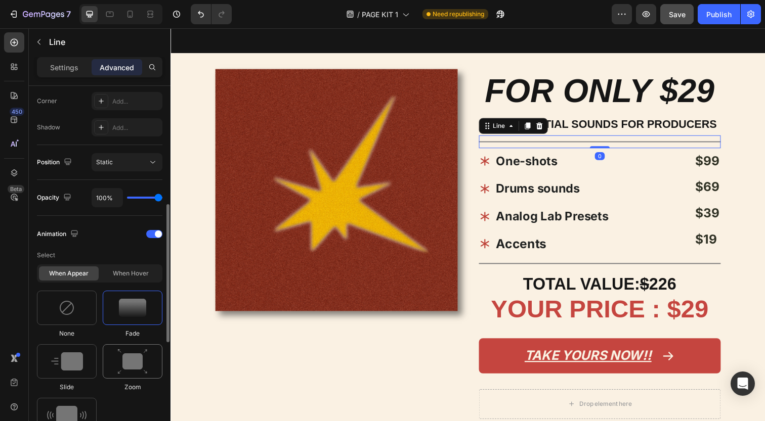
click at [130, 354] on img at bounding box center [132, 362] width 30 height 26
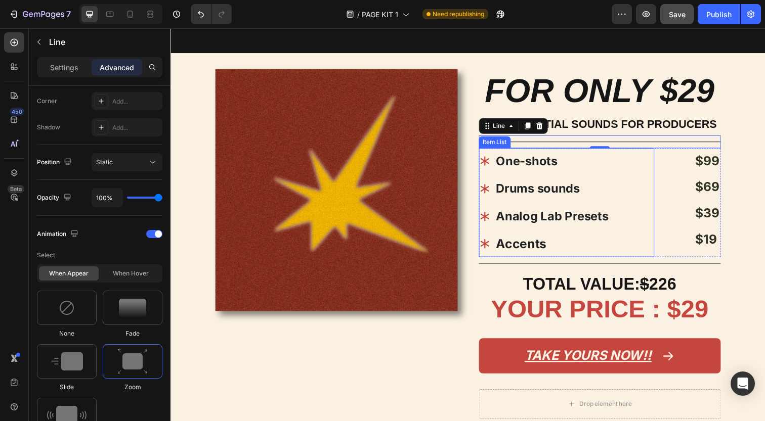
click at [514, 157] on strong "One-shots" at bounding box center [534, 164] width 63 height 15
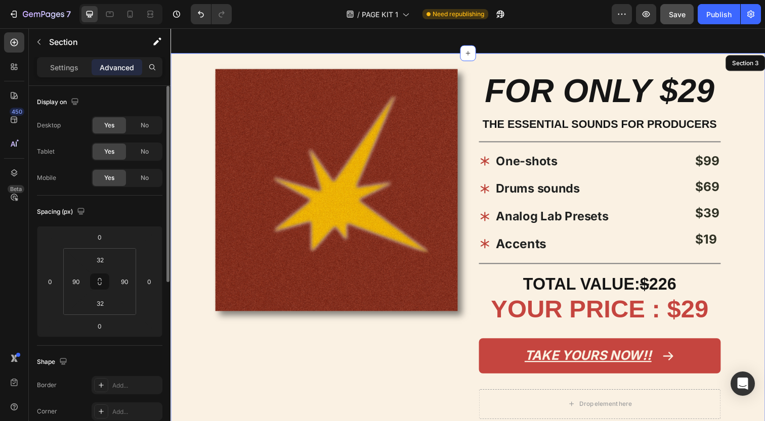
click at [480, 156] on div "Image FOR ONLY $29 Heading THE ESSENTIAL SOUNDS FOR PRODUCERS Text Block Title …" at bounding box center [473, 256] width 607 height 404
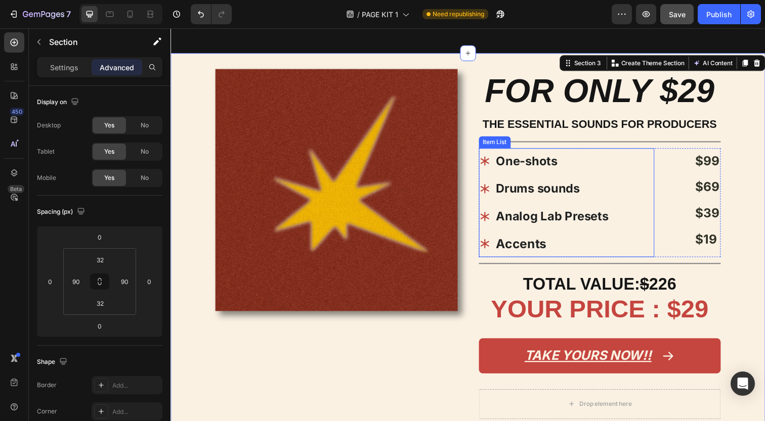
click at [486, 158] on icon at bounding box center [491, 164] width 12 height 12
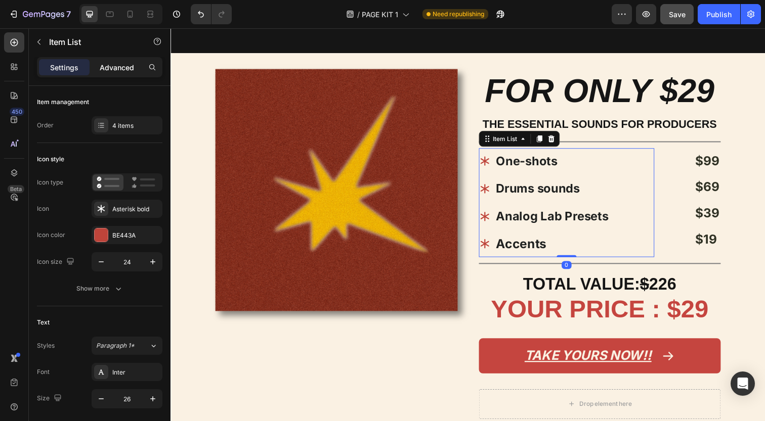
click at [117, 62] on p "Advanced" at bounding box center [117, 67] width 34 height 11
type input "100%"
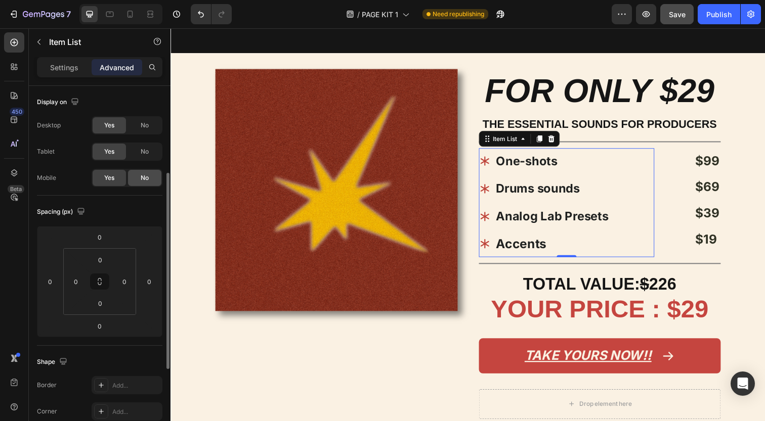
scroll to position [310, 0]
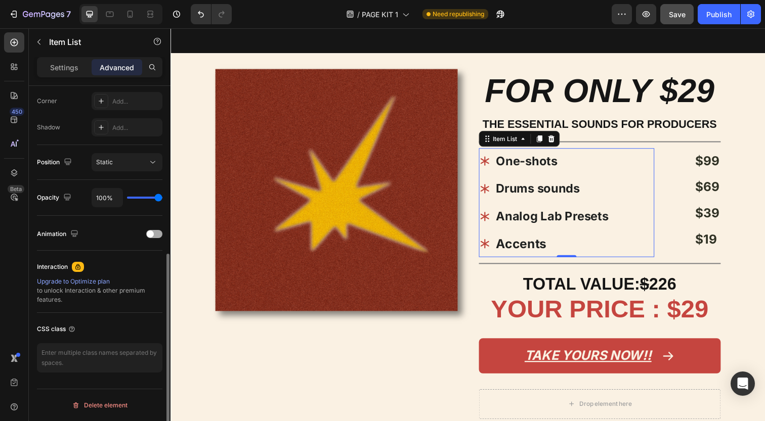
click at [157, 233] on div at bounding box center [154, 234] width 16 height 8
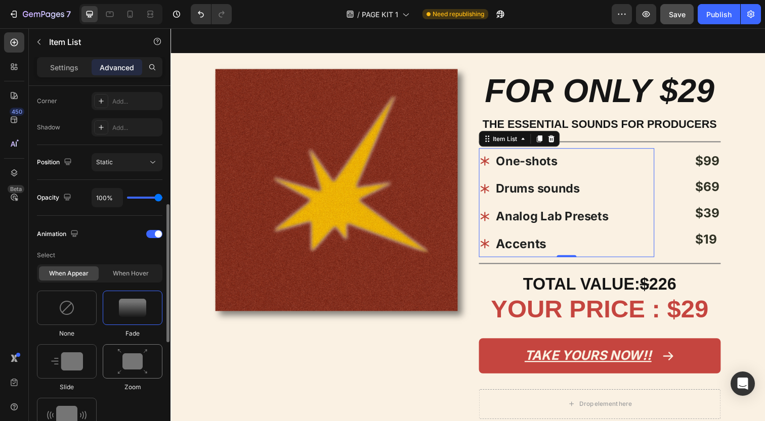
click at [130, 370] on img at bounding box center [132, 362] width 30 height 26
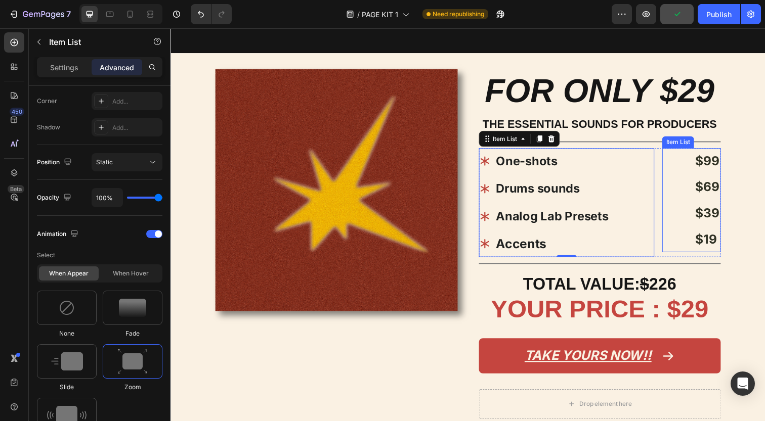
click at [729, 156] on strong "$99" at bounding box center [718, 163] width 24 height 15
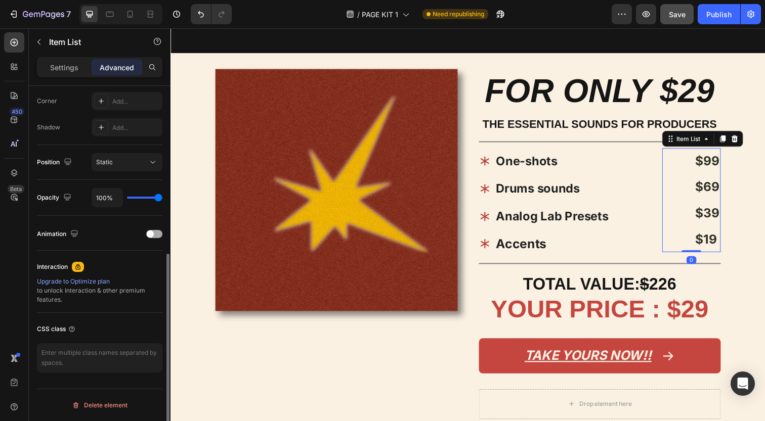
click at [148, 235] on span at bounding box center [150, 234] width 7 height 7
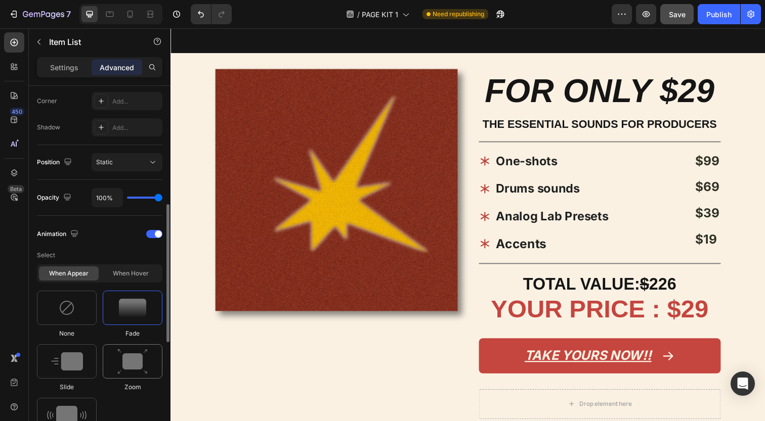
click at [127, 369] on img at bounding box center [132, 362] width 30 height 26
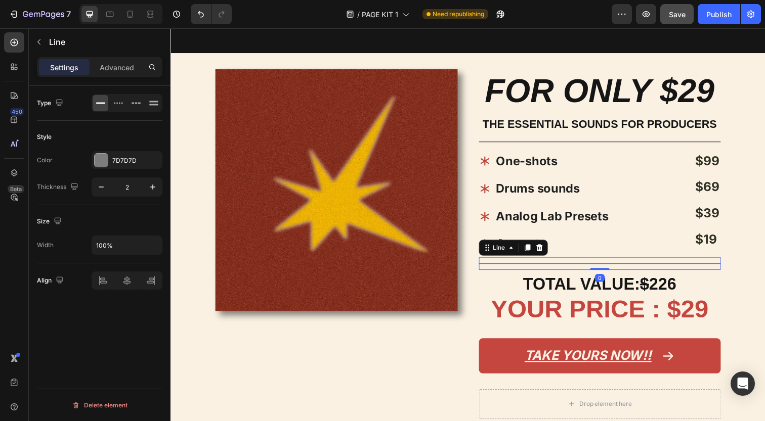
click at [532, 262] on div "Title Line 0" at bounding box center [608, 268] width 247 height 13
click at [132, 74] on div "Advanced" at bounding box center [117, 67] width 51 height 16
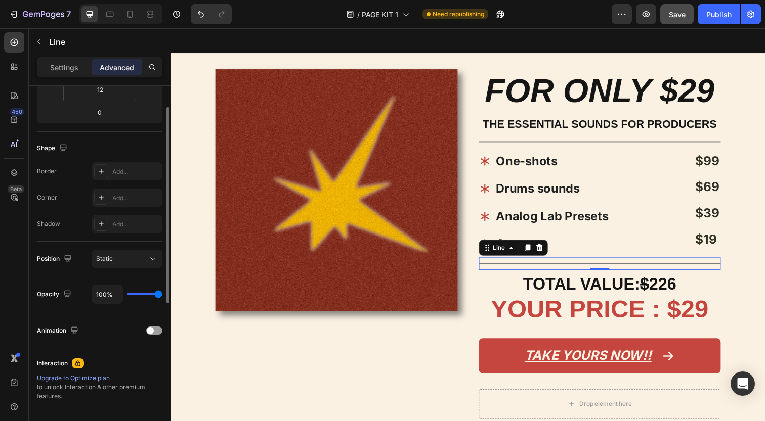
scroll to position [310, 0]
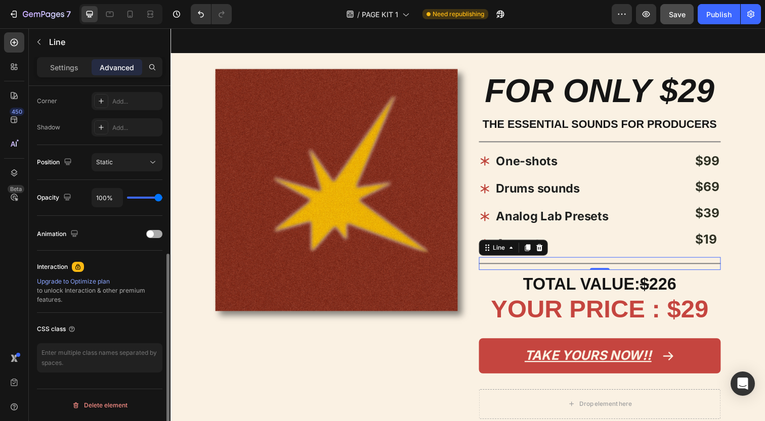
click at [157, 231] on div at bounding box center [154, 234] width 16 height 8
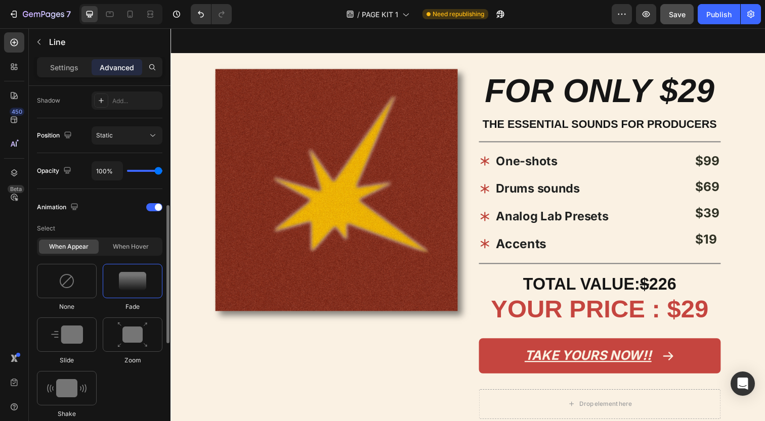
scroll to position [338, 0]
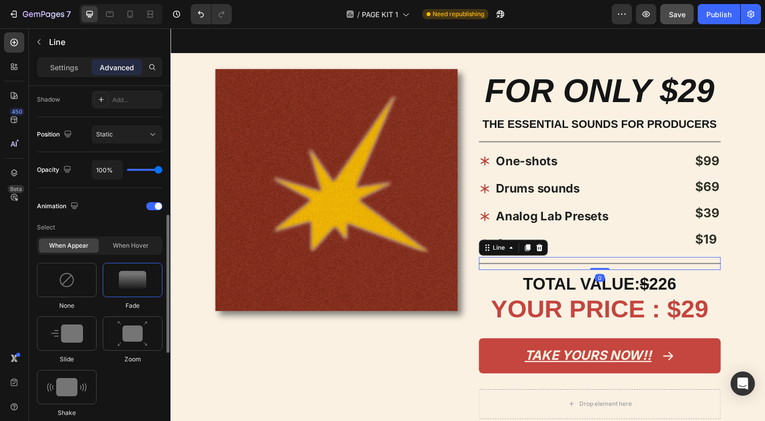
click at [130, 322] on img at bounding box center [132, 334] width 30 height 26
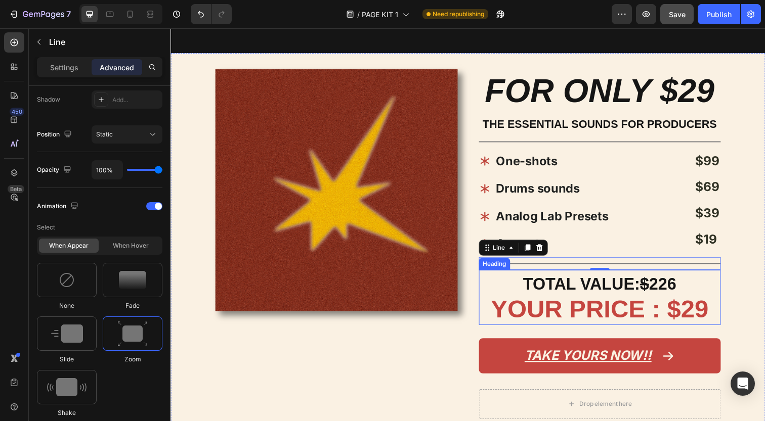
click at [530, 283] on span "TOTAL VALUE: $ 226" at bounding box center [608, 289] width 156 height 19
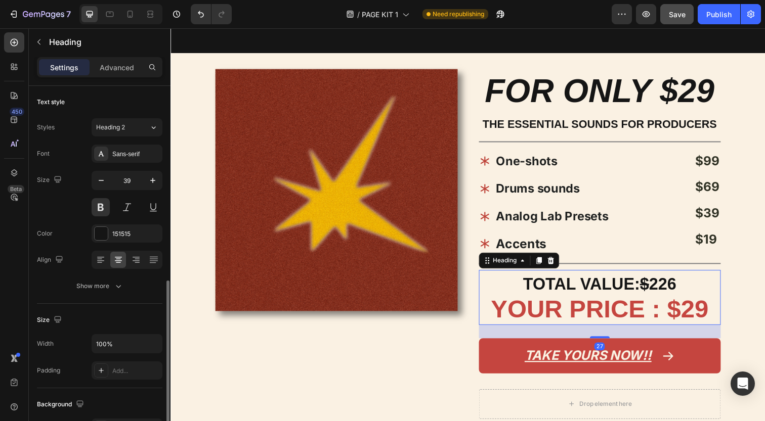
scroll to position [292, 0]
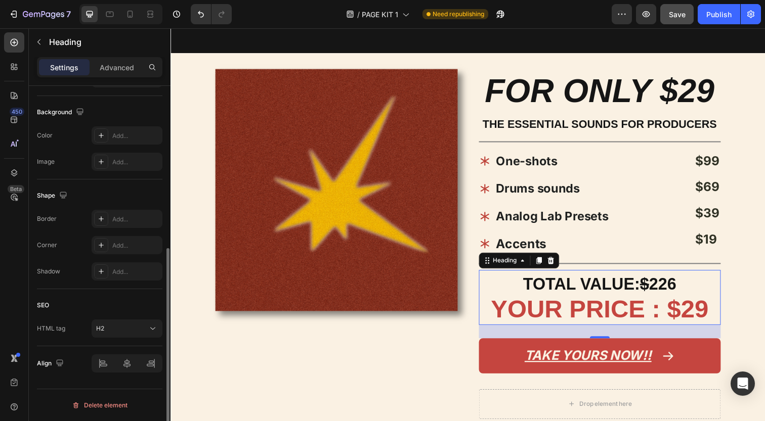
click at [130, 76] on div "Settings Advanced" at bounding box center [99, 67] width 125 height 20
click at [125, 68] on p "Advanced" at bounding box center [117, 67] width 34 height 11
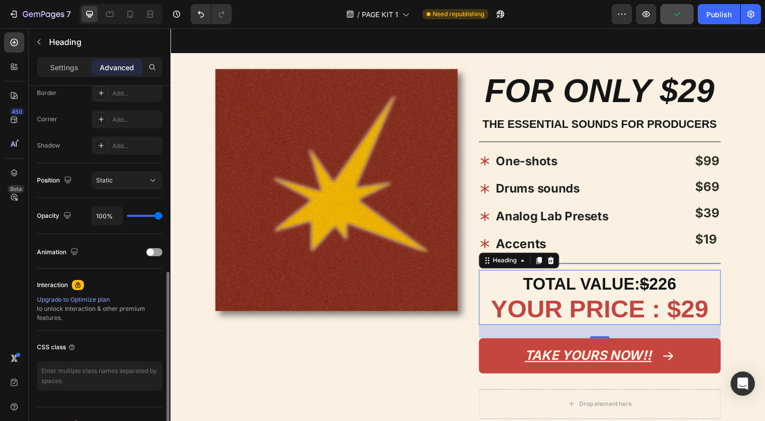
scroll to position [310, 0]
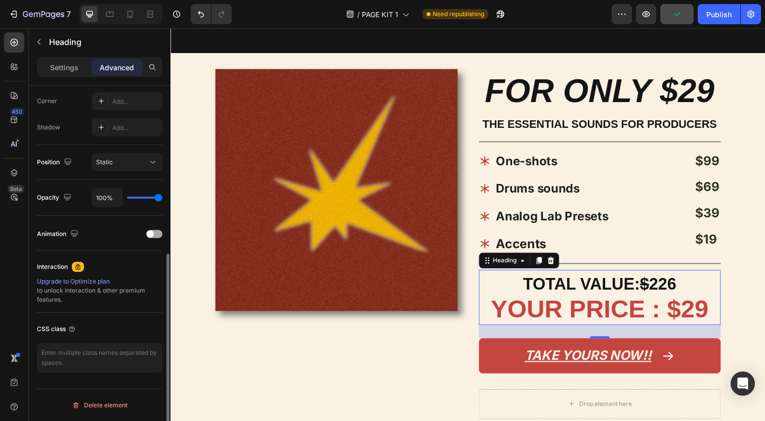
click at [146, 230] on div "Animation" at bounding box center [99, 234] width 125 height 16
click at [148, 234] on span at bounding box center [150, 234] width 7 height 7
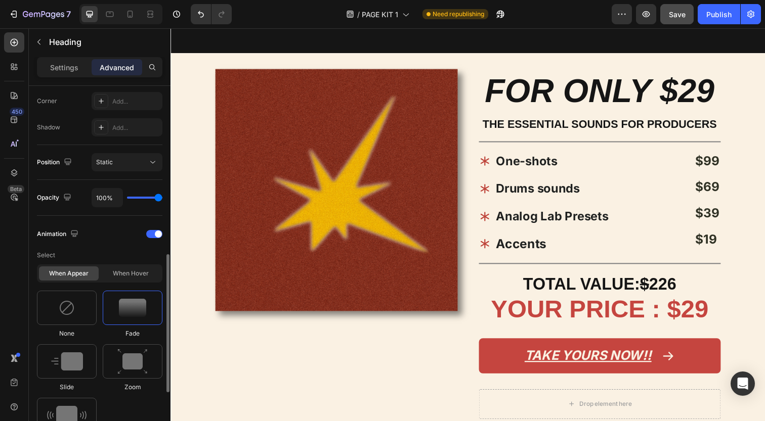
scroll to position [443, 0]
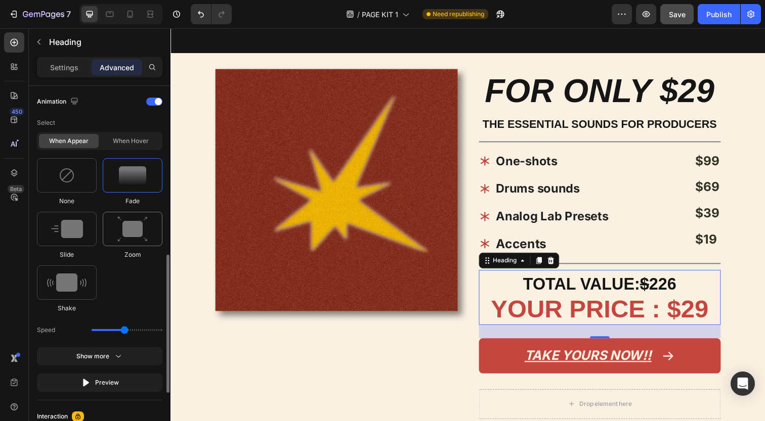
click at [123, 244] on div at bounding box center [133, 229] width 60 height 34
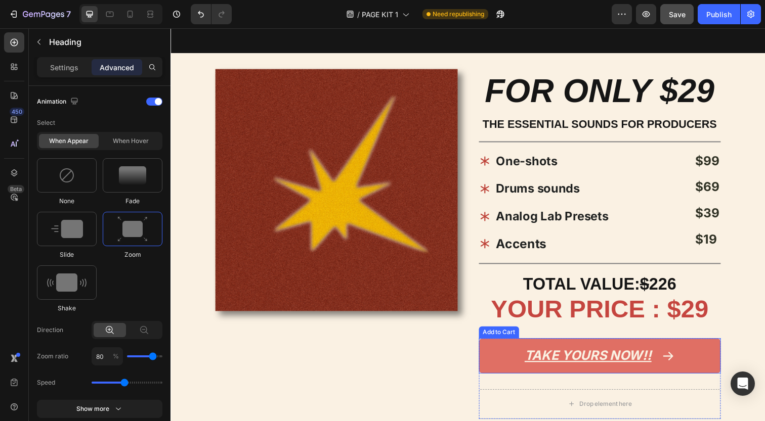
click at [493, 350] on button "TAKE YOURS NOW!!" at bounding box center [608, 363] width 247 height 36
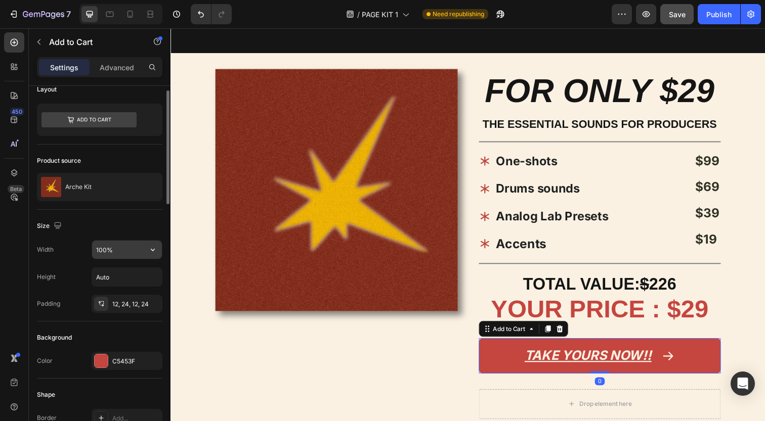
scroll to position [13, 0]
click at [123, 62] on p "Advanced" at bounding box center [117, 67] width 34 height 11
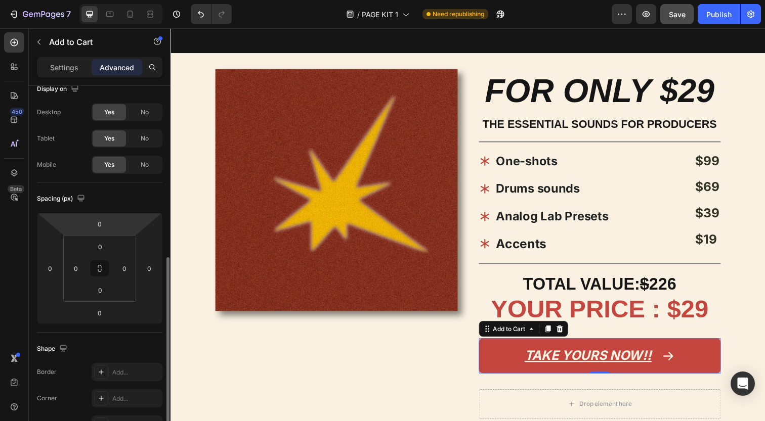
scroll to position [310, 0]
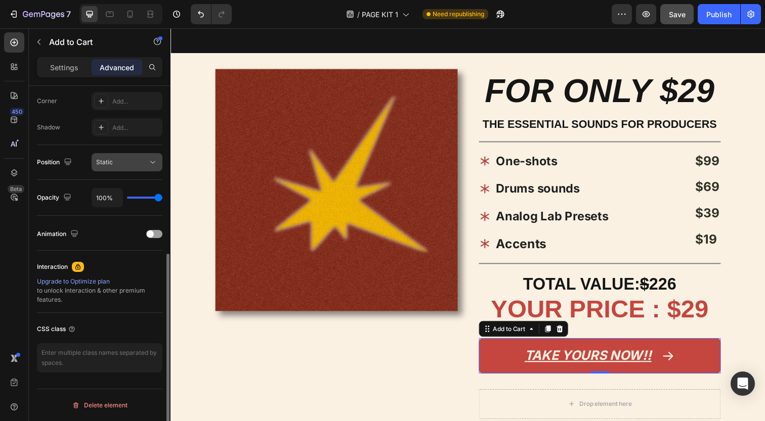
click at [129, 167] on button "Static" at bounding box center [127, 162] width 71 height 18
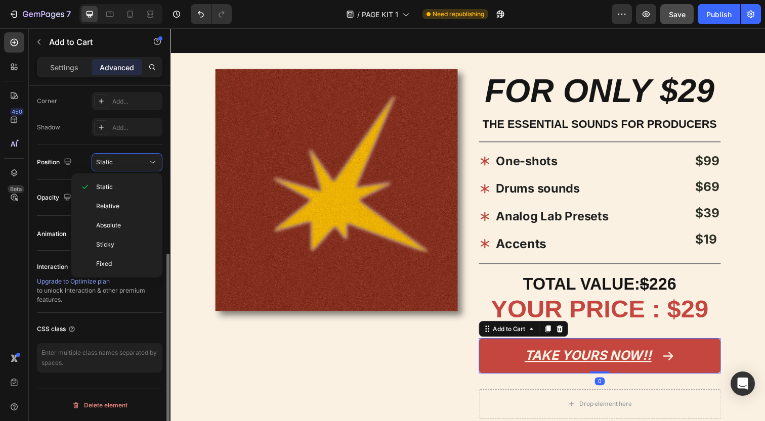
click at [55, 256] on div "Interaction Upgrade to Optimize plan to unlock Interaction & other premium feat…" at bounding box center [99, 282] width 125 height 62
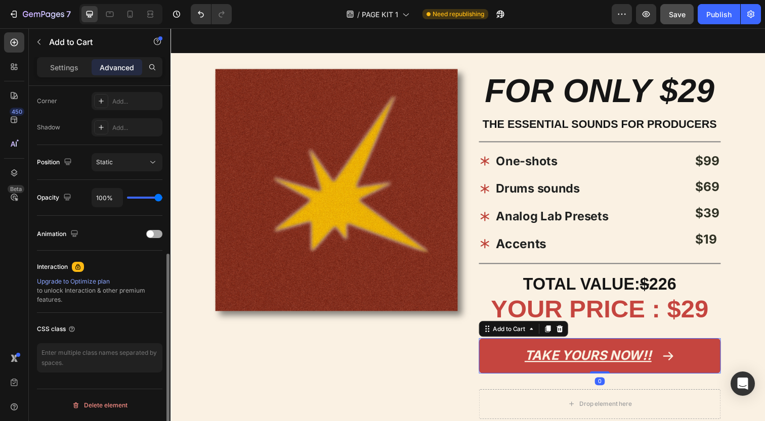
click at [153, 235] on span at bounding box center [150, 234] width 7 height 7
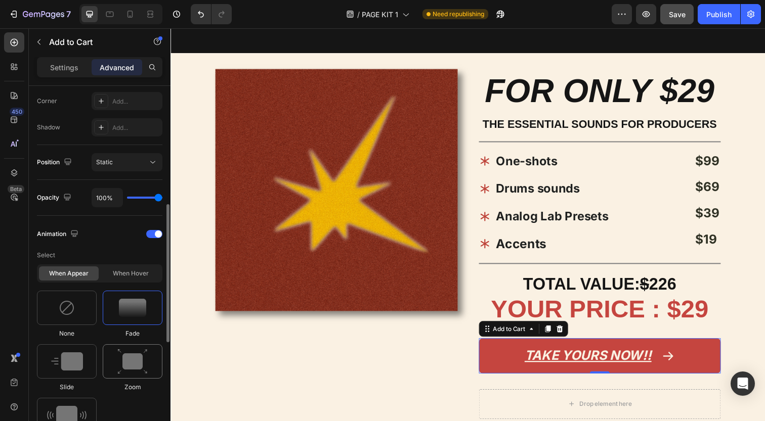
click at [127, 353] on img at bounding box center [132, 362] width 30 height 26
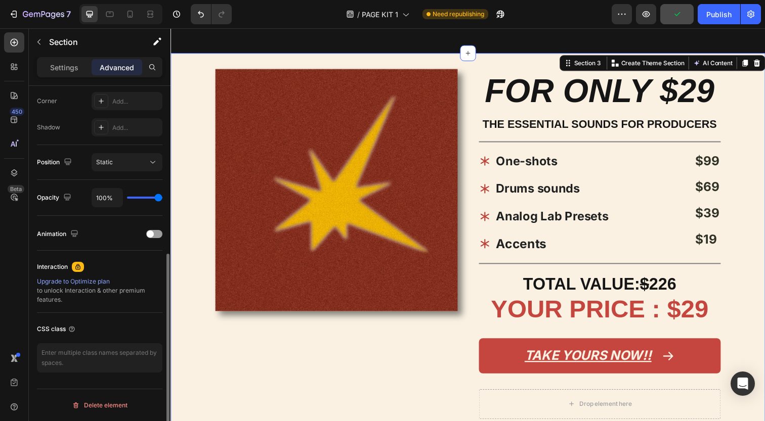
click at [362, 335] on div "Image" at bounding box center [339, 255] width 247 height 371
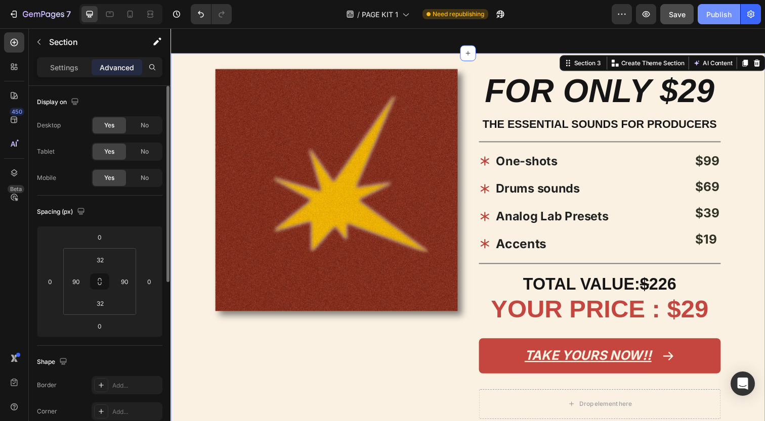
click at [719, 19] on div "Publish" at bounding box center [718, 14] width 25 height 11
click at [676, 14] on span "Save" at bounding box center [677, 14] width 17 height 9
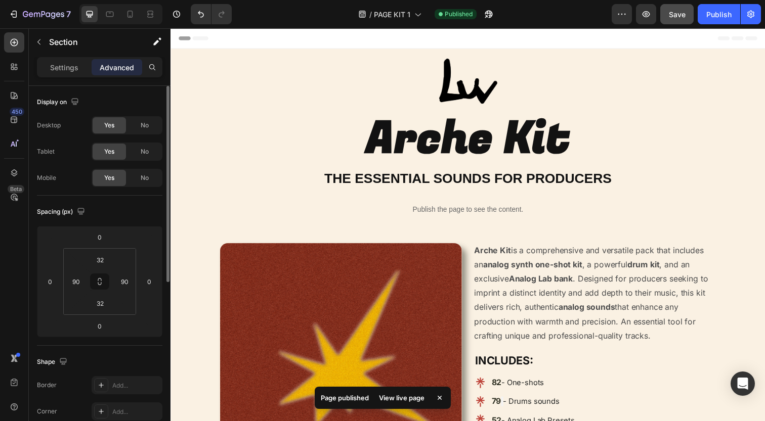
click at [406, 398] on div "View live page" at bounding box center [402, 398] width 58 height 14
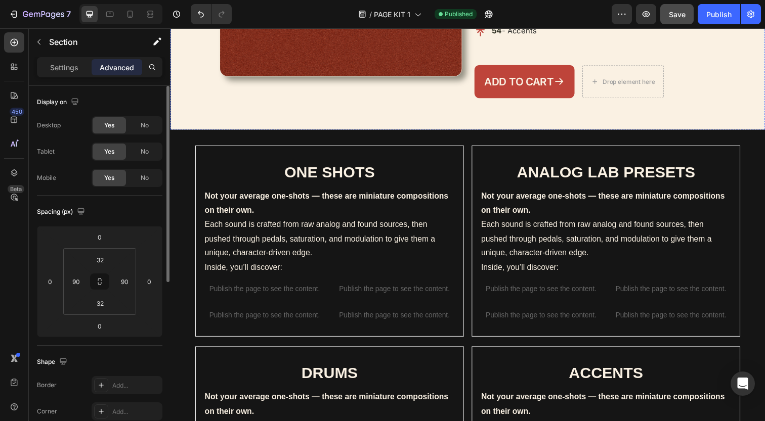
scroll to position [425, 0]
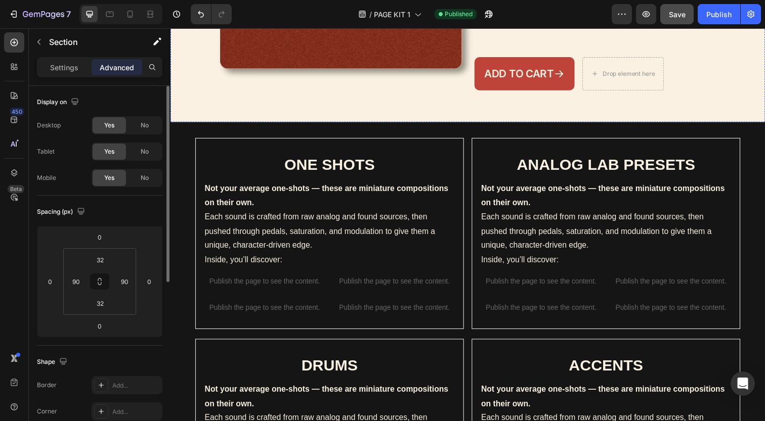
click at [309, 166] on strong "ONE SHOTS" at bounding box center [333, 167] width 93 height 18
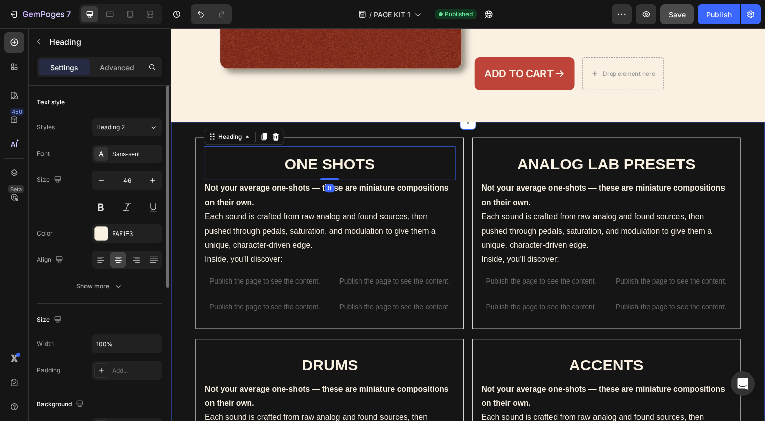
click at [184, 167] on div "ONE SHOTS Heading 0 Not your average one-shots — these are miniature compositio…" at bounding box center [473, 342] width 607 height 437
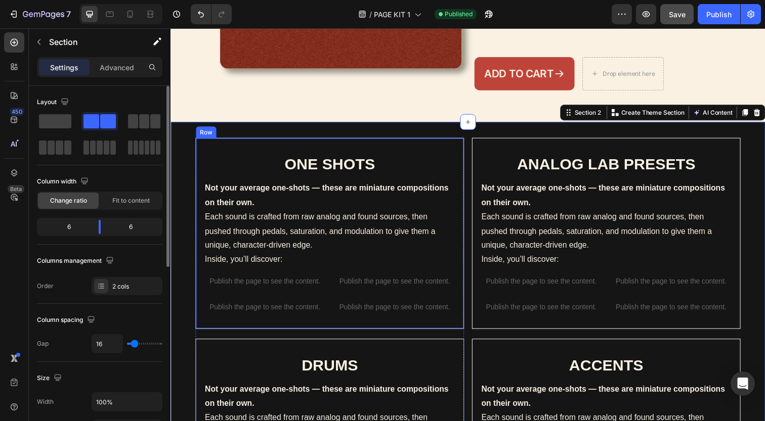
click at [318, 326] on div "ONE SHOTS Heading Not your average one-shots — these are miniature compositions…" at bounding box center [333, 237] width 274 height 195
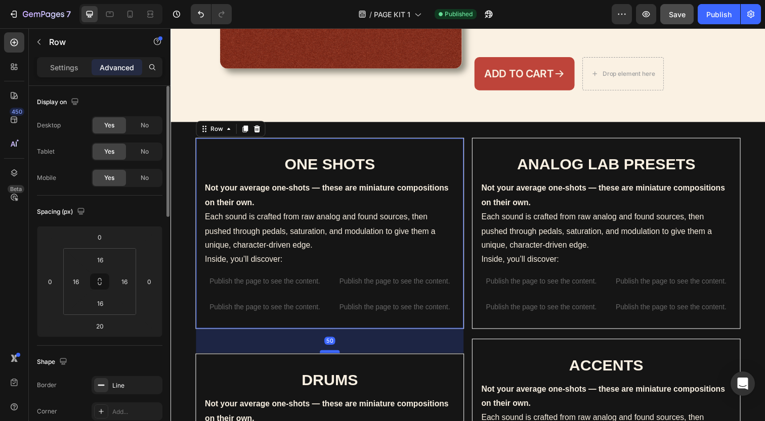
drag, startPoint x: 330, startPoint y: 336, endPoint x: 331, endPoint y: 351, distance: 15.2
click at [331, 357] on div at bounding box center [333, 358] width 20 height 3
type input "50"
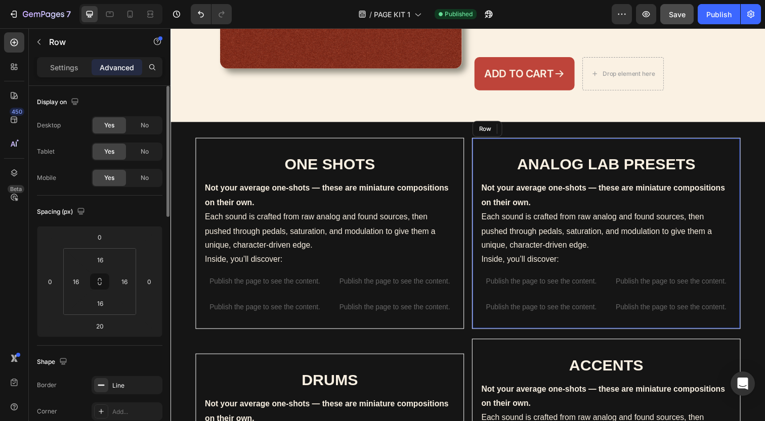
click at [523, 324] on div "ANALOG LAB PRESETS Heading Not your average one-shots — these are miniature com…" at bounding box center [615, 237] width 274 height 195
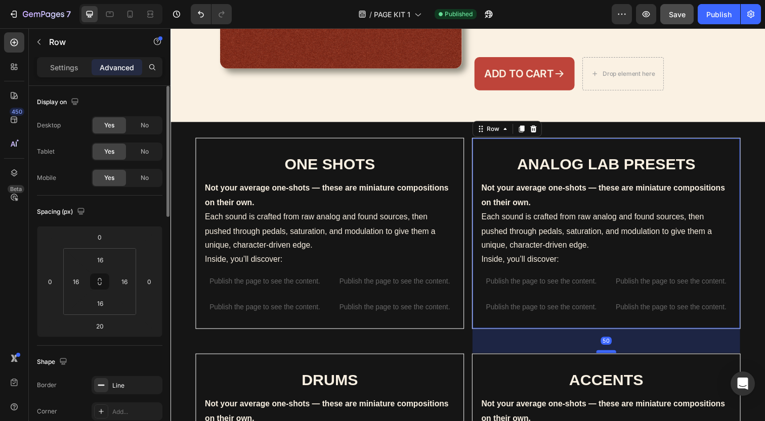
drag, startPoint x: 610, startPoint y: 335, endPoint x: 609, endPoint y: 349, distance: 14.2
click at [609, 357] on div at bounding box center [615, 358] width 20 height 3
type input "50"
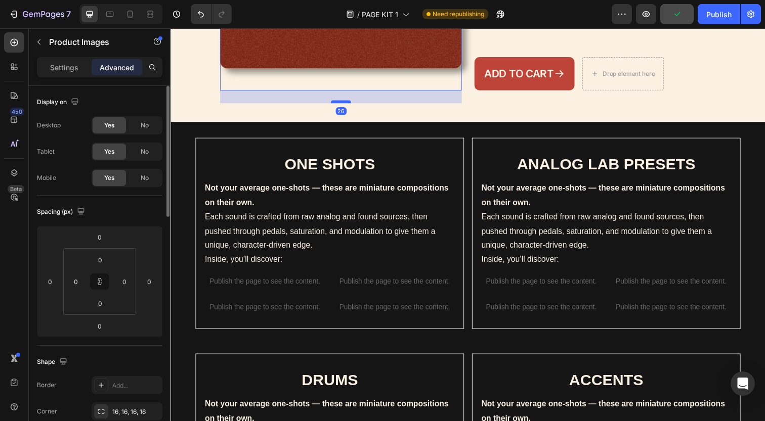
drag, startPoint x: 344, startPoint y: 84, endPoint x: 345, endPoint y: 97, distance: 12.7
click at [345, 102] on div at bounding box center [344, 103] width 20 height 3
click at [345, 92] on div "25" at bounding box center [344, 92] width 247 height 0
type input "25"
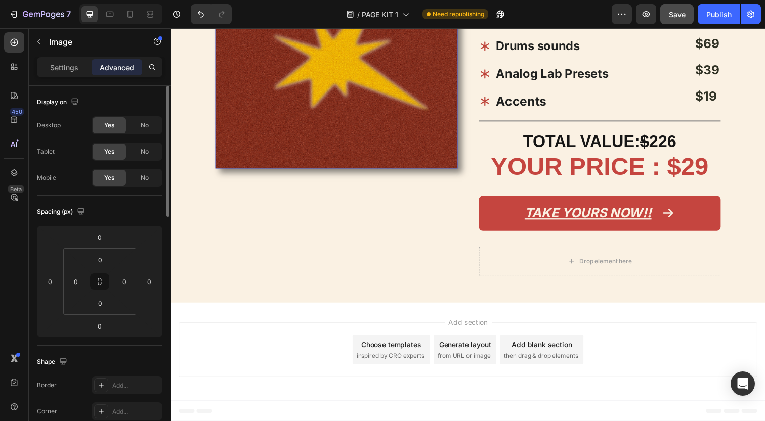
click at [403, 167] on img at bounding box center [339, 47] width 247 height 247
click at [337, 171] on div "0" at bounding box center [339, 171] width 10 height 8
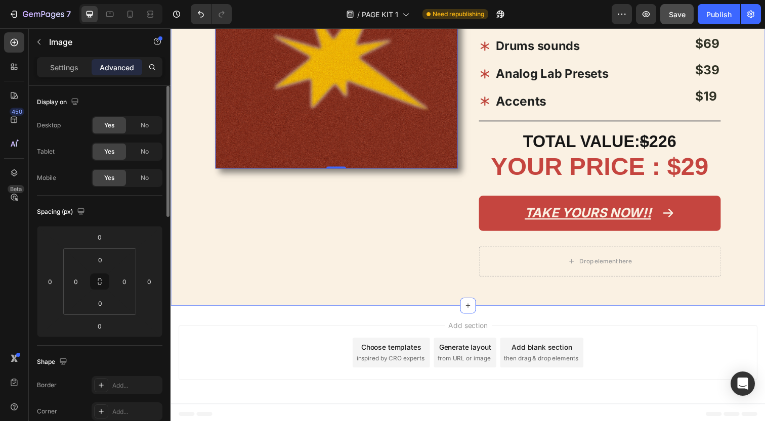
drag, startPoint x: 340, startPoint y: 172, endPoint x: 340, endPoint y: 183, distance: 10.6
click at [340, 183] on div "Image 0" at bounding box center [339, 109] width 247 height 371
drag, startPoint x: 341, startPoint y: 171, endPoint x: 341, endPoint y: 184, distance: 12.6
click at [341, 184] on div "Image 0" at bounding box center [339, 109] width 247 height 371
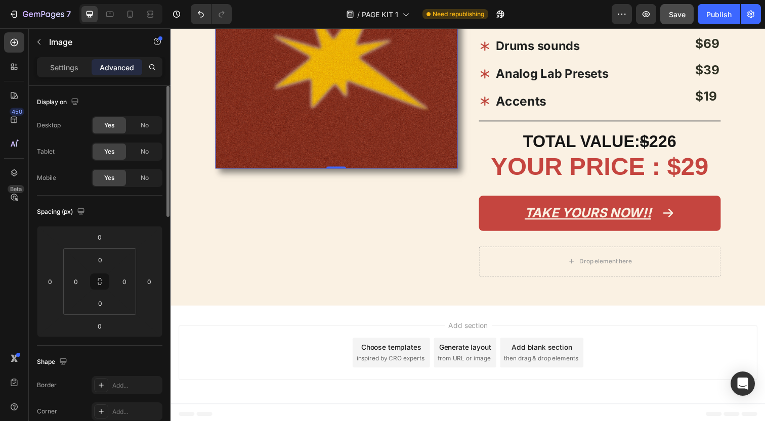
click at [346, 152] on img at bounding box center [339, 47] width 247 height 247
click at [360, 159] on img at bounding box center [339, 47] width 247 height 247
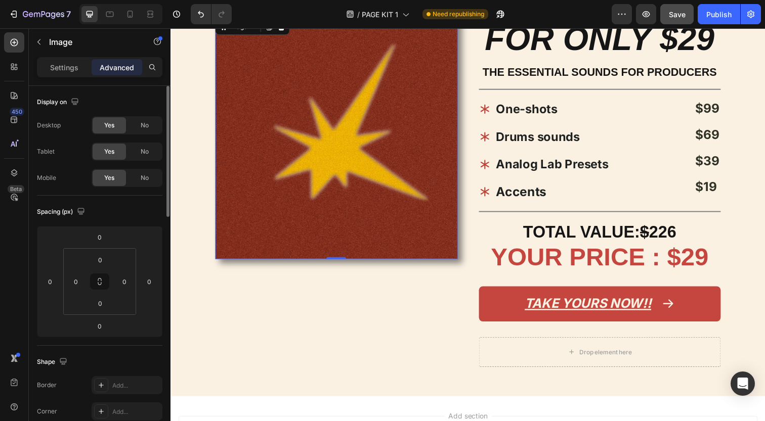
scroll to position [938, 0]
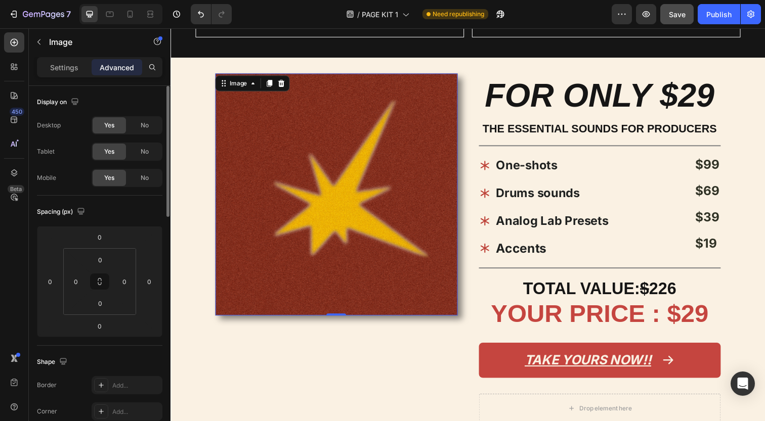
click at [317, 76] on img at bounding box center [339, 197] width 247 height 247
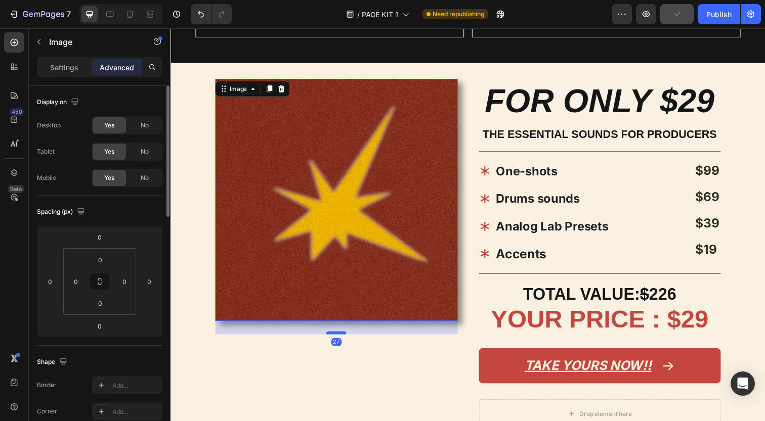
drag, startPoint x: 344, startPoint y: 320, endPoint x: 344, endPoint y: 333, distance: 13.7
click at [344, 338] on div at bounding box center [339, 339] width 20 height 3
click at [344, 337] on div at bounding box center [339, 338] width 20 height 3
type input "25"
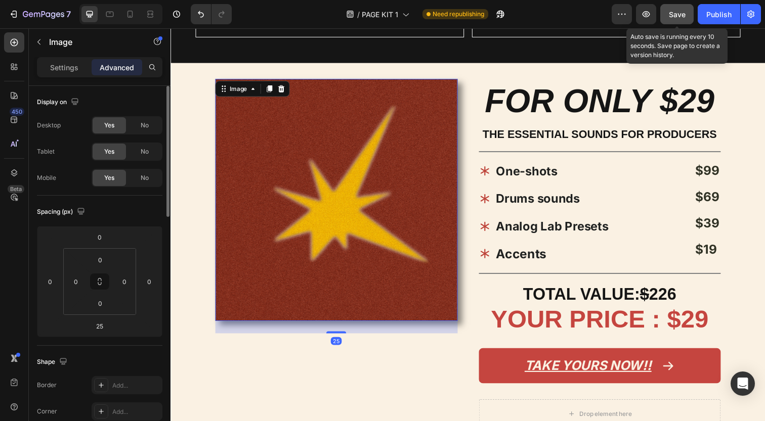
click at [683, 13] on span "Save" at bounding box center [677, 14] width 17 height 9
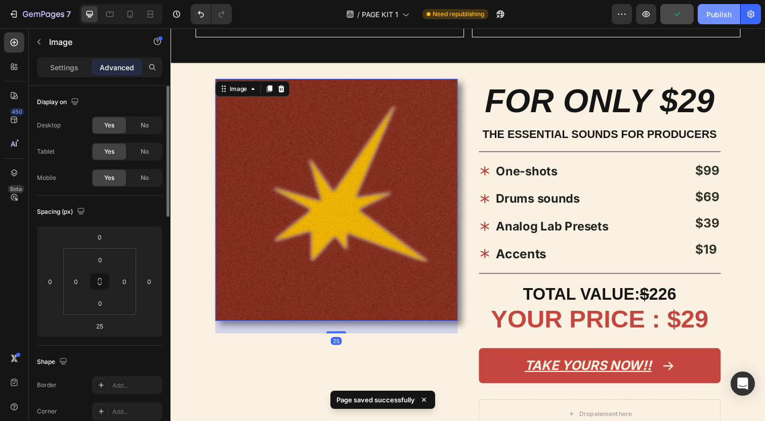
click at [726, 20] on button "Publish" at bounding box center [718, 14] width 42 height 20
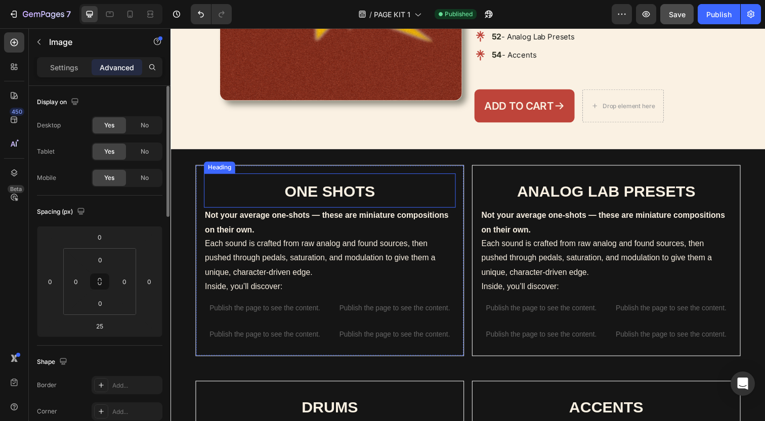
scroll to position [405, 0]
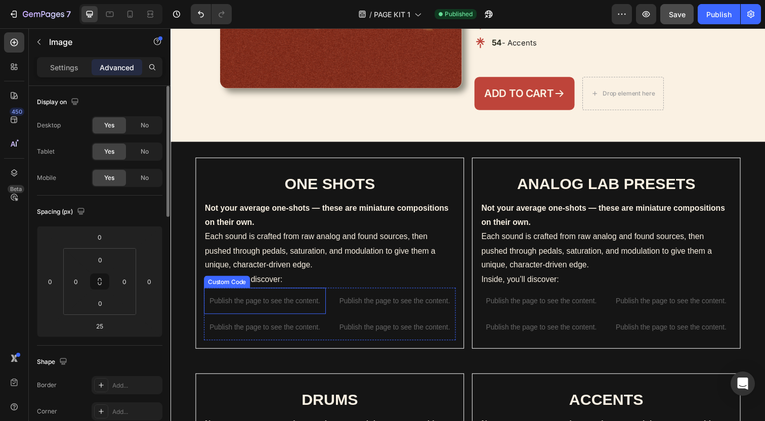
click at [276, 306] on div "Publish the page to see the content." at bounding box center [266, 306] width 124 height 27
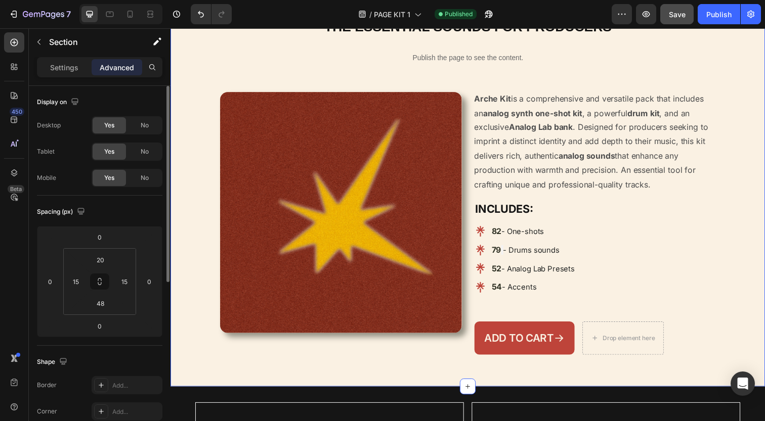
scroll to position [0, 0]
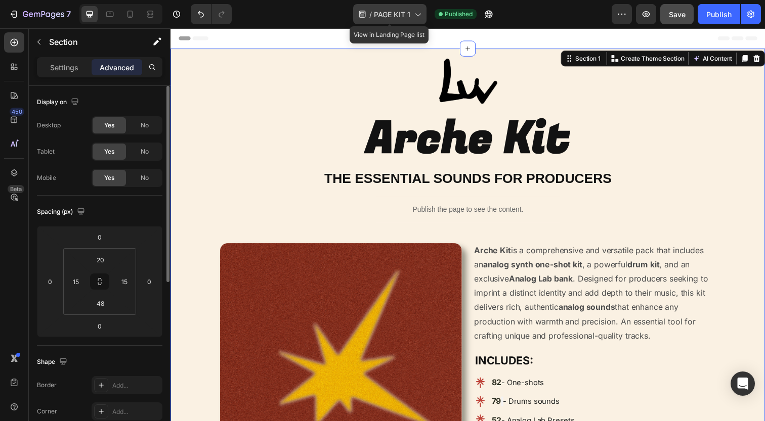
click at [409, 17] on span "PAGE KIT 1" at bounding box center [392, 14] width 36 height 11
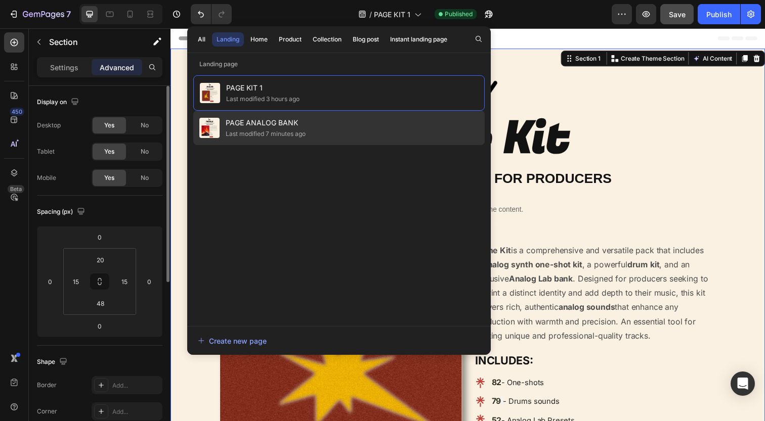
click at [374, 120] on div "PAGE ANALOG BANK Last modified 7 minutes ago" at bounding box center [338, 128] width 291 height 34
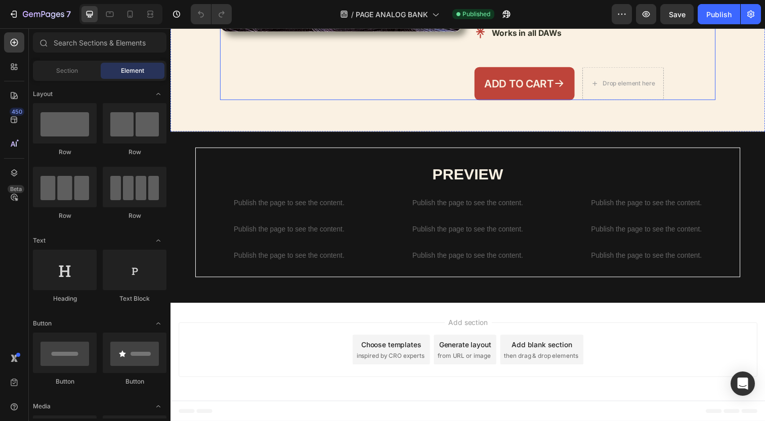
scroll to position [460, 0]
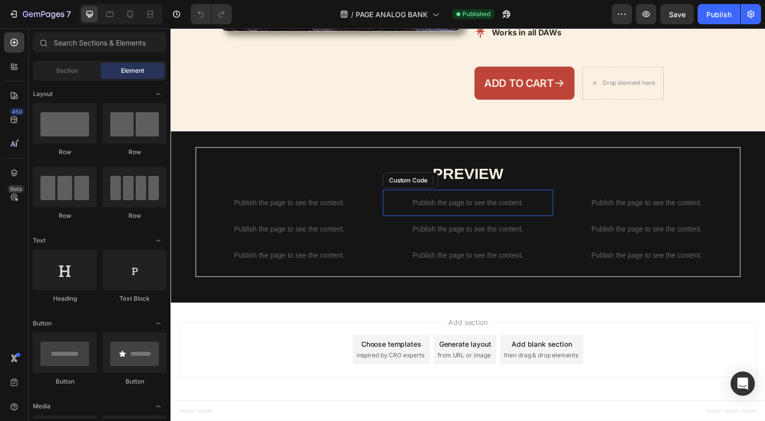
click at [421, 214] on div "Publish the page to see the content." at bounding box center [474, 206] width 174 height 27
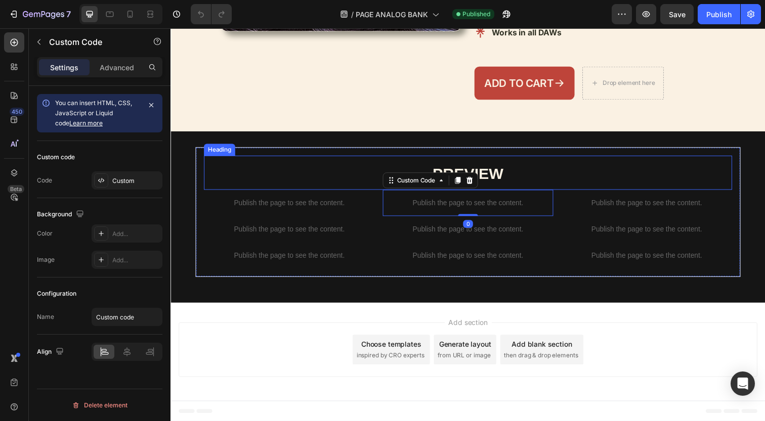
click at [348, 168] on h2 "PREVIEW" at bounding box center [473, 175] width 539 height 35
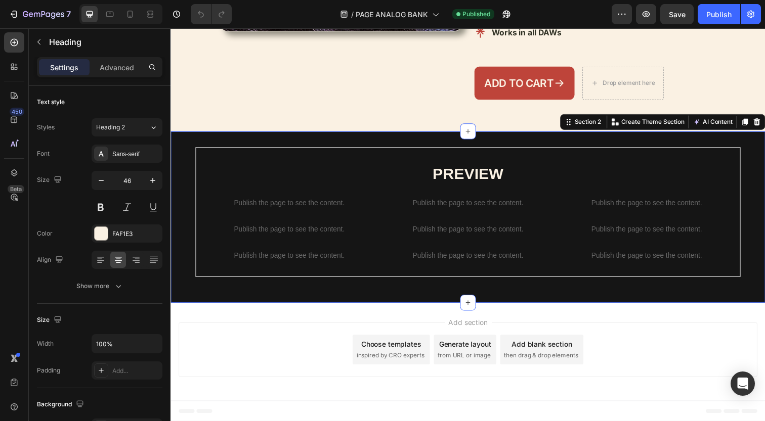
click at [357, 149] on div "PREVIEW Heading Publish the page to see the content. Custom Code Publish the pa…" at bounding box center [473, 221] width 607 height 175
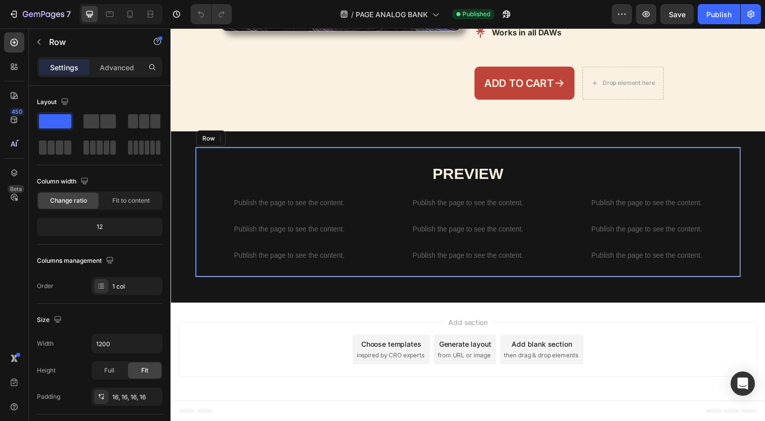
click at [357, 152] on div "PREVIEW Heading Publish the page to see the content. Custom Code Publish the pa…" at bounding box center [474, 216] width 556 height 132
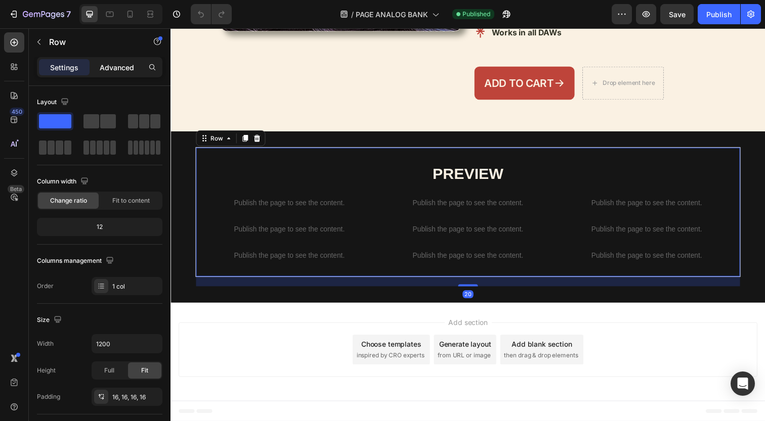
click at [117, 68] on p "Advanced" at bounding box center [117, 67] width 34 height 11
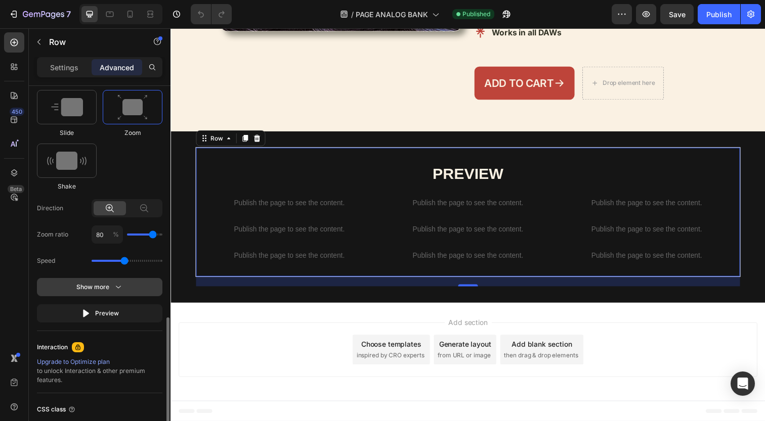
scroll to position [544, 0]
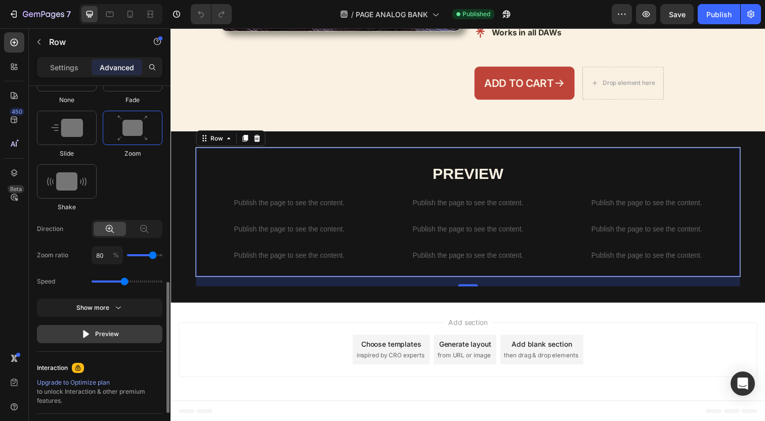
click at [124, 331] on button "Preview" at bounding box center [99, 334] width 125 height 18
click at [89, 178] on div at bounding box center [67, 181] width 60 height 34
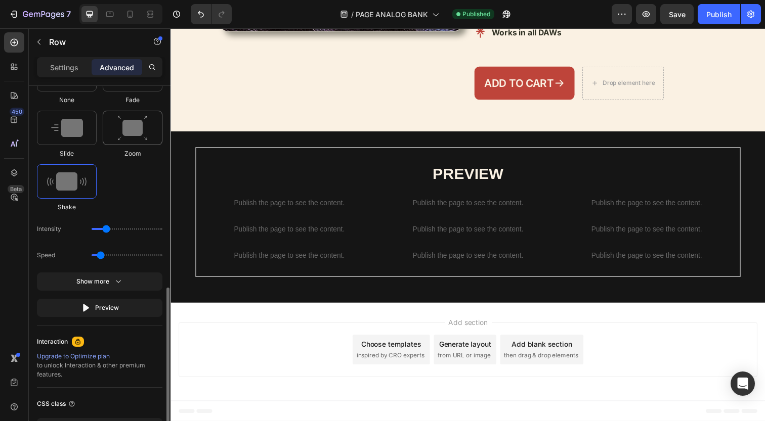
click at [132, 130] on img at bounding box center [132, 128] width 30 height 26
type input "1.7"
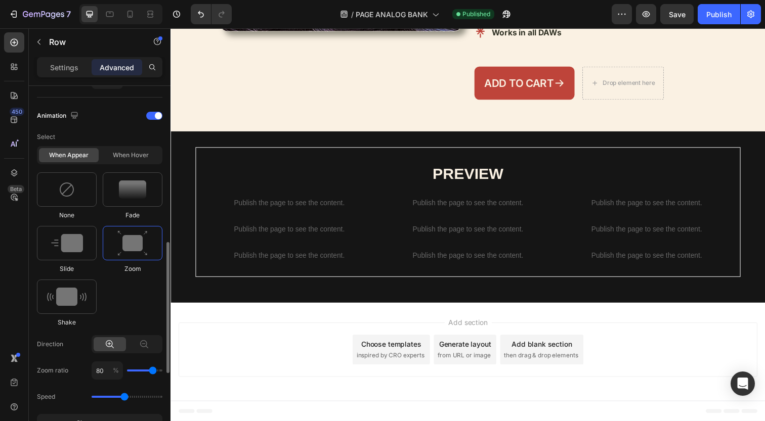
scroll to position [422, 0]
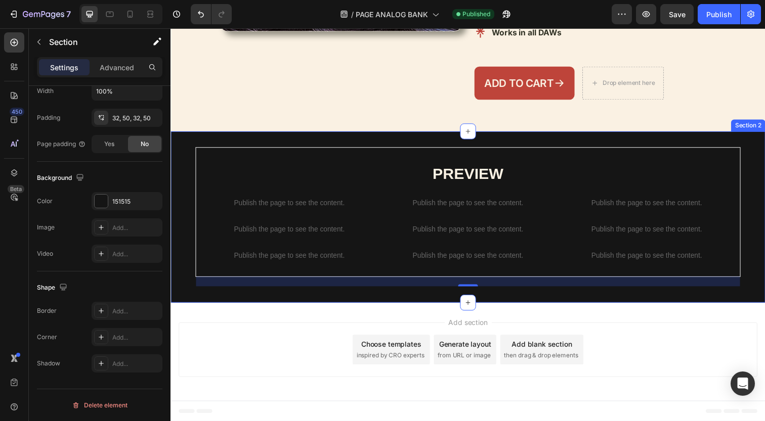
click at [379, 137] on div "PREVIEW Heading Publish the page to see the content. Custom Code Publish the pa…" at bounding box center [473, 221] width 607 height 175
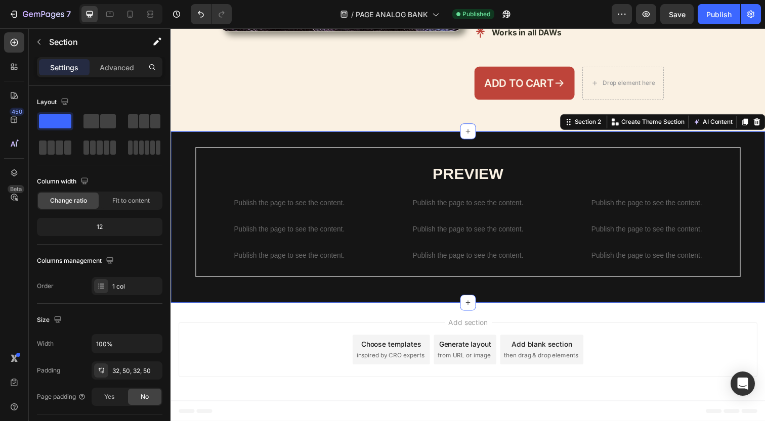
click at [415, 144] on div "PREVIEW Heading Publish the page to see the content. Custom Code Publish the pa…" at bounding box center [473, 221] width 607 height 175
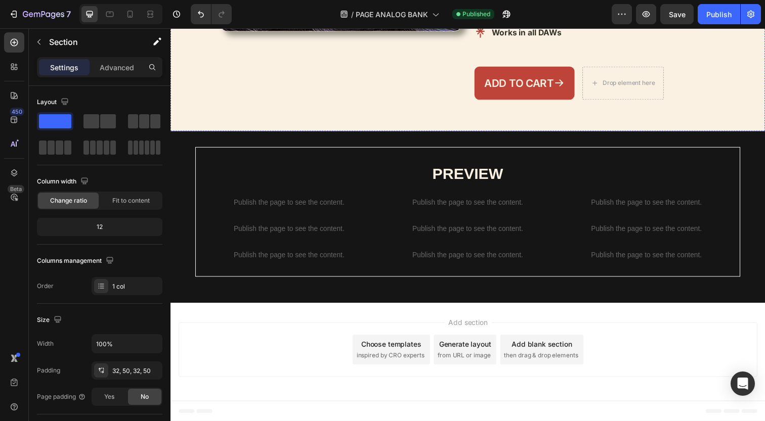
scroll to position [460, 0]
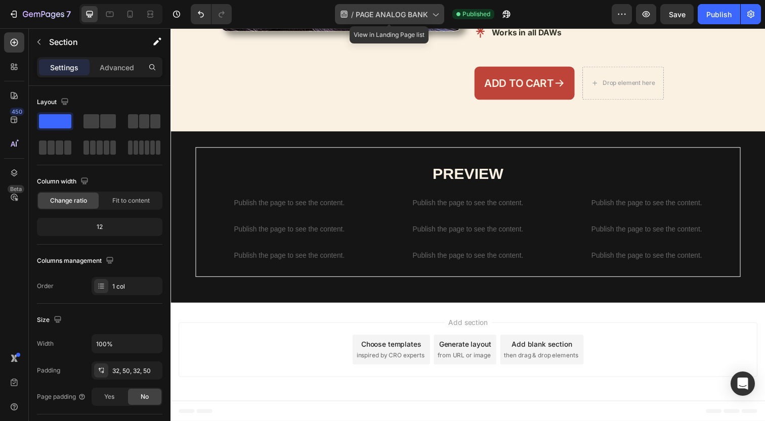
click at [411, 11] on span "PAGE ANALOG BANK" at bounding box center [391, 14] width 72 height 11
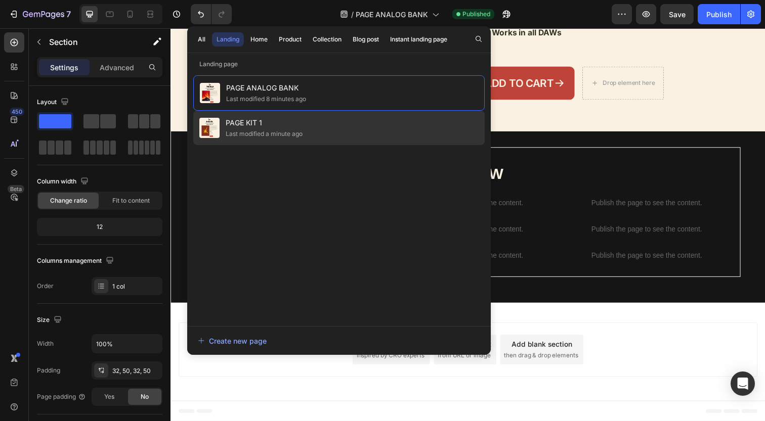
click at [362, 123] on div "PAGE KIT 1 Last modified a minute ago" at bounding box center [338, 128] width 291 height 34
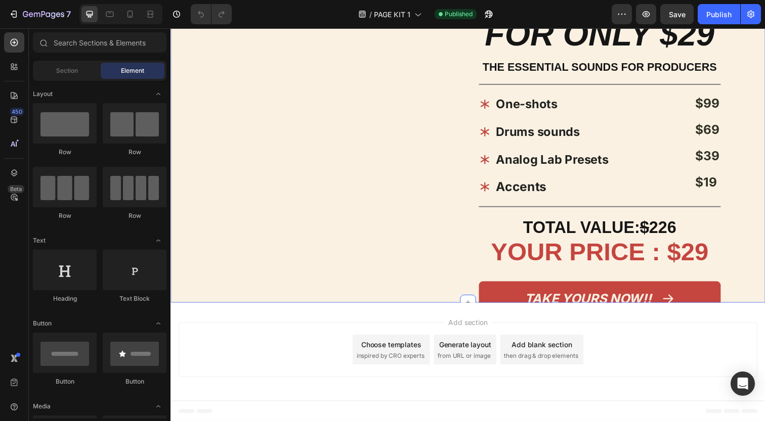
click at [446, 289] on div "Image" at bounding box center [339, 197] width 247 height 371
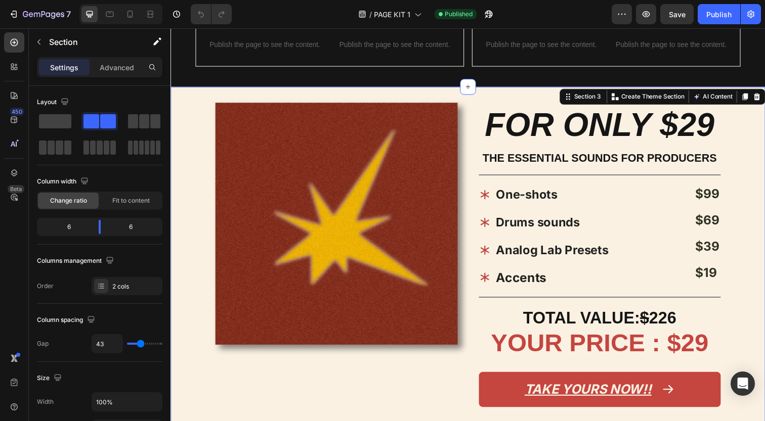
scroll to position [858, 0]
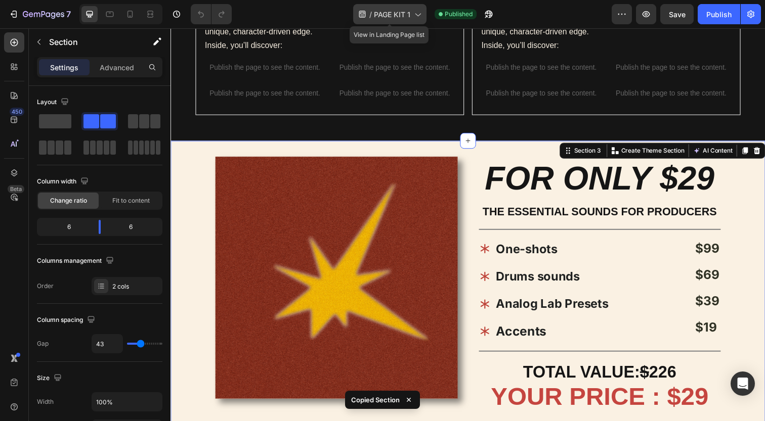
click at [391, 17] on span "PAGE KIT 1" at bounding box center [392, 14] width 36 height 11
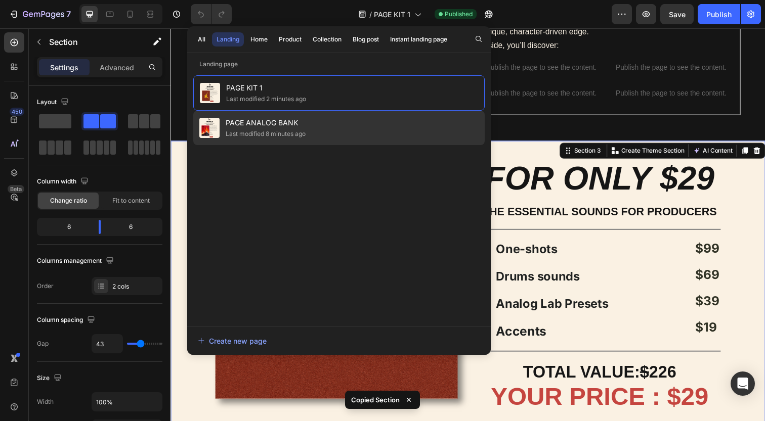
click at [386, 119] on div "PAGE ANALOG BANK Last modified 8 minutes ago" at bounding box center [338, 128] width 291 height 34
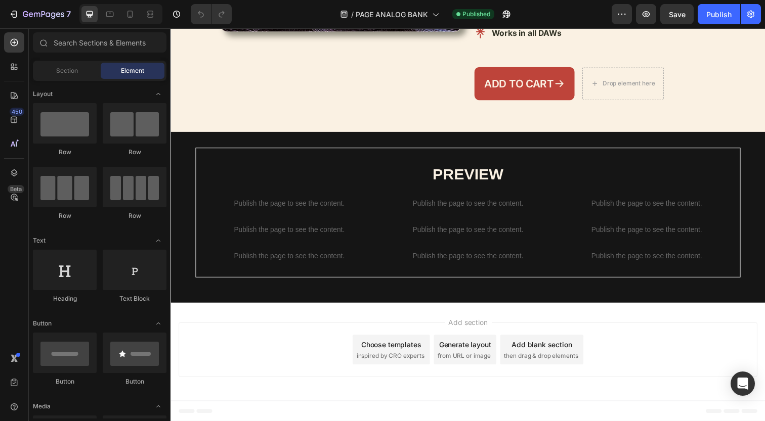
click at [398, 318] on div "Add section Choose templates inspired by CRO experts Generate layout from URL o…" at bounding box center [473, 358] width 607 height 100
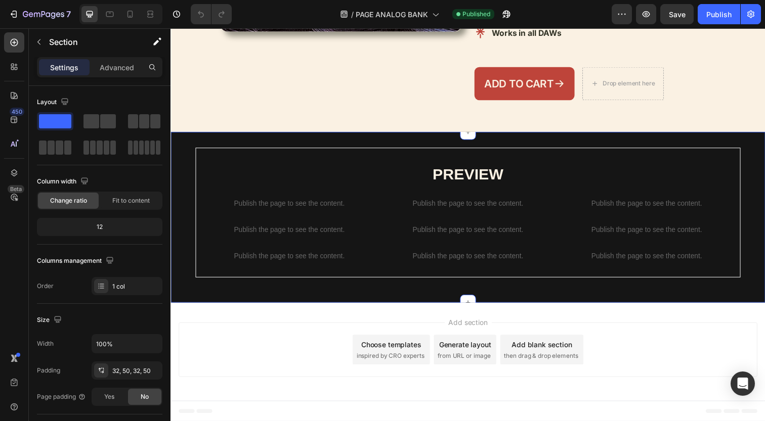
click at [398, 307] on div "PREVIEW Heading Publish the page to see the content. Custom Code Publish the pa…" at bounding box center [473, 221] width 607 height 174
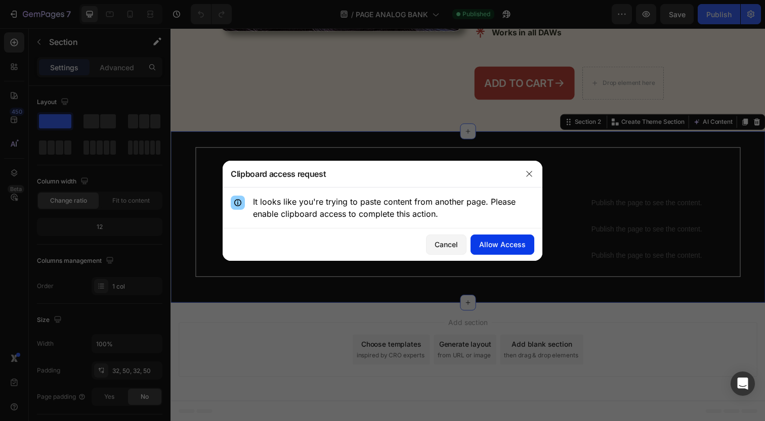
click at [496, 245] on div "Allow Access" at bounding box center [502, 244] width 47 height 11
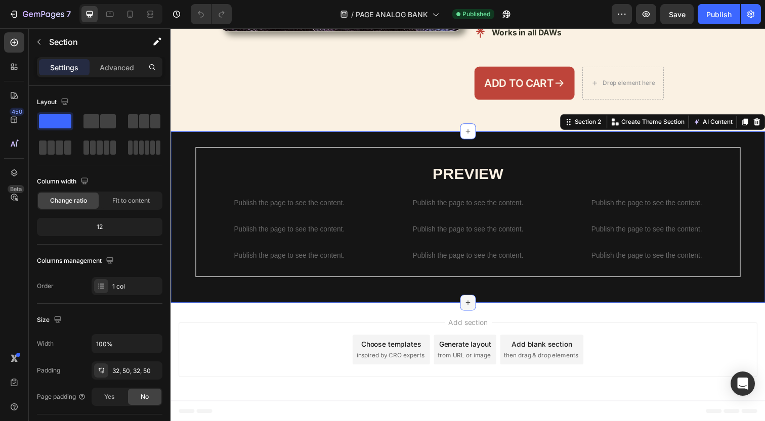
click at [470, 309] on icon at bounding box center [474, 308] width 8 height 8
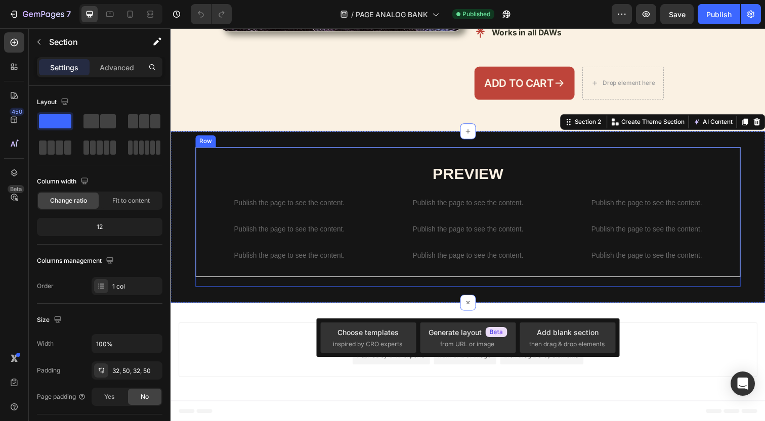
click at [486, 291] on div "PREVIEW Heading Publish the page to see the content. Custom Code Publish the pa…" at bounding box center [474, 221] width 556 height 143
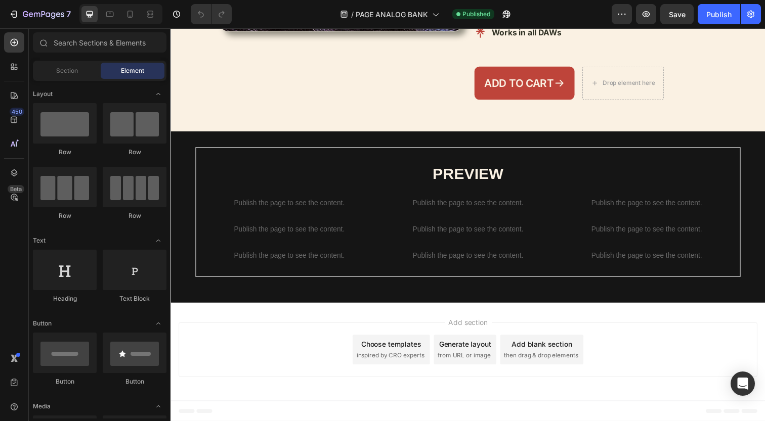
click at [483, 317] on div "Add section Choose templates inspired by CRO experts Generate layout from URL o…" at bounding box center [473, 358] width 607 height 100
click at [478, 317] on div "Add section Choose templates inspired by CRO experts Generate layout from URL o…" at bounding box center [473, 358] width 607 height 100
click at [478, 328] on span "Add section" at bounding box center [474, 328] width 48 height 11
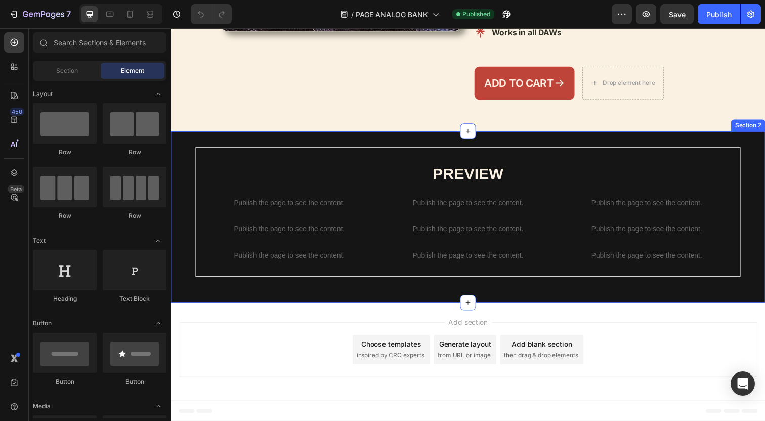
click at [473, 299] on div "PREVIEW Heading Publish the page to see the content. Custom Code Publish the pa…" at bounding box center [473, 221] width 607 height 175
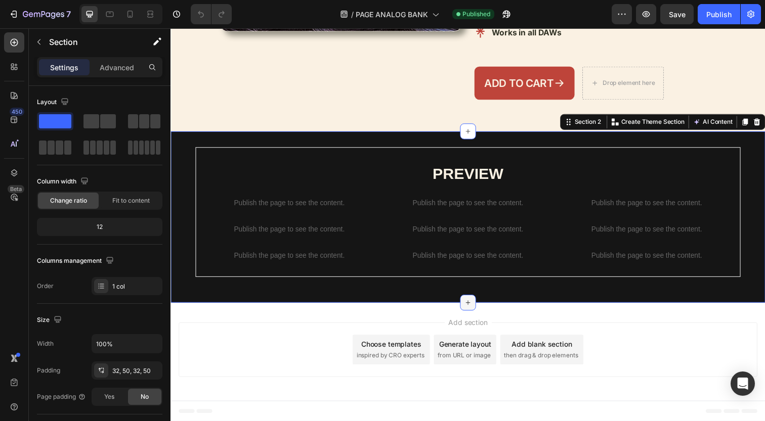
click at [472, 307] on icon at bounding box center [474, 308] width 8 height 8
drag, startPoint x: 264, startPoint y: 163, endPoint x: 485, endPoint y: 315, distance: 268.3
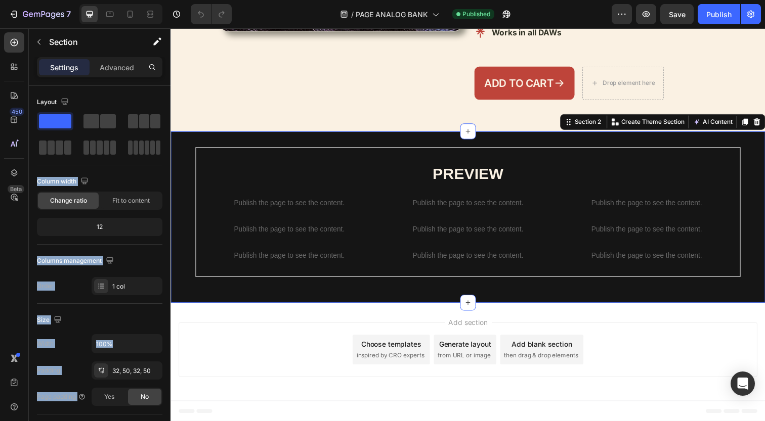
drag, startPoint x: 226, startPoint y: 142, endPoint x: 482, endPoint y: 323, distance: 314.3
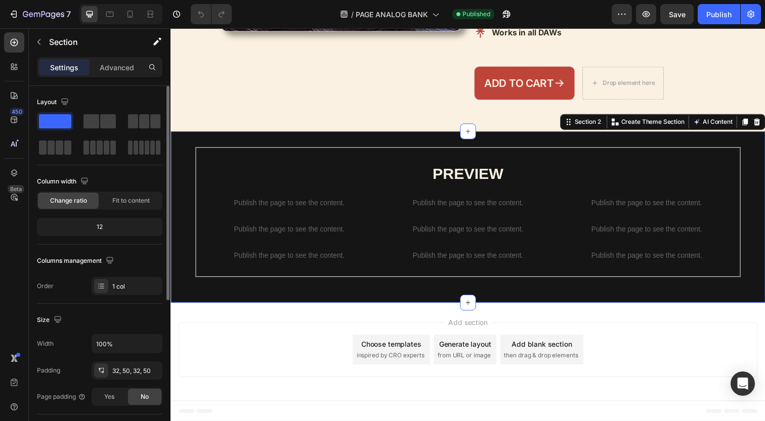
click at [152, 245] on div "Layout Column width Change ratio Fit to content 12 Columns management Order 1 c…" at bounding box center [99, 194] width 125 height 201
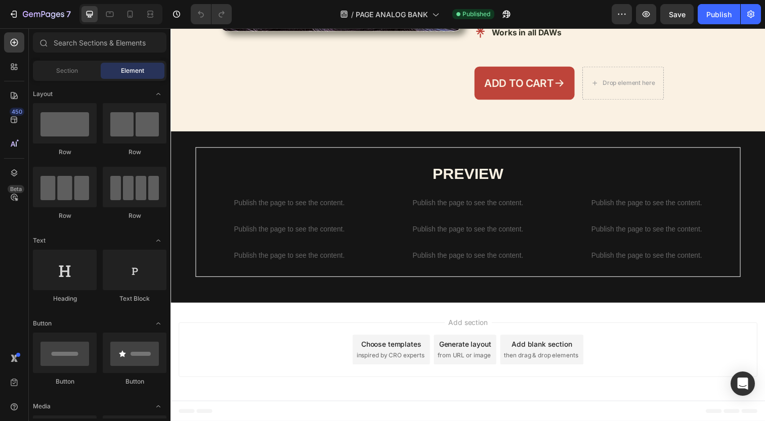
click at [260, 328] on div "Add section Choose templates inspired by CRO experts Generate layout from URL o…" at bounding box center [473, 358] width 607 height 100
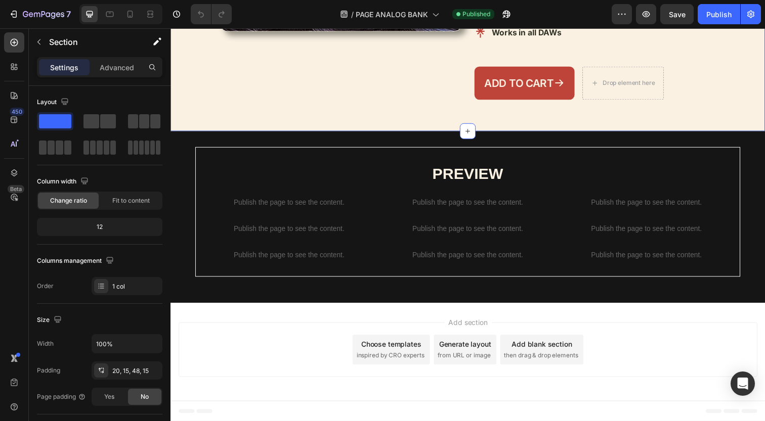
drag, startPoint x: 188, startPoint y: 86, endPoint x: 292, endPoint y: 130, distance: 113.4
click at [422, 334] on div "Add section Choose templates inspired by CRO experts Generate layout from URL o…" at bounding box center [474, 357] width 591 height 56
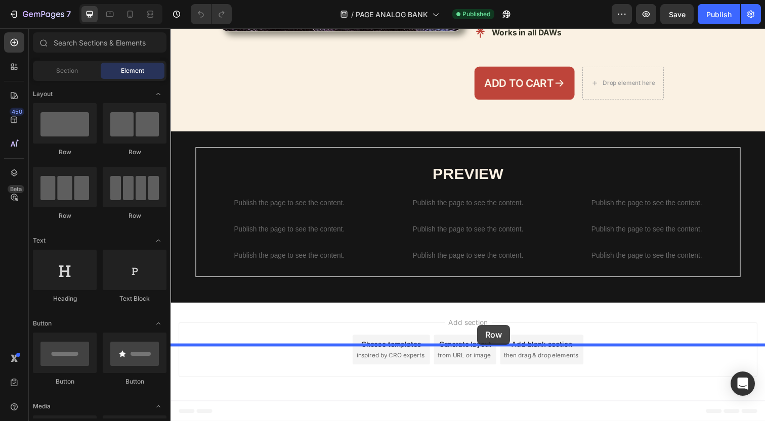
drag, startPoint x: 252, startPoint y: 156, endPoint x: 483, endPoint y: 331, distance: 289.9
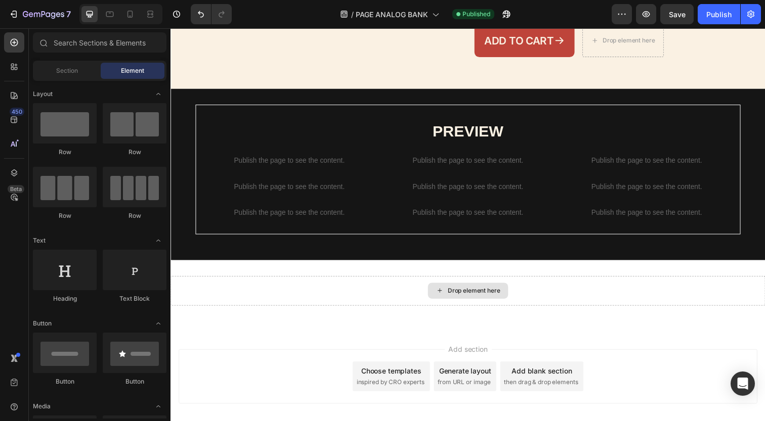
click at [475, 300] on div "Drop element here" at bounding box center [480, 296] width 54 height 8
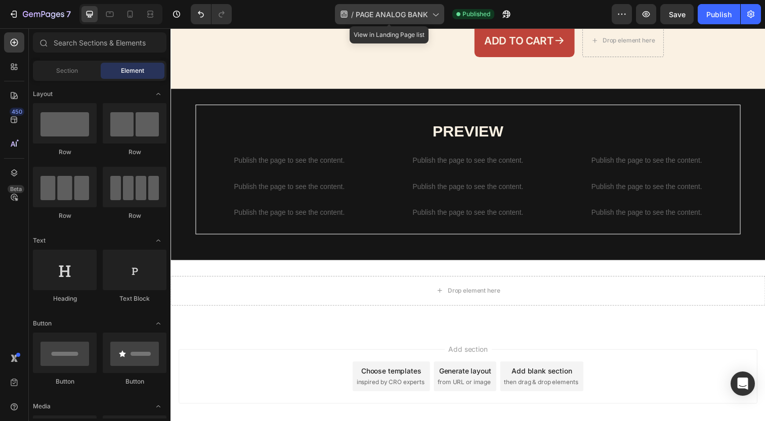
click at [420, 16] on span "PAGE ANALOG BANK" at bounding box center [391, 14] width 72 height 11
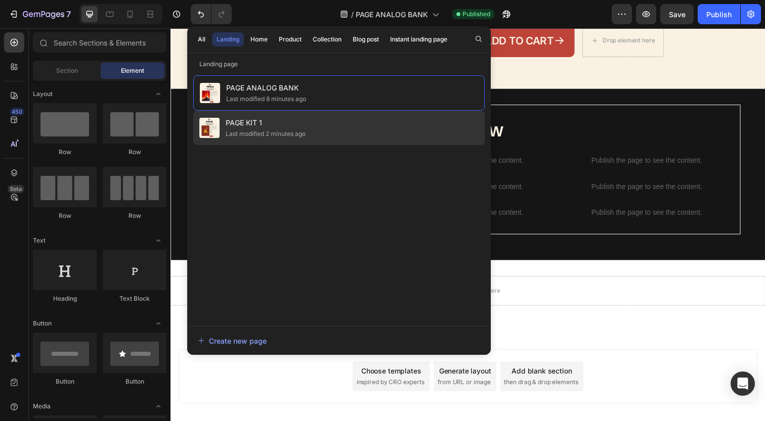
click at [418, 114] on div "PAGE KIT 1 Last modified 2 minutes ago" at bounding box center [338, 128] width 291 height 34
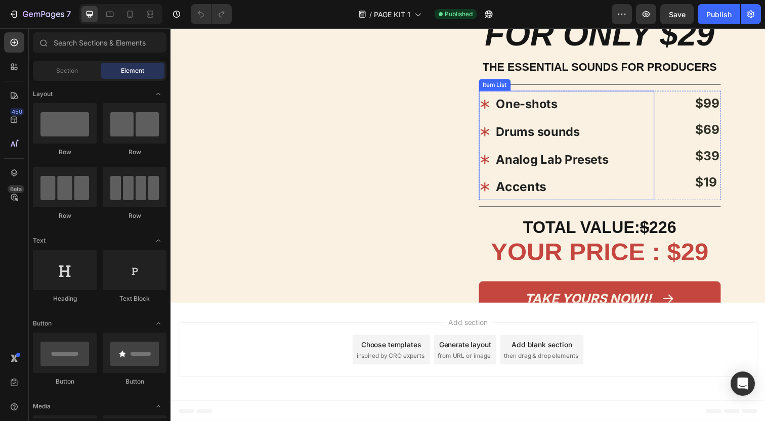
click at [532, 183] on strong "Accents" at bounding box center [529, 190] width 52 height 15
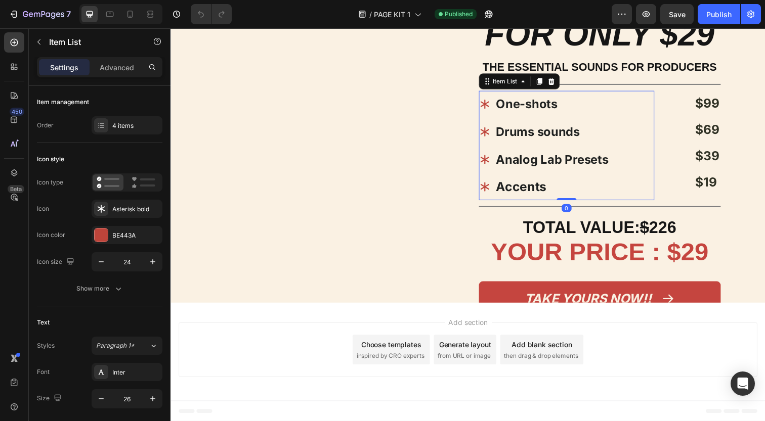
scroll to position [1000, 0]
click at [469, 273] on div "Image FOR ONLY $29 Heading THE ESSENTIAL SOUNDS FOR PRODUCERS Text Block Title …" at bounding box center [473, 151] width 607 height 313
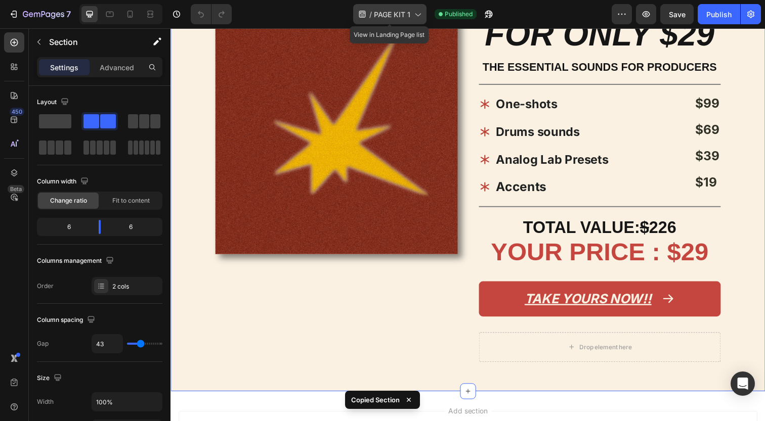
click at [401, 15] on span "PAGE KIT 1" at bounding box center [392, 14] width 36 height 11
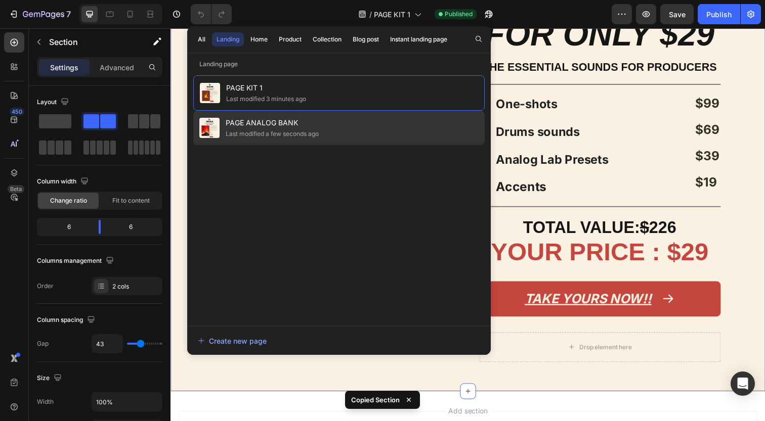
click at [391, 117] on div "PAGE ANALOG BANK Last modified a few seconds ago" at bounding box center [338, 128] width 291 height 34
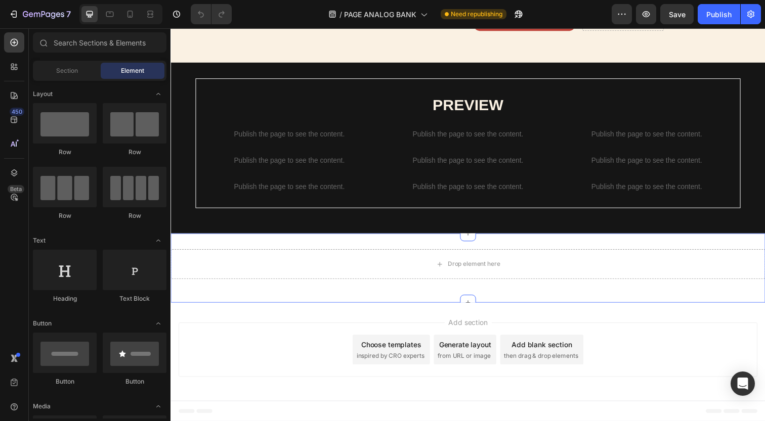
scroll to position [531, 0]
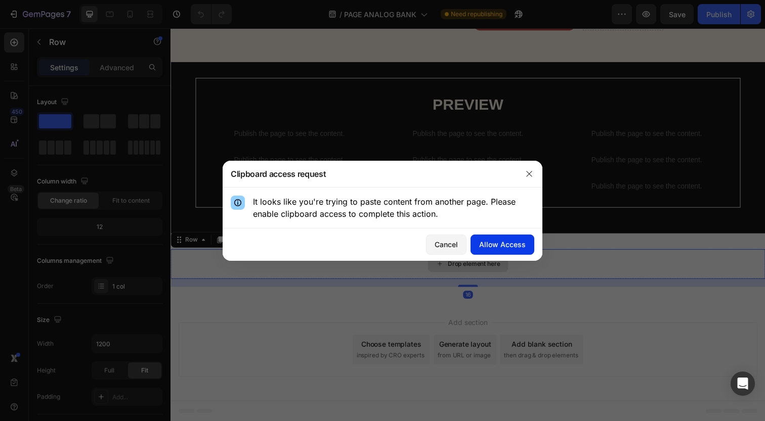
click at [498, 246] on div "Allow Access" at bounding box center [502, 244] width 47 height 11
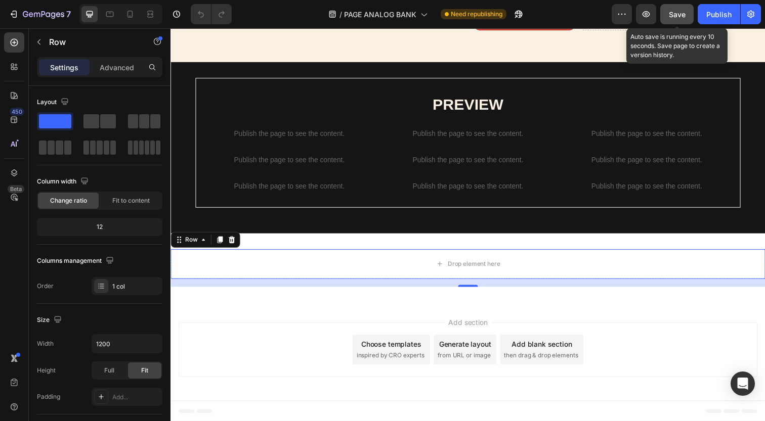
click at [671, 14] on span "Save" at bounding box center [677, 14] width 17 height 9
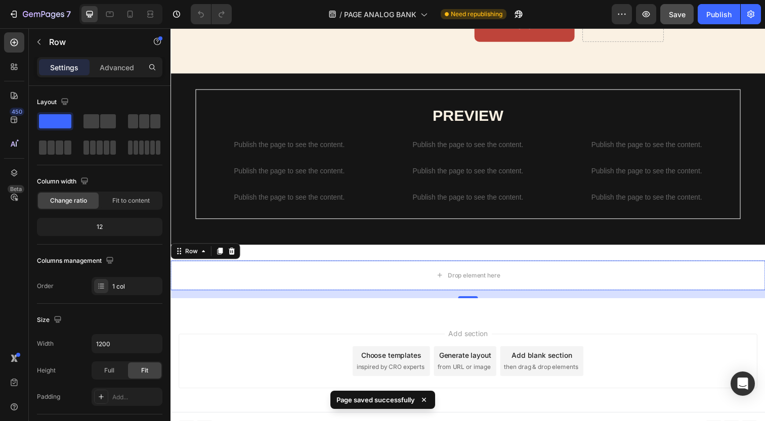
scroll to position [411, 0]
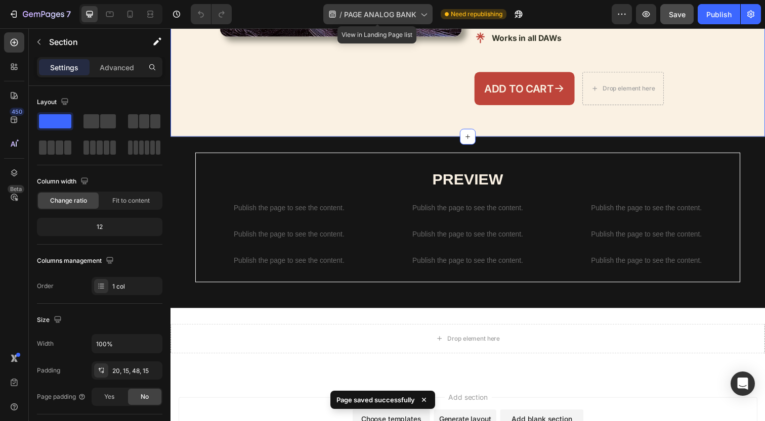
click at [404, 16] on span "PAGE ANALOG BANK" at bounding box center [380, 14] width 72 height 11
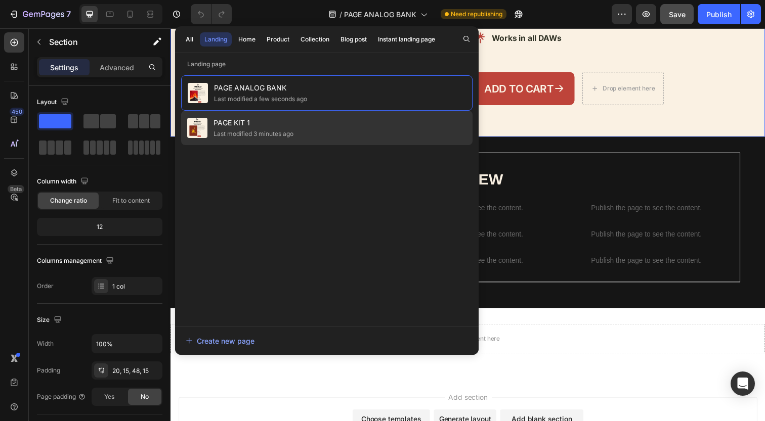
click at [380, 123] on div "PAGE KIT 1 Last modified 3 minutes ago" at bounding box center [326, 128] width 291 height 34
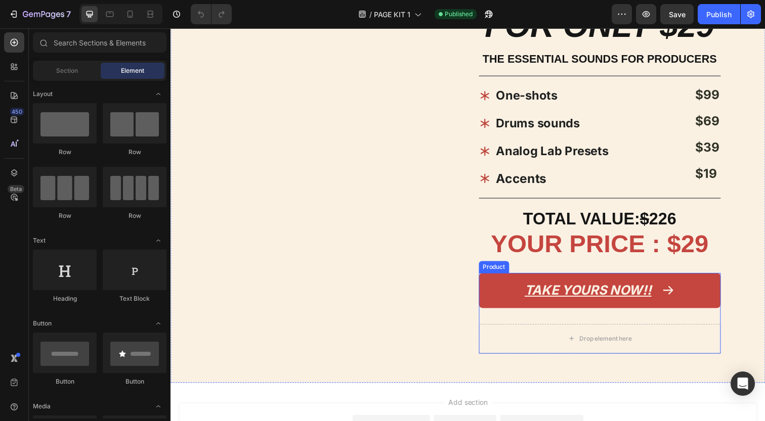
scroll to position [898, 0]
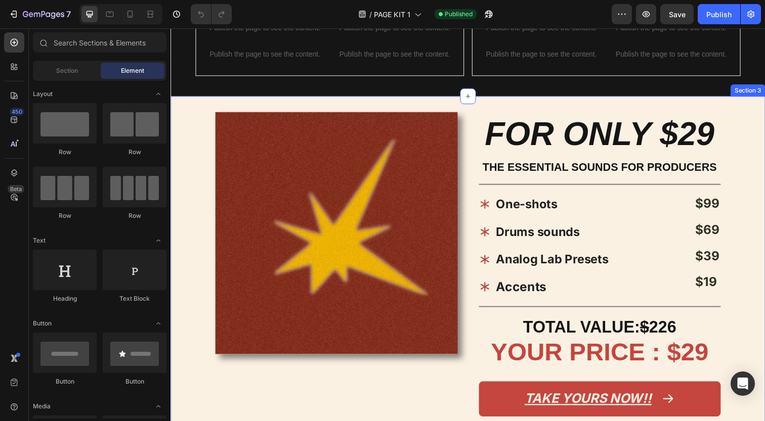
click at [746, 126] on div "Image FOR ONLY $29 Heading THE ESSENTIAL SOUNDS FOR PRODUCERS Text Block Title …" at bounding box center [473, 300] width 607 height 404
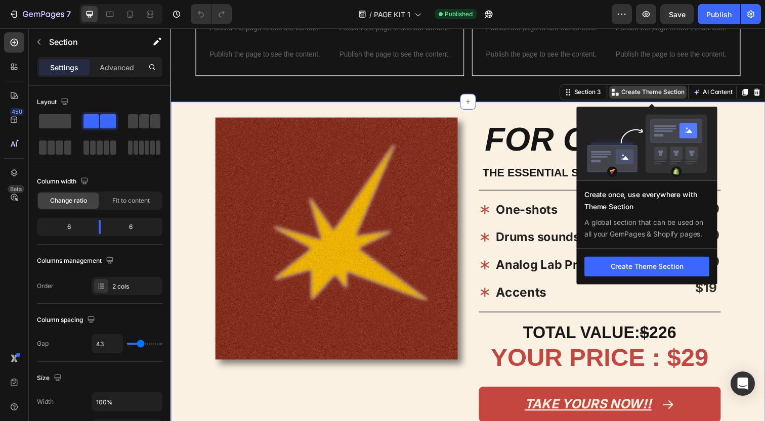
click at [688, 92] on p "Create Theme Section" at bounding box center [662, 93] width 65 height 9
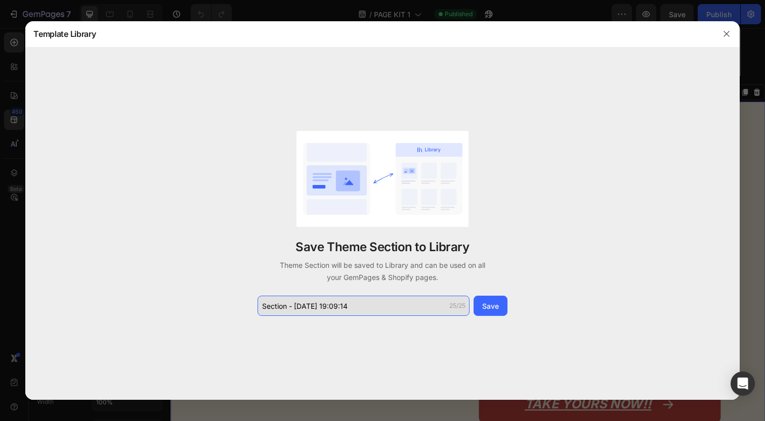
drag, startPoint x: 392, startPoint y: 308, endPoint x: 258, endPoint y: 300, distance: 133.7
click at [258, 300] on input "Section - Sep 26 19:09:14" at bounding box center [363, 306] width 212 height 20
type input "Value"
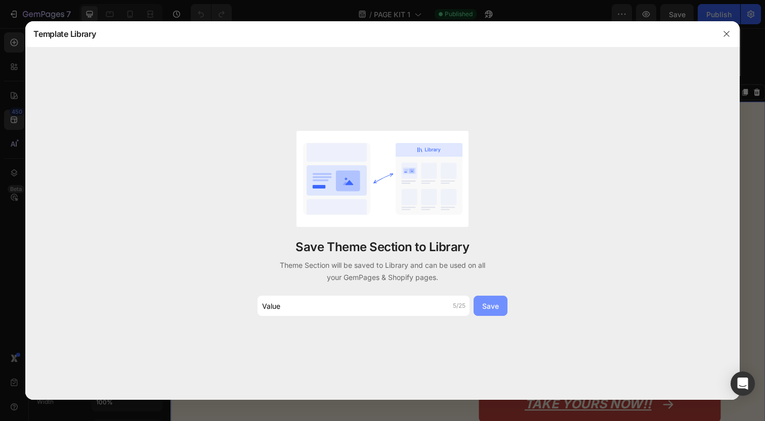
click at [485, 308] on div "Save" at bounding box center [490, 306] width 17 height 11
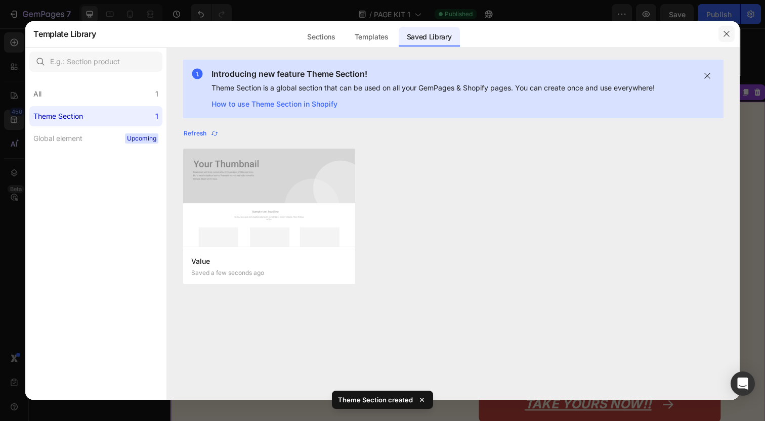
click at [724, 33] on icon "button" at bounding box center [726, 34] width 8 height 8
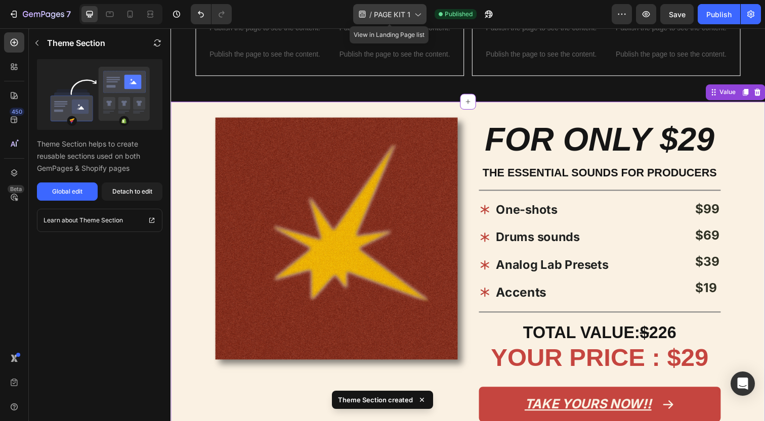
click at [413, 14] on icon at bounding box center [417, 14] width 10 height 10
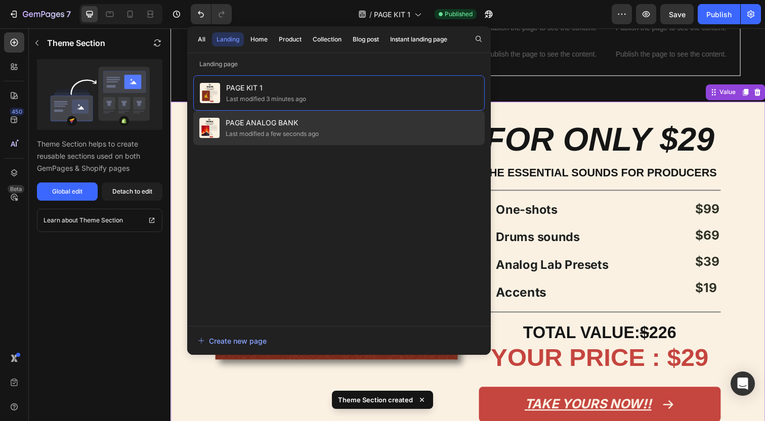
click at [386, 122] on div "PAGE ANALOG BANK Last modified a few seconds ago" at bounding box center [338, 128] width 291 height 34
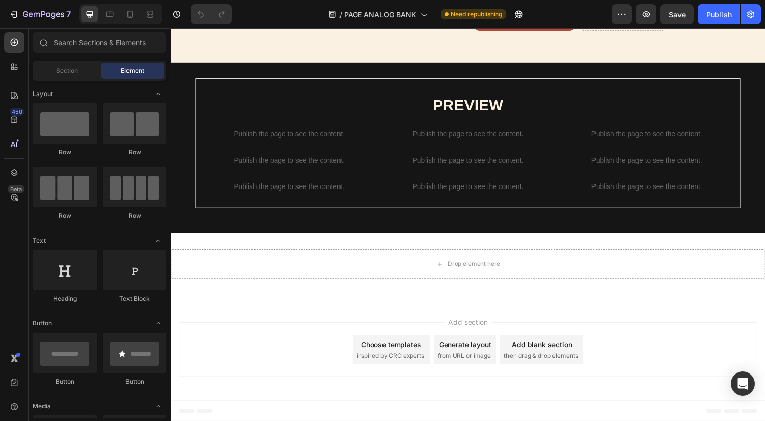
click at [473, 302] on div at bounding box center [474, 308] width 16 height 16
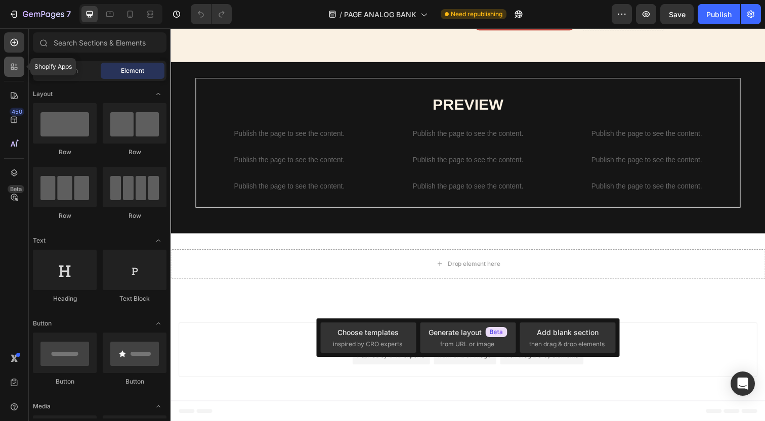
click at [22, 72] on div at bounding box center [14, 67] width 20 height 20
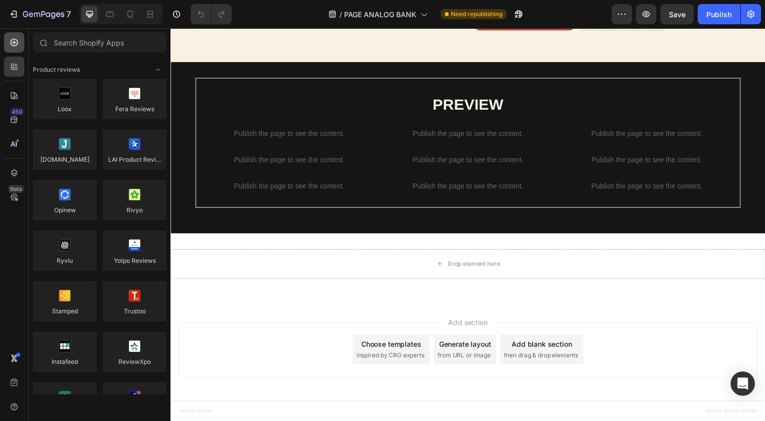
click at [15, 45] on icon at bounding box center [14, 42] width 10 height 10
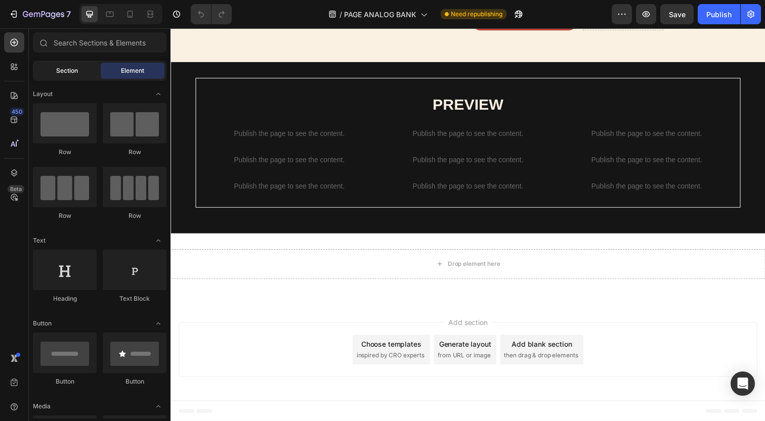
click at [53, 69] on div "Section" at bounding box center [67, 71] width 64 height 16
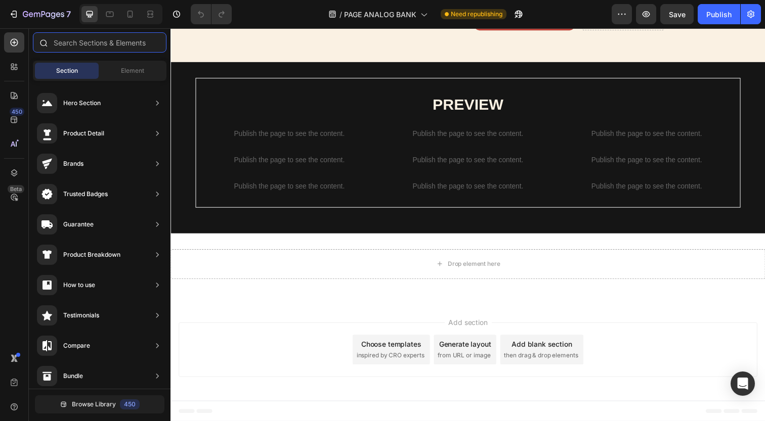
click at [100, 46] on input "text" at bounding box center [100, 42] width 134 height 20
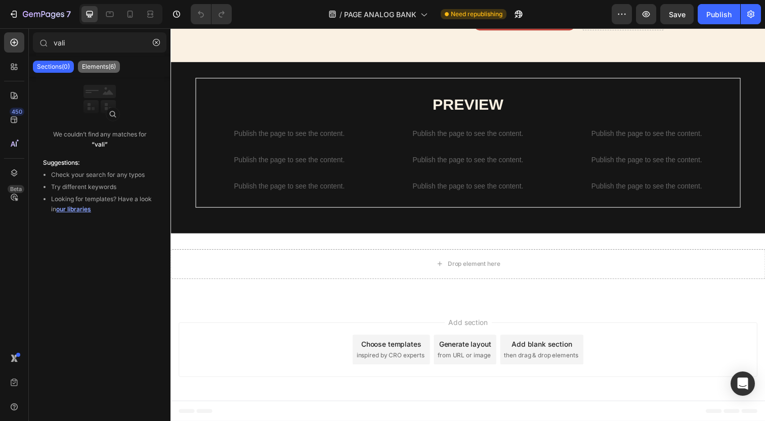
click at [114, 67] on p "Elements(6)" at bounding box center [99, 67] width 34 height 8
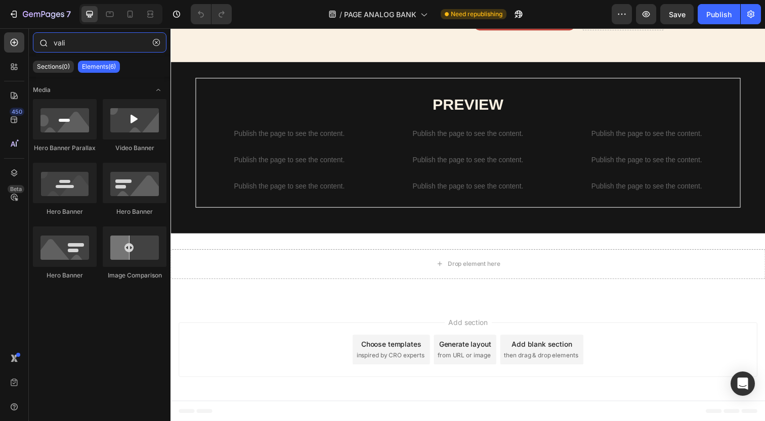
click at [78, 45] on input "vali" at bounding box center [100, 42] width 134 height 20
type input "valu"
click at [49, 69] on p "Sections(8)" at bounding box center [53, 67] width 32 height 8
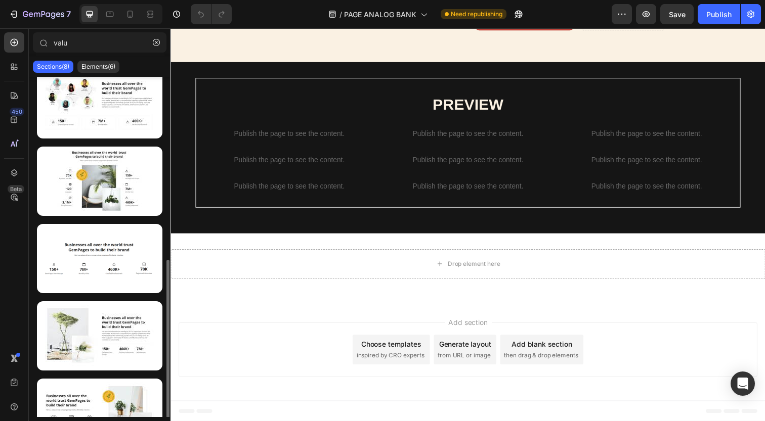
scroll to position [275, 0]
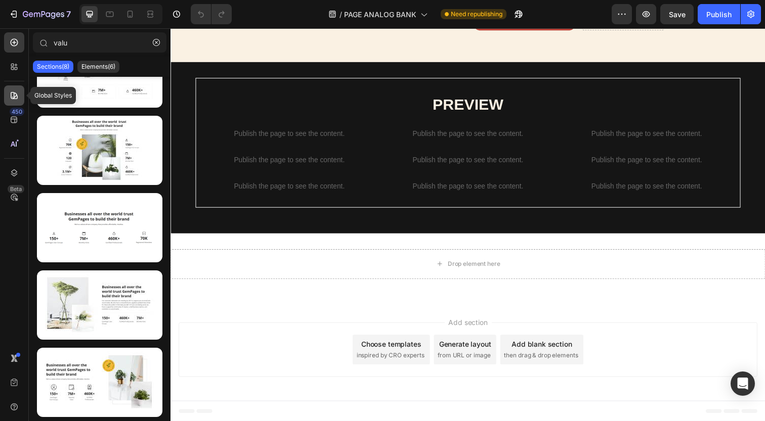
click at [18, 93] on icon at bounding box center [14, 96] width 10 height 10
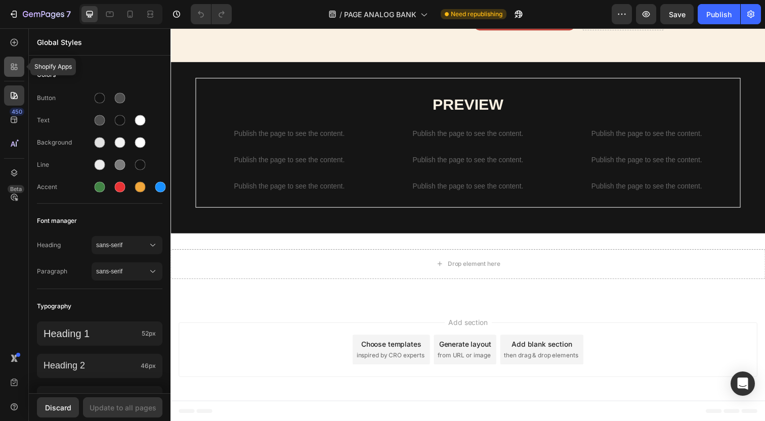
click at [20, 69] on div at bounding box center [14, 67] width 20 height 20
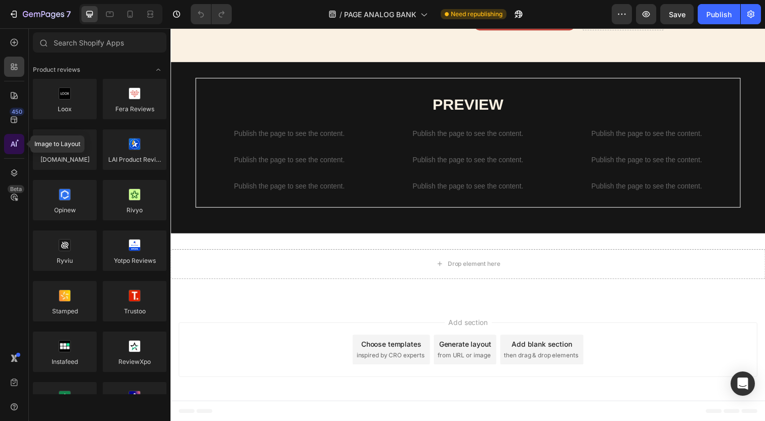
click at [13, 145] on icon at bounding box center [14, 144] width 10 height 10
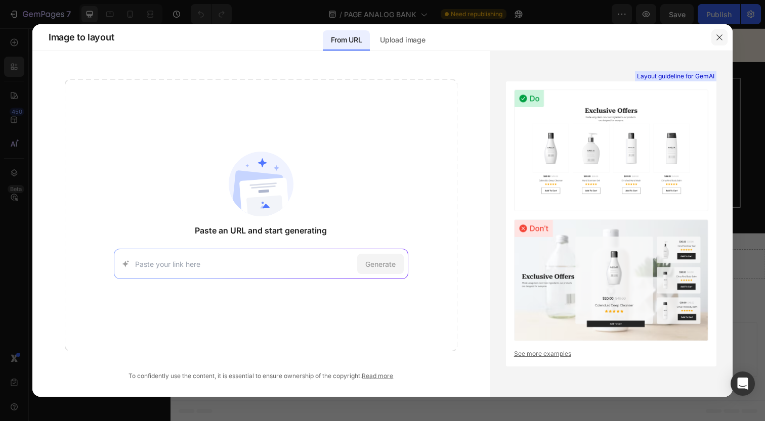
click at [718, 35] on icon "button" at bounding box center [719, 37] width 8 height 8
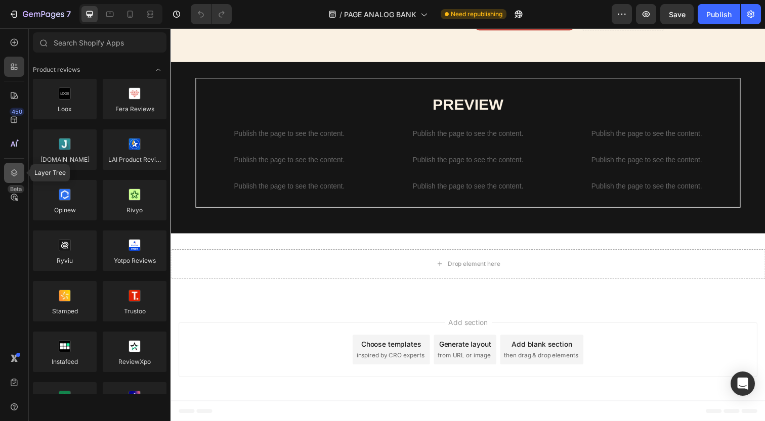
scroll to position [526, 0]
click at [15, 172] on icon at bounding box center [14, 173] width 10 height 10
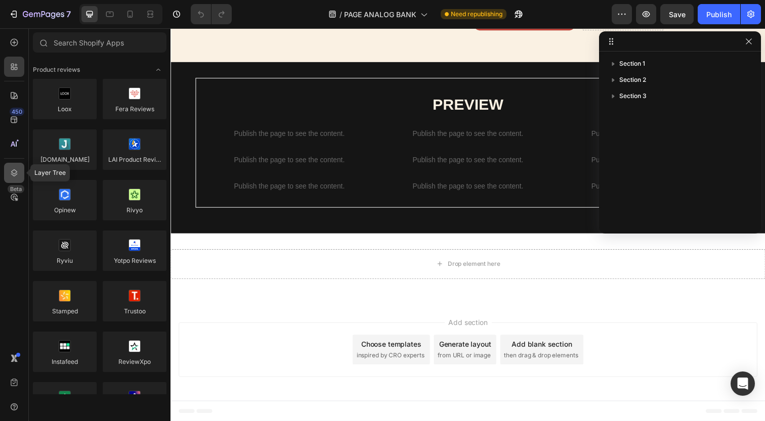
click at [15, 172] on icon at bounding box center [14, 173] width 10 height 10
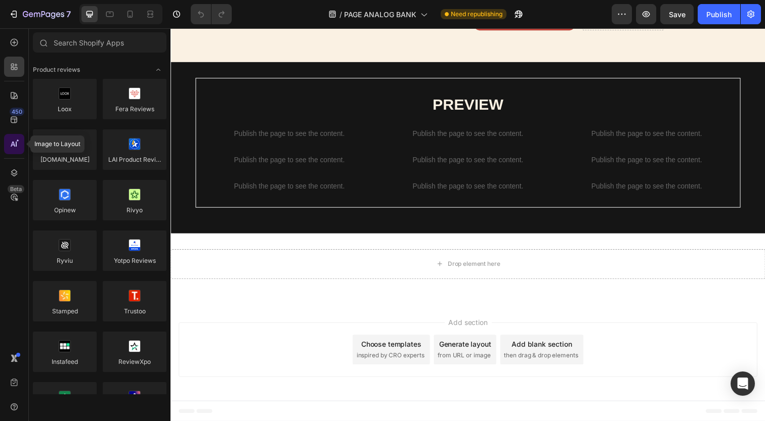
click at [15, 148] on icon at bounding box center [14, 144] width 10 height 10
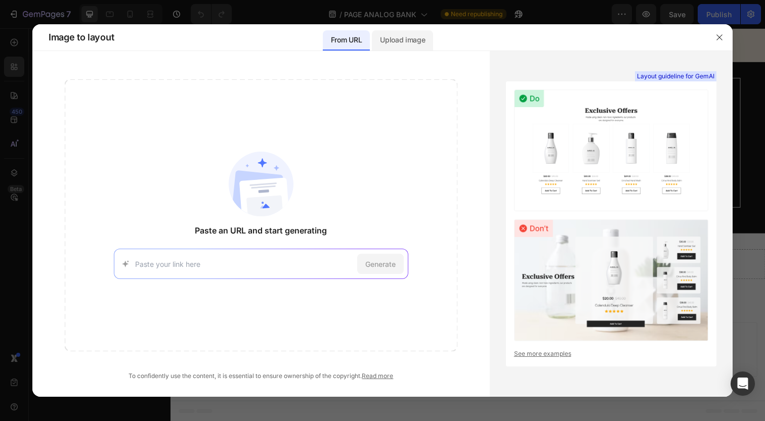
click at [414, 28] on div "Upload image" at bounding box center [402, 37] width 61 height 26
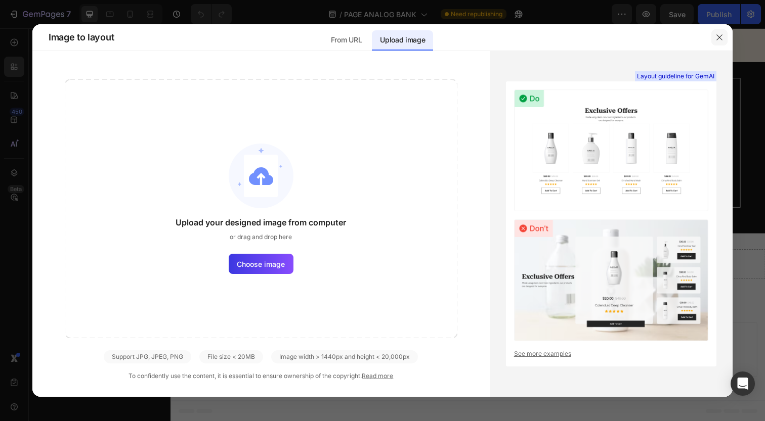
click at [724, 41] on button "button" at bounding box center [719, 37] width 16 height 16
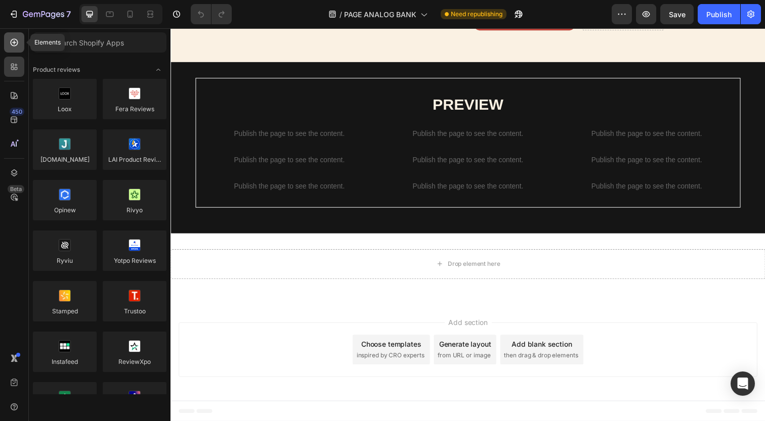
click at [14, 49] on div at bounding box center [14, 42] width 20 height 20
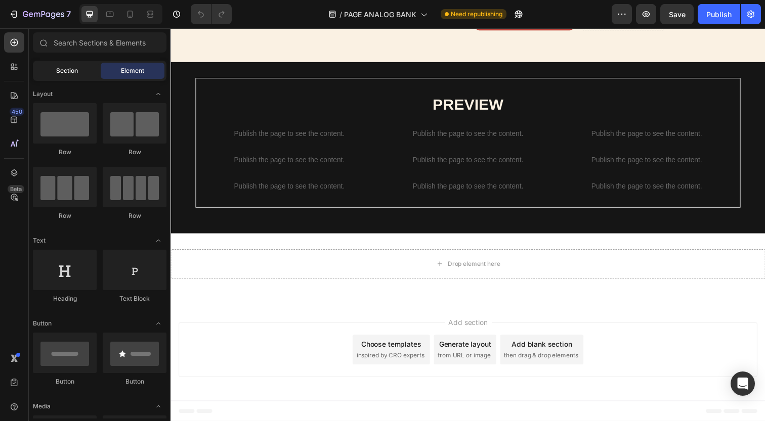
click at [59, 63] on div "Section" at bounding box center [67, 71] width 64 height 16
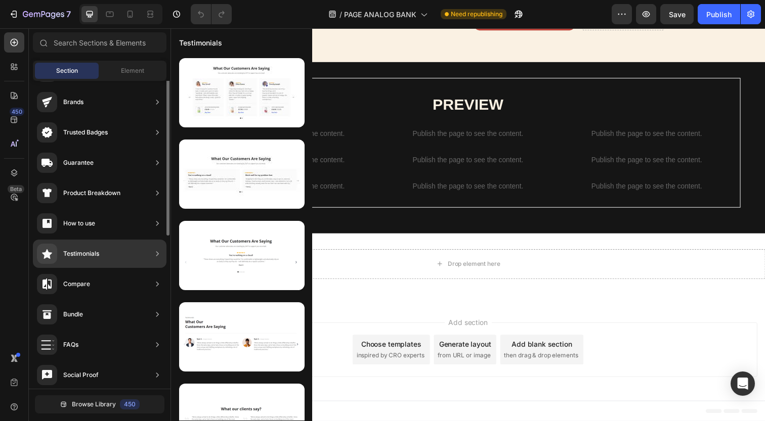
scroll to position [0, 0]
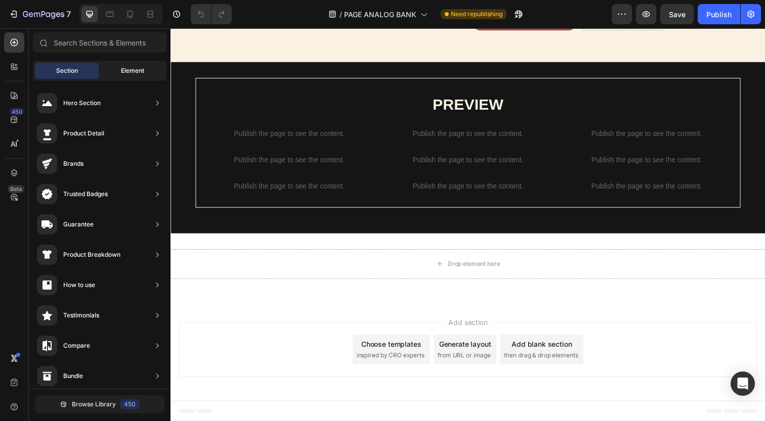
click at [126, 72] on span "Element" at bounding box center [132, 70] width 23 height 9
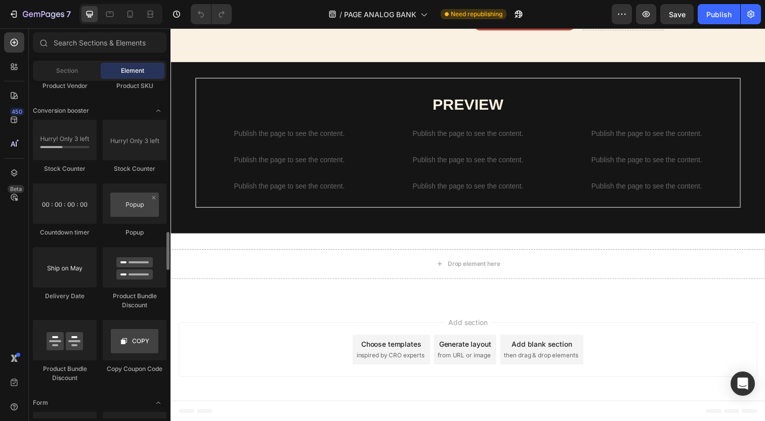
scroll to position [1899, 0]
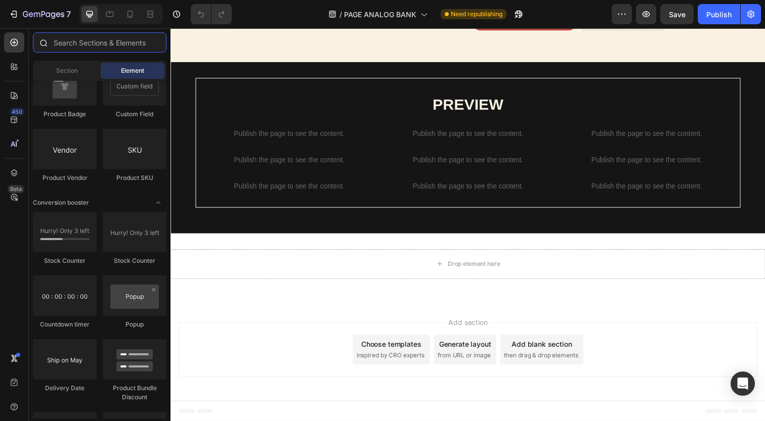
click at [88, 48] on input "text" at bounding box center [100, 42] width 134 height 20
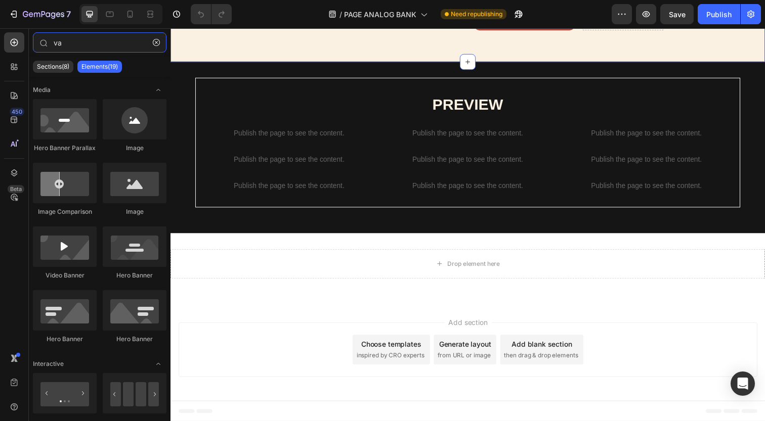
type input "v"
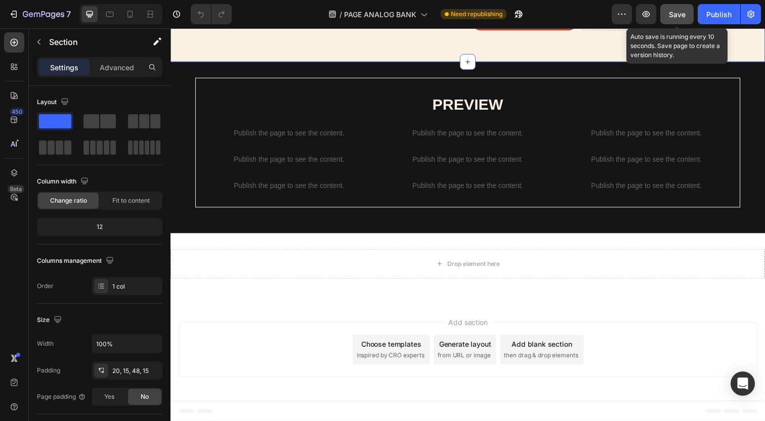
click at [675, 16] on span "Save" at bounding box center [677, 14] width 17 height 9
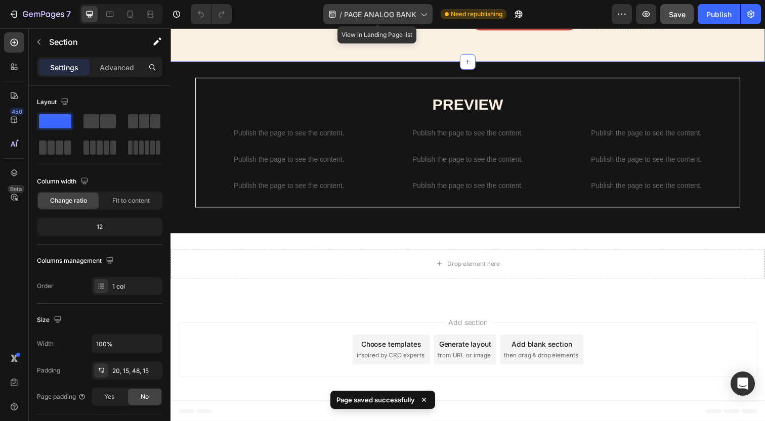
click at [414, 8] on div "/ PAGE ANALOG BANK" at bounding box center [377, 14] width 109 height 20
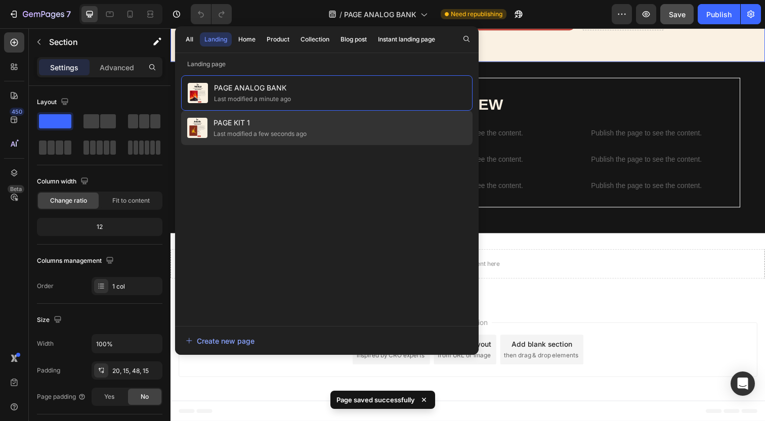
click at [382, 125] on div "PAGE KIT 1 Last modified a few seconds ago" at bounding box center [326, 128] width 291 height 34
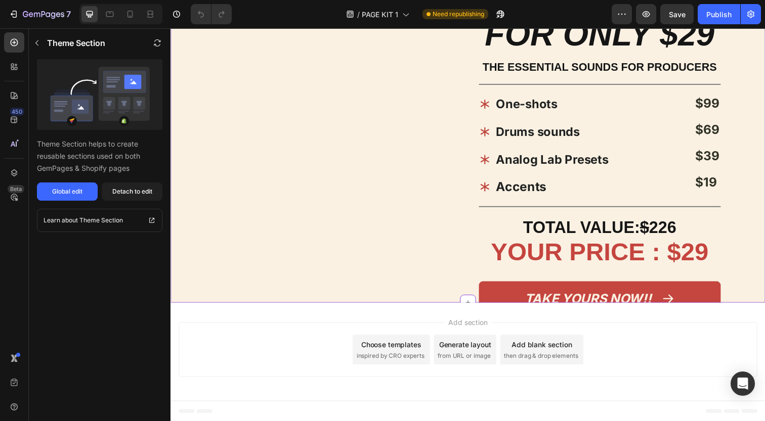
click at [576, 124] on p "Drums sounds" at bounding box center [560, 134] width 115 height 24
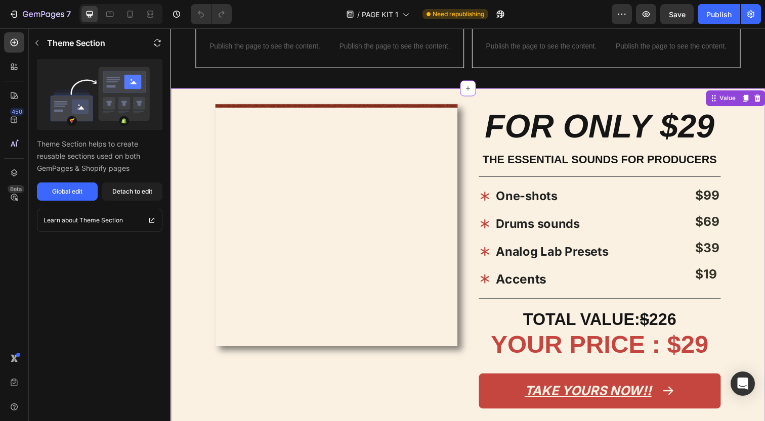
scroll to position [869, 0]
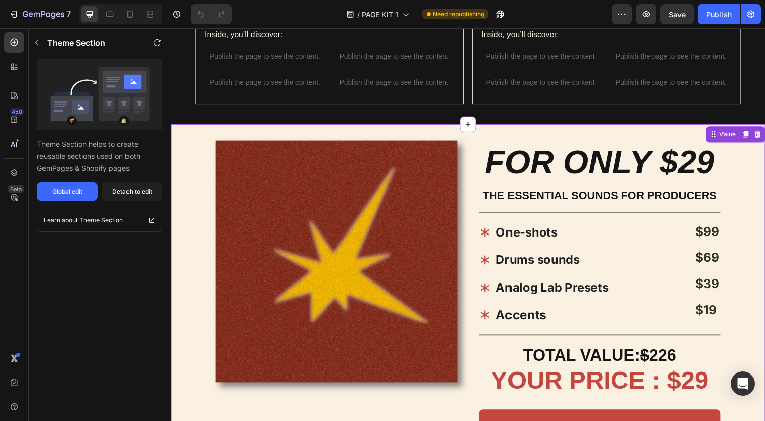
click at [744, 160] on div "Image FOR ONLY $29 Heading THE ESSENTIAL SOUNDS FOR PRODUCERS Text Block Title …" at bounding box center [473, 328] width 607 height 404
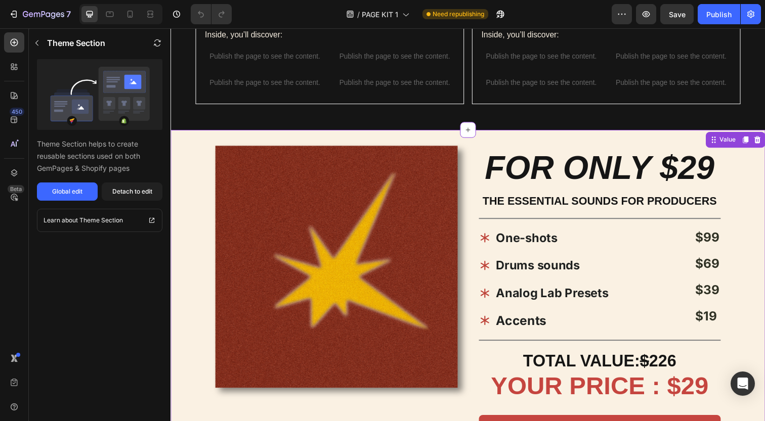
click at [559, 148] on h2 "FOR ONLY $29" at bounding box center [608, 171] width 247 height 46
click at [757, 139] on icon at bounding box center [757, 142] width 6 height 7
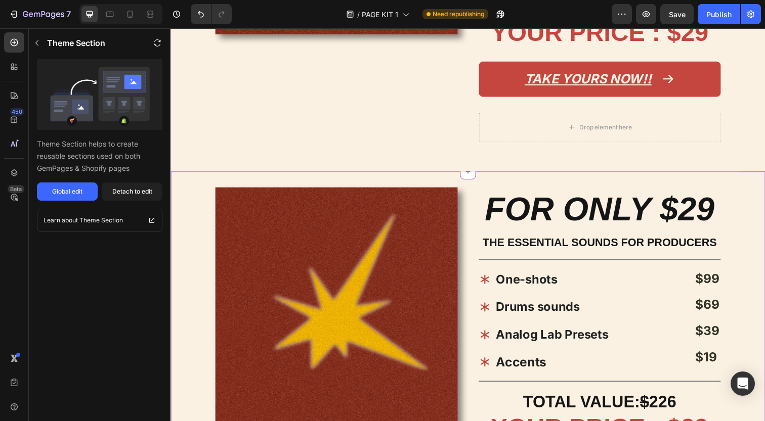
scroll to position [1176, 0]
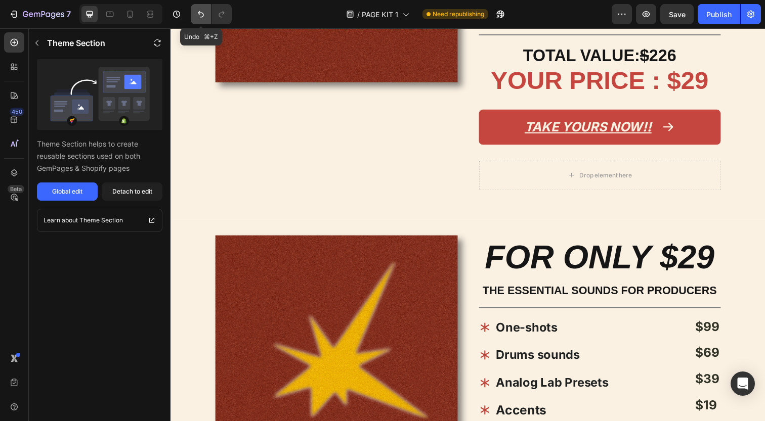
click at [204, 14] on icon "Undo/Redo" at bounding box center [201, 14] width 10 height 10
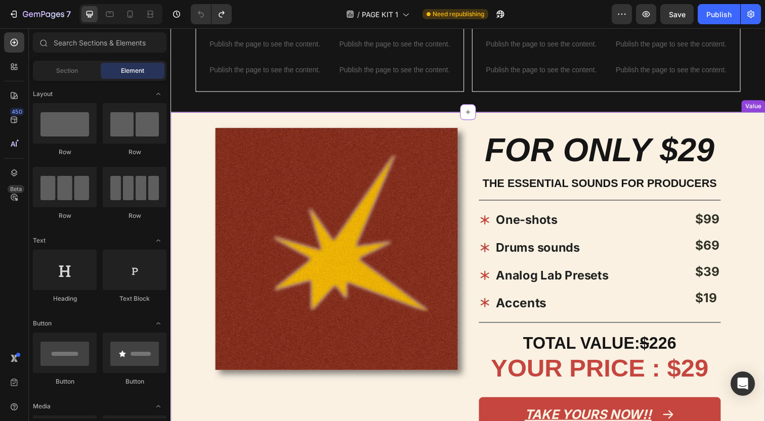
scroll to position [878, 0]
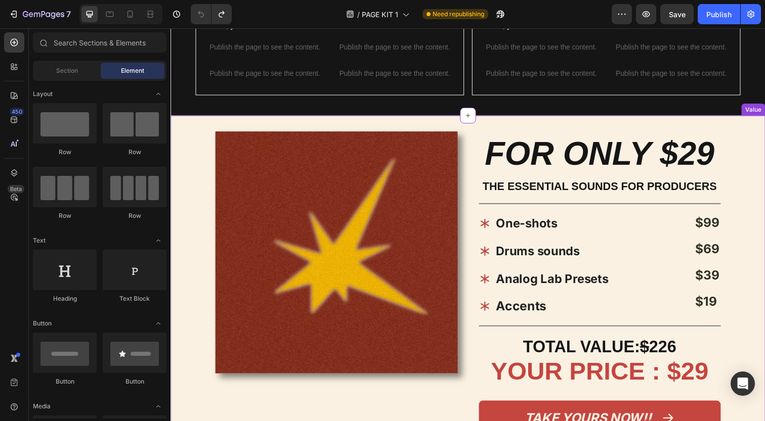
click at [764, 112] on div "Value" at bounding box center [765, 111] width 24 height 12
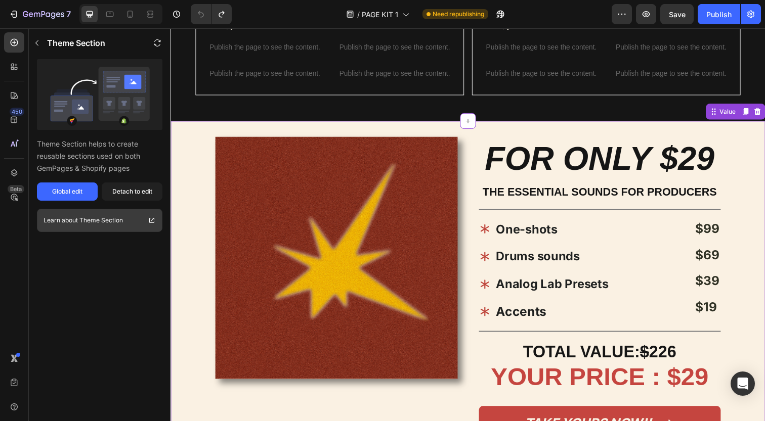
click at [115, 228] on link "Learn about Theme Section" at bounding box center [99, 220] width 125 height 23
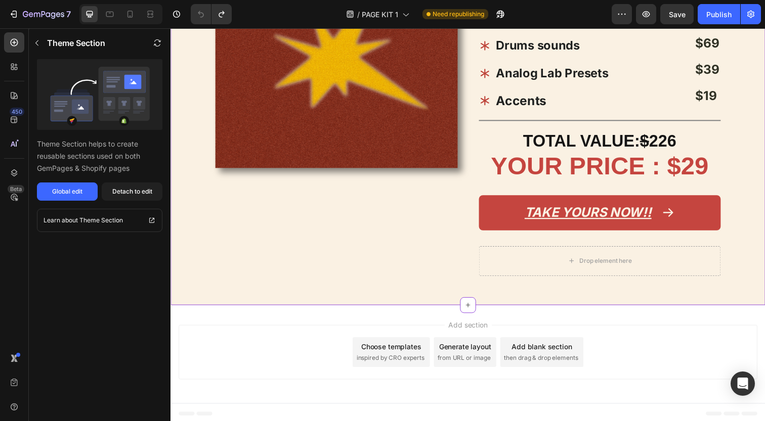
scroll to position [1088, 0]
click at [415, 223] on div "Image" at bounding box center [339, 109] width 247 height 371
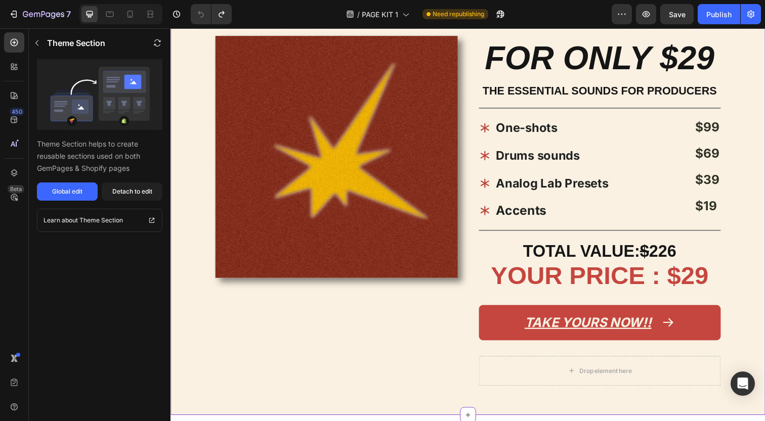
scroll to position [868, 0]
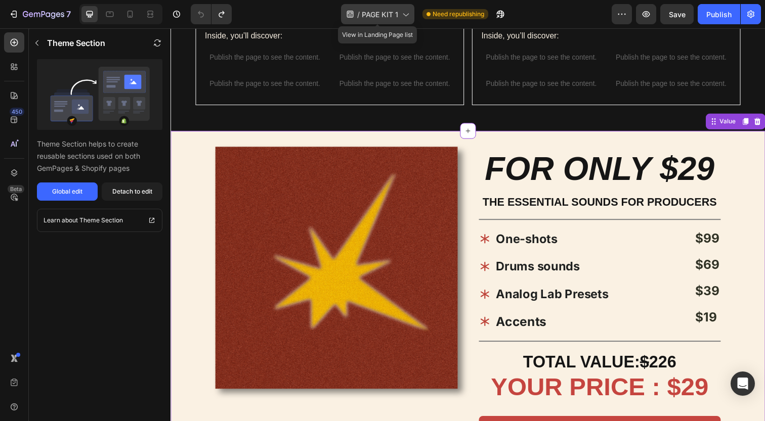
click at [376, 13] on span "PAGE KIT 1" at bounding box center [380, 14] width 36 height 11
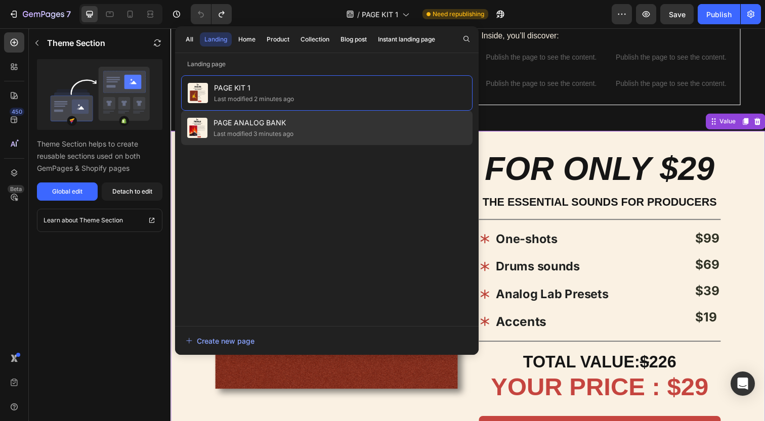
click at [321, 124] on div "PAGE ANALOG BANK Last modified 3 minutes ago" at bounding box center [326, 128] width 291 height 34
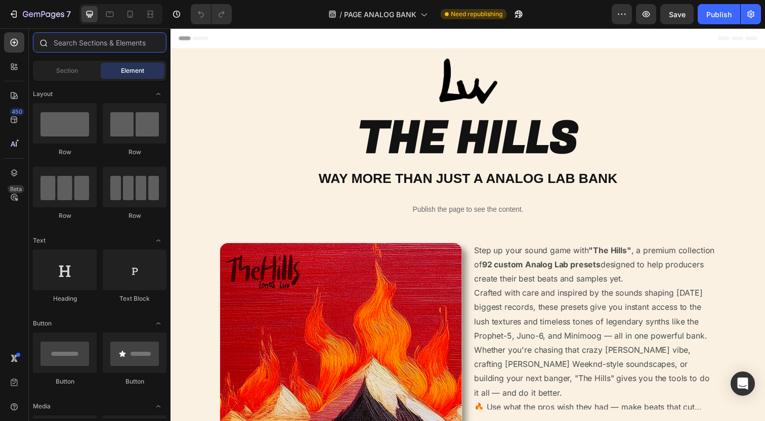
click at [118, 45] on input "text" at bounding box center [100, 42] width 134 height 20
click at [107, 13] on icon at bounding box center [110, 15] width 8 height 6
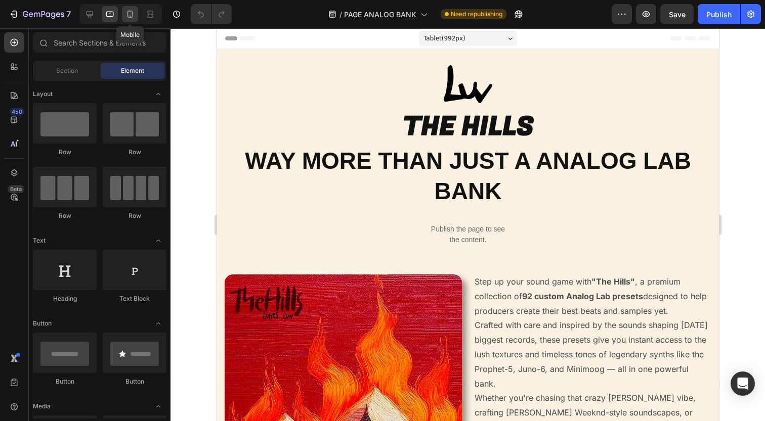
click at [122, 14] on div at bounding box center [130, 14] width 16 height 16
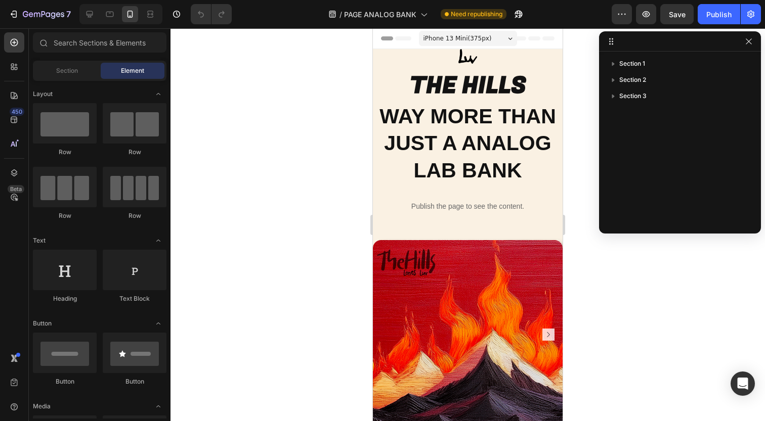
click at [271, 128] on div at bounding box center [467, 224] width 594 height 393
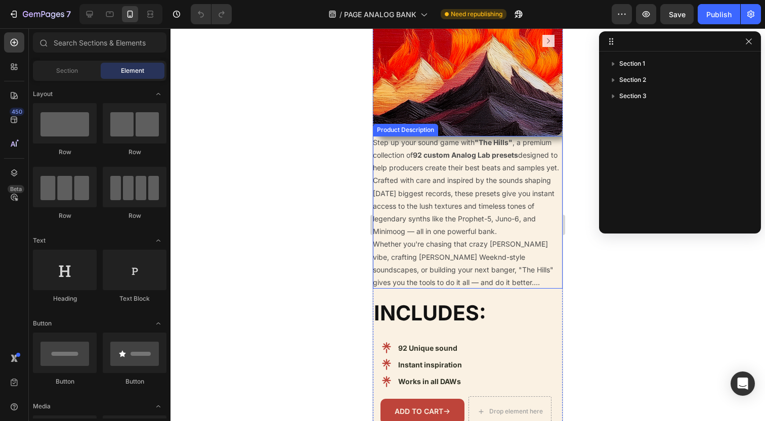
scroll to position [318, 0]
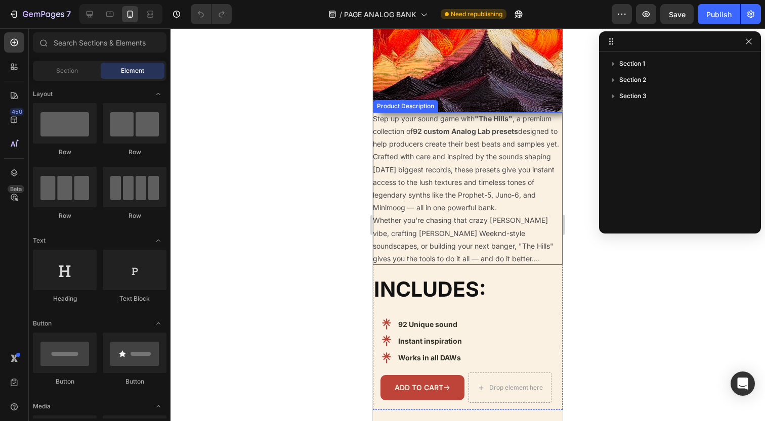
click at [402, 216] on p "Whether you're chasing that crazy Drake vibe, crafting moody Weeknd-style sound…" at bounding box center [463, 239] width 181 height 47
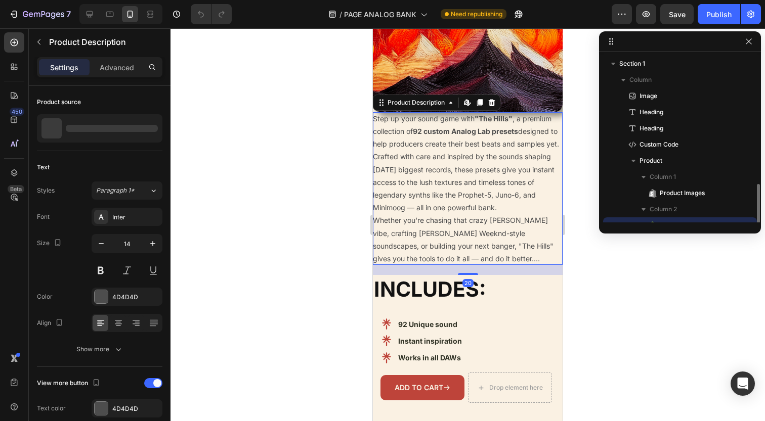
scroll to position [76, 0]
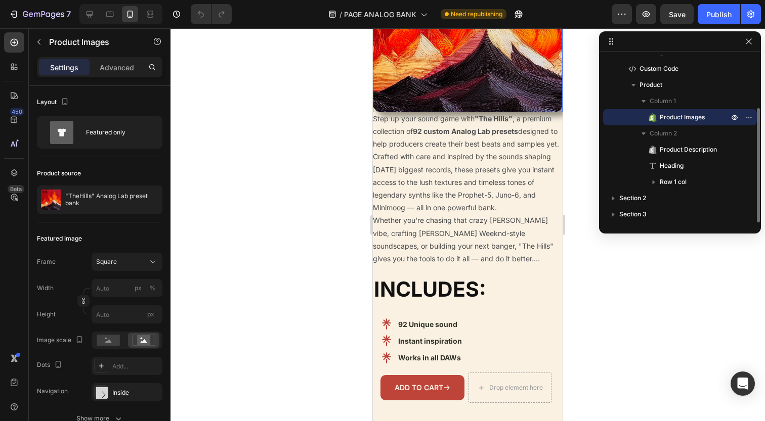
click at [446, 68] on img at bounding box center [468, 18] width 190 height 190
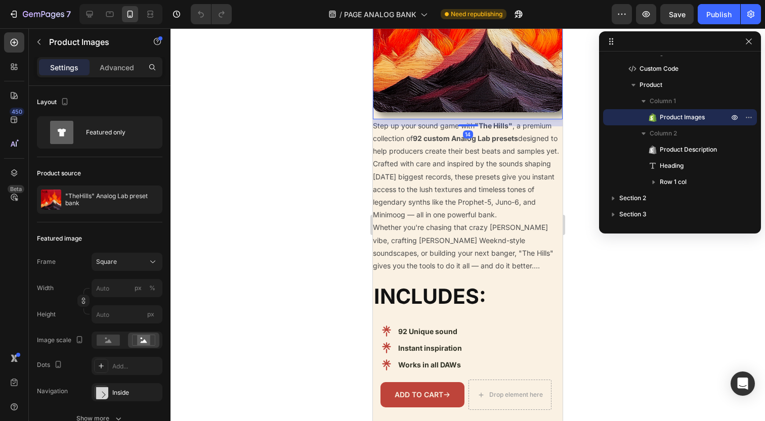
drag, startPoint x: 469, startPoint y: 110, endPoint x: 469, endPoint y: 117, distance: 7.1
click at [469, 117] on div "Product Images 14" at bounding box center [468, 21] width 190 height 197
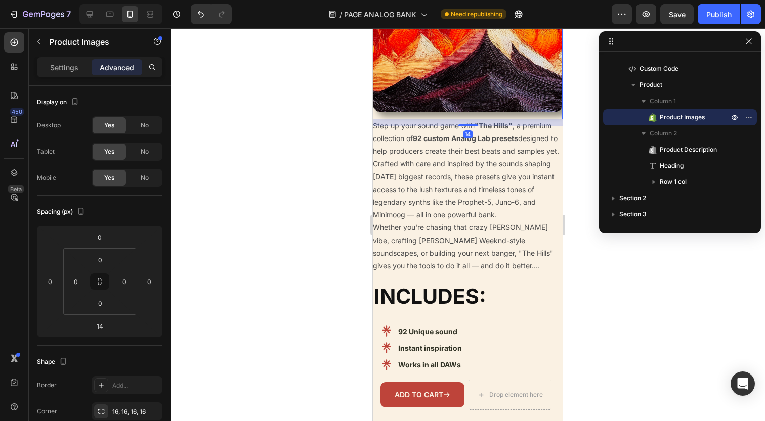
click at [322, 219] on div at bounding box center [467, 224] width 594 height 393
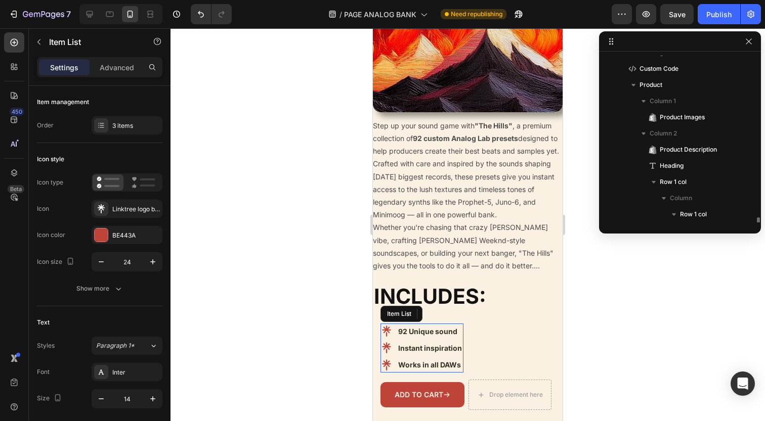
click at [417, 336] on div "92 Unique sound" at bounding box center [429, 332] width 67 height 16
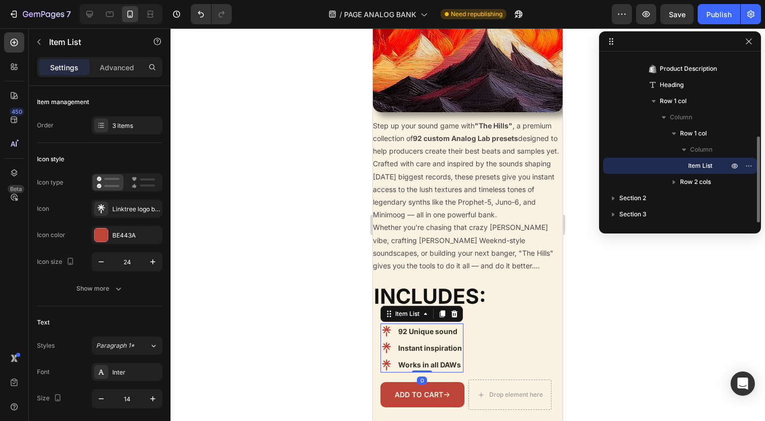
scroll to position [374, 0]
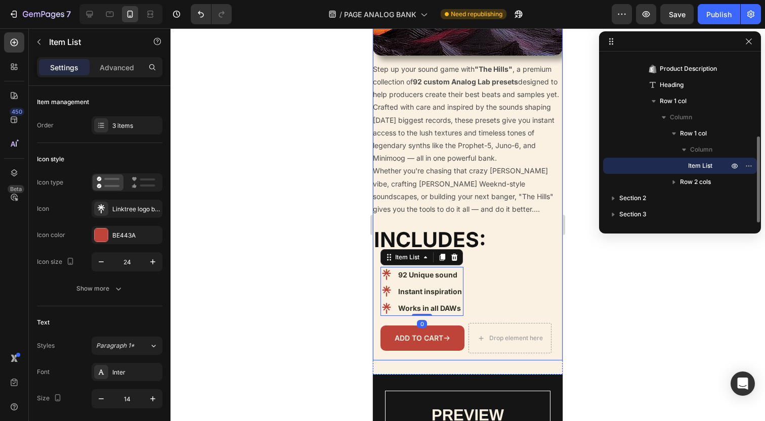
click at [470, 254] on div "Step up your sound game with "The Hills" , a premium collection of 92 custom An…" at bounding box center [468, 212] width 190 height 298
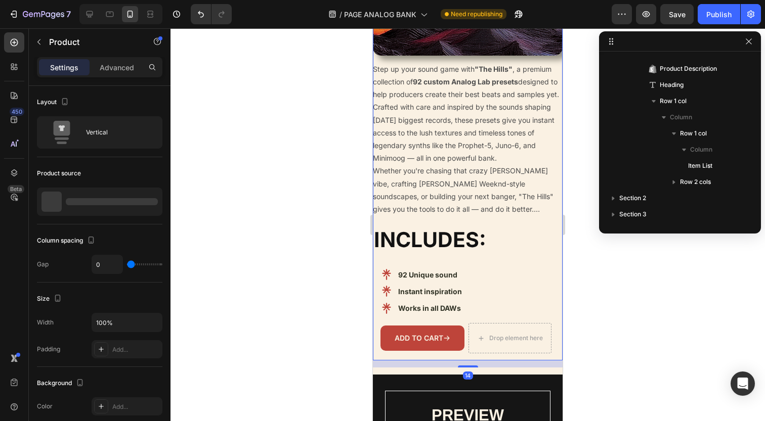
scroll to position [29, 0]
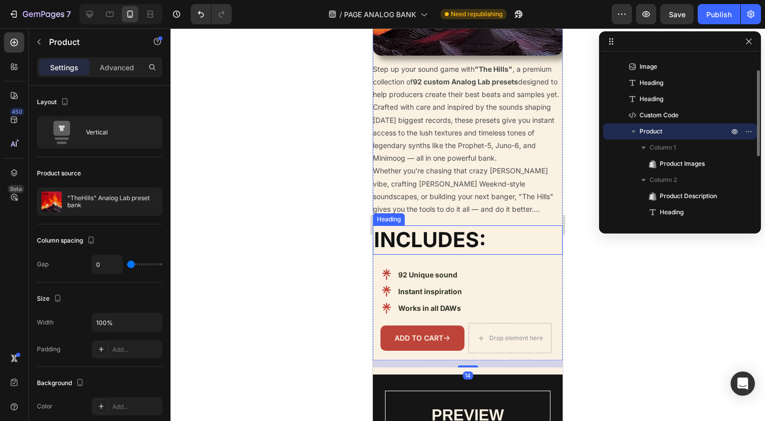
click at [466, 244] on strong "INCLUDES:" at bounding box center [430, 239] width 112 height 25
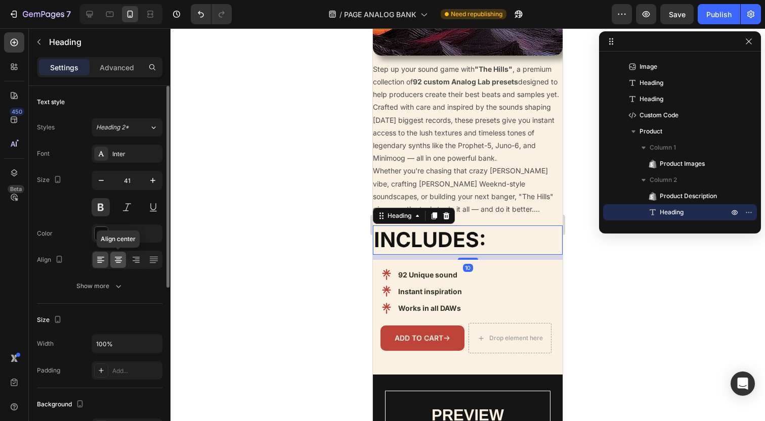
click at [119, 257] on icon at bounding box center [118, 257] width 7 height 1
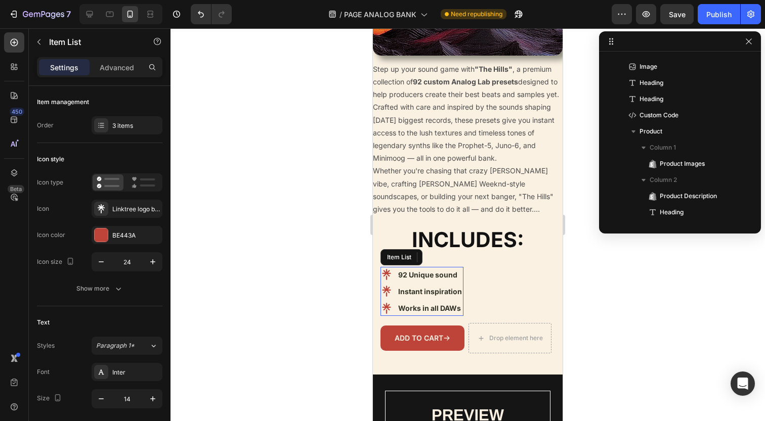
click at [407, 267] on div "92 Unique sound" at bounding box center [429, 275] width 67 height 16
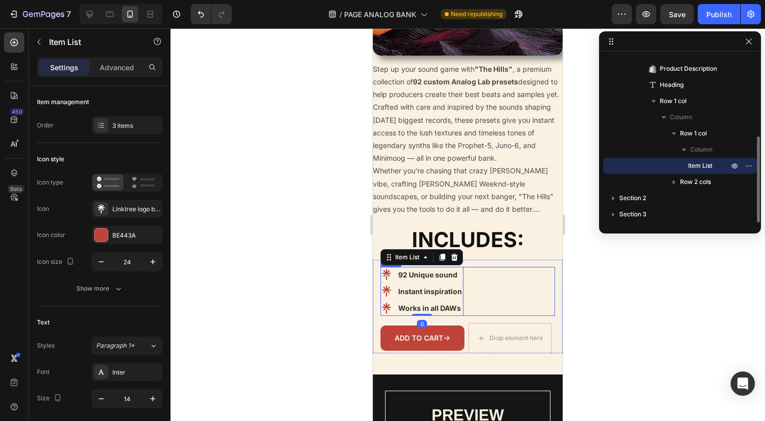
click at [471, 282] on div "92 Unique sound Instant inspiration Works in all DAWs Item List 0 Row" at bounding box center [467, 292] width 174 height 50
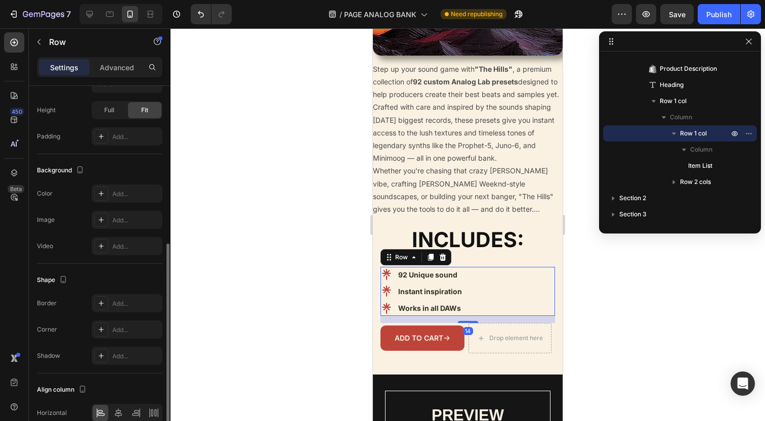
scroll to position [257, 0]
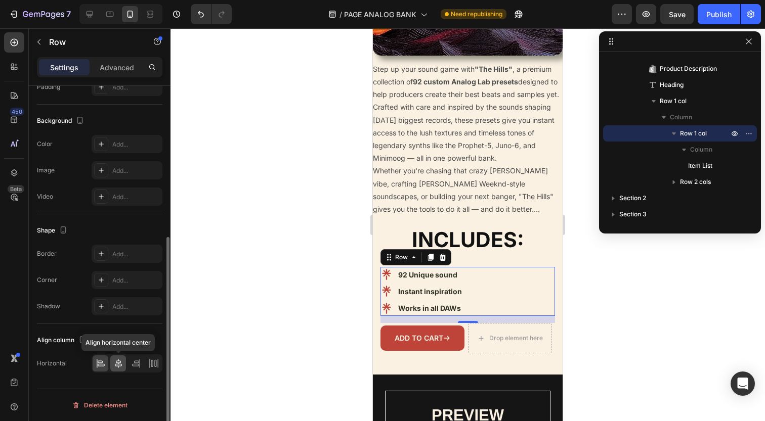
click at [114, 360] on icon at bounding box center [118, 364] width 10 height 10
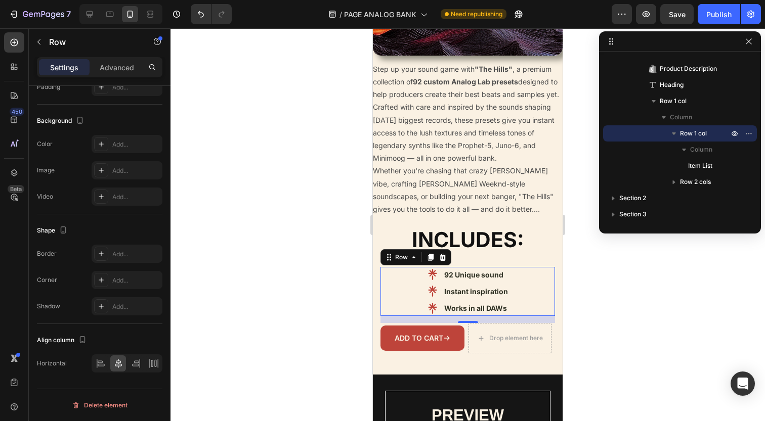
click at [347, 346] on div at bounding box center [467, 224] width 594 height 393
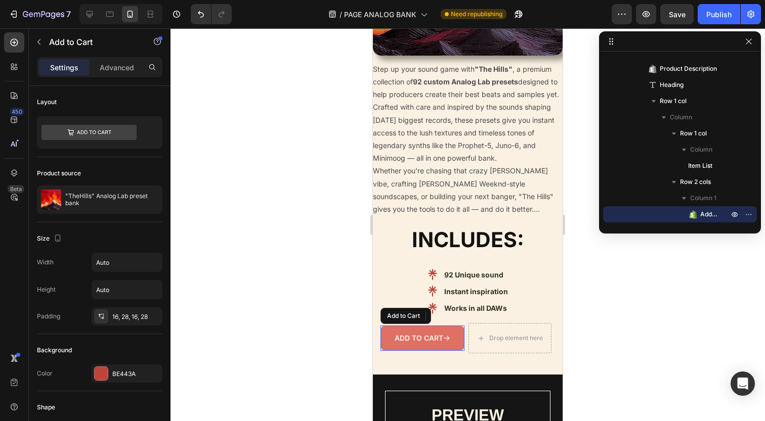
click at [433, 342] on button "Add to cart" at bounding box center [422, 338] width 84 height 25
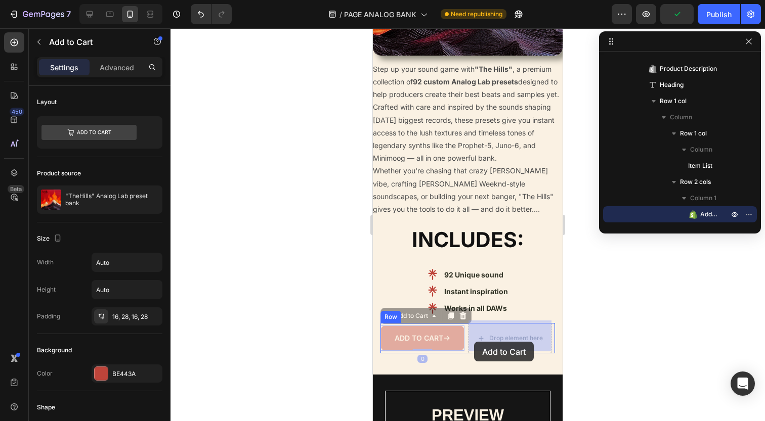
drag, startPoint x: 427, startPoint y: 343, endPoint x: 474, endPoint y: 342, distance: 46.5
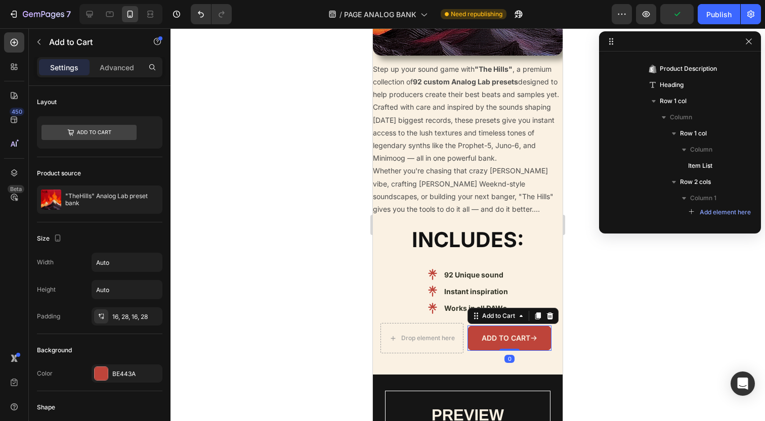
click at [290, 314] on div at bounding box center [467, 224] width 594 height 393
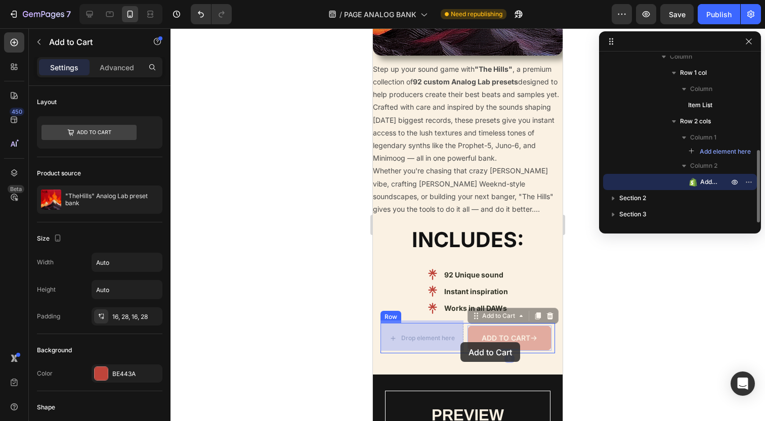
drag, startPoint x: 512, startPoint y: 341, endPoint x: 460, endPoint y: 342, distance: 52.1
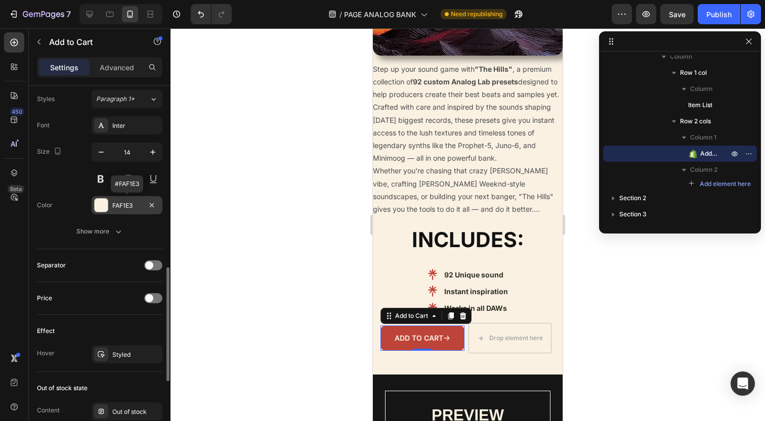
scroll to position [585, 0]
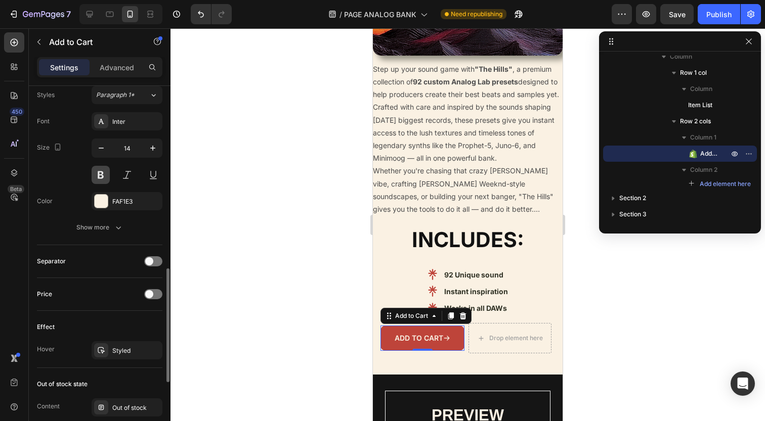
click at [105, 176] on button at bounding box center [101, 175] width 18 height 18
click at [134, 176] on button at bounding box center [127, 175] width 18 height 18
click at [151, 177] on button at bounding box center [153, 175] width 18 height 18
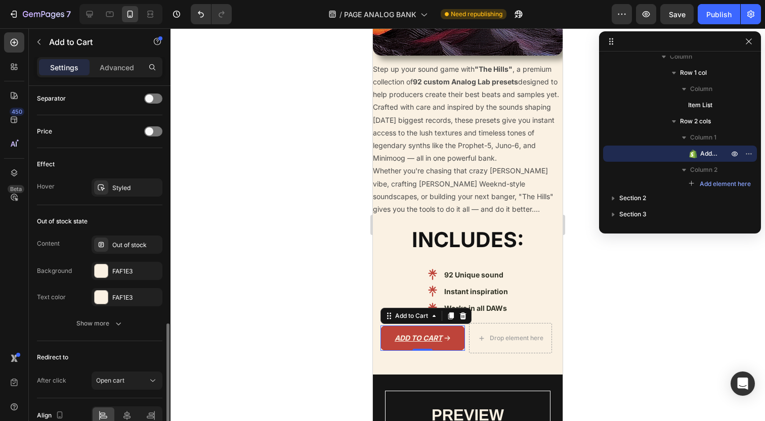
scroll to position [799, 0]
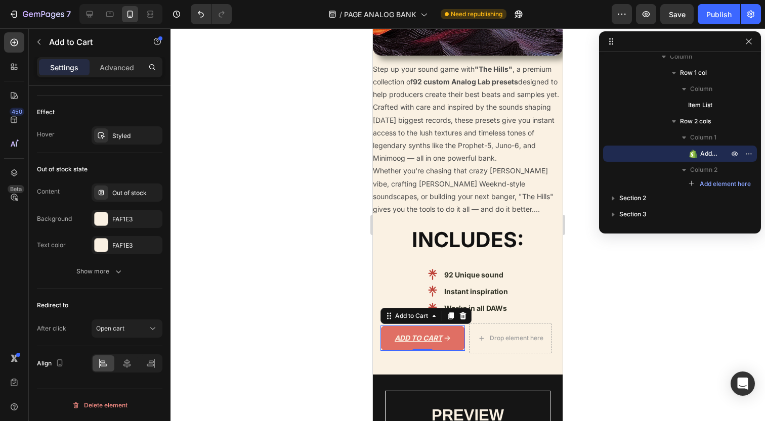
click at [381, 329] on button "Add to cart" at bounding box center [422, 338] width 84 height 25
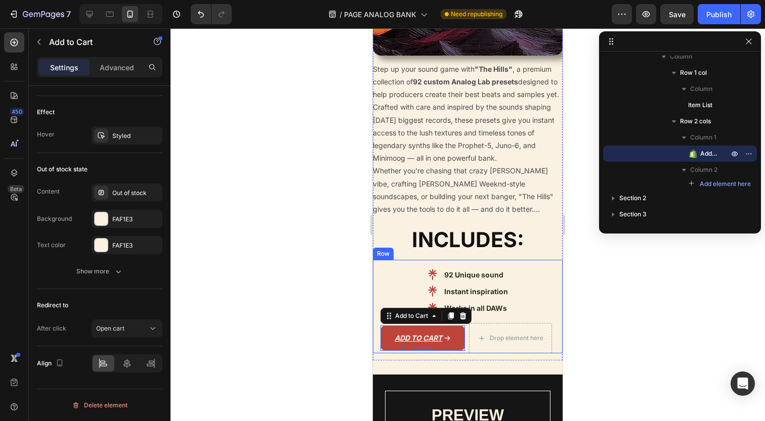
click at [476, 319] on div "92 Unique sound Instant inspiration Works in all DAWs Item List Row Add to cart…" at bounding box center [467, 310] width 174 height 87
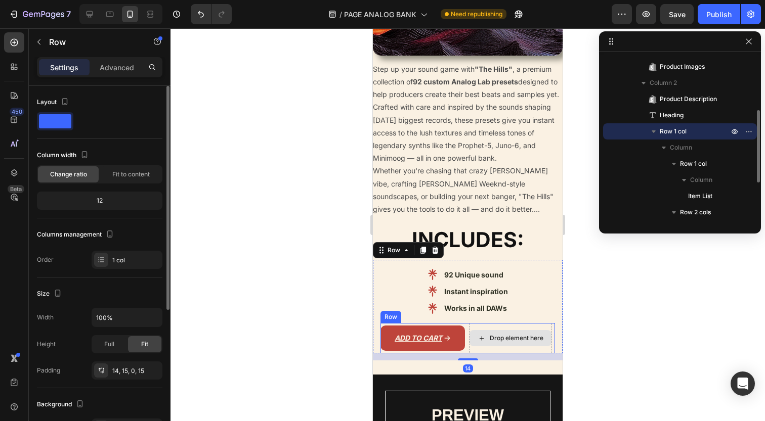
click at [469, 323] on div "Drop element here" at bounding box center [510, 338] width 83 height 30
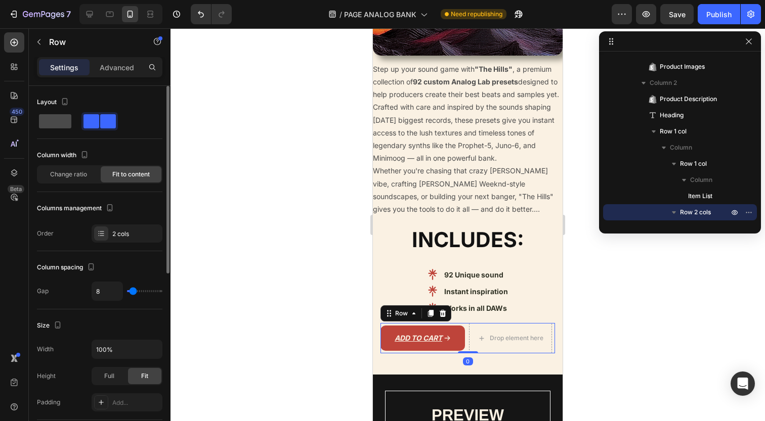
click at [48, 118] on span at bounding box center [55, 121] width 32 height 14
type input "0"
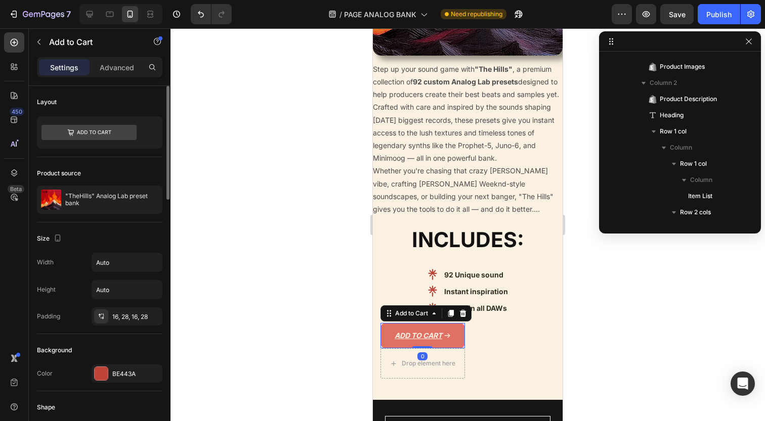
scroll to position [217, 0]
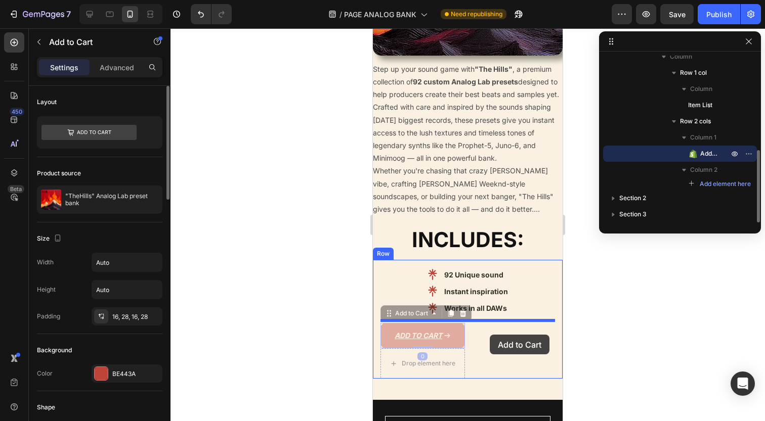
drag, startPoint x: 460, startPoint y: 334, endPoint x: 490, endPoint y: 335, distance: 29.9
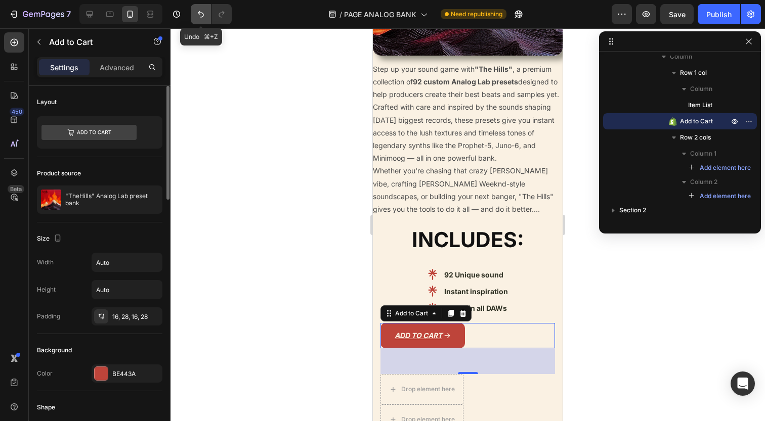
click at [203, 12] on icon "Undo/Redo" at bounding box center [201, 14] width 10 height 10
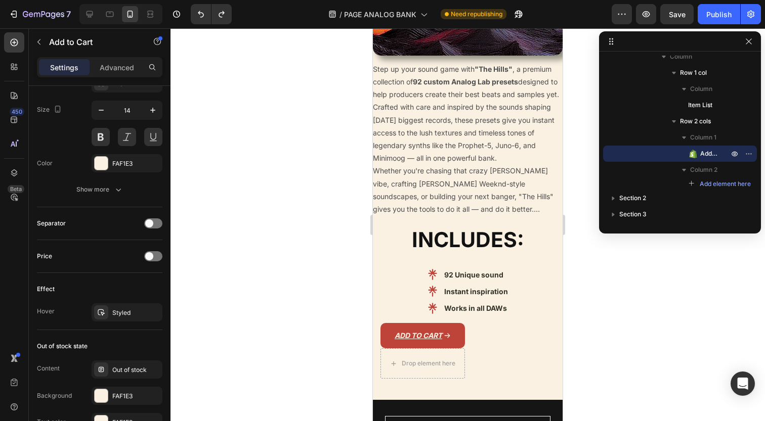
scroll to position [799, 0]
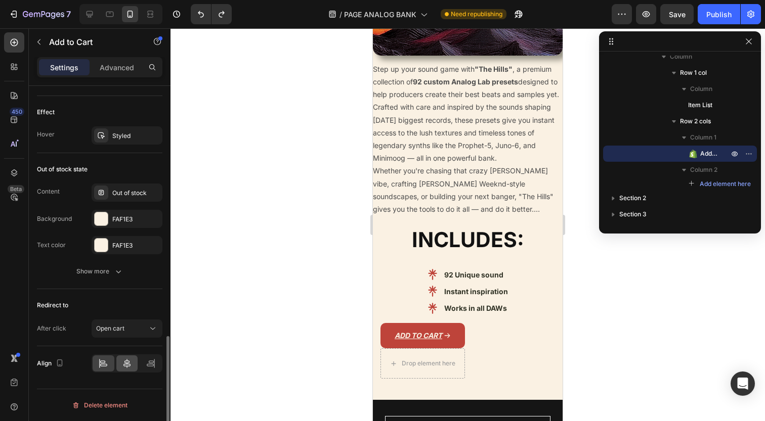
click at [128, 369] on div at bounding box center [127, 363] width 22 height 16
click at [126, 366] on icon at bounding box center [126, 363] width 7 height 9
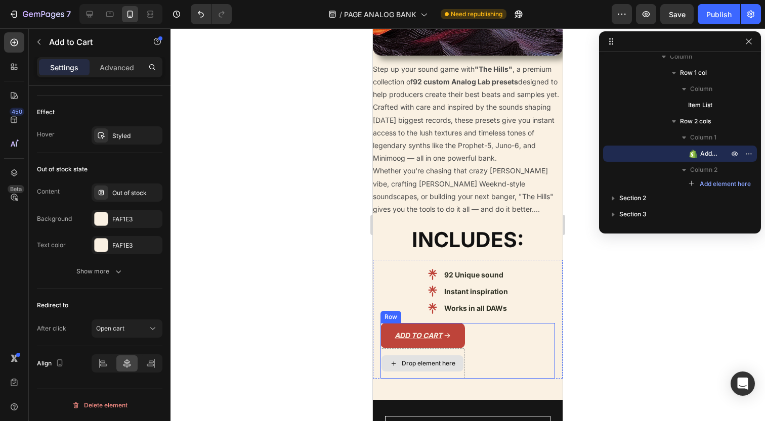
click at [409, 348] on div "Drop element here" at bounding box center [422, 363] width 84 height 30
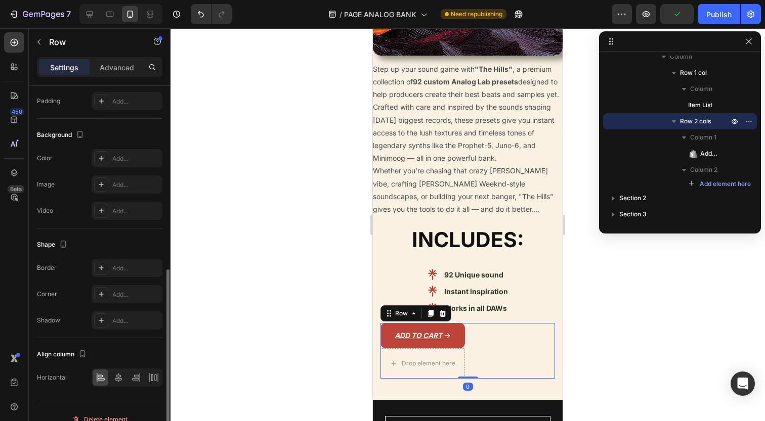
scroll to position [316, 0]
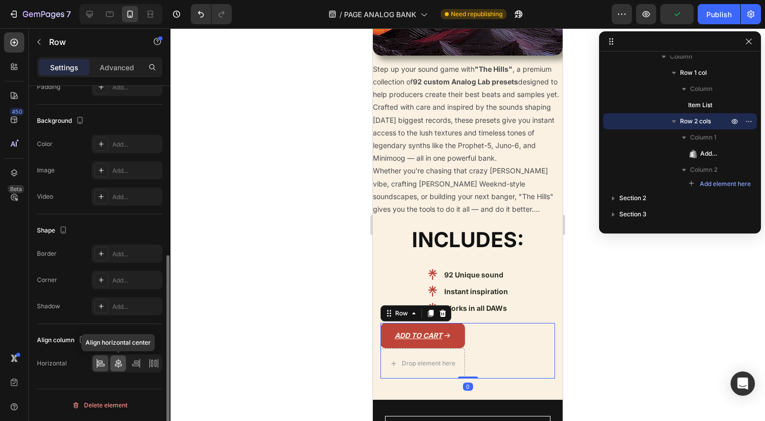
click at [120, 361] on icon at bounding box center [118, 364] width 10 height 10
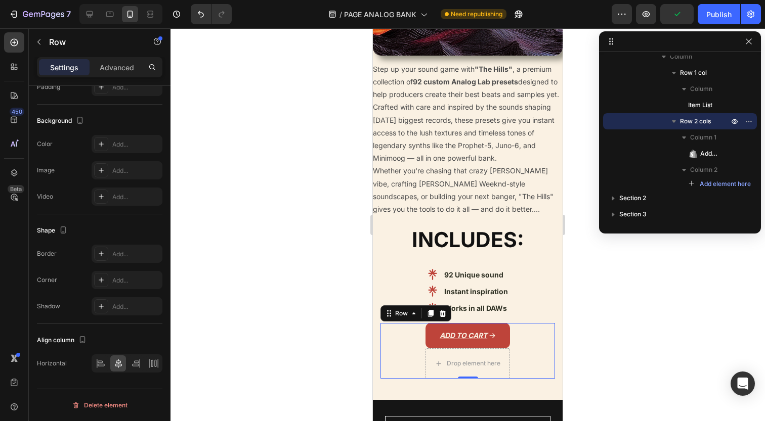
click at [261, 319] on div at bounding box center [467, 224] width 594 height 393
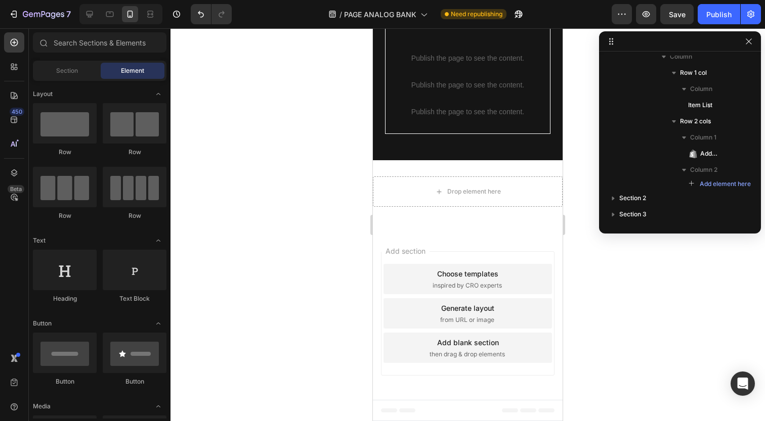
scroll to position [959, 0]
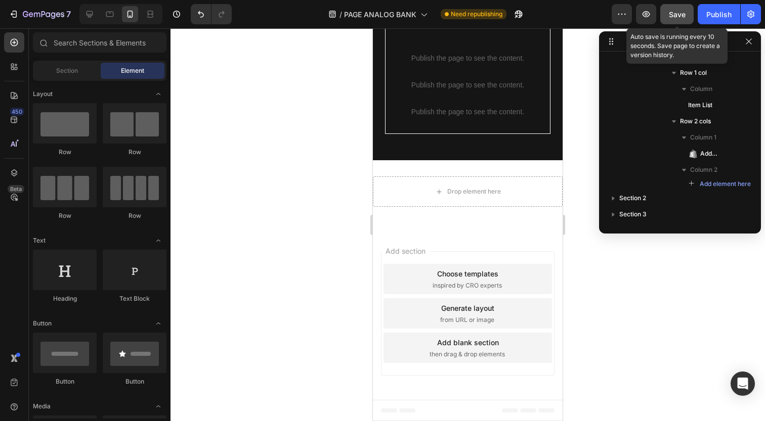
click at [679, 20] on button "Save" at bounding box center [676, 14] width 33 height 20
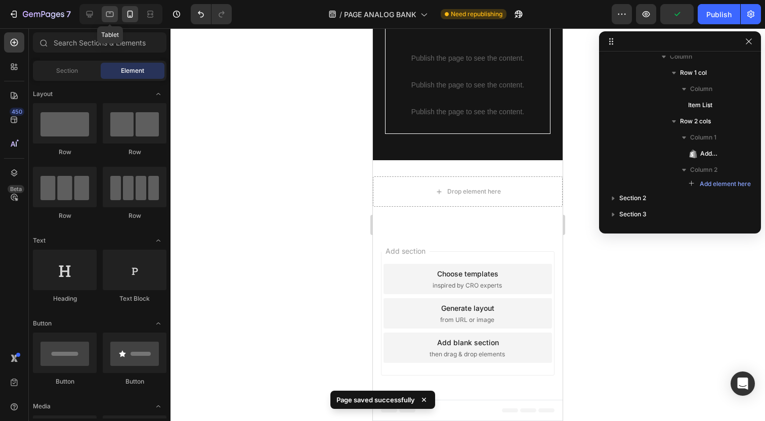
click at [113, 16] on icon at bounding box center [110, 15] width 8 height 6
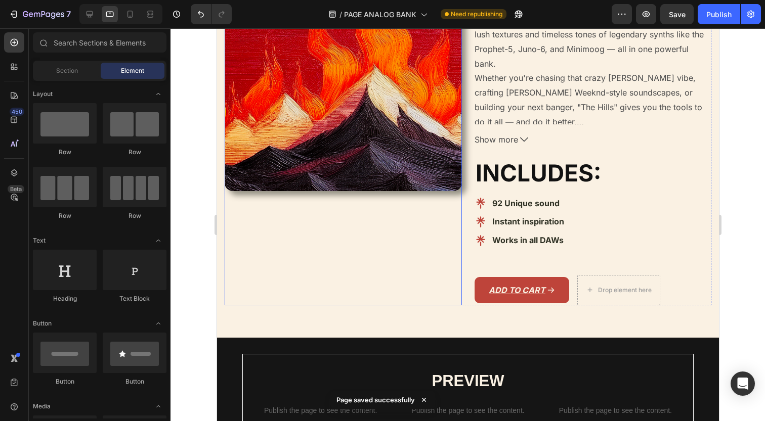
scroll to position [321, 0]
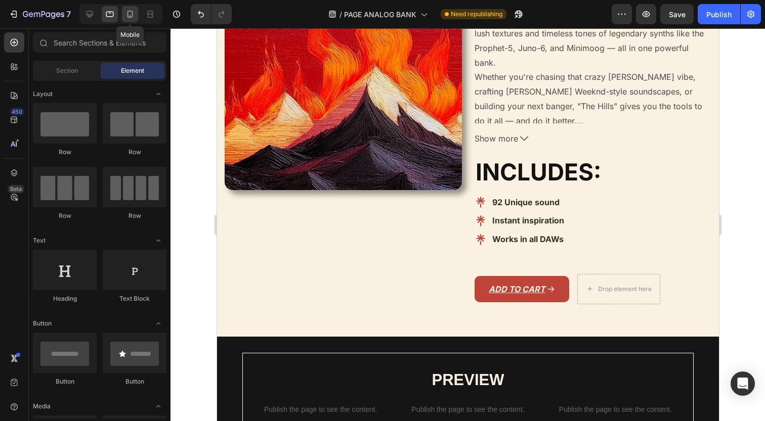
click at [130, 13] on icon at bounding box center [130, 14] width 10 height 10
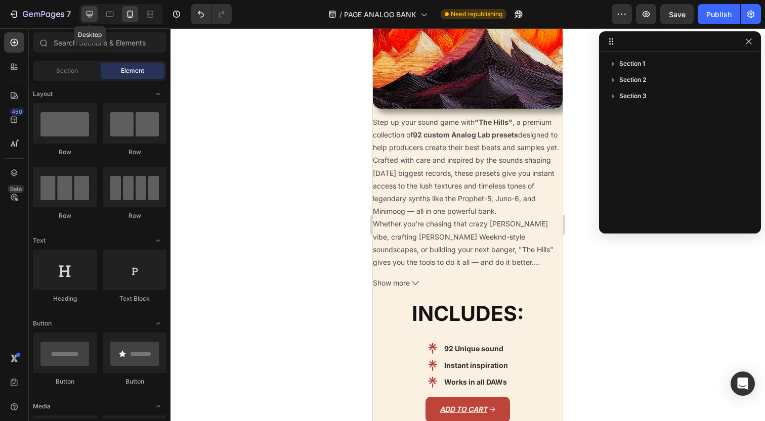
click at [93, 16] on icon at bounding box center [89, 14] width 10 height 10
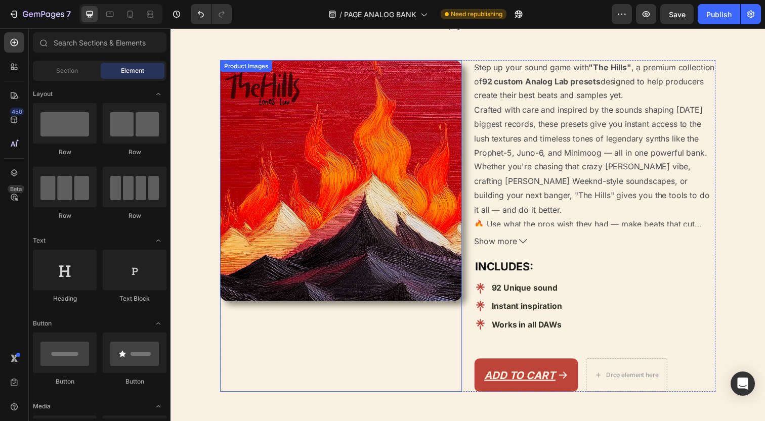
scroll to position [180, 0]
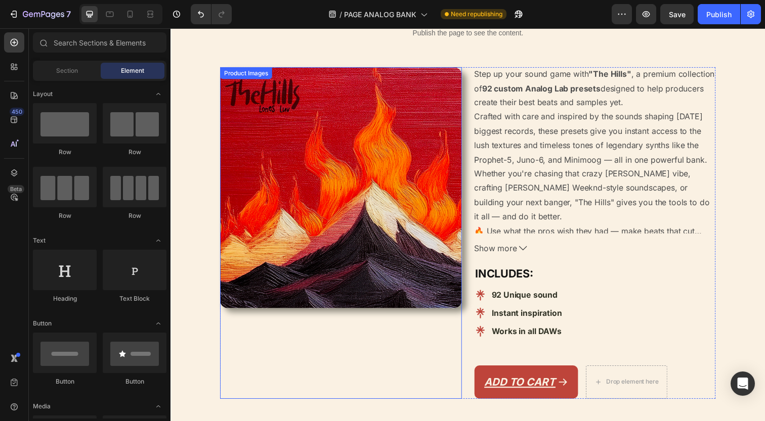
click at [287, 130] on img at bounding box center [344, 191] width 247 height 247
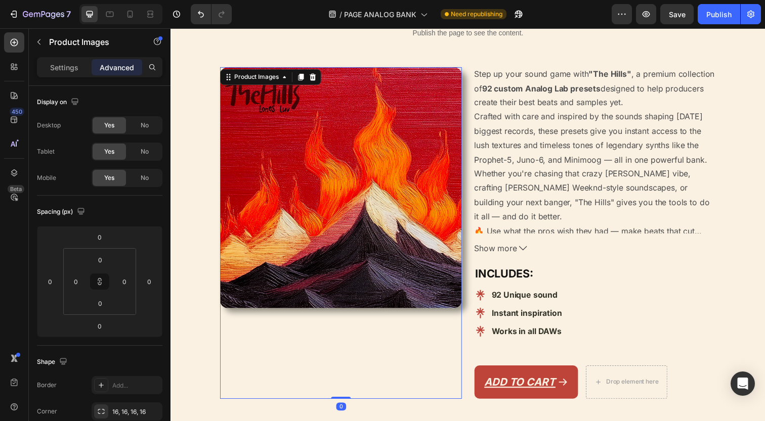
drag, startPoint x: 343, startPoint y: 403, endPoint x: 346, endPoint y: 331, distance: 71.4
click at [346, 331] on div "Product Images 0" at bounding box center [344, 237] width 247 height 339
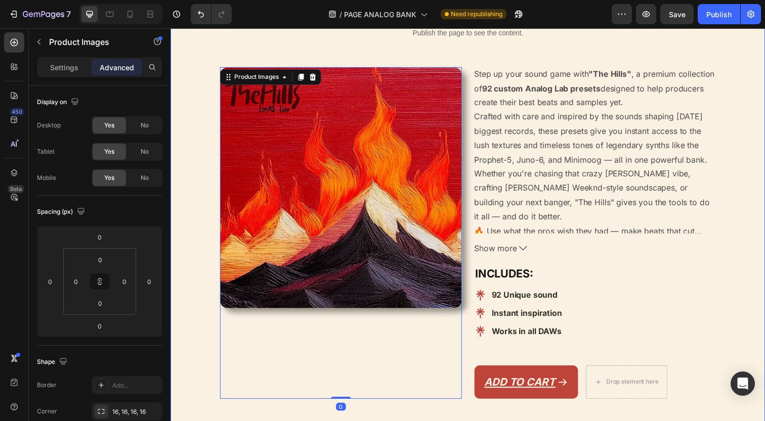
click at [199, 275] on div "Image THE HILLS Heading WAY MORE THAN JUST A ANALOG LAB BANK Heading Publish th…" at bounding box center [474, 147] width 592 height 536
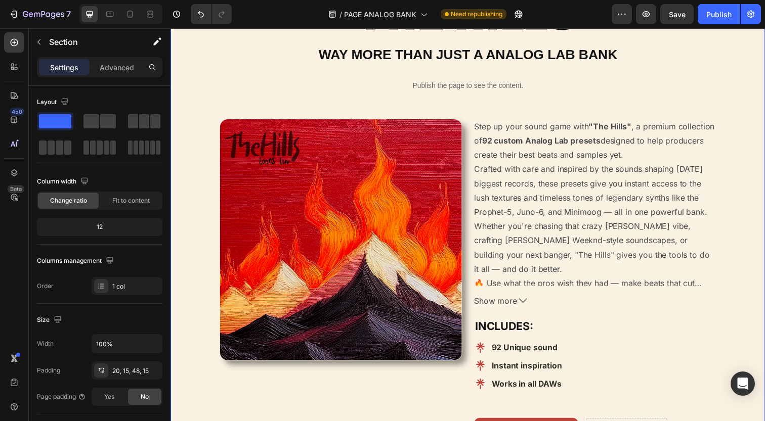
scroll to position [156, 0]
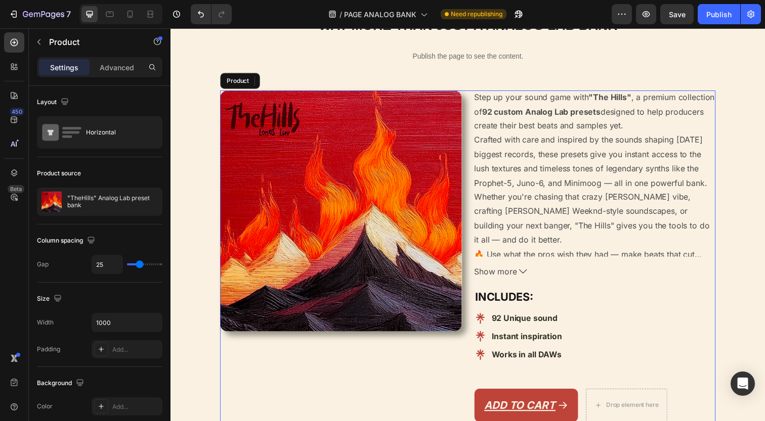
click at [620, 309] on div "Step up your sound game with "The Hills" , a premium collection of 92 custom An…" at bounding box center [603, 261] width 247 height 339
click at [620, 339] on div "92 Unique sound Instant inspiration Works in all DAWs Item List Row" at bounding box center [603, 343] width 247 height 55
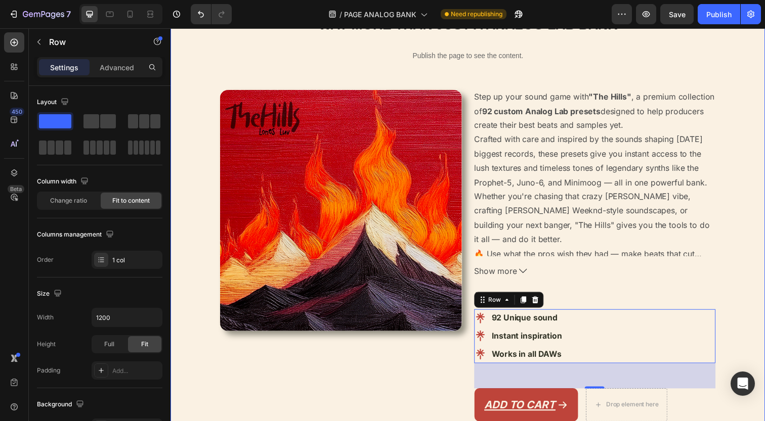
click at [407, 68] on div "Publish the page to see the content." at bounding box center [473, 56] width 187 height 27
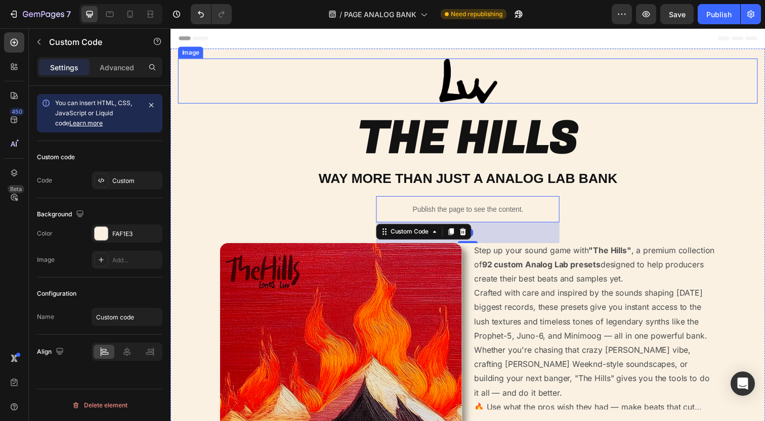
scroll to position [0, 0]
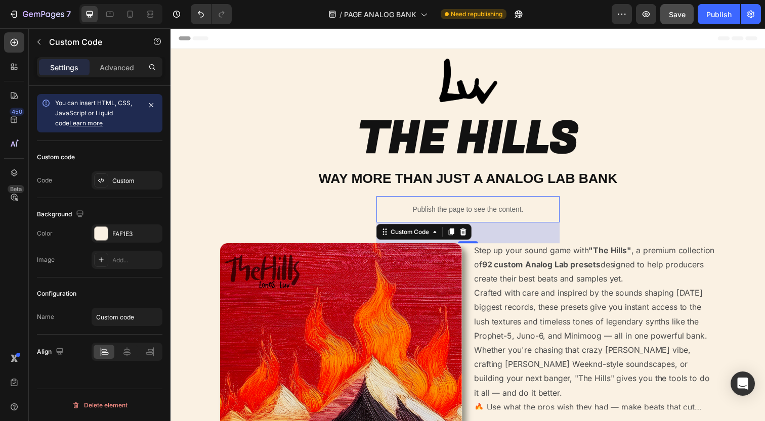
click at [688, 4] on button "Save" at bounding box center [676, 14] width 33 height 20
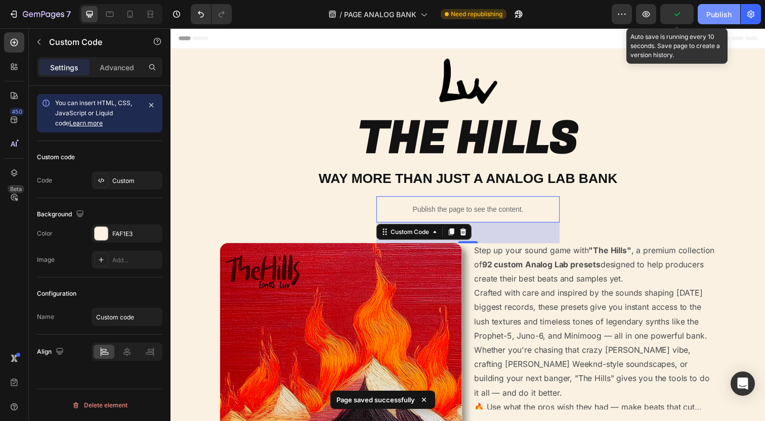
click at [709, 18] on div "Publish" at bounding box center [718, 14] width 25 height 11
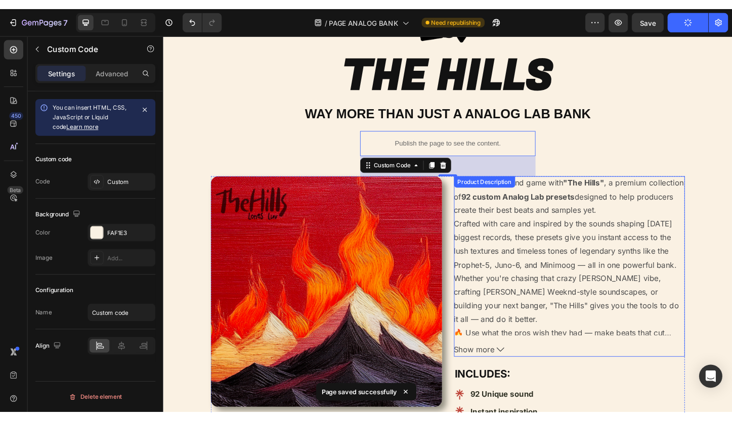
scroll to position [69, 0]
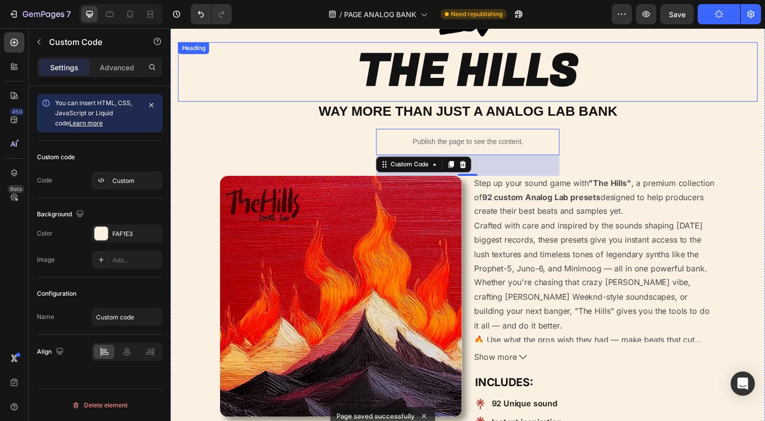
click at [640, 93] on h2 "THE HILLS" at bounding box center [474, 72] width 592 height 61
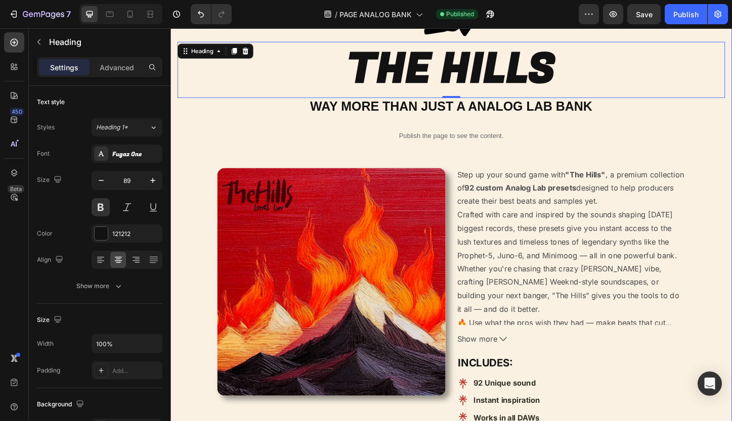
click at [312, 159] on div "Image THE HILLS Heading 0 WAY MORE THAN JUST A ANALOG LAB BANK Heading Publish …" at bounding box center [474, 258] width 592 height 536
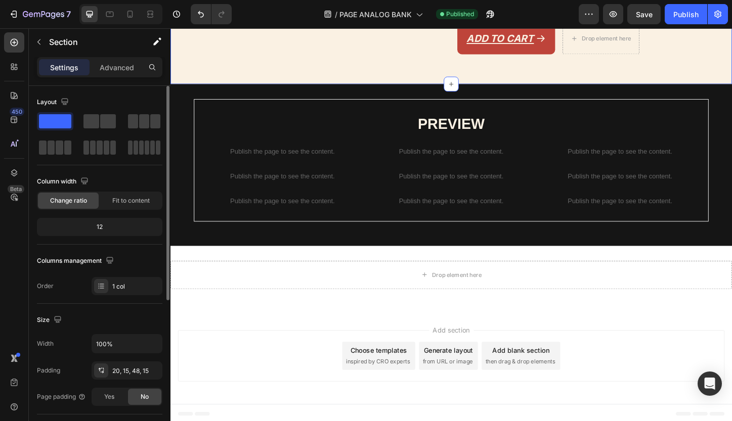
scroll to position [530, 0]
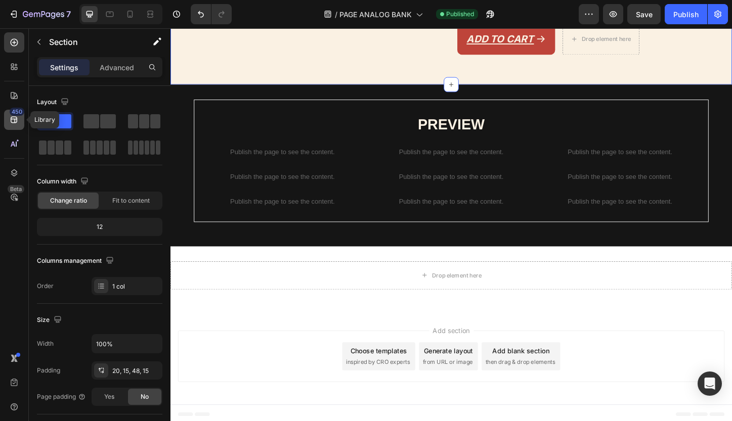
click at [17, 118] on icon at bounding box center [14, 120] width 10 height 10
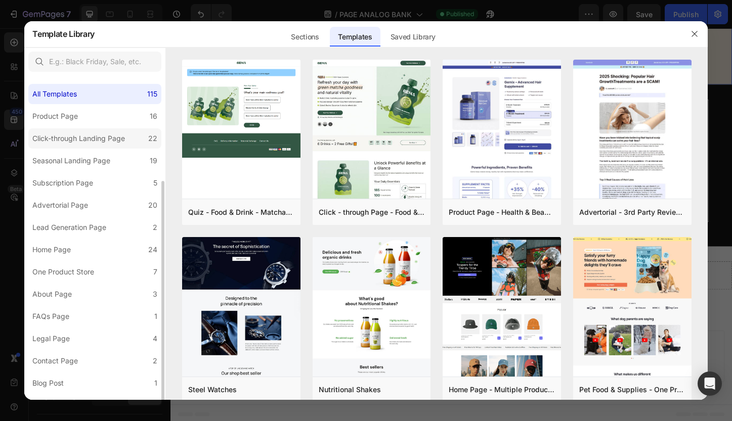
scroll to position [60, 0]
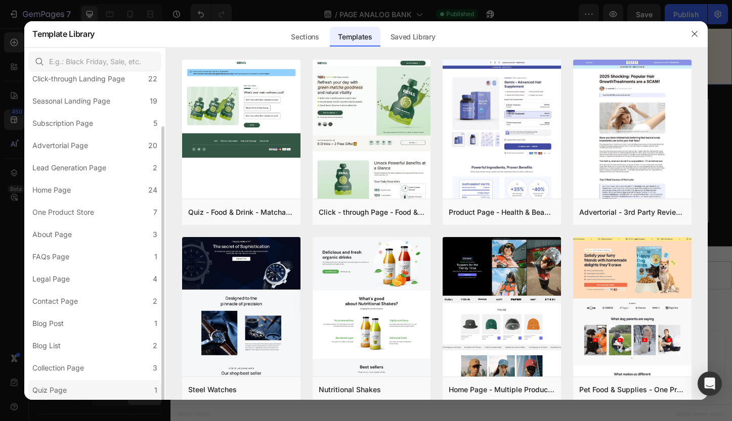
click at [81, 382] on label "Quiz Page 1" at bounding box center [94, 390] width 133 height 20
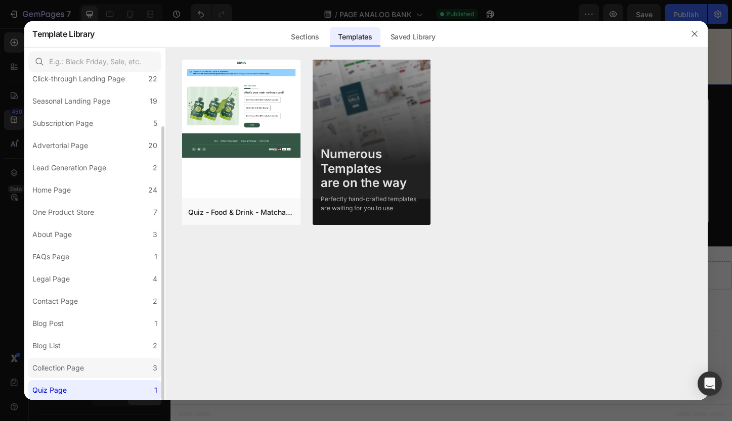
click at [82, 367] on div "Collection Page" at bounding box center [58, 368] width 52 height 12
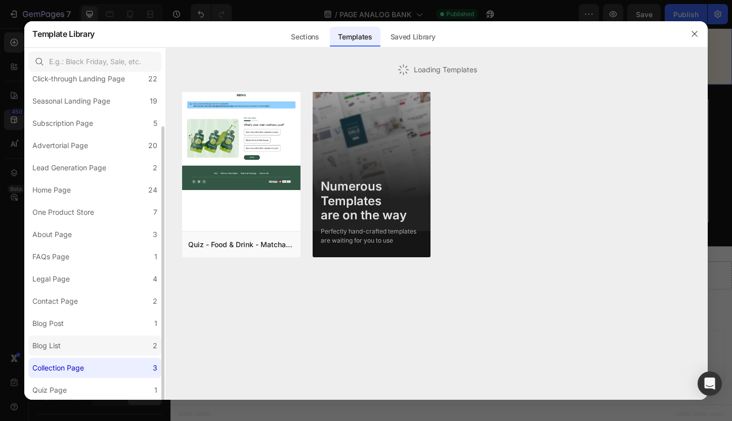
click at [82, 353] on label "Blog List 2" at bounding box center [94, 346] width 133 height 20
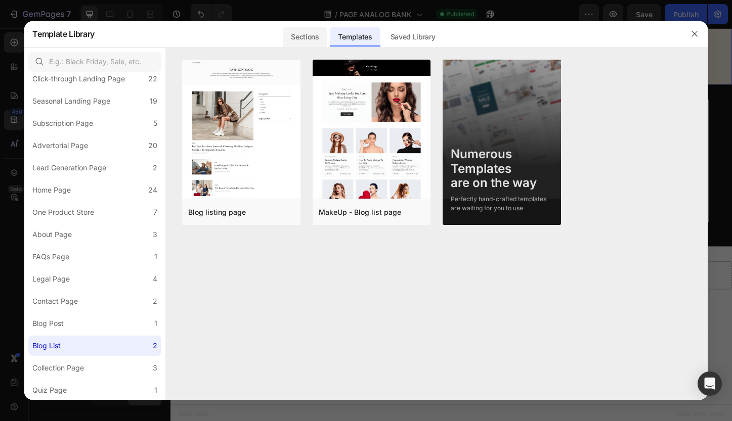
click at [305, 43] on div "Sections" at bounding box center [305, 37] width 44 height 20
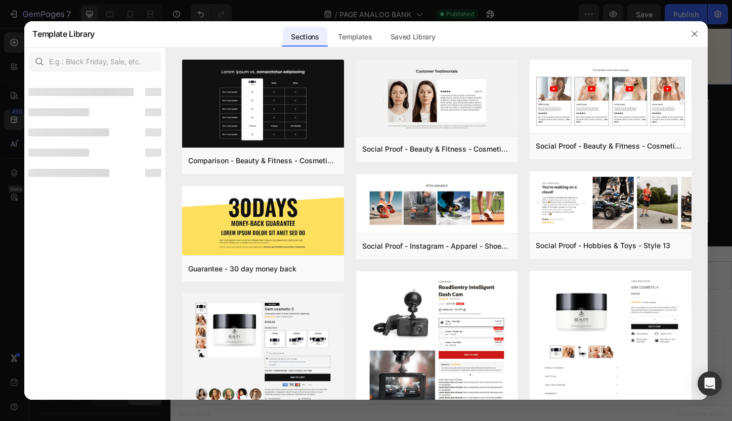
scroll to position [0, 0]
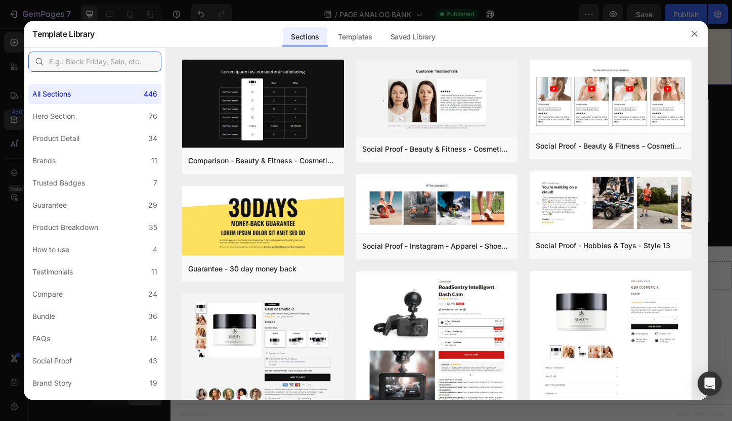
click at [93, 63] on input "text" at bounding box center [94, 62] width 133 height 20
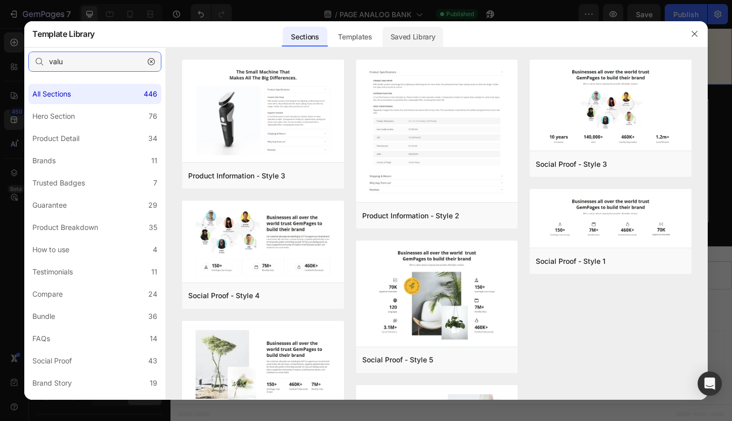
type input "valu"
click at [416, 35] on div "Saved Library" at bounding box center [412, 37] width 61 height 20
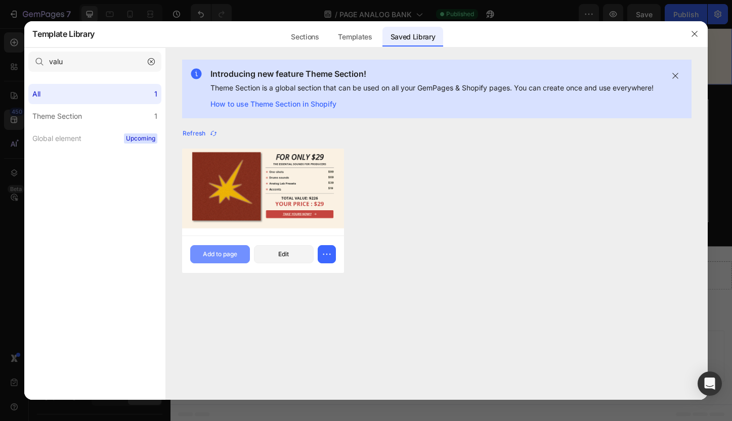
click at [230, 252] on div "Add to page" at bounding box center [220, 254] width 34 height 9
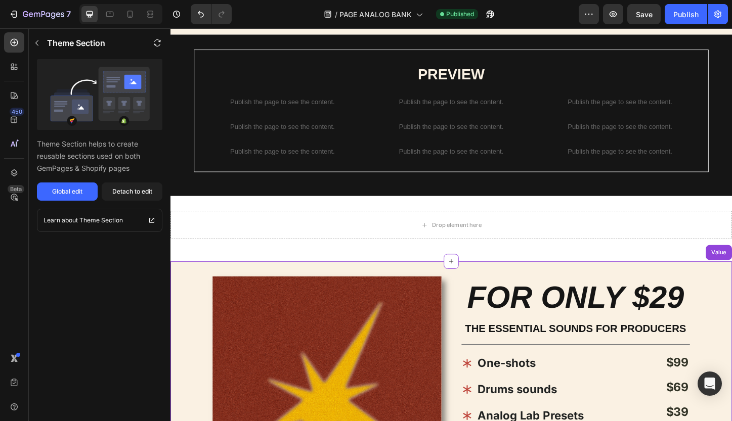
scroll to position [585, 0]
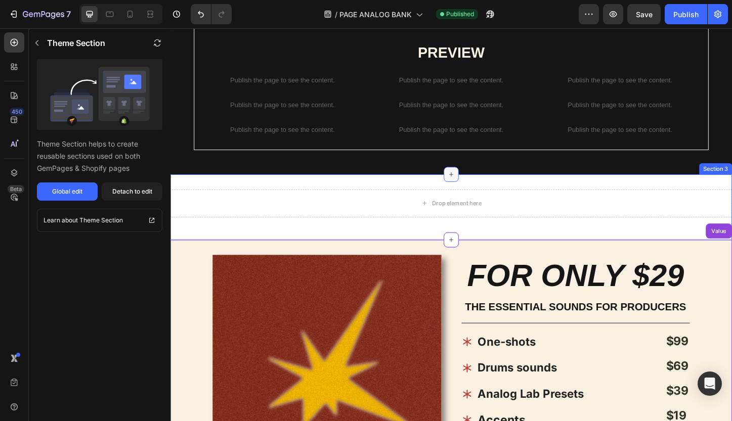
click at [469, 249] on div at bounding box center [474, 257] width 16 height 16
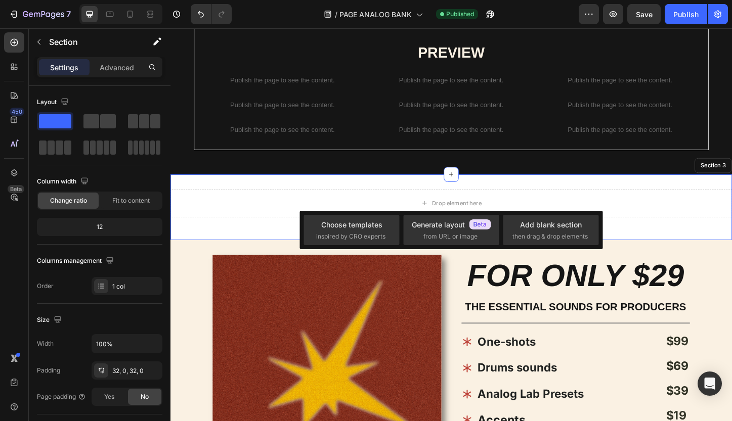
click at [694, 186] on div "Drop element here Row Section 3" at bounding box center [473, 221] width 607 height 71
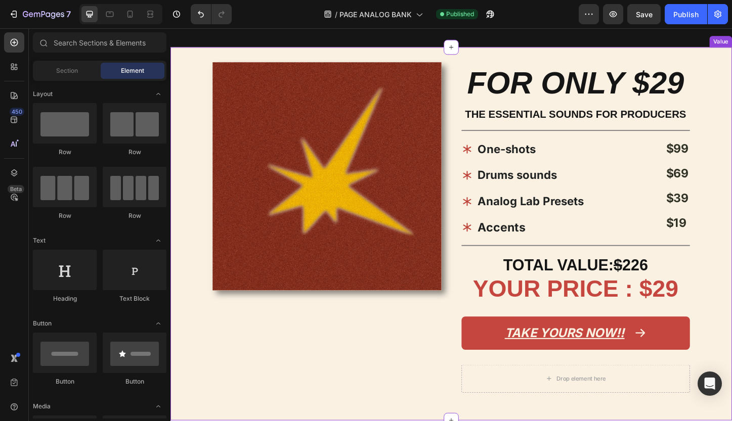
scroll to position [688, 0]
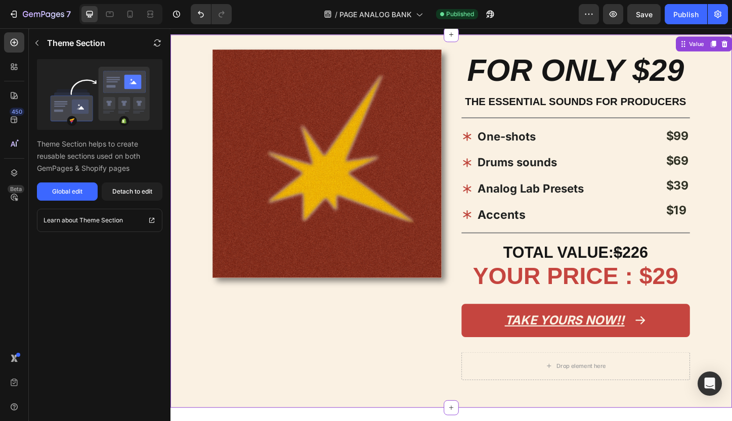
click at [416, 151] on img at bounding box center [339, 174] width 247 height 247
click at [280, 163] on img at bounding box center [339, 174] width 247 height 247
click at [142, 195] on div "Detach to edit" at bounding box center [132, 191] width 40 height 9
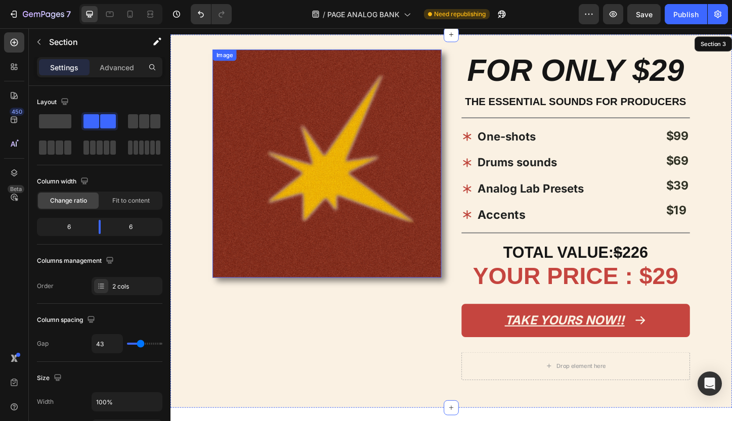
click at [273, 189] on img at bounding box center [339, 174] width 247 height 247
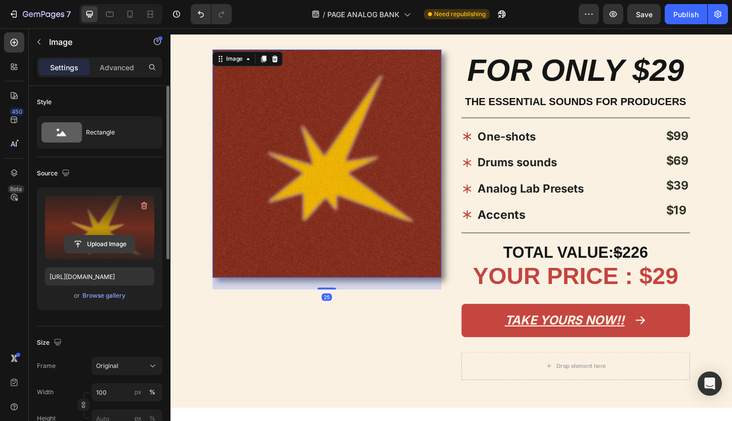
click at [104, 238] on input "file" at bounding box center [100, 244] width 70 height 17
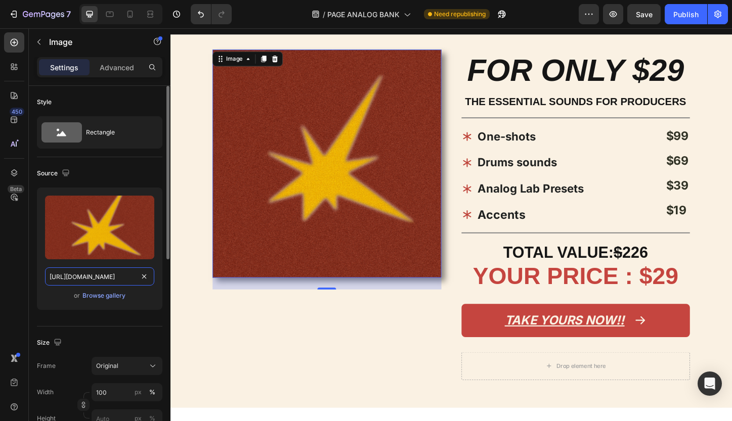
drag, startPoint x: 133, startPoint y: 279, endPoint x: 45, endPoint y: 280, distance: 88.0
click at [45, 280] on input "https://cdn.shopify.com/s/files/1/0873/0178/3886/files/Cover_27c0a952-aed9-451c…" at bounding box center [99, 277] width 109 height 18
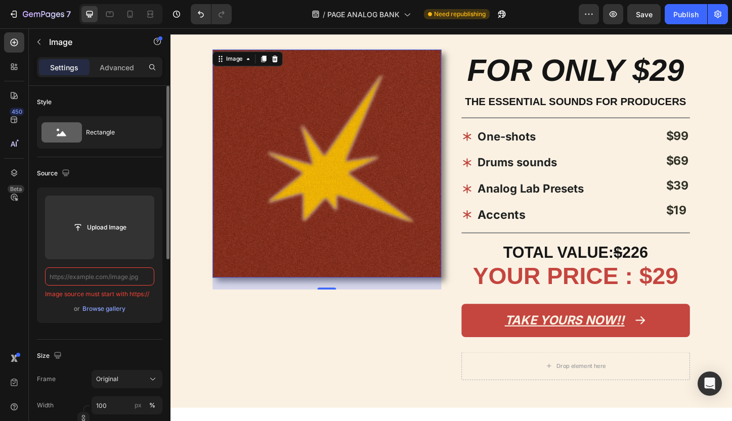
paste input "https://cdn.shopify.com/s/files/1/0873/0178/3886/files/cover_c8830625-baf5-475e…"
type input "https://cdn.shopify.com/s/files/1/0873/0178/3886/files/cover_c8830625-baf5-475e…"
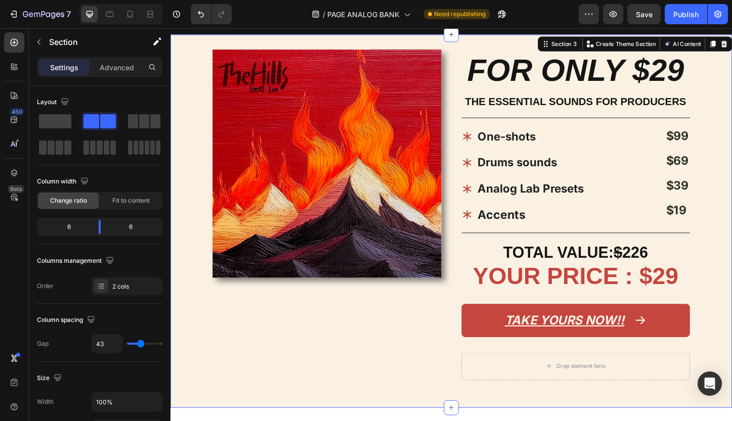
click at [263, 334] on div "Image" at bounding box center [339, 236] width 247 height 371
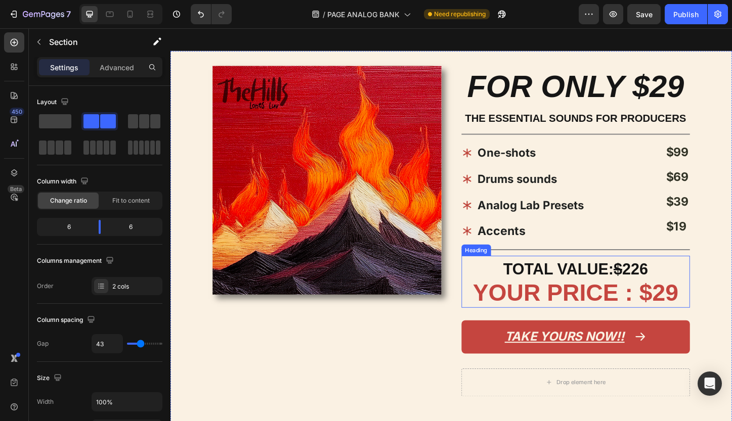
scroll to position [700, 0]
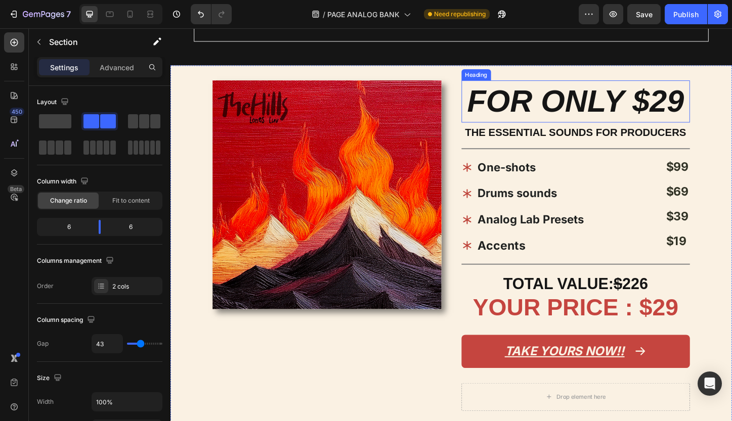
click at [708, 108] on h2 "FOR ONLY $29" at bounding box center [608, 107] width 247 height 46
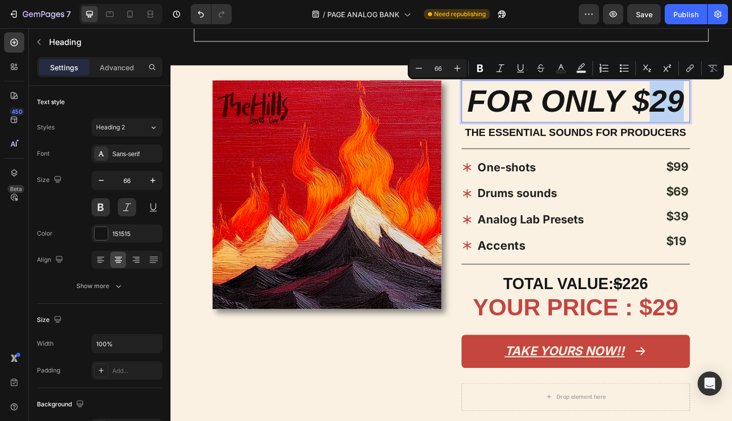
click at [715, 107] on p "FOR ONLY $29" at bounding box center [608, 106] width 245 height 43
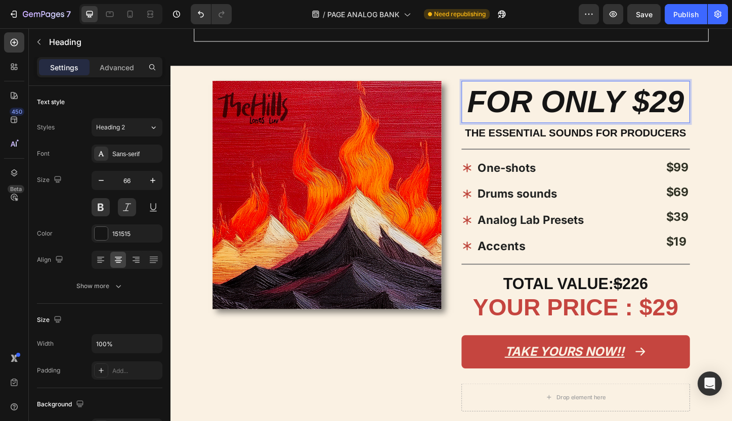
click at [722, 107] on p "FOR ONLY $29" at bounding box center [608, 107] width 245 height 43
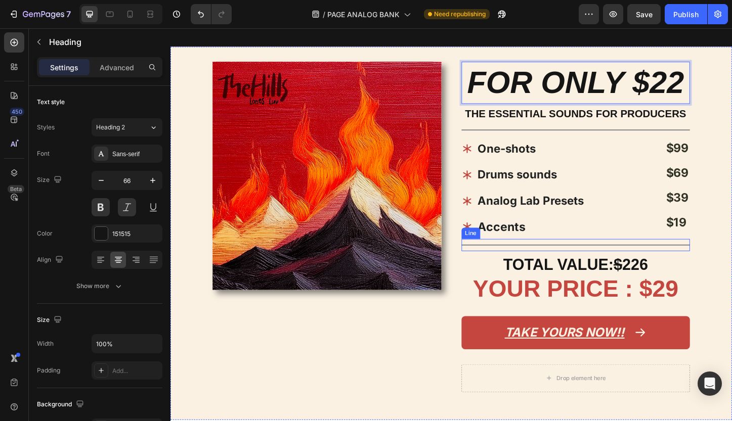
scroll to position [726, 0]
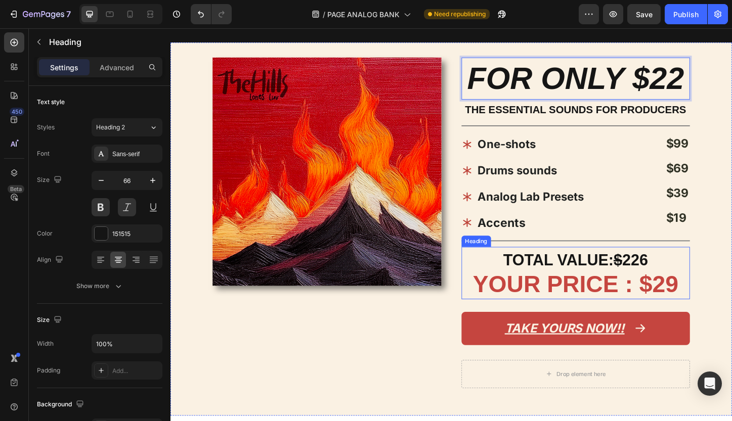
click at [706, 298] on span "YOUR PRICE : $29" at bounding box center [608, 305] width 222 height 28
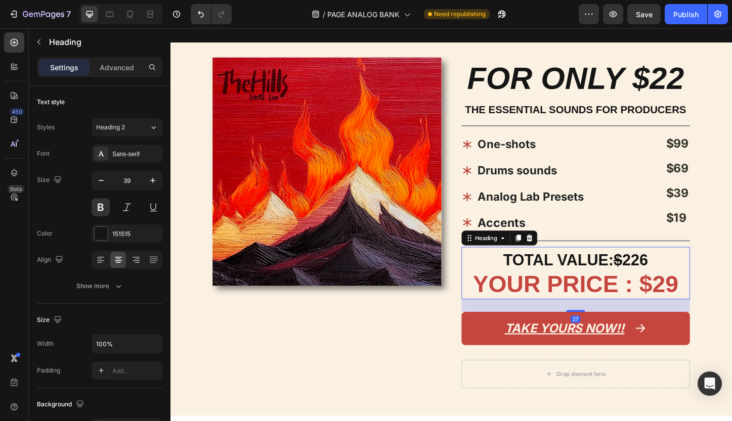
scroll to position [292, 0]
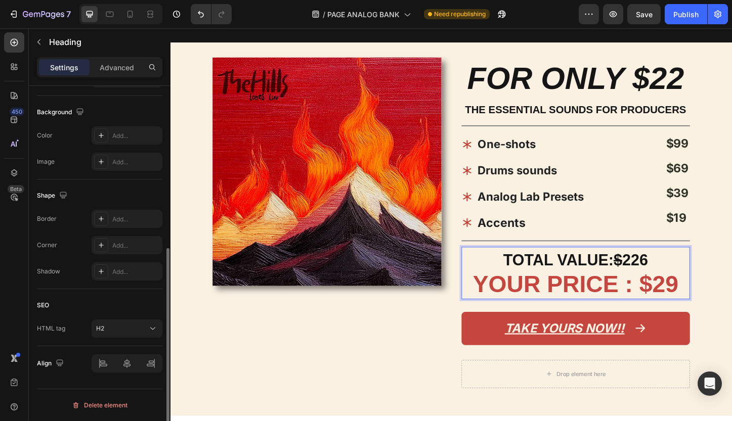
click at [713, 298] on span "YOUR PRICE : $29" at bounding box center [608, 305] width 222 height 28
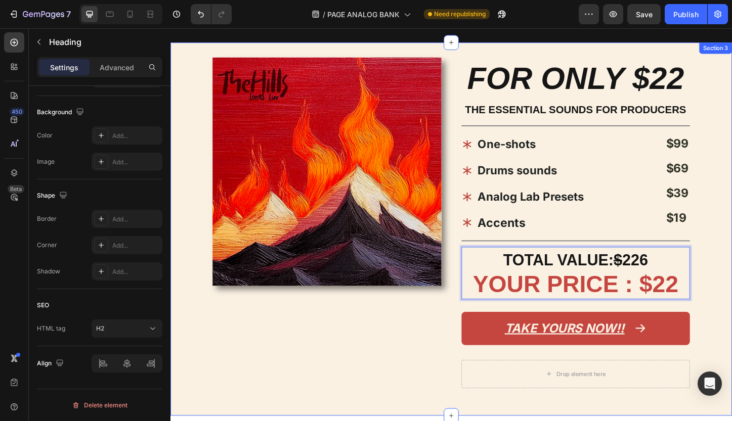
click at [745, 185] on div "Image FOR ONLY $22 Heading THE ESSENTIAL SOUNDS FOR PRODUCERS Text Block Title …" at bounding box center [473, 245] width 607 height 404
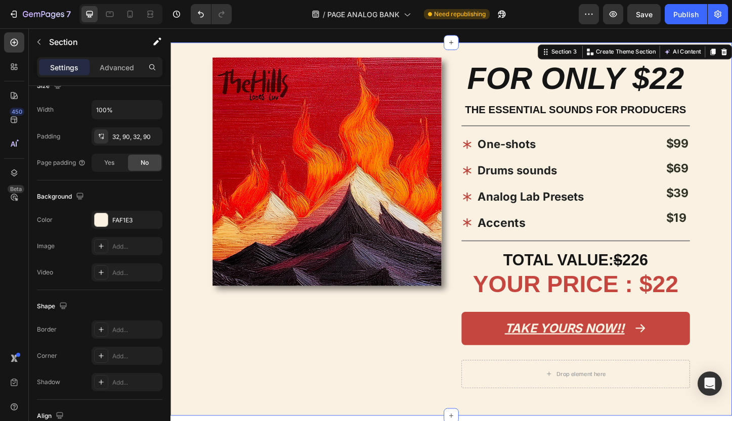
scroll to position [0, 0]
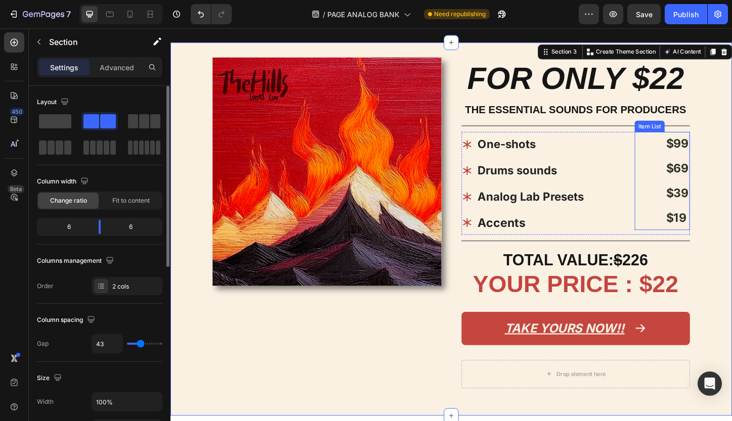
click at [729, 183] on strong "$69" at bounding box center [718, 179] width 24 height 15
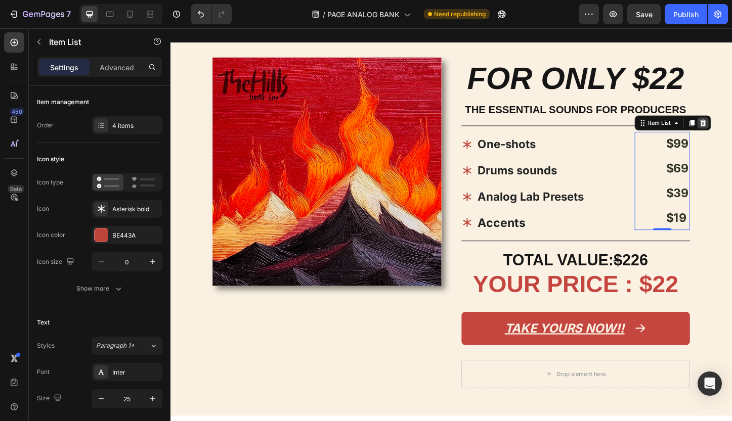
click at [747, 124] on div at bounding box center [746, 130] width 12 height 12
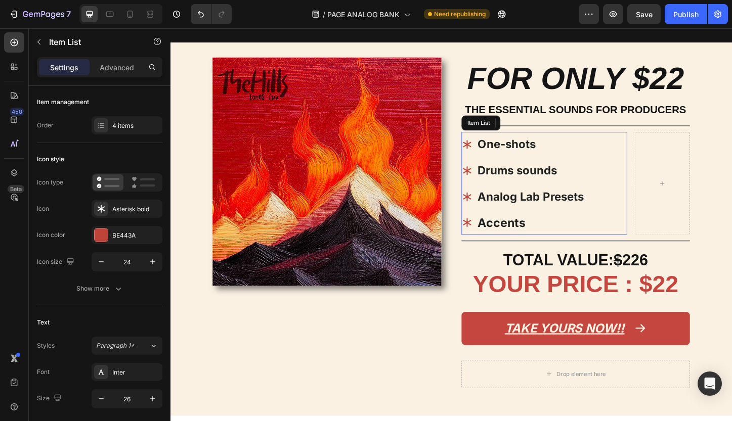
click at [589, 176] on p "Drums sounds" at bounding box center [560, 182] width 115 height 24
click at [559, 126] on icon at bounding box center [559, 130] width 8 height 8
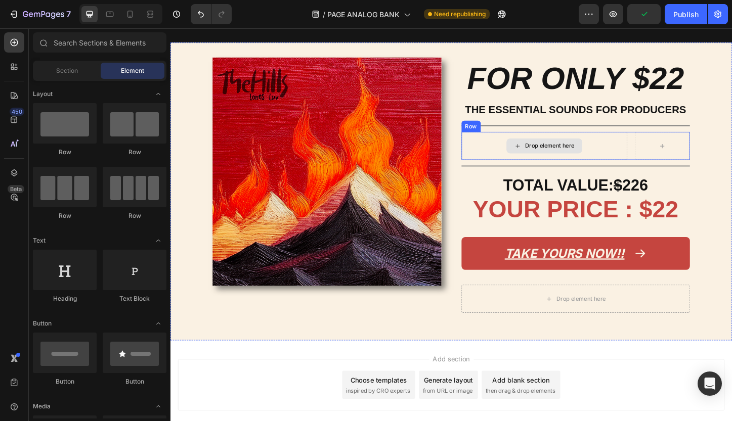
click at [656, 140] on div "Drop element here" at bounding box center [574, 155] width 179 height 30
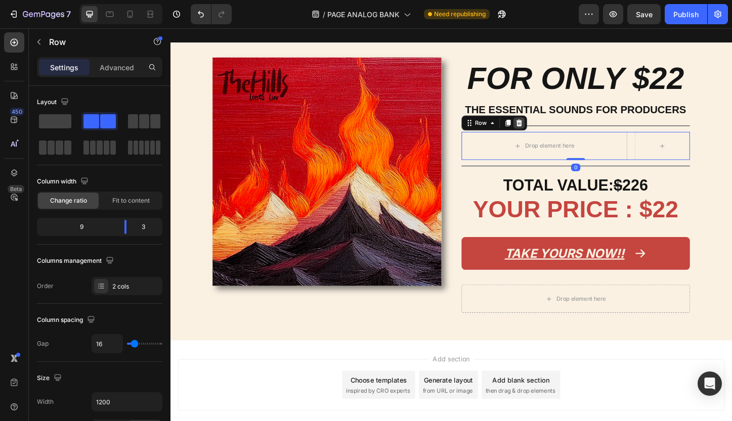
click at [552, 125] on div at bounding box center [547, 130] width 12 height 12
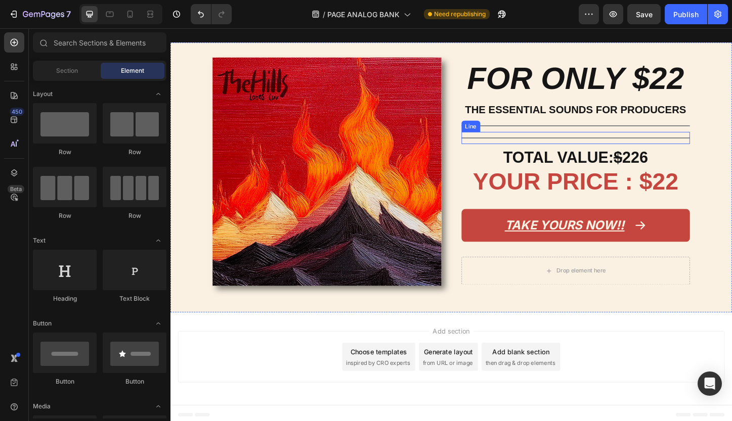
click at [562, 148] on div "Title Line" at bounding box center [608, 146] width 247 height 13
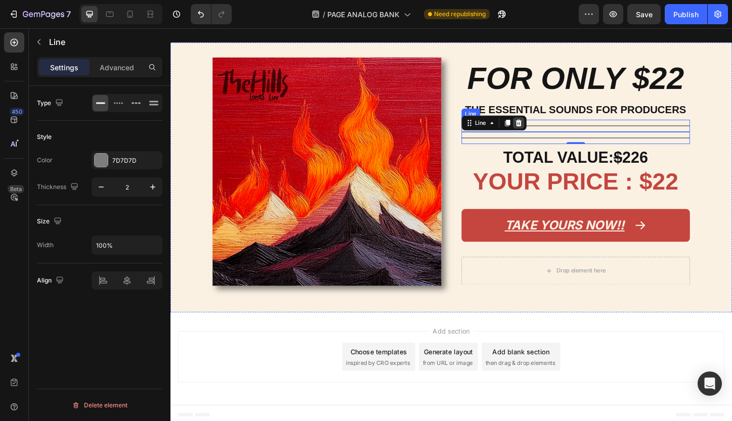
click at [548, 130] on icon at bounding box center [547, 130] width 8 height 8
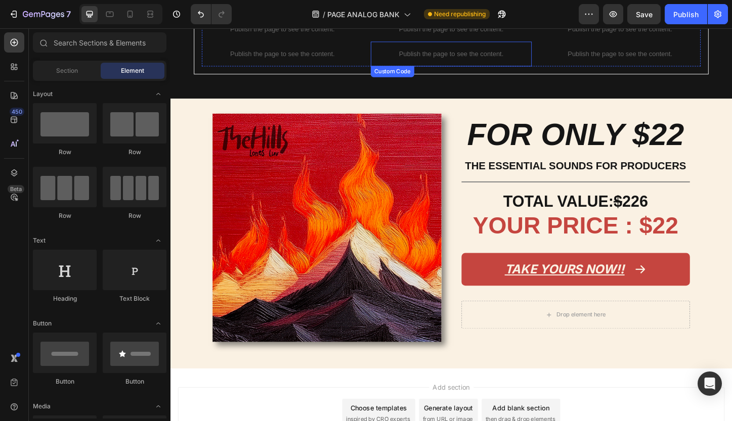
scroll to position [671, 0]
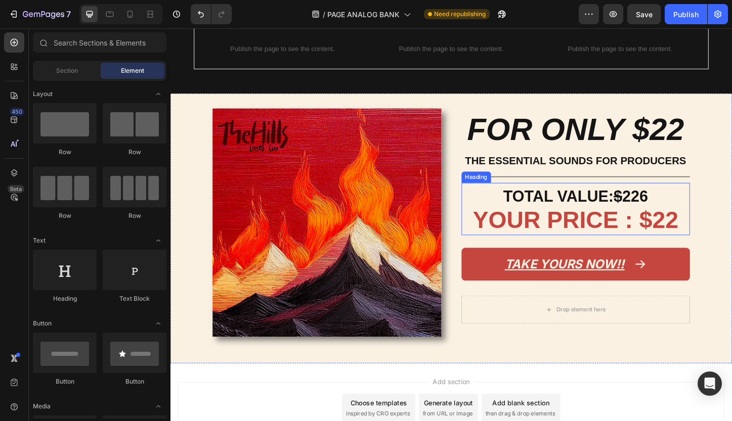
click at [668, 211] on span "TOTAL VALUE: $ 226" at bounding box center [608, 209] width 156 height 19
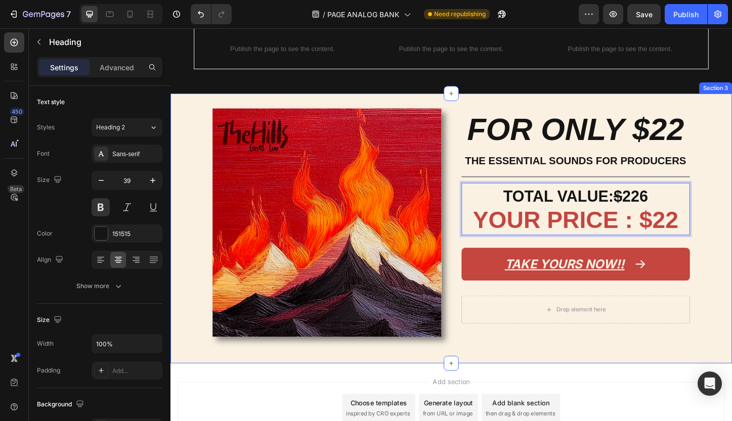
click at [757, 186] on div "Image FOR ONLY $22 Heading THE ESSENTIAL SOUNDS FOR PRODUCERS Text Block Title …" at bounding box center [473, 245] width 607 height 292
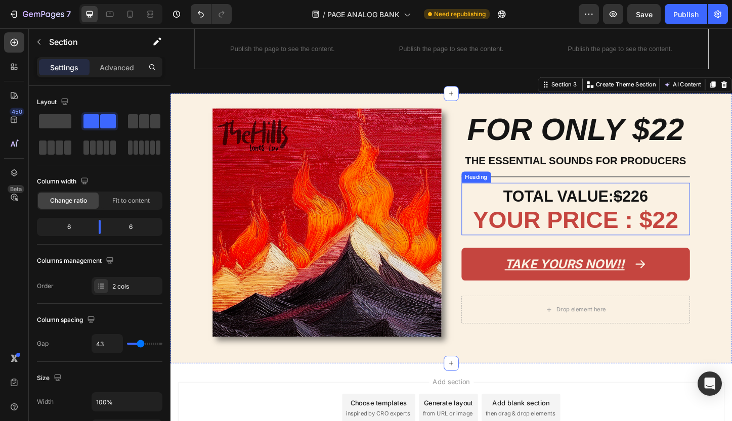
click at [665, 209] on span "TOTAL VALUE: $ 226" at bounding box center [608, 209] width 156 height 19
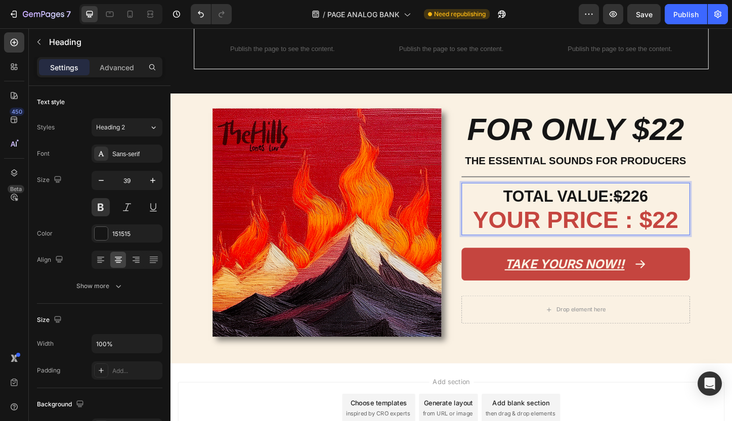
click at [673, 209] on span "TOTAL VALUE: $ 226" at bounding box center [608, 209] width 156 height 19
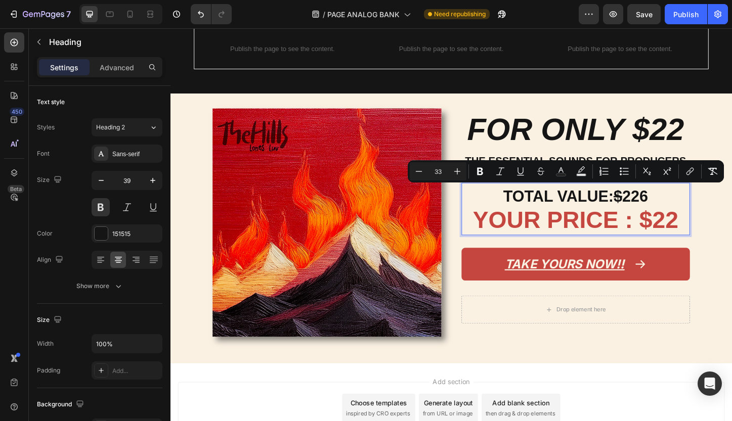
type input "50"
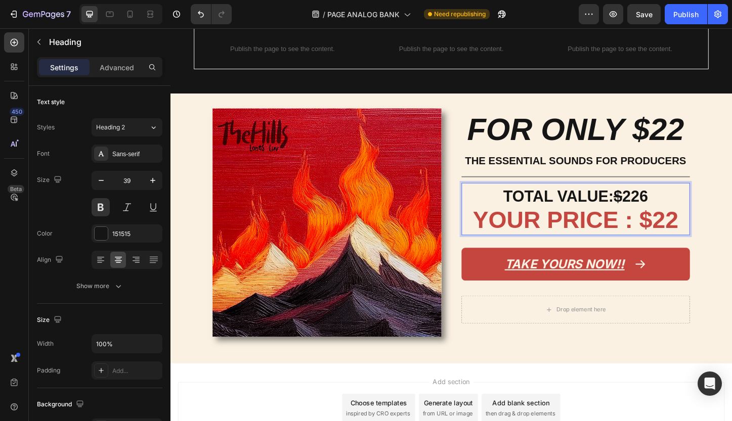
click at [682, 221] on span "YOUR PRICE : $22" at bounding box center [608, 235] width 222 height 28
drag, startPoint x: 691, startPoint y: 209, endPoint x: 650, endPoint y: 209, distance: 41.0
click at [650, 209] on p "TOTAL VALUE: $ 226 YOUR PRICE : $22" at bounding box center [608, 223] width 245 height 54
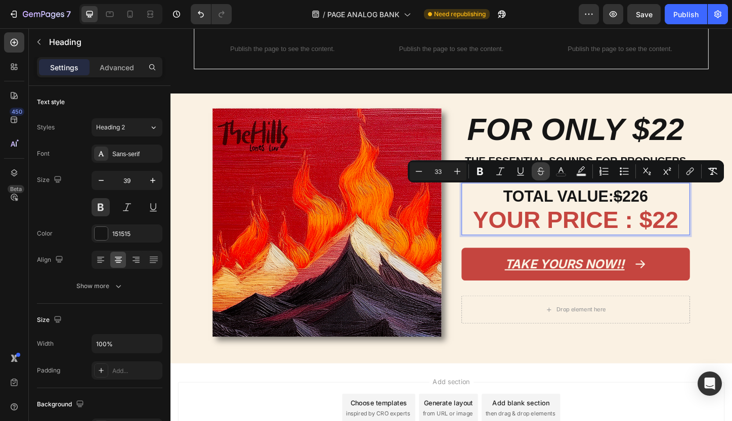
click at [535, 169] on button "Strikethrough" at bounding box center [540, 171] width 18 height 18
click at [692, 204] on p "TOTAL VALUE: $226 YOUR PRICE : $22" at bounding box center [608, 223] width 245 height 54
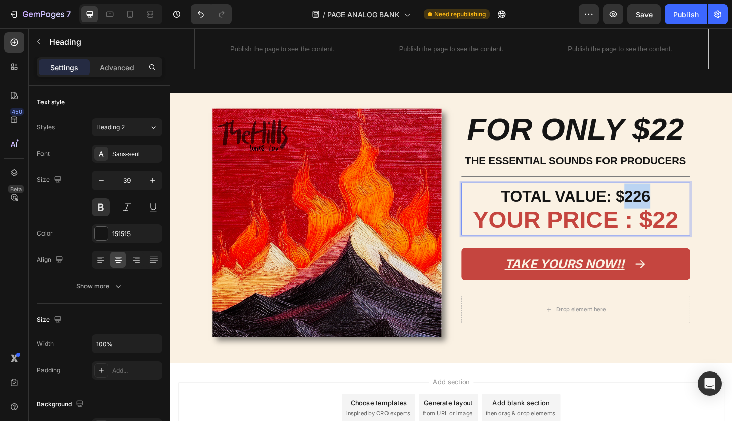
drag, startPoint x: 688, startPoint y: 204, endPoint x: 662, endPoint y: 204, distance: 25.3
click at [662, 204] on span "TOTAL VALUE: $226" at bounding box center [608, 209] width 161 height 19
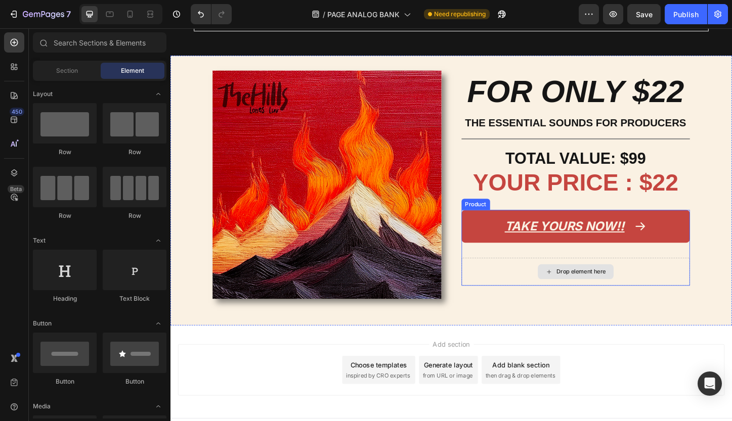
scroll to position [707, 0]
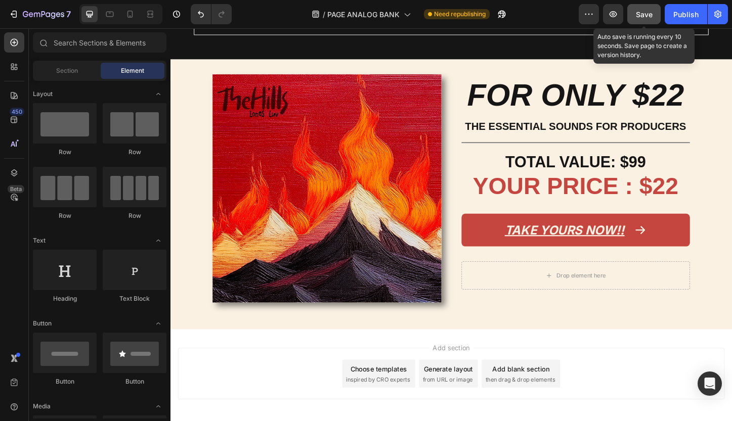
click at [646, 17] on span "Save" at bounding box center [644, 14] width 17 height 9
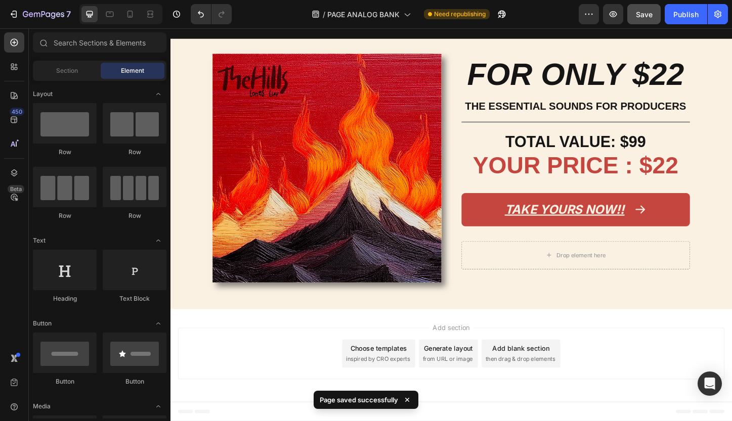
scroll to position [729, 0]
click at [495, 349] on span "Add section" at bounding box center [474, 351] width 48 height 11
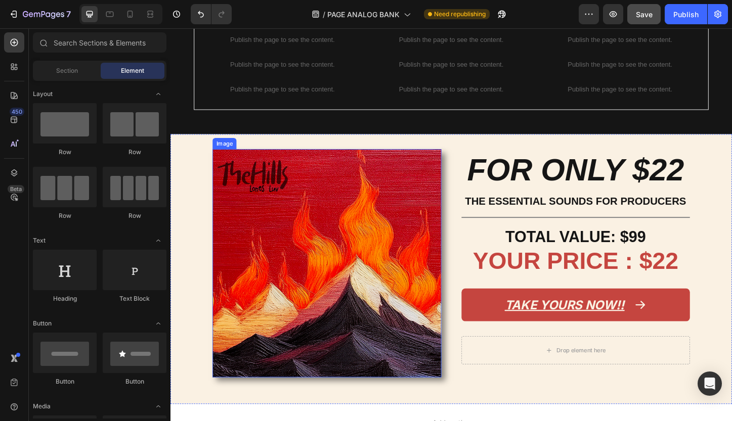
scroll to position [190, 0]
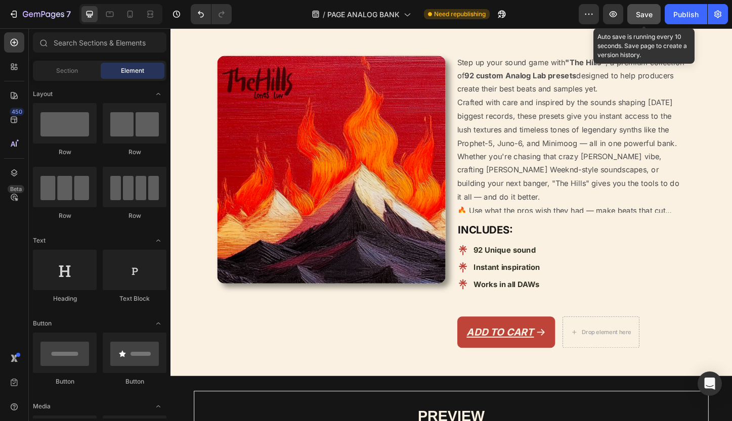
click at [642, 23] on button "Save" at bounding box center [643, 14] width 33 height 20
click at [678, 13] on div "Publish" at bounding box center [685, 14] width 25 height 11
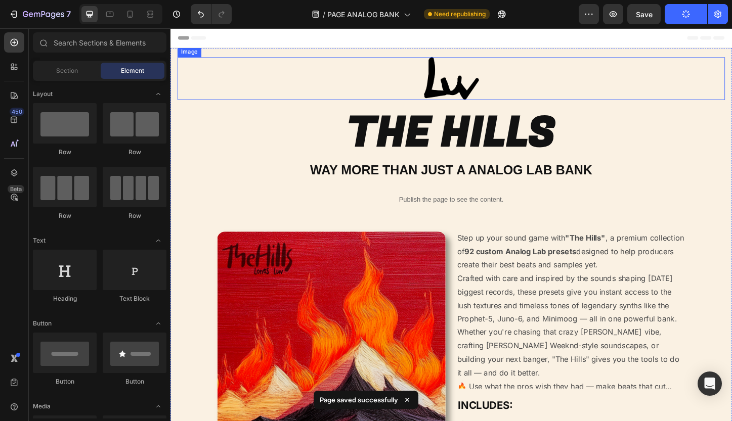
scroll to position [-1, 0]
click at [465, 88] on img at bounding box center [473, 82] width 59 height 46
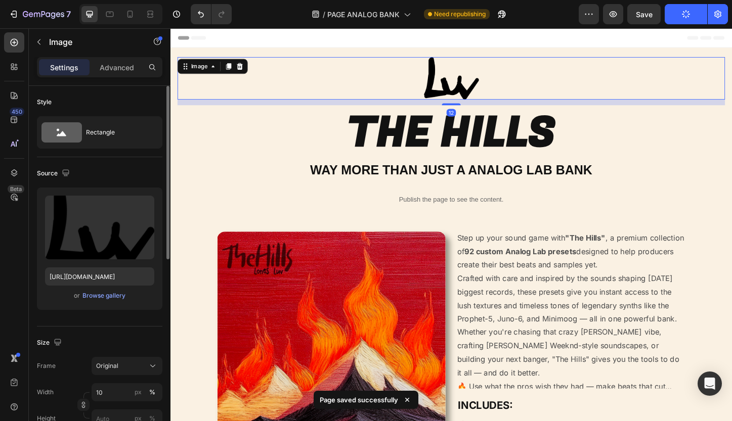
scroll to position [399, 0]
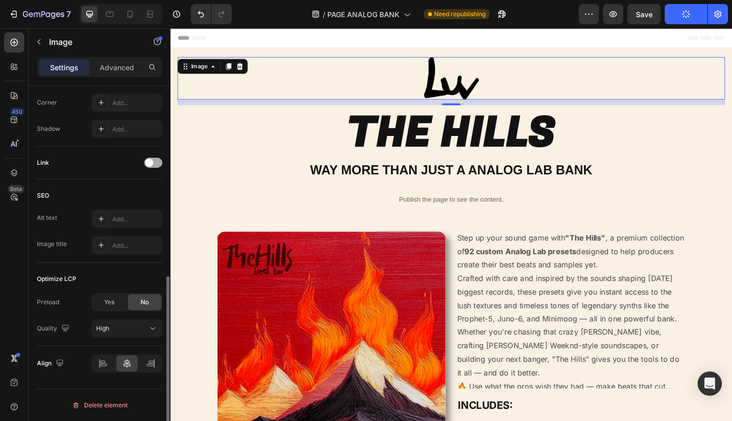
click at [146, 159] on div at bounding box center [153, 163] width 18 height 10
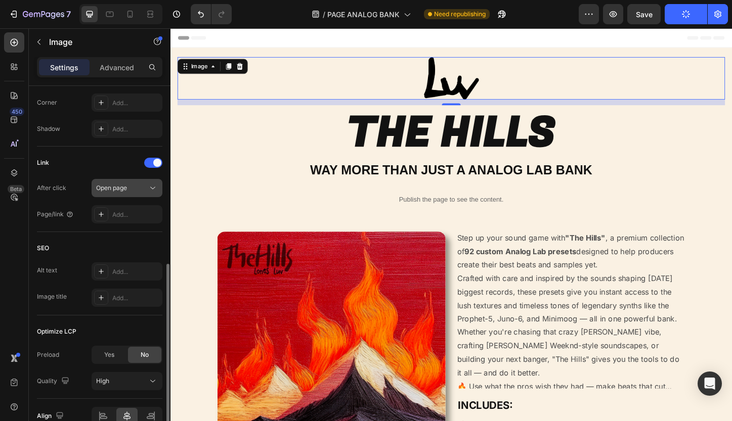
click at [141, 194] on button "Open page" at bounding box center [127, 188] width 71 height 18
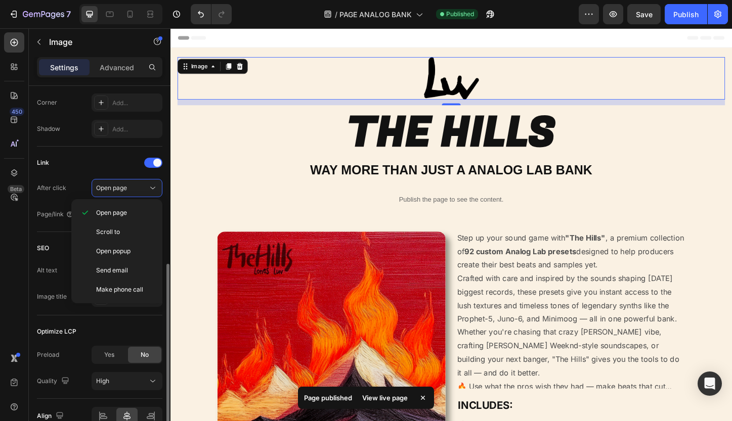
click at [100, 174] on div "Link After click Open page Page/link Add..." at bounding box center [99, 189] width 125 height 69
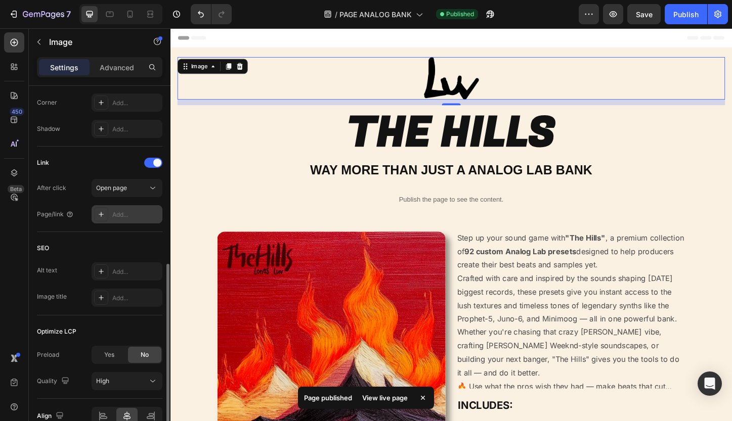
click at [123, 216] on div "Add..." at bounding box center [136, 214] width 48 height 9
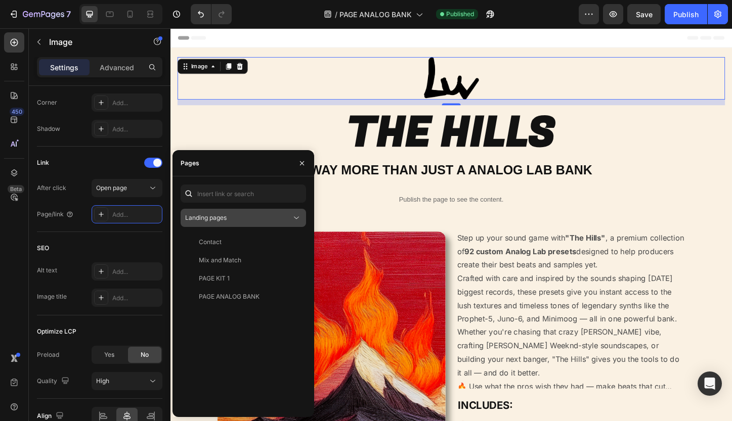
click at [247, 219] on div "Landing pages" at bounding box center [238, 217] width 106 height 9
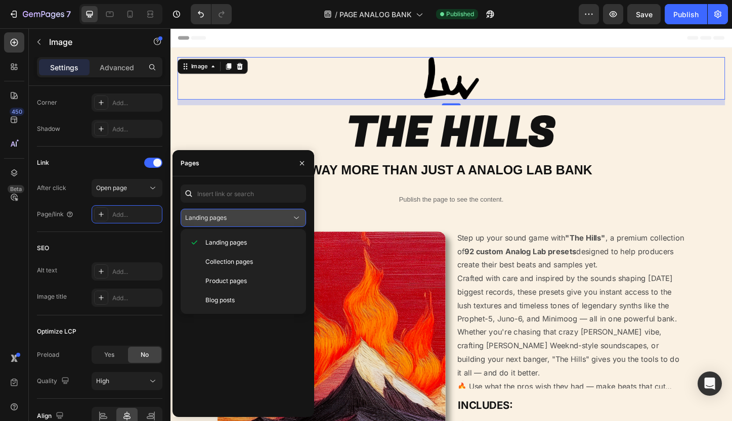
click at [247, 219] on div "Landing pages" at bounding box center [238, 217] width 106 height 9
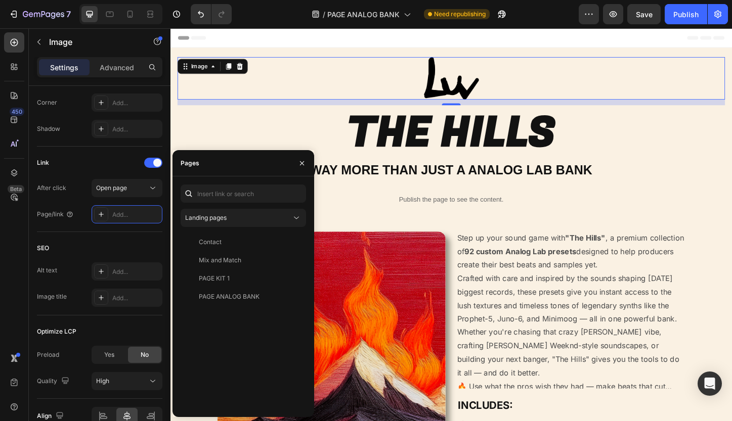
click at [258, 313] on div "Contact View Mix and Match View PAGE KIT 1 View PAGE ANALOG BANK View" at bounding box center [243, 321] width 125 height 176
click at [254, 194] on input "text" at bounding box center [243, 194] width 125 height 18
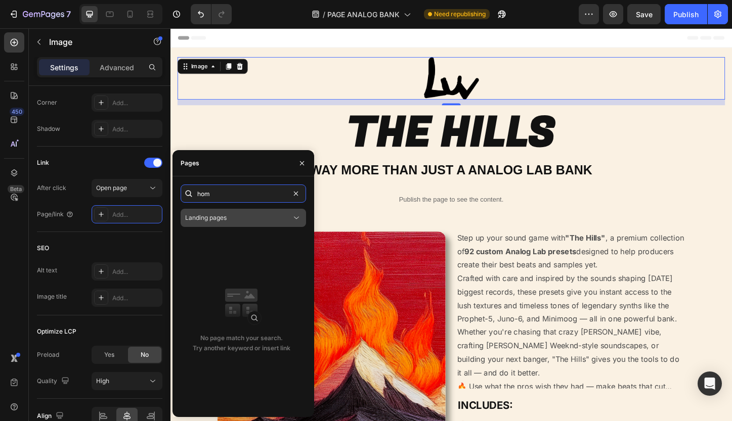
type input "hom"
click at [291, 215] on icon at bounding box center [296, 218] width 10 height 10
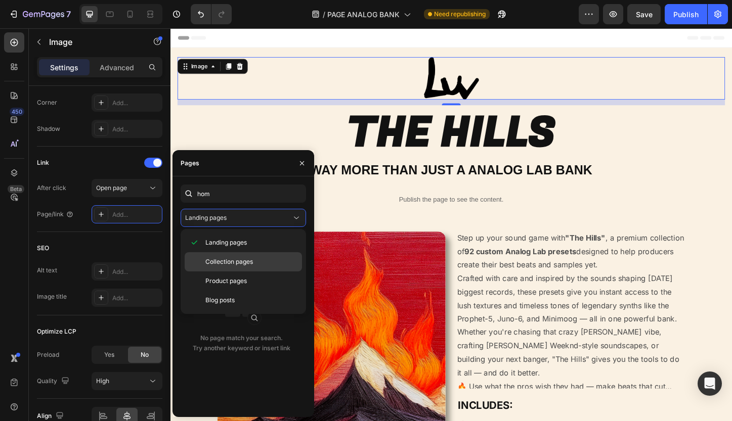
click at [254, 265] on p "Collection pages" at bounding box center [251, 261] width 92 height 9
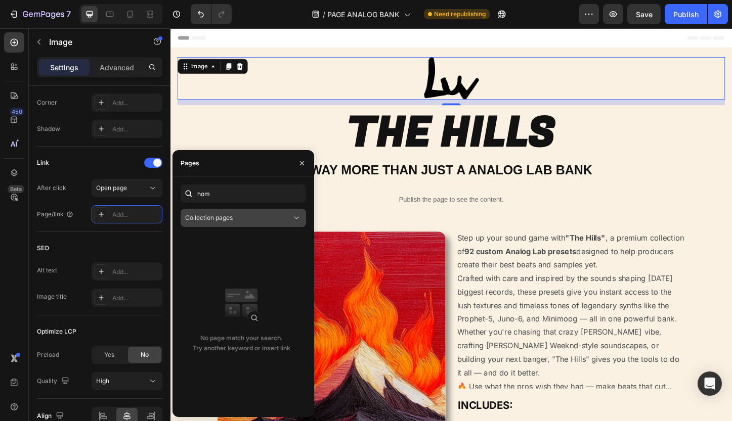
click at [272, 226] on button "Collection pages" at bounding box center [243, 218] width 125 height 18
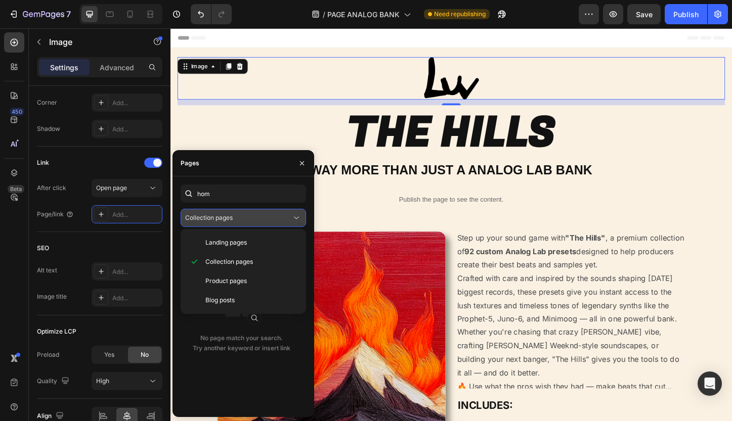
click at [275, 220] on div "Collection pages" at bounding box center [238, 217] width 106 height 9
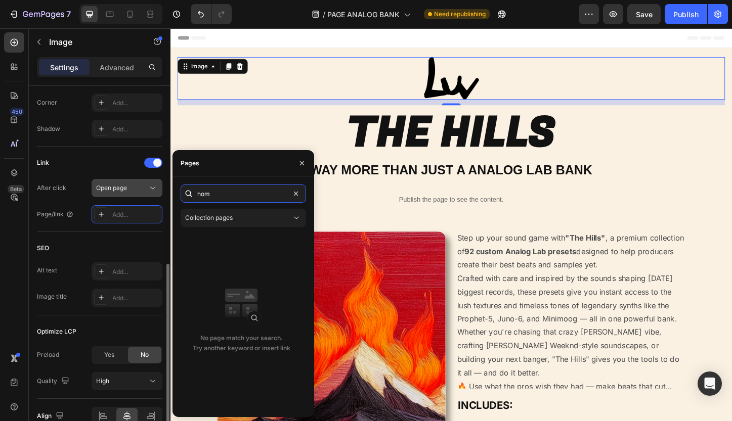
drag, startPoint x: 271, startPoint y: 199, endPoint x: 141, endPoint y: 189, distance: 130.4
click at [138, 190] on div "450 Beta Sections(8) Elements(83) Section Element Hero Section Product Detail B…" at bounding box center [85, 224] width 170 height 393
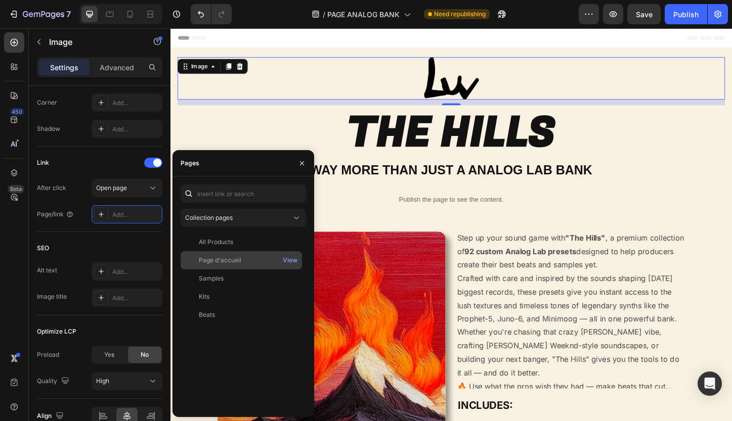
click at [232, 264] on div "Page d'accueil" at bounding box center [220, 260] width 42 height 9
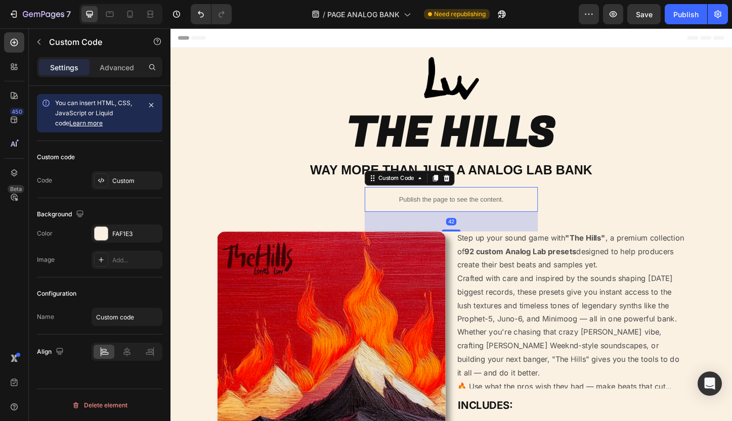
click at [402, 226] on div "Publish the page to see the content." at bounding box center [473, 213] width 187 height 27
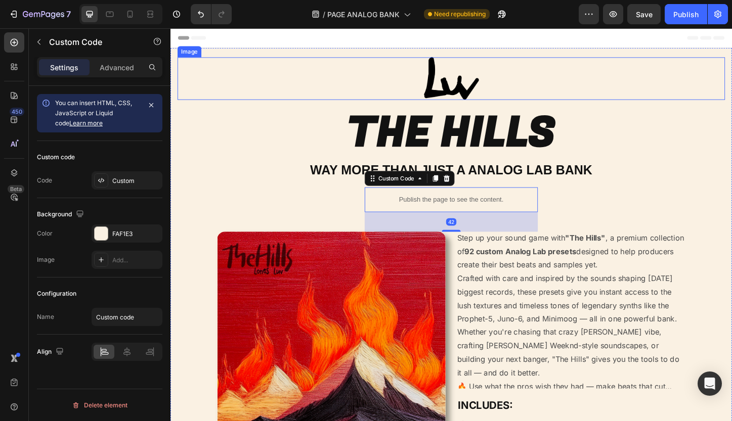
click at [472, 90] on img at bounding box center [473, 82] width 59 height 46
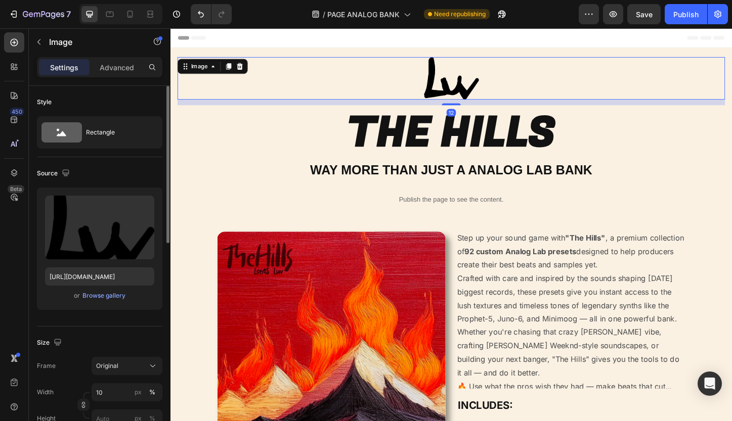
click at [472, 90] on img at bounding box center [473, 82] width 59 height 46
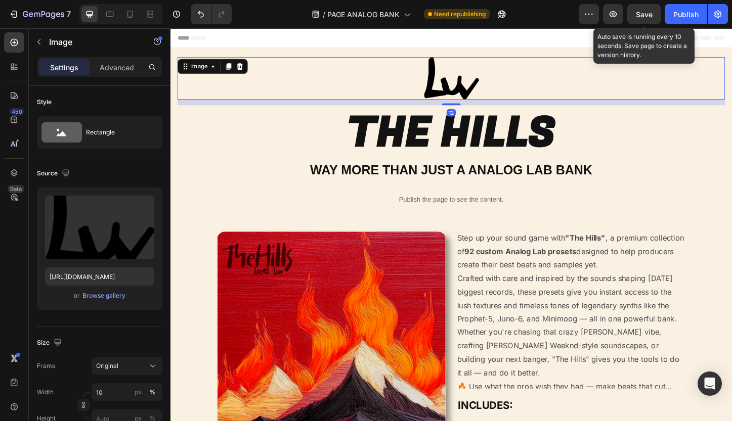
click at [644, 16] on span "Save" at bounding box center [644, 14] width 17 height 9
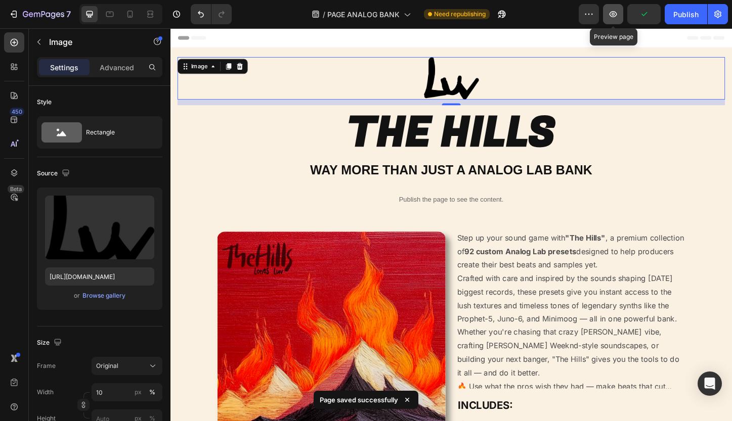
click at [612, 16] on icon "button" at bounding box center [613, 14] width 8 height 6
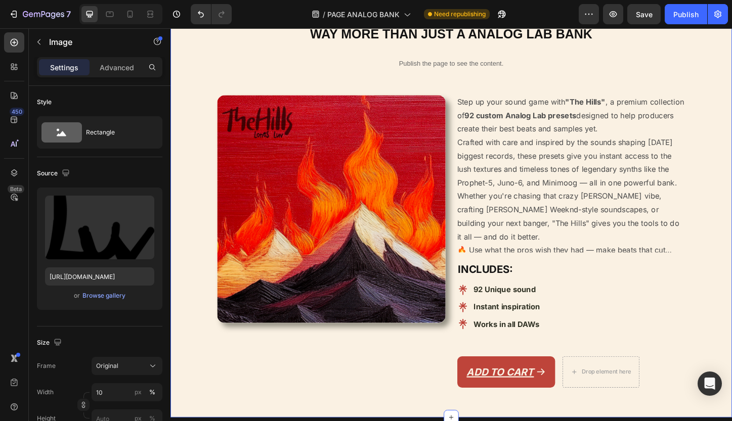
scroll to position [71, 0]
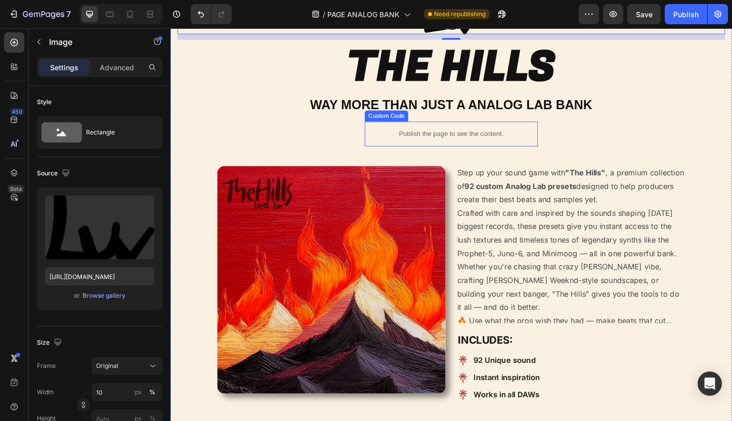
click at [452, 139] on p "Publish the page to see the content." at bounding box center [473, 142] width 187 height 11
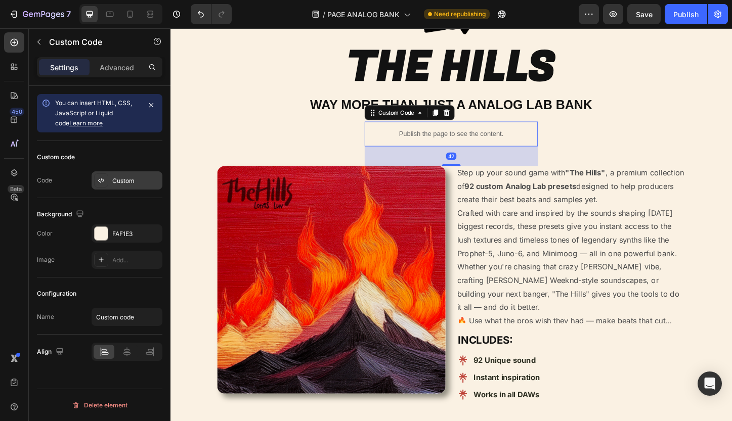
click at [124, 188] on div "Custom" at bounding box center [127, 180] width 71 height 18
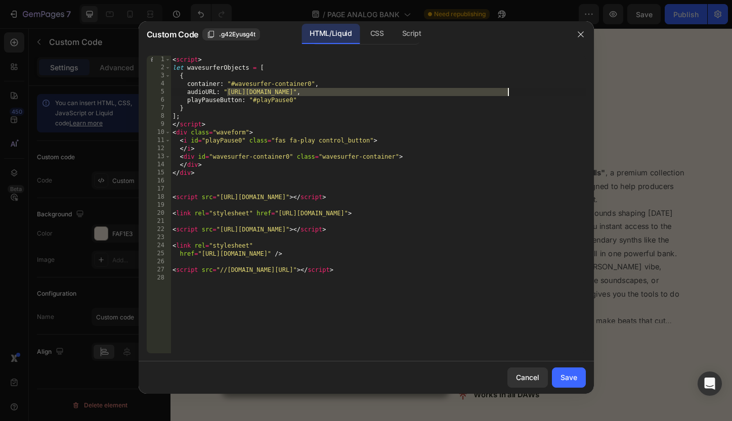
drag, startPoint x: 228, startPoint y: 92, endPoint x: 507, endPoint y: 94, distance: 279.7
click at [507, 94] on div "< script > let wavesurferObjects = [ { container : "#wavesurfer-container0" , a…" at bounding box center [377, 213] width 415 height 314
paste textarea "videos/c/o/v/1c7b07dc93894cf0975d2d14a844a0c6.mp4"
type textarea "audioURL: "https://cdn.shopify.com/videos/c/o/v/1c7b07dc93894cf0975d2d14a844a0c…"
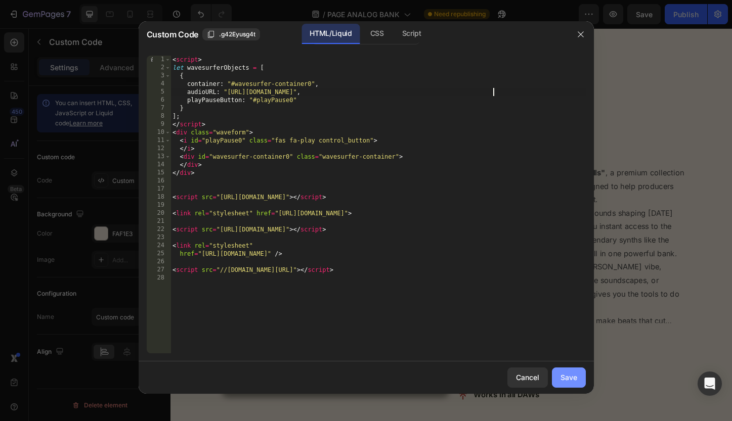
click at [567, 380] on div "Save" at bounding box center [568, 377] width 17 height 11
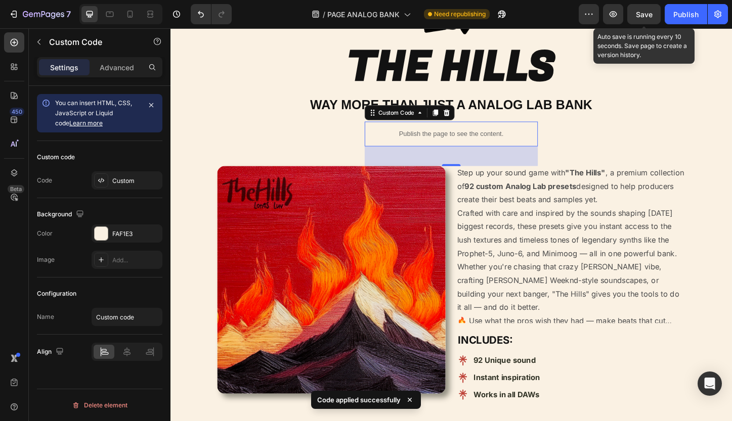
click at [641, 14] on span "Save" at bounding box center [644, 14] width 17 height 9
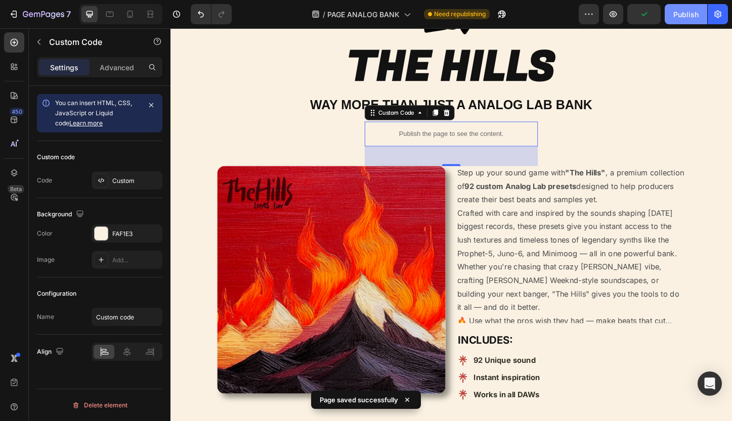
click at [706, 19] on button "Publish" at bounding box center [685, 14] width 42 height 20
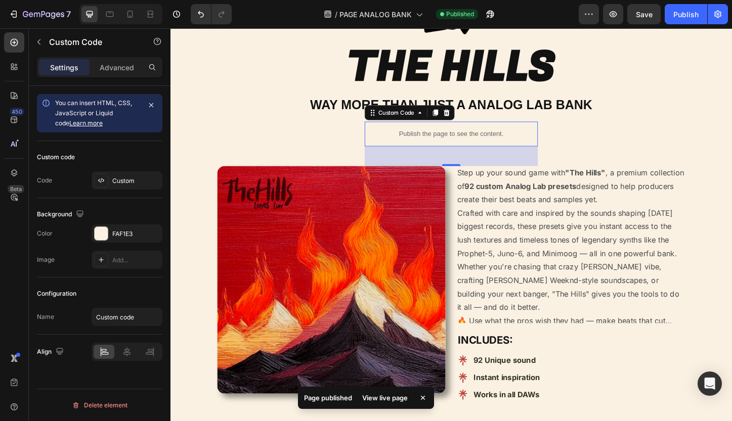
click at [396, 399] on div "View live page" at bounding box center [385, 398] width 58 height 14
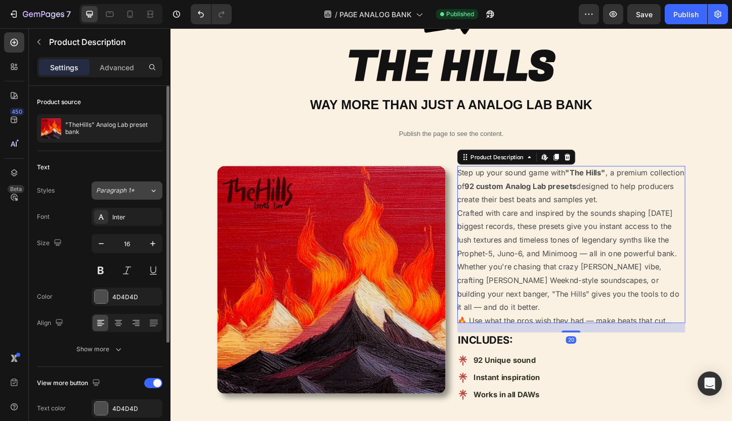
scroll to position [151, 0]
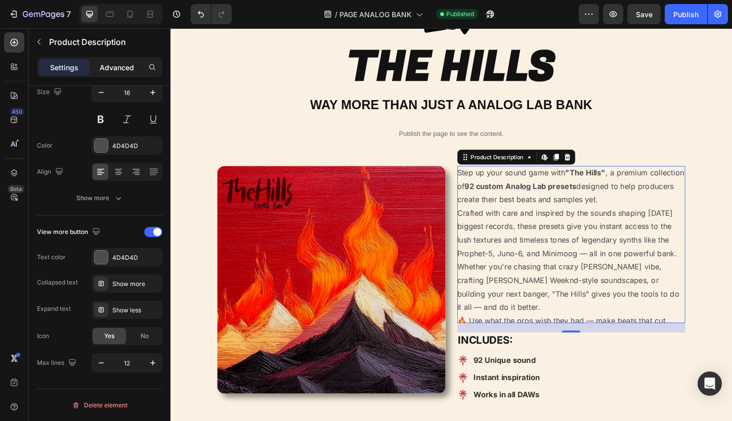
click at [120, 64] on p "Advanced" at bounding box center [117, 67] width 34 height 11
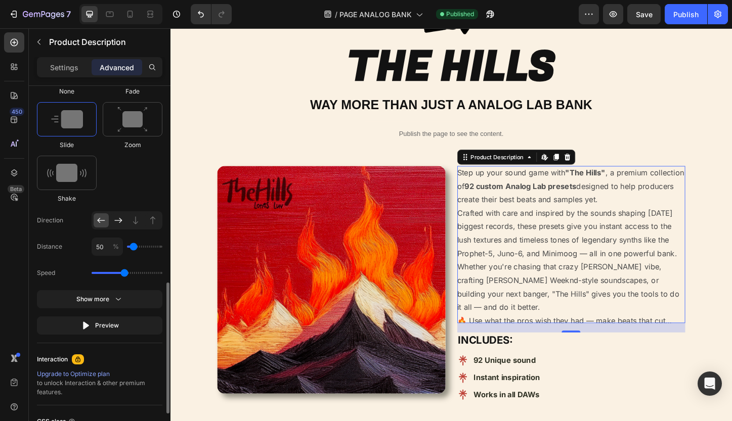
scroll to position [555, 0]
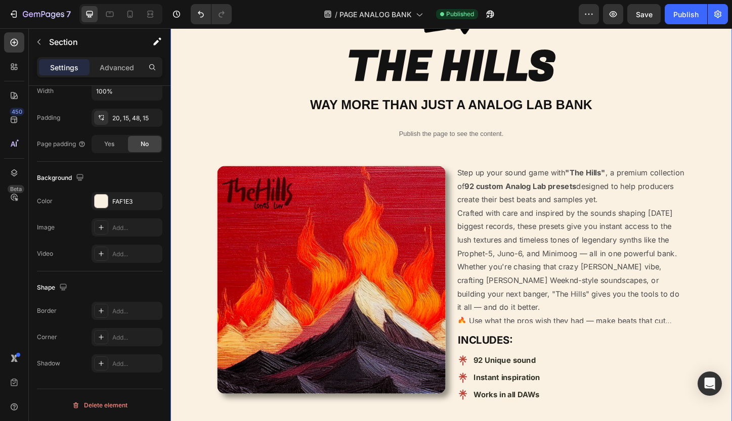
click at [285, 168] on div "Image THE HILLS Heading WAY MORE THAN JUST A ANALOG LAB BANK Heading Publish th…" at bounding box center [474, 244] width 592 height 513
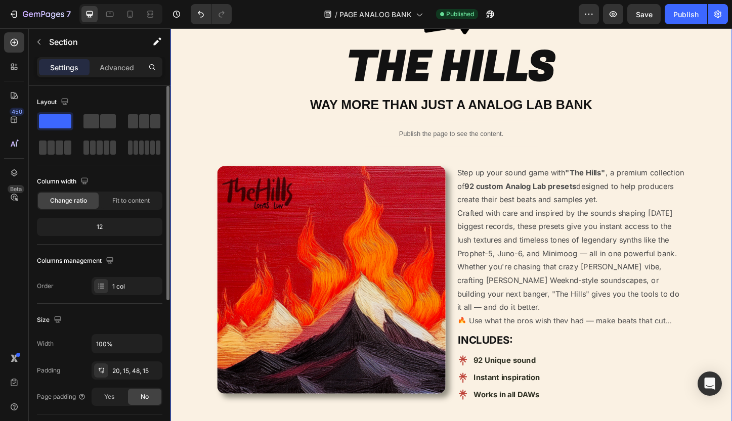
click at [286, 157] on div "Image THE HILLS Heading WAY MORE THAN JUST A ANALOG LAB BANK Heading Publish th…" at bounding box center [474, 244] width 592 height 513
click at [290, 137] on div "Image THE HILLS Heading WAY MORE THAN JUST A ANALOG LAB BANK Heading Publish th…" at bounding box center [474, 244] width 592 height 513
click at [168, 181] on div at bounding box center [167, 193] width 6 height 214
click at [218, 199] on div "Image THE HILLS Heading WAY MORE THAN JUST A ANALOG LAB BANK Heading Publish th…" at bounding box center [474, 244] width 592 height 513
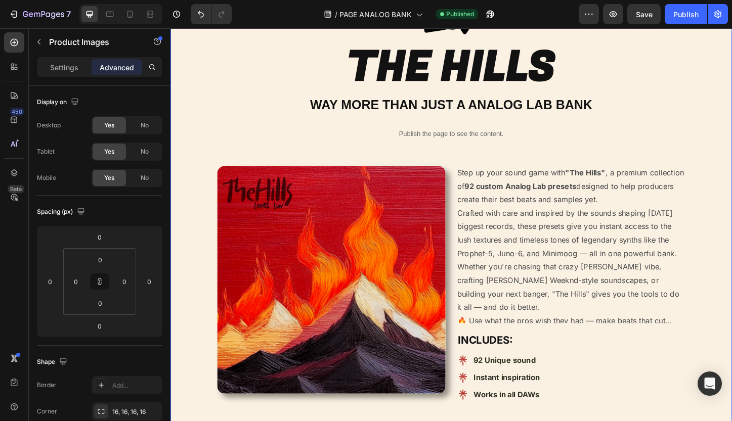
click at [234, 202] on img at bounding box center [344, 300] width 247 height 247
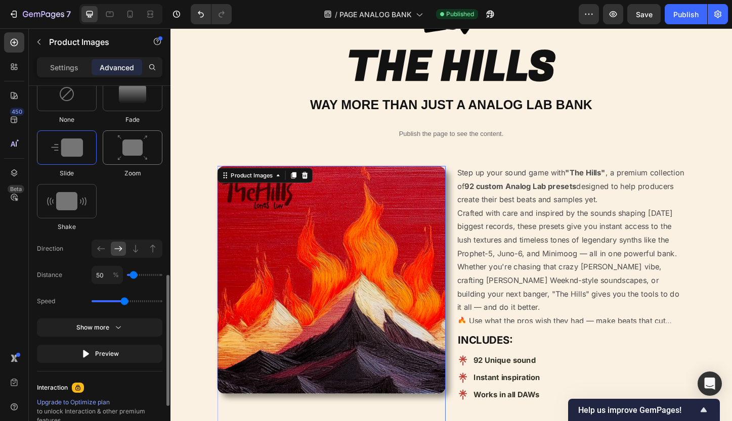
scroll to position [524, 0]
click at [485, 291] on div "Step up your sound game with "The Hills" , a premium collection of 92 custom An…" at bounding box center [603, 262] width 247 height 170
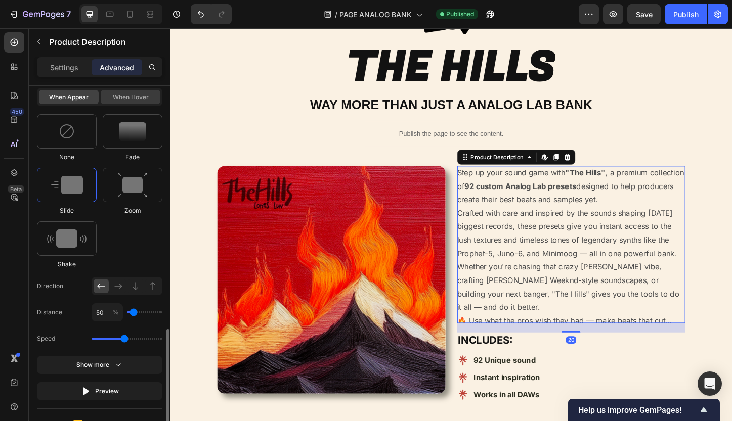
scroll to position [537, 0]
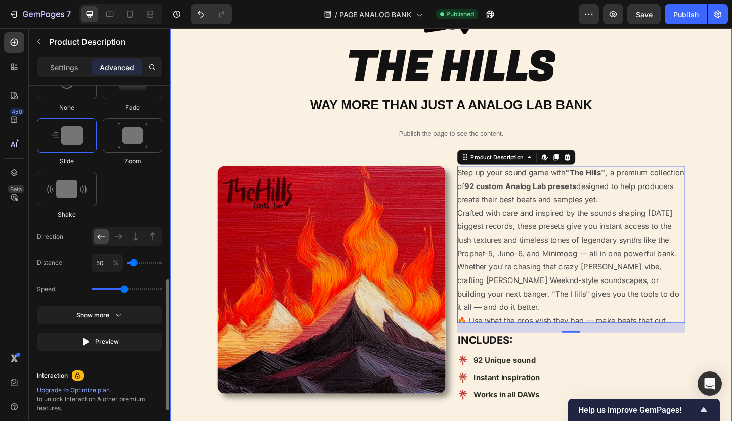
click at [353, 161] on div "Image THE HILLS Heading WAY MORE THAN JUST A ANALOG LAB BANK Heading Publish th…" at bounding box center [474, 244] width 592 height 513
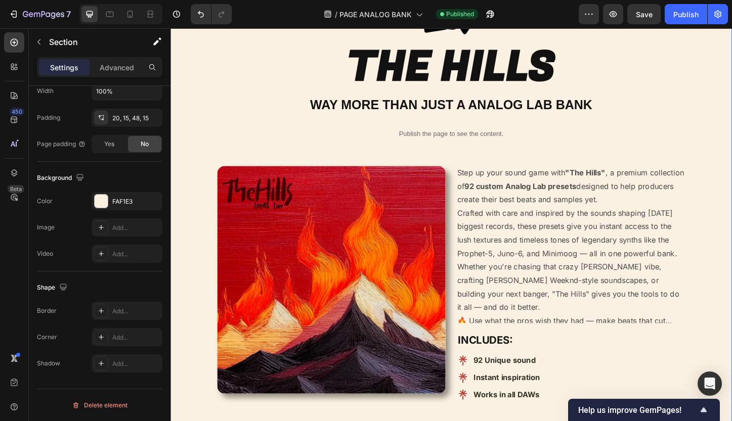
scroll to position [0, 0]
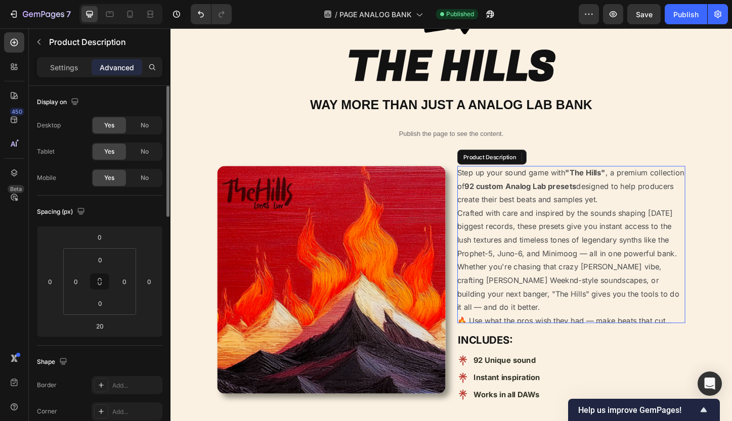
click at [656, 182] on p "Step up your sound game with "The Hills" , a premium collection of 92 custom An…" at bounding box center [602, 198] width 245 height 39
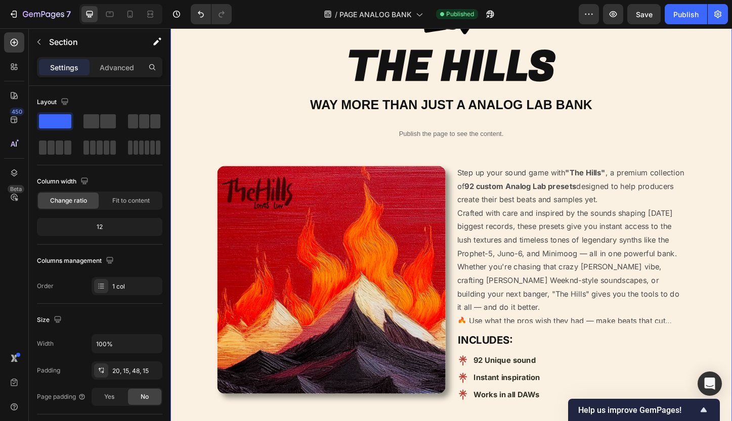
click at [737, 195] on div "Image THE HILLS Heading WAY MORE THAN JUST A ANALOG LAB BANK Heading Publish th…" at bounding box center [474, 244] width 592 height 513
click at [710, 143] on div "Image THE HILLS Heading WAY MORE THAN JUST A ANALOG LAB BANK Heading Publish th…" at bounding box center [474, 244] width 592 height 513
click at [662, 121] on div "Image THE HILLS Heading WAY MORE THAN JUST A ANALOG LAB BANK Heading Publish th…" at bounding box center [474, 244] width 592 height 513
click at [492, 150] on div "Publish the page to see the content." at bounding box center [473, 142] width 187 height 27
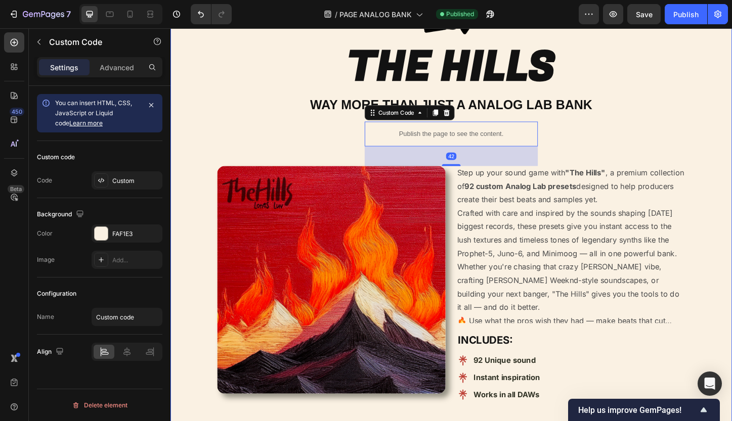
click at [308, 153] on div "Image THE HILLS Heading WAY MORE THAN JUST A ANALOG LAB BANK Heading Publish th…" at bounding box center [474, 244] width 592 height 513
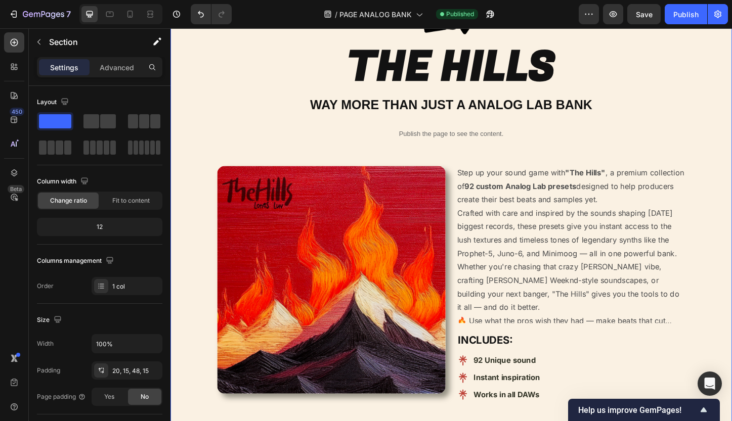
click at [303, 170] on div "Image THE HILLS Heading WAY MORE THAN JUST A ANALOG LAB BANK Heading Publish th…" at bounding box center [474, 244] width 592 height 513
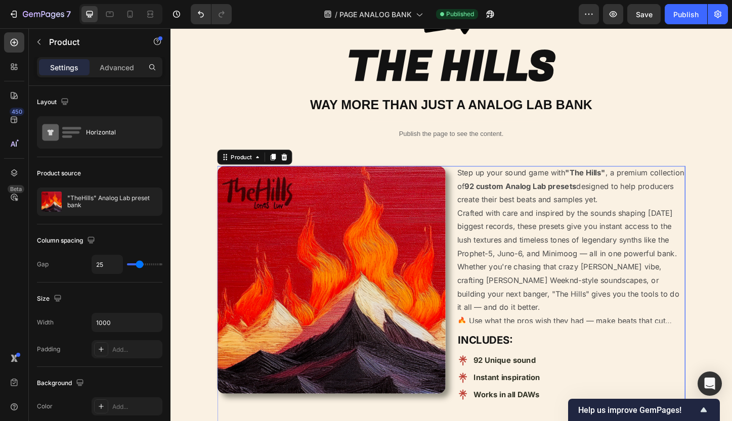
click at [475, 179] on div "Product Images Step up your sound game with "The Hills" , a premium collection …" at bounding box center [474, 335] width 506 height 316
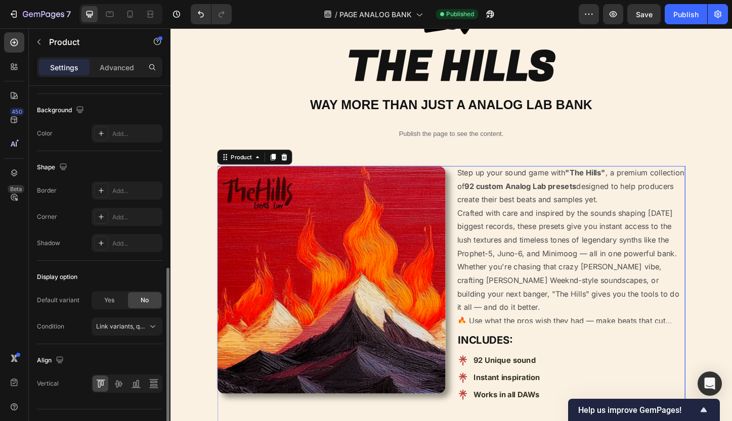
scroll to position [293, 0]
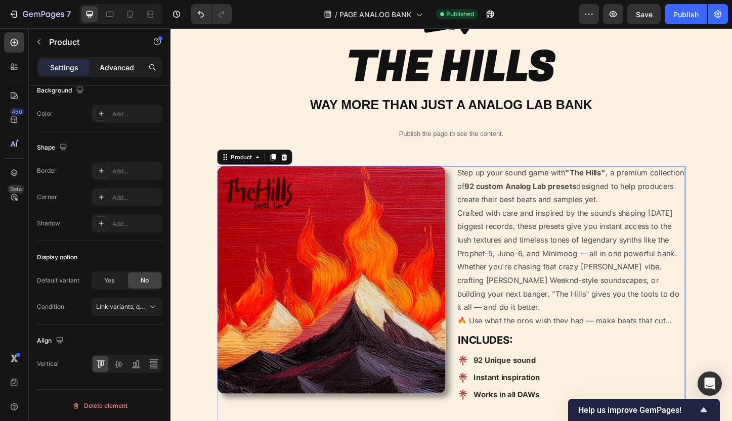
click at [115, 70] on p "Advanced" at bounding box center [117, 67] width 34 height 11
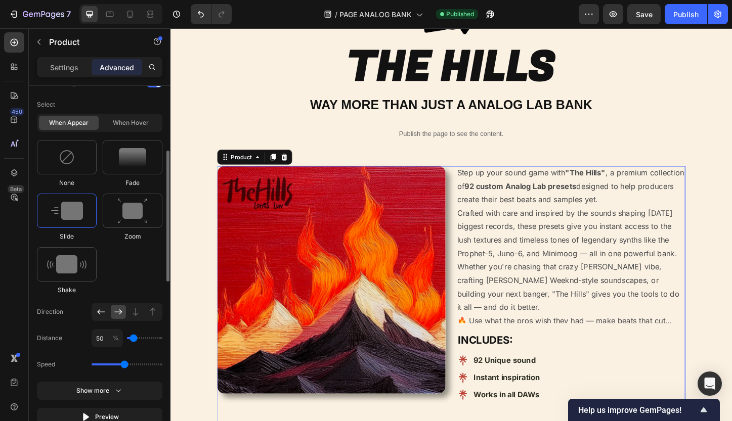
scroll to position [370, 0]
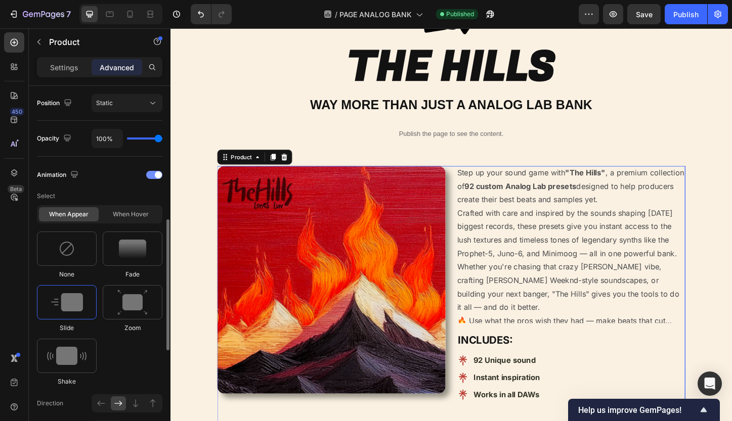
click at [154, 173] on div at bounding box center [154, 175] width 16 height 8
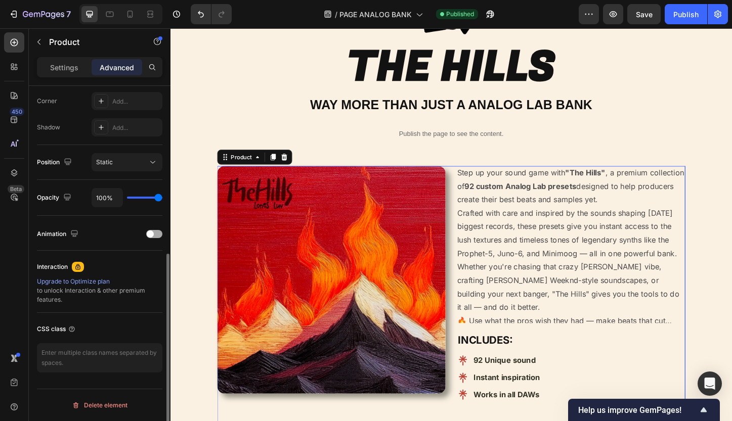
scroll to position [310, 0]
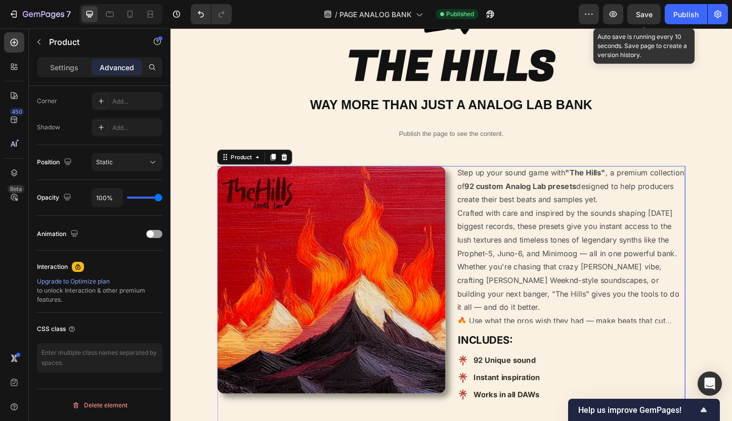
click at [639, 13] on span "Save" at bounding box center [644, 14] width 17 height 9
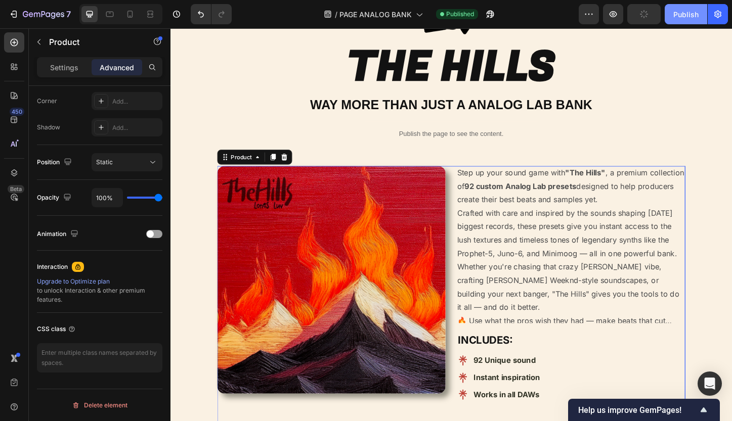
click at [672, 13] on button "Publish" at bounding box center [685, 14] width 42 height 20
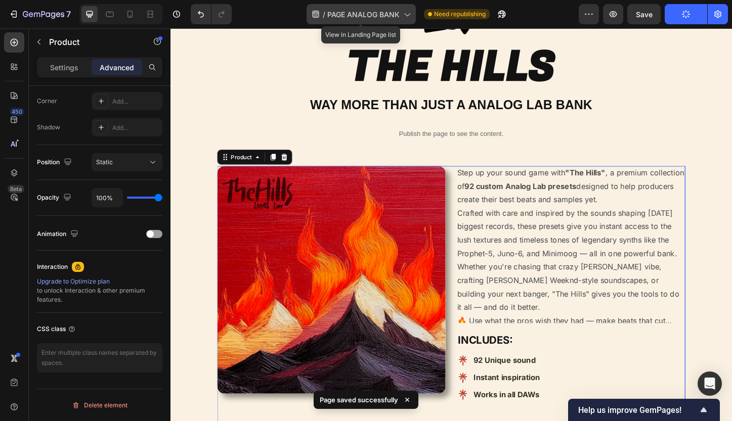
click at [394, 15] on span "PAGE ANALOG BANK" at bounding box center [363, 14] width 72 height 11
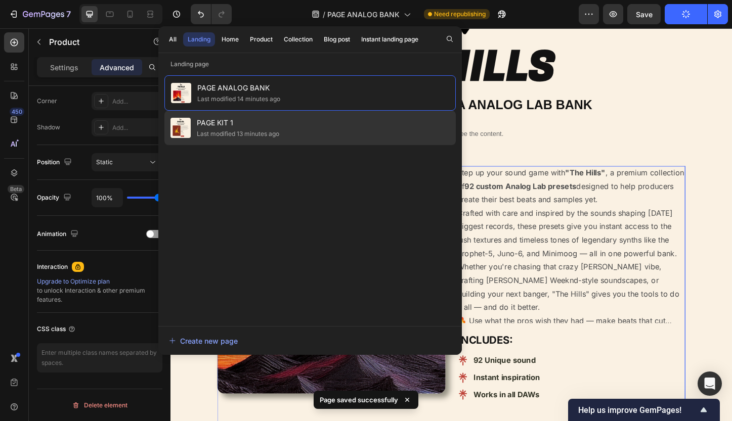
click at [344, 135] on div "PAGE KIT 1 Last modified 13 minutes ago" at bounding box center [309, 128] width 291 height 34
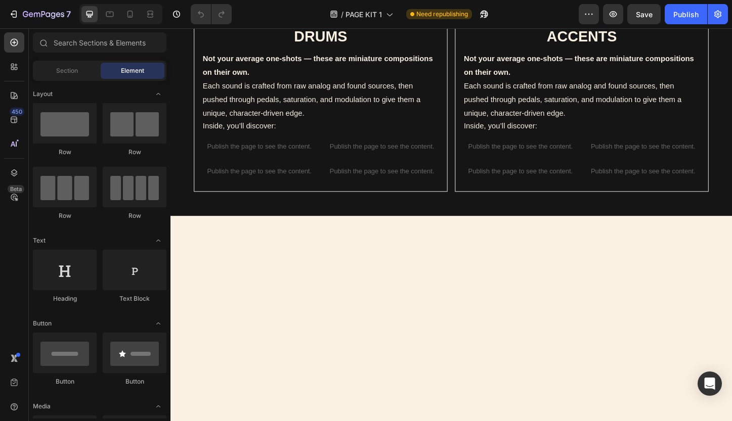
scroll to position [13, 0]
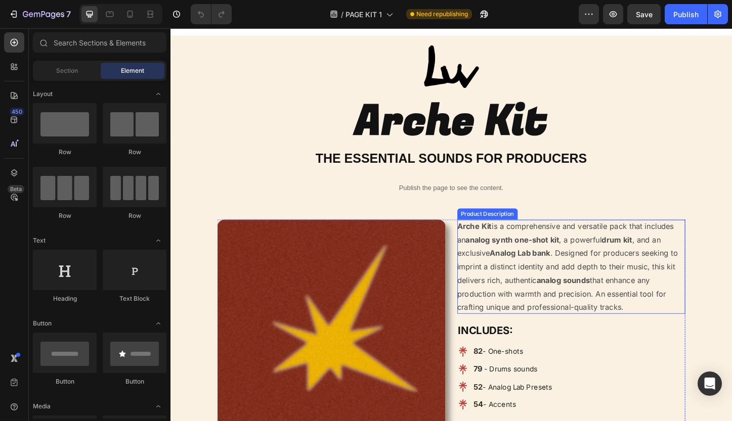
click at [492, 245] on strong "Arche Kit" at bounding box center [498, 242] width 37 height 10
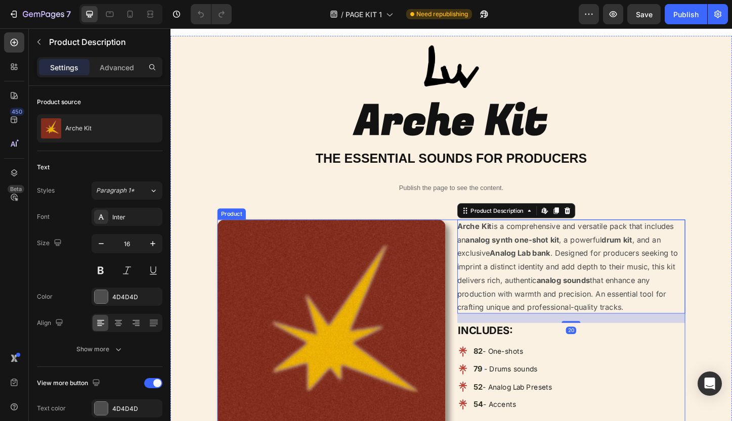
click at [476, 236] on div "Product Images Arche Kit is a comprehensive and versatile pack that includes an…" at bounding box center [474, 369] width 506 height 269
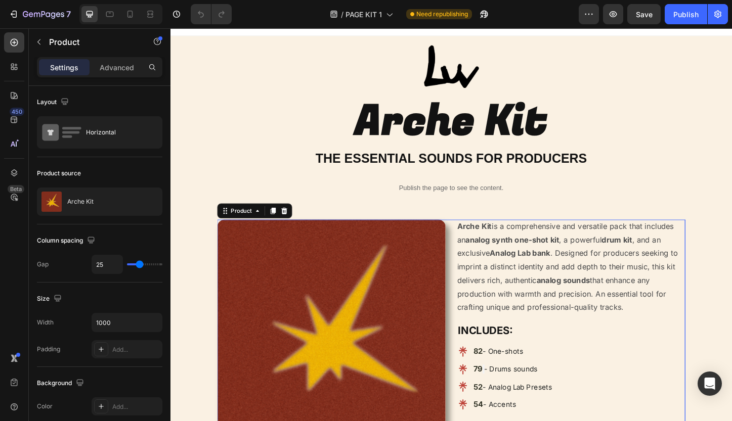
click at [473, 235] on div "Product Images Arche Kit is a comprehensive and versatile pack that includes an…" at bounding box center [474, 369] width 506 height 269
click at [116, 69] on p "Advanced" at bounding box center [117, 67] width 34 height 11
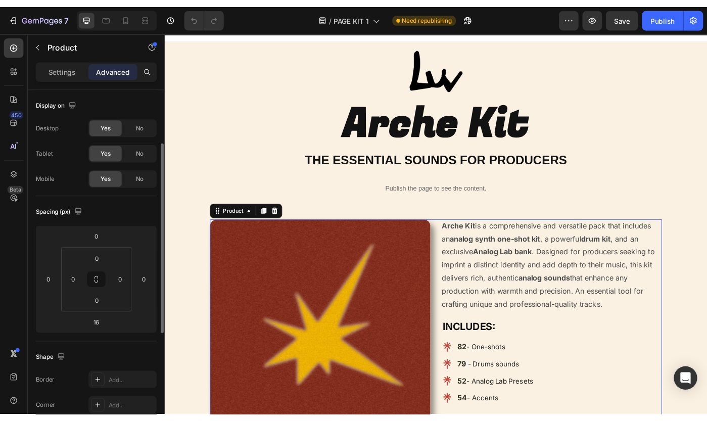
scroll to position [310, 0]
